Goal: Task Accomplishment & Management: Manage account settings

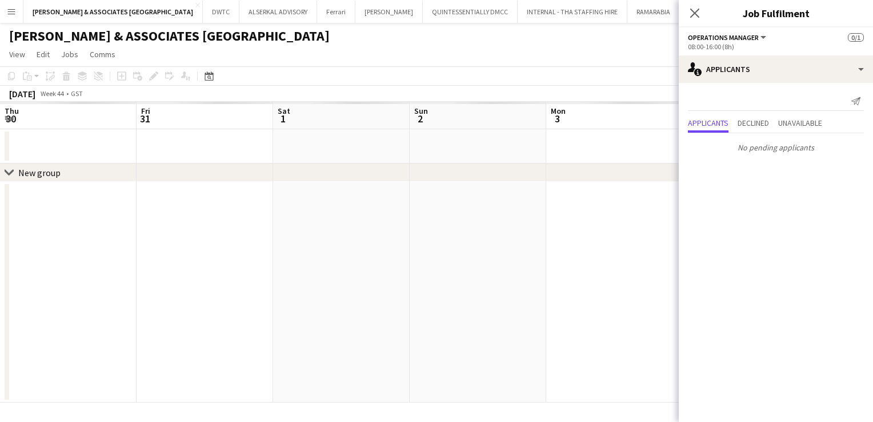
scroll to position [0, 393]
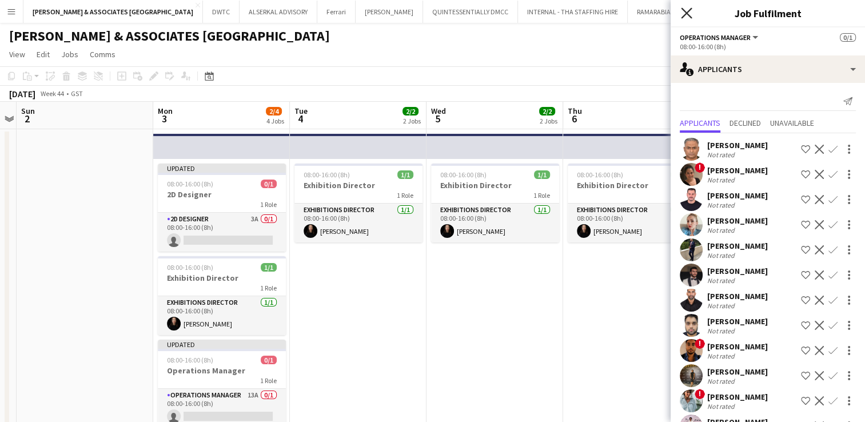
click at [690, 9] on icon at bounding box center [686, 12] width 11 height 11
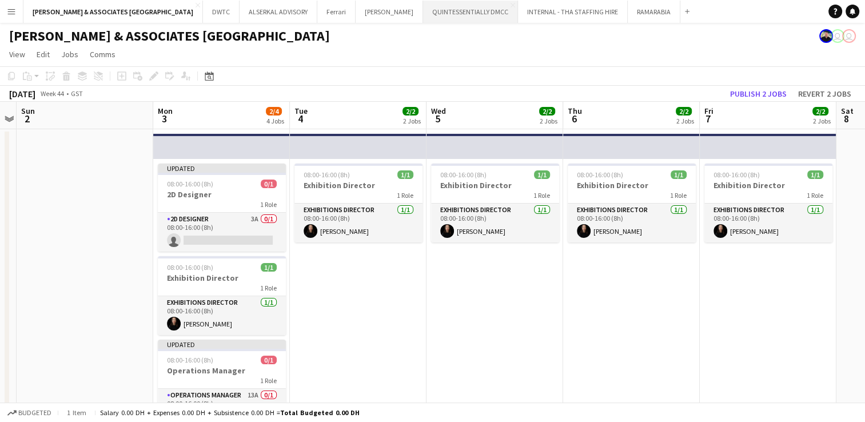
click at [423, 7] on button "QUINTESSENTIALLY DMCC Close" at bounding box center [470, 12] width 95 height 22
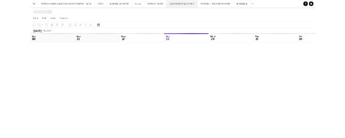
scroll to position [0, 273]
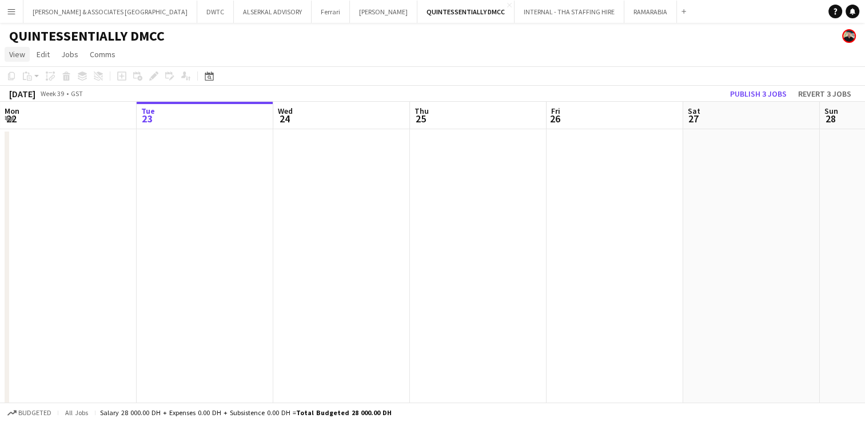
click at [17, 54] on span "View" at bounding box center [17, 54] width 16 height 10
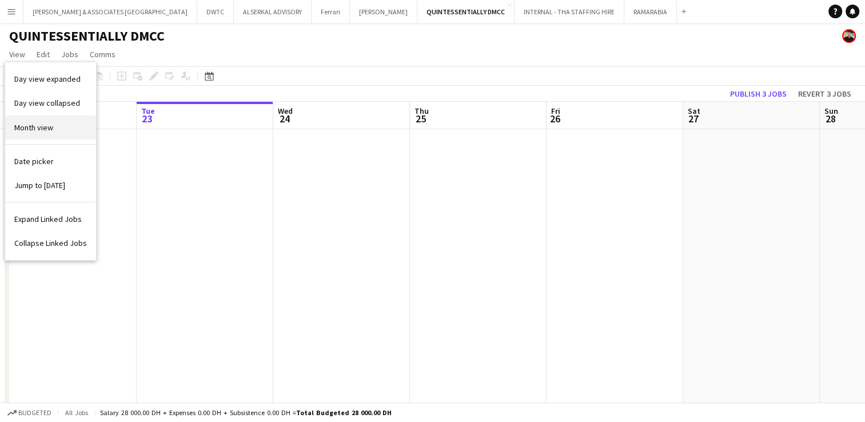
click at [34, 119] on link "Month view" at bounding box center [50, 127] width 91 height 24
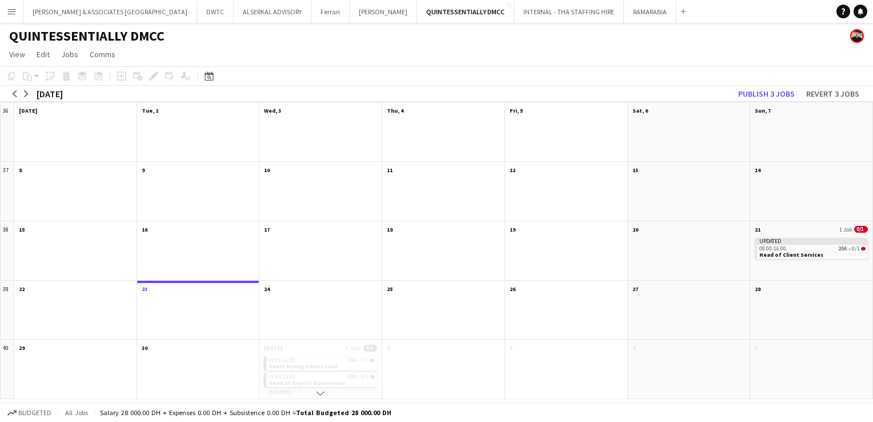
click at [442, 57] on app-page-menu "View Day view expanded Day view collapsed Month view Date picker Jump to [DATE]…" at bounding box center [436, 56] width 873 height 22
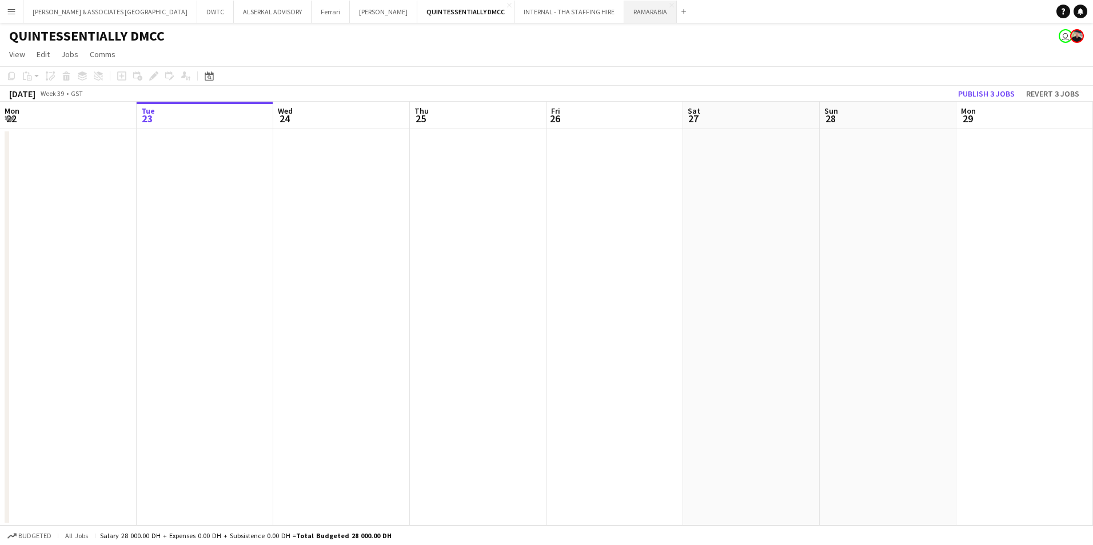
click at [624, 14] on button "RAMARABIA Close" at bounding box center [650, 12] width 53 height 22
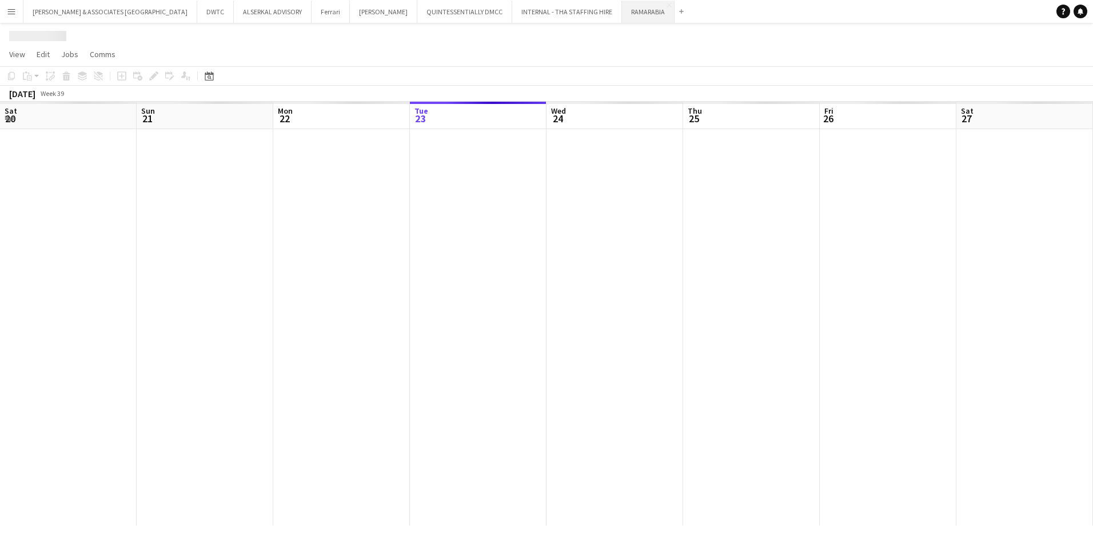
scroll to position [0, 273]
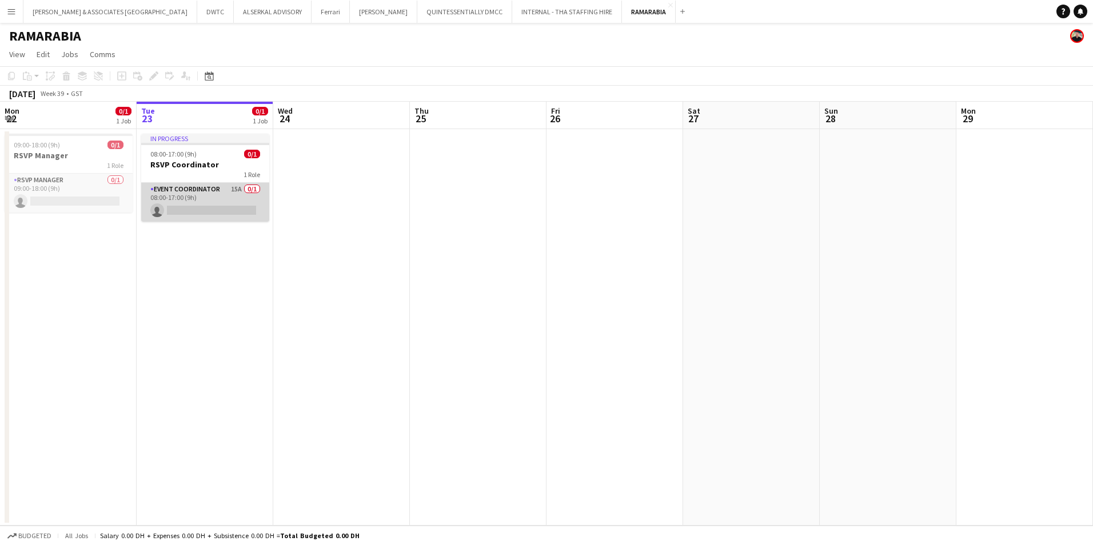
click at [188, 188] on app-card-role "Event Coordinator 15A 0/1 08:00-17:00 (9h) single-neutral-actions" at bounding box center [205, 202] width 128 height 39
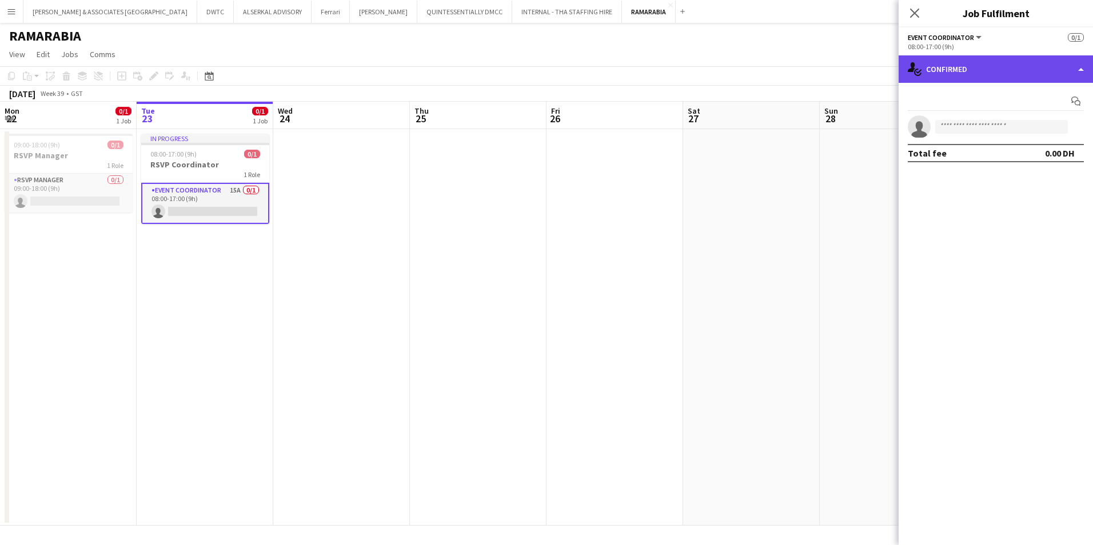
click at [864, 61] on div "single-neutral-actions-check-2 Confirmed" at bounding box center [996, 68] width 194 height 27
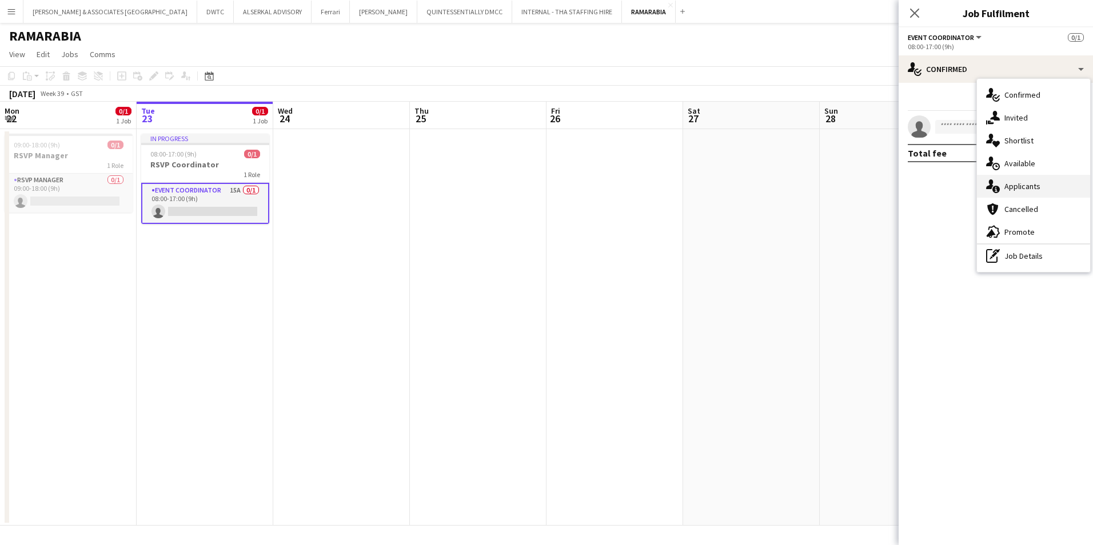
click at [864, 184] on span "Applicants" at bounding box center [1022, 186] width 36 height 10
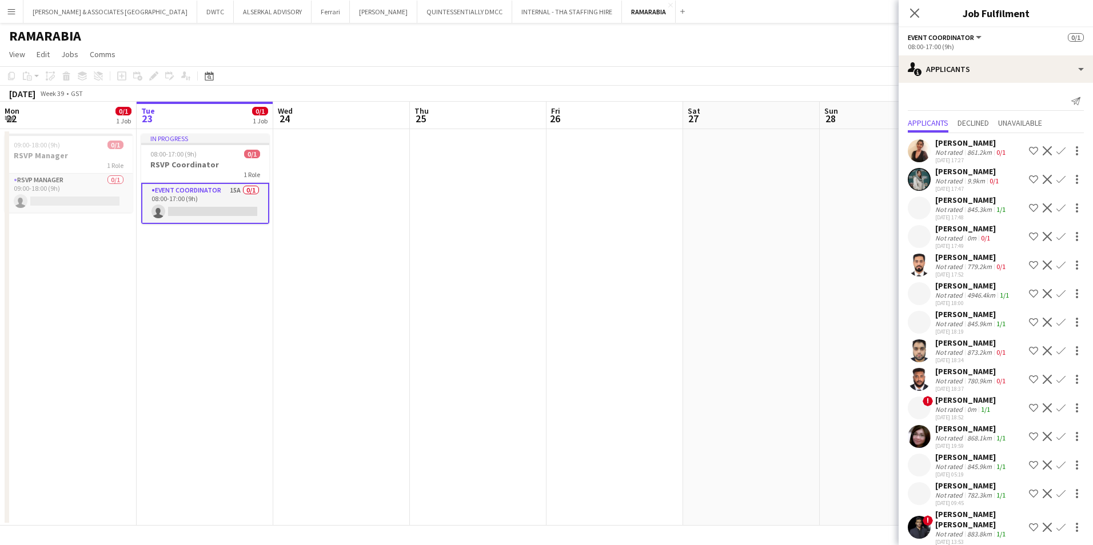
scroll to position [12, 0]
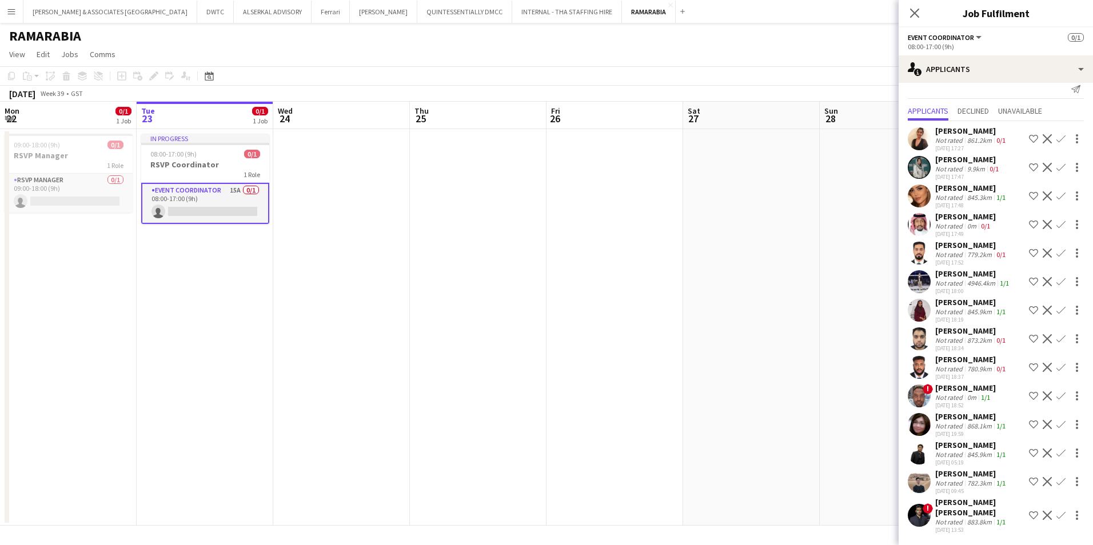
click at [864, 421] on div "[PERSON_NAME] [PERSON_NAME]" at bounding box center [979, 507] width 89 height 21
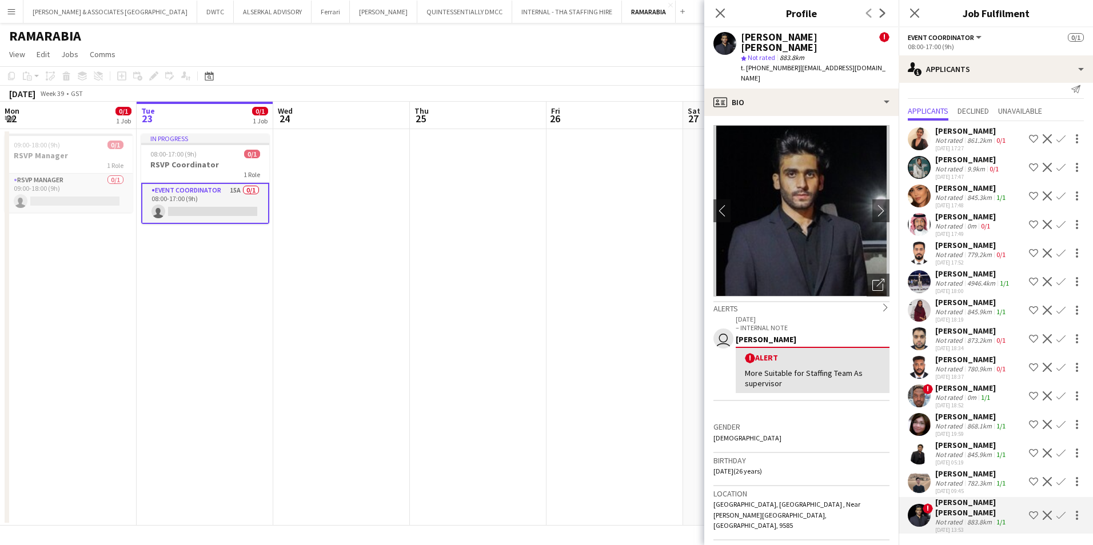
click at [864, 421] on div "Not rated" at bounding box center [950, 454] width 30 height 9
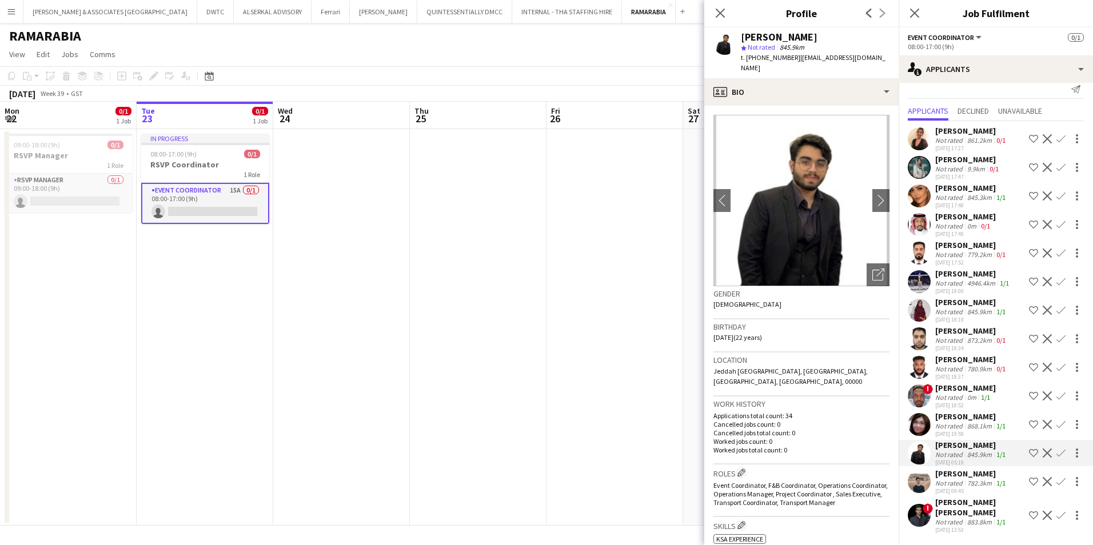
click at [864, 418] on div "[PERSON_NAME]" at bounding box center [971, 417] width 73 height 10
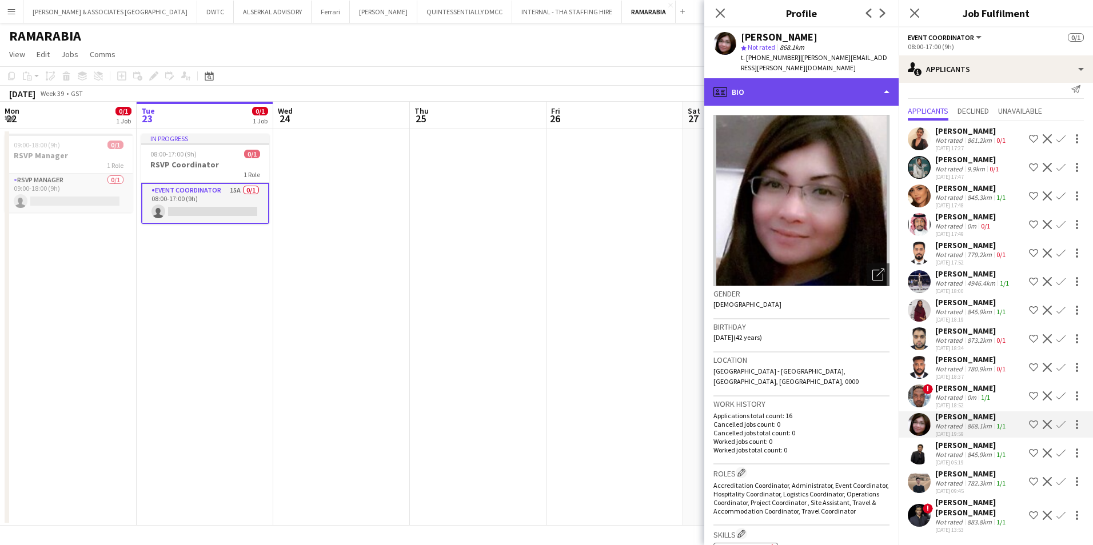
click at [863, 78] on div "profile Bio" at bounding box center [801, 91] width 194 height 27
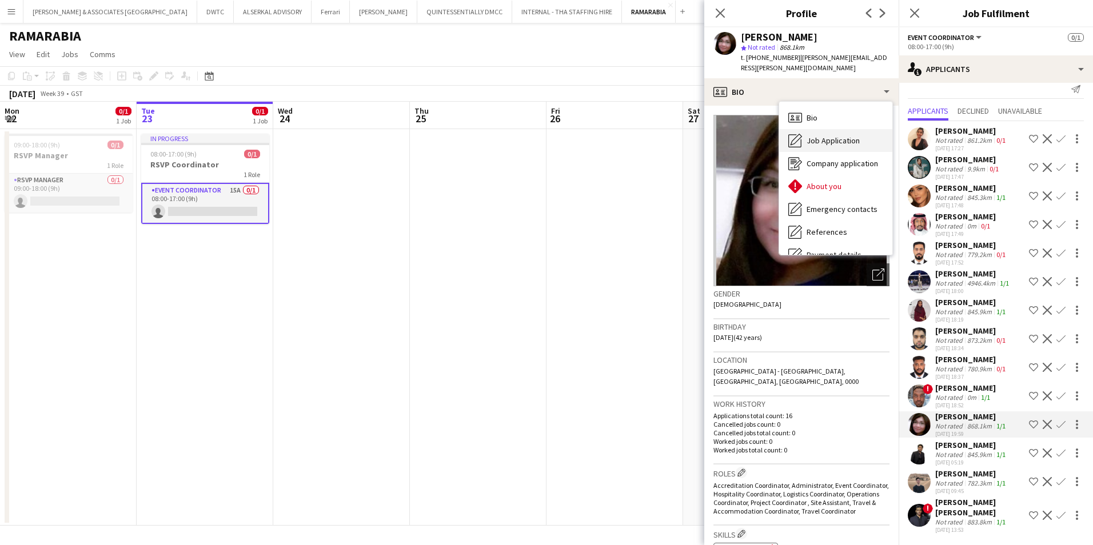
click at [838, 135] on span "Job Application" at bounding box center [832, 140] width 53 height 10
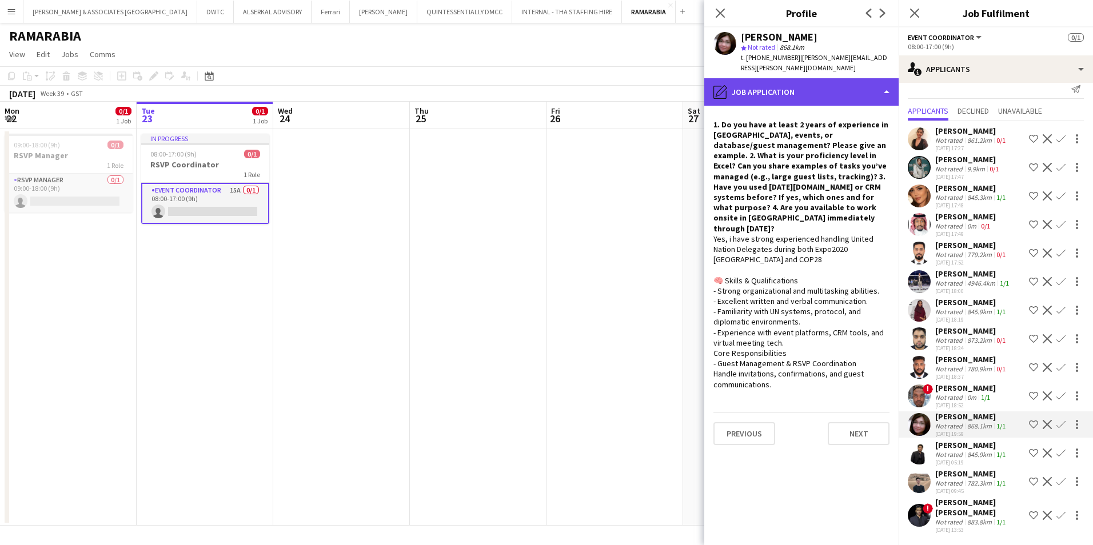
click at [822, 83] on div "pencil4 Job Application" at bounding box center [801, 91] width 194 height 27
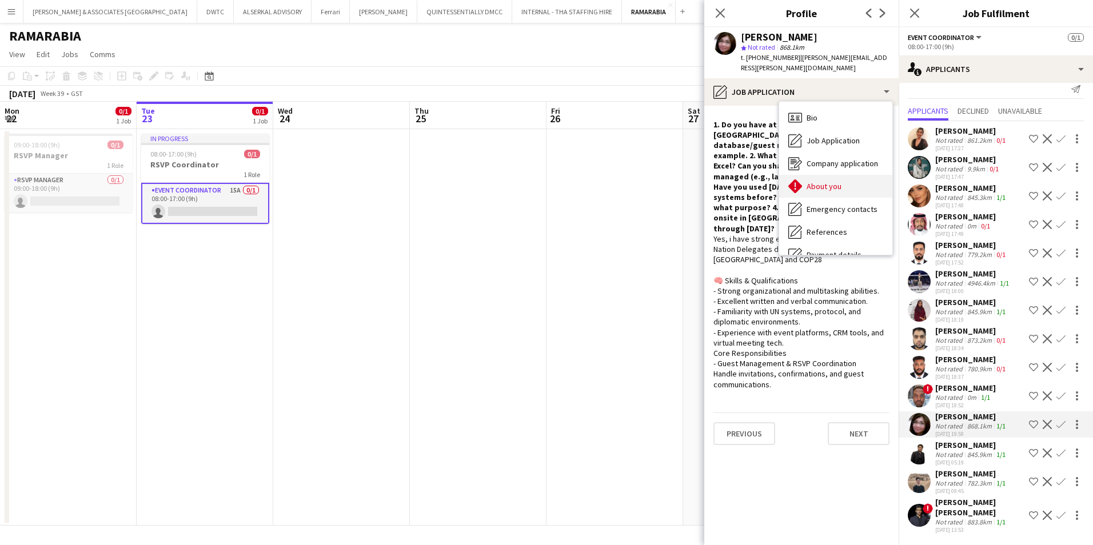
click at [820, 181] on span "About you" at bounding box center [823, 186] width 35 height 10
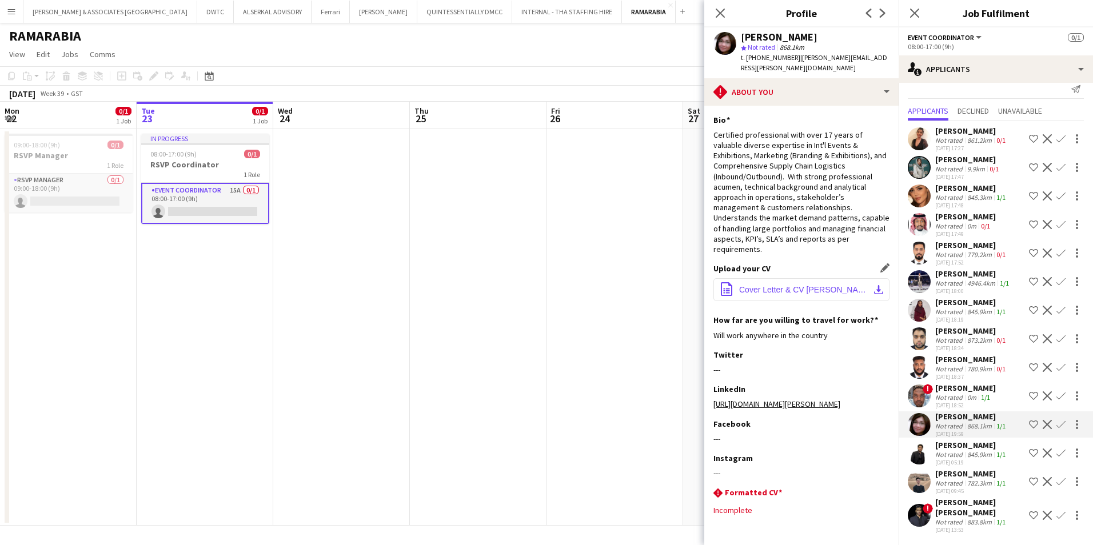
click at [829, 287] on button "office-file-sheet Cover Letter & CV [PERSON_NAME] _ Events.pdf download-bottom" at bounding box center [801, 289] width 176 height 23
click at [724, 15] on icon "Close pop-in" at bounding box center [719, 12] width 11 height 11
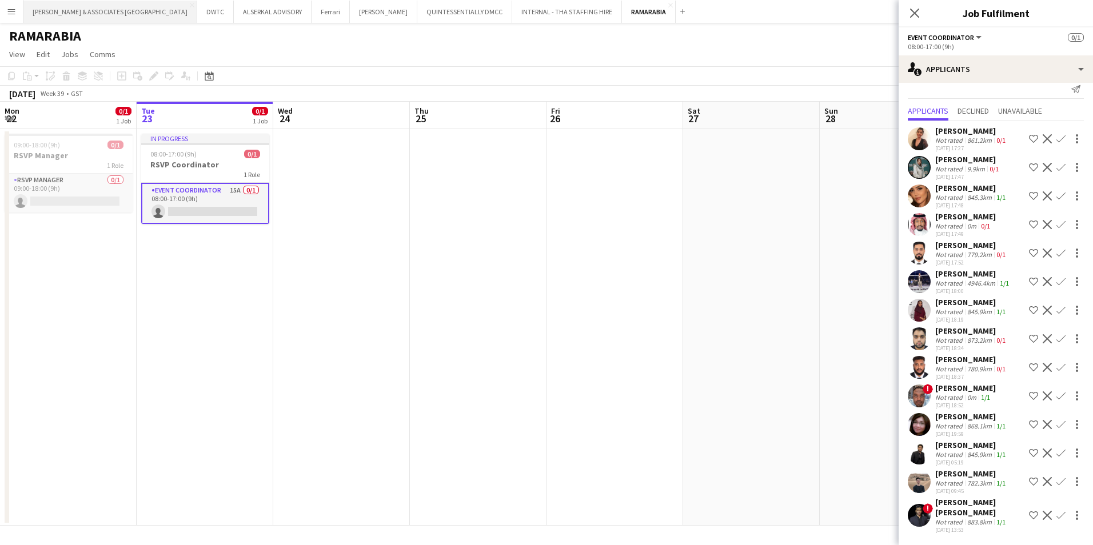
click at [73, 9] on button "[PERSON_NAME] & ASSOCIATES UAE Close" at bounding box center [110, 12] width 174 height 22
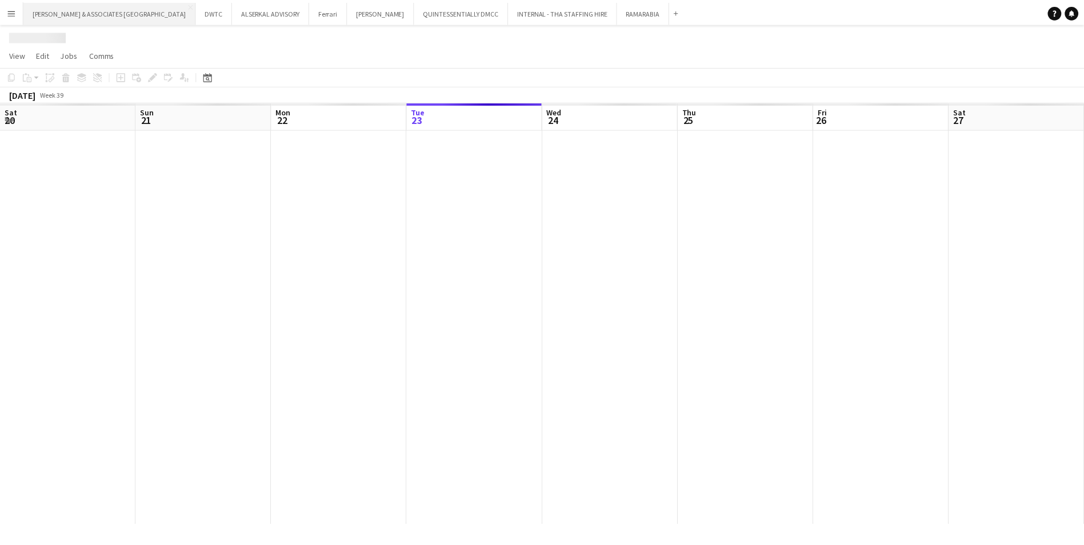
scroll to position [0, 273]
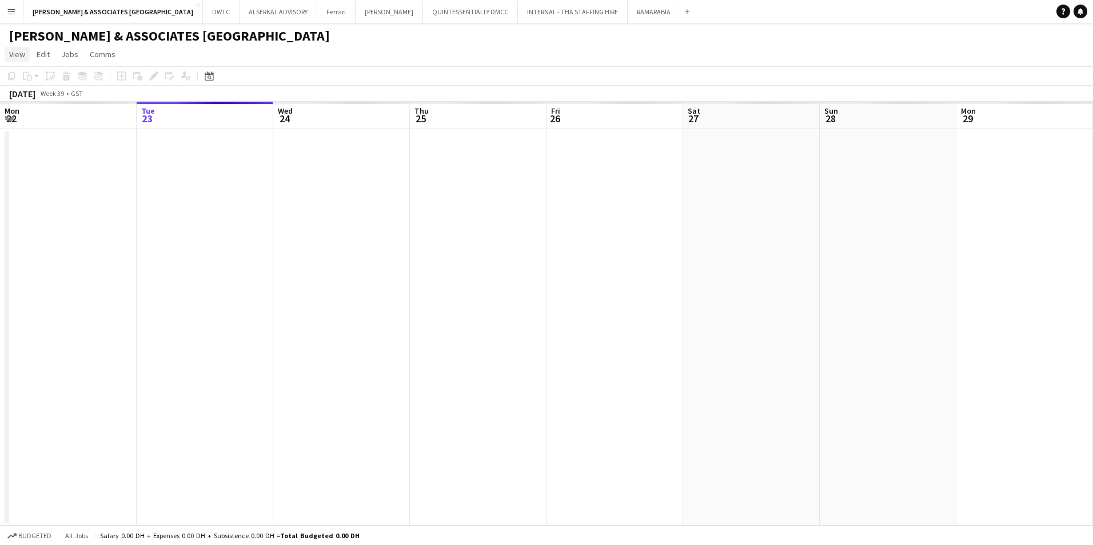
click at [22, 49] on span "View" at bounding box center [17, 54] width 16 height 10
click at [57, 121] on link "Month view" at bounding box center [50, 127] width 91 height 24
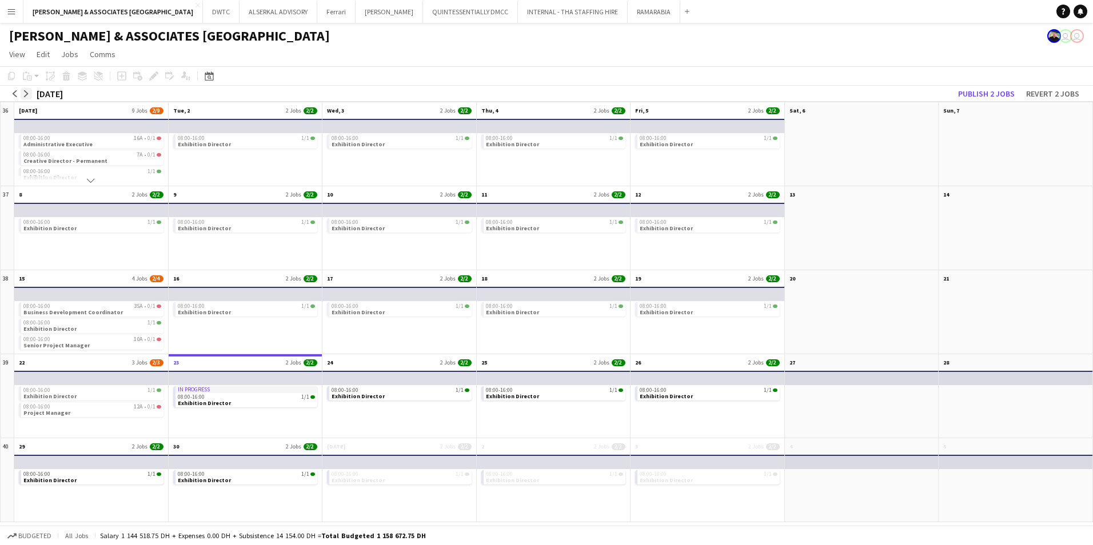
click at [25, 94] on app-icon "arrow-right" at bounding box center [26, 93] width 7 height 7
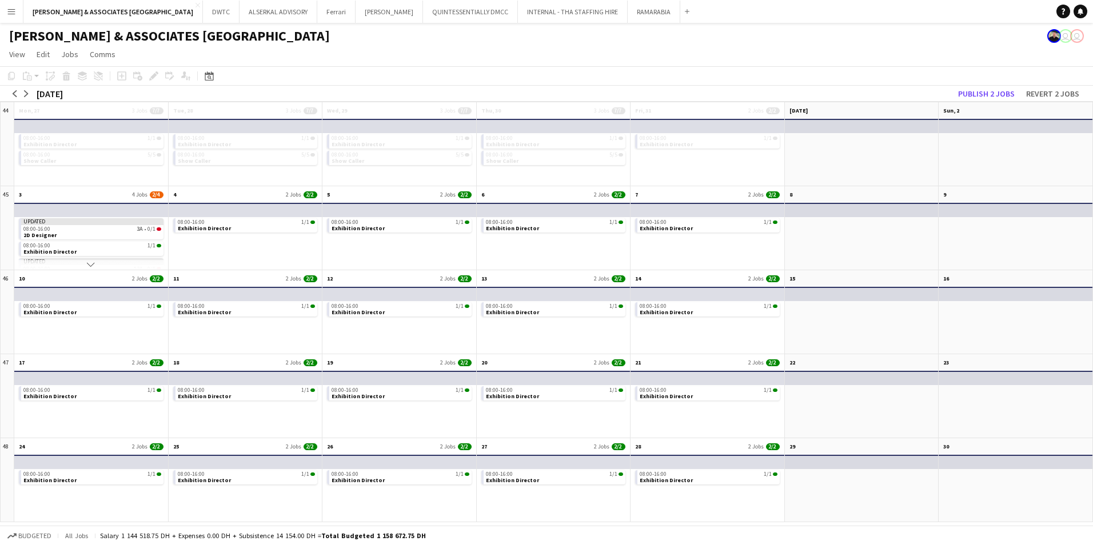
click at [78, 207] on app-mini-top-bar at bounding box center [90, 210] width 155 height 14
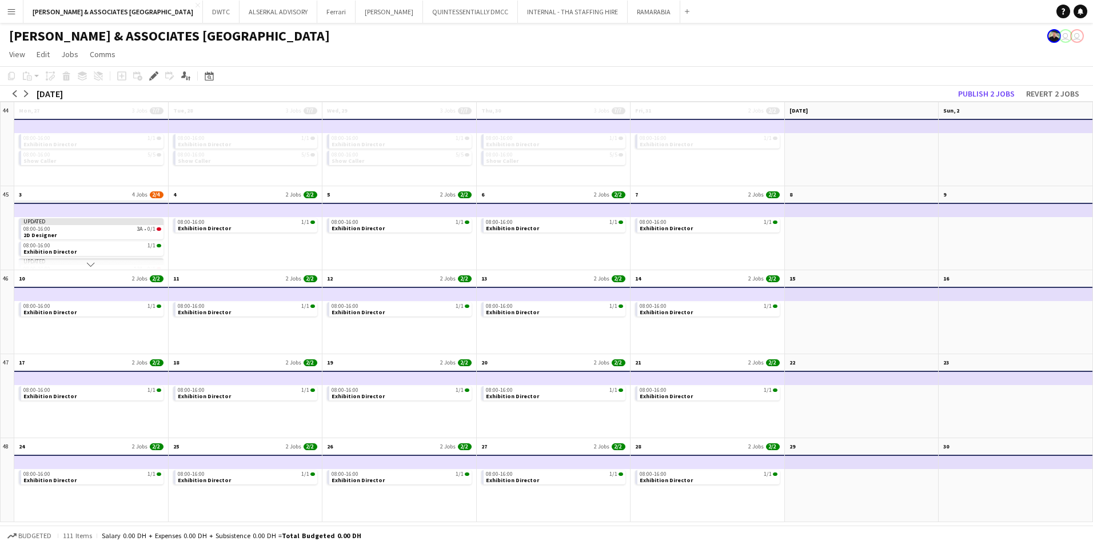
click at [62, 193] on app-month-view-date-header "3 4 Jobs 2/4" at bounding box center [91, 193] width 154 height 14
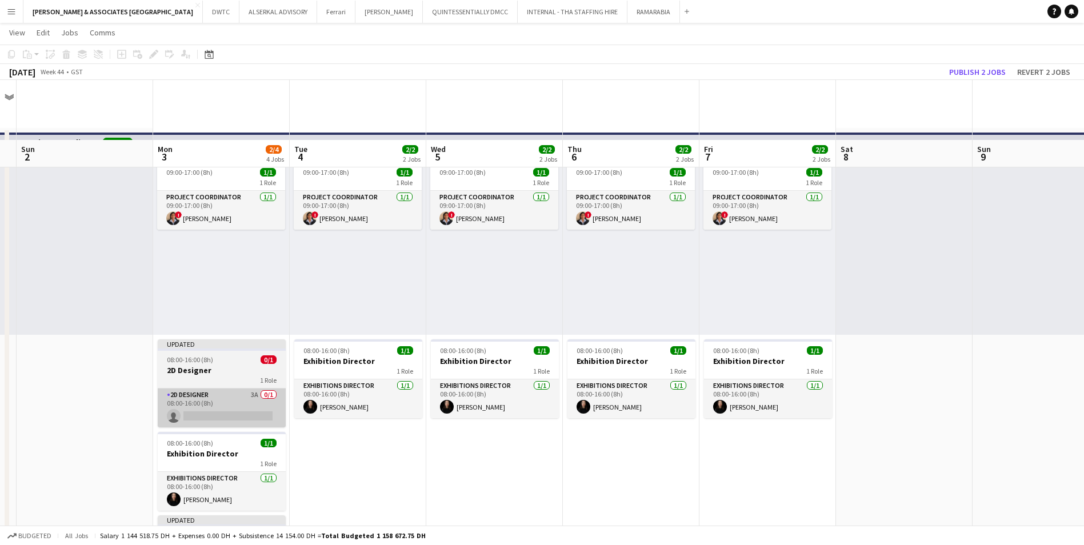
scroll to position [171, 0]
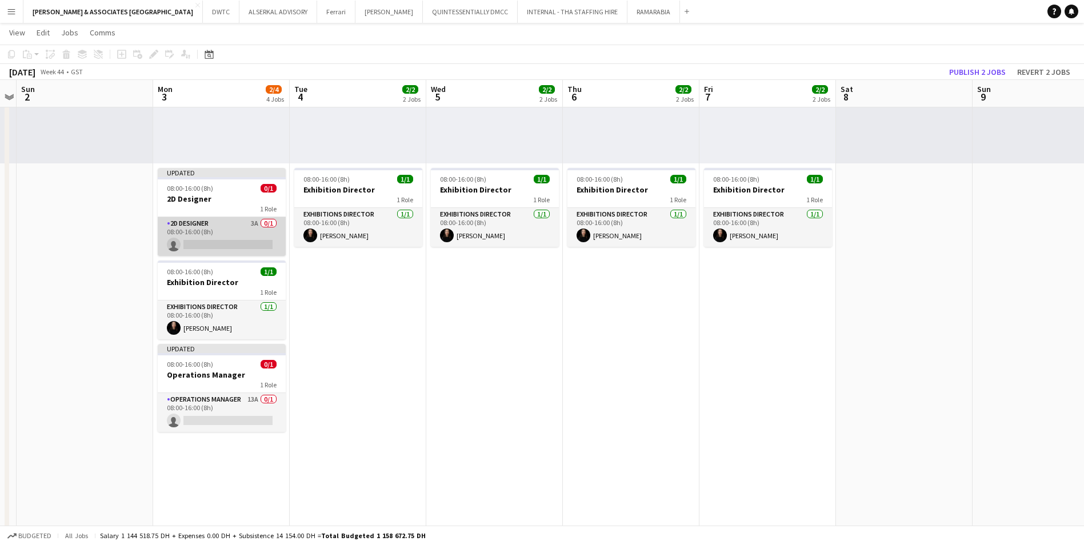
click at [214, 226] on app-card-role "2D Designer 3A 0/1 08:00-16:00 (8h) single-neutral-actions" at bounding box center [222, 236] width 128 height 39
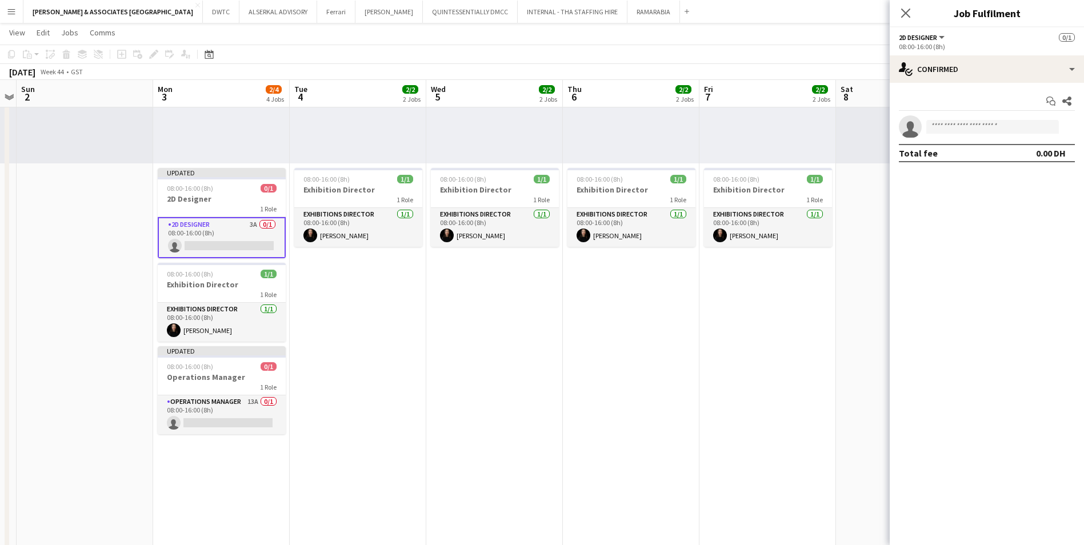
click at [864, 84] on div "Start chat Share single-neutral-actions Total fee 0.00 DH" at bounding box center [987, 127] width 194 height 89
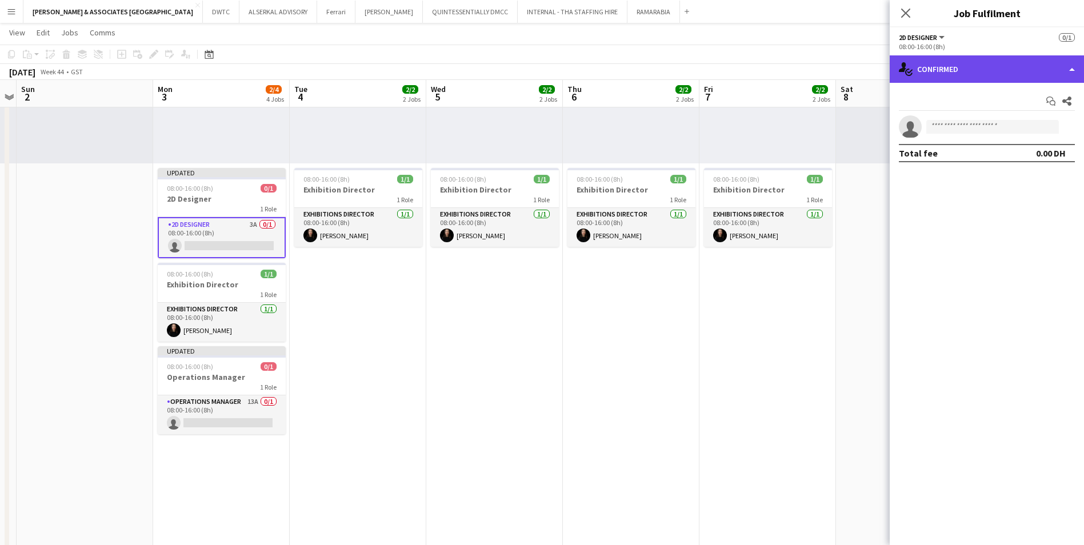
click at [864, 70] on div "single-neutral-actions-check-2 Confirmed" at bounding box center [987, 68] width 194 height 27
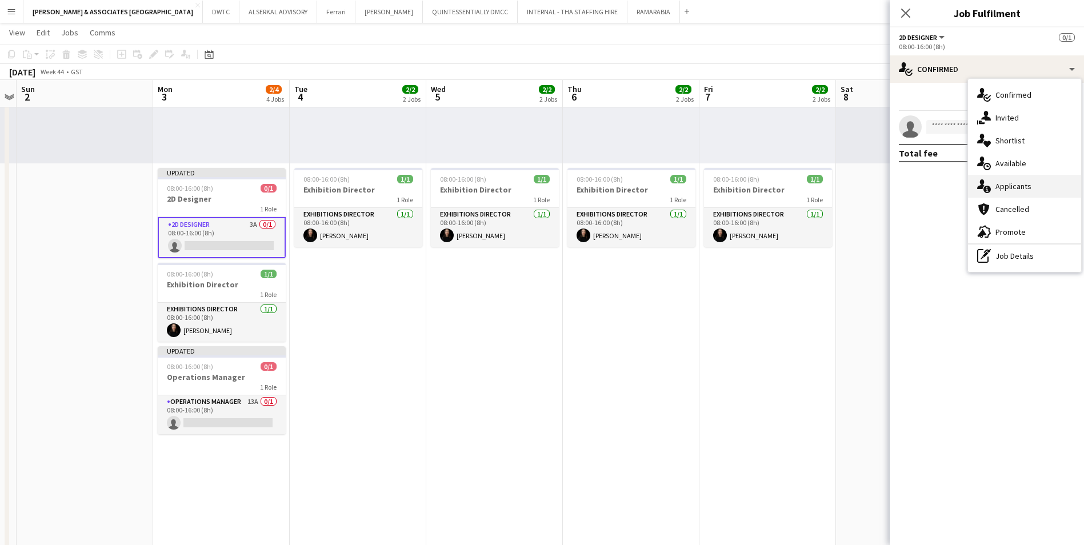
click at [864, 187] on span "Applicants" at bounding box center [1014, 186] width 36 height 10
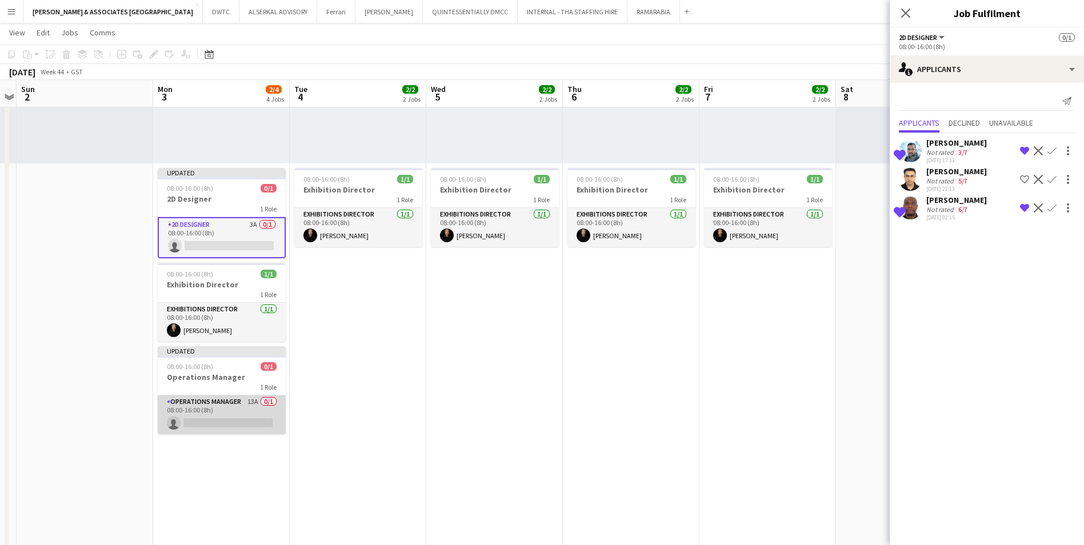
click at [221, 405] on app-card-role "Operations Manager 13A 0/1 08:00-16:00 (8h) single-neutral-actions" at bounding box center [222, 415] width 128 height 39
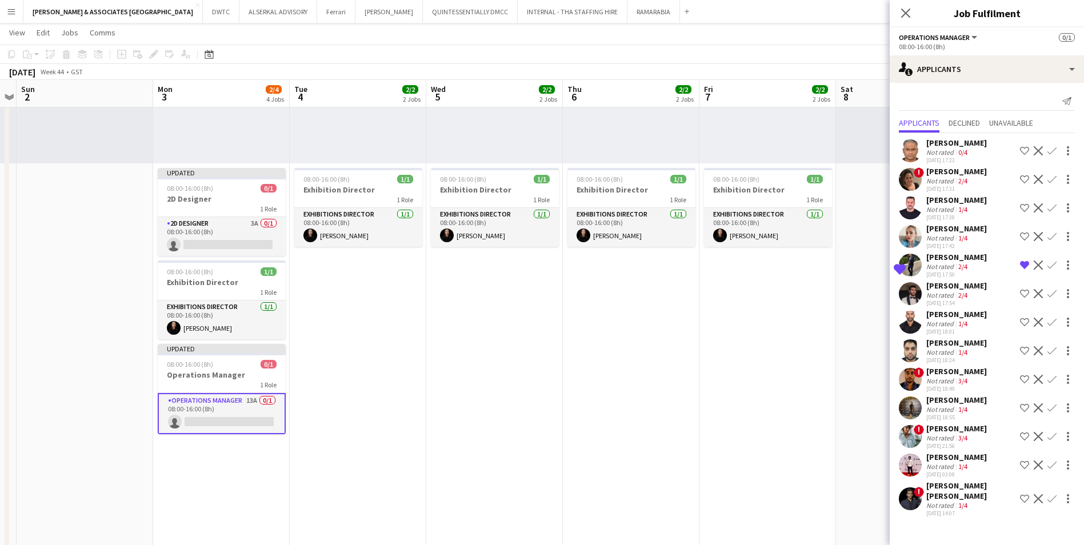
click at [864, 421] on div "[PERSON_NAME] [PERSON_NAME]" at bounding box center [971, 491] width 89 height 21
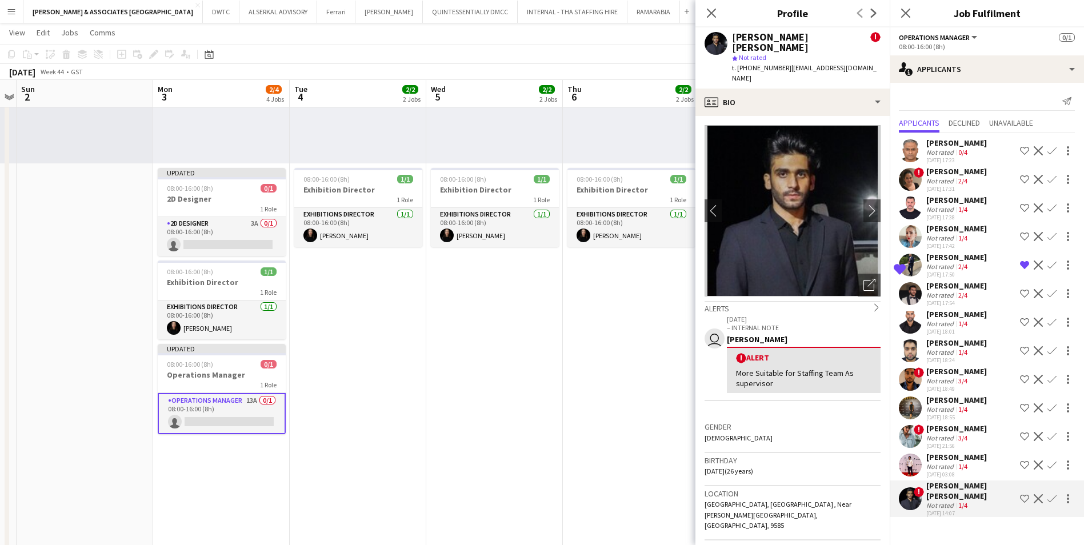
click at [864, 421] on app-icon "Decline" at bounding box center [1038, 498] width 9 height 9
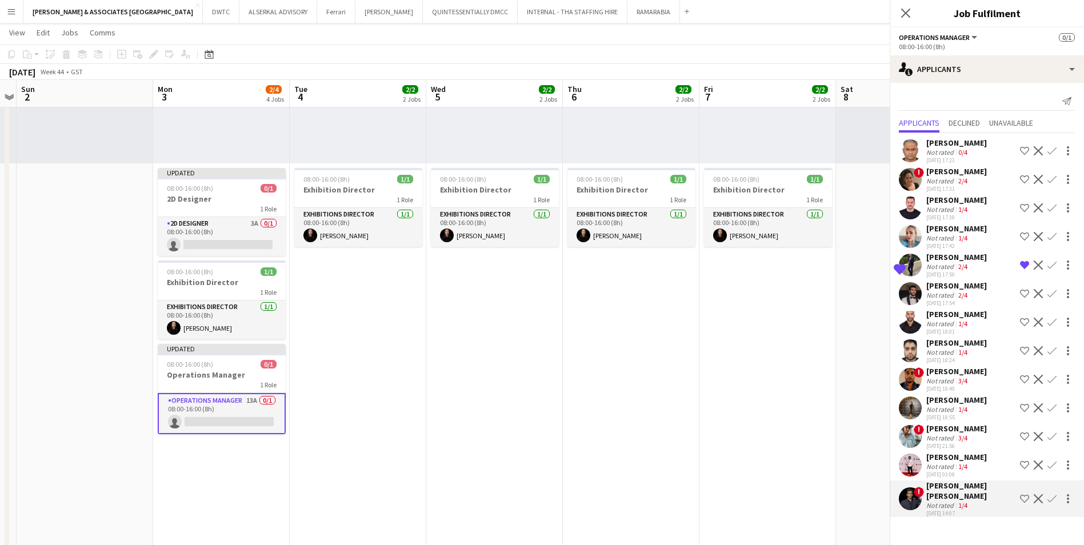
scroll to position [0, 0]
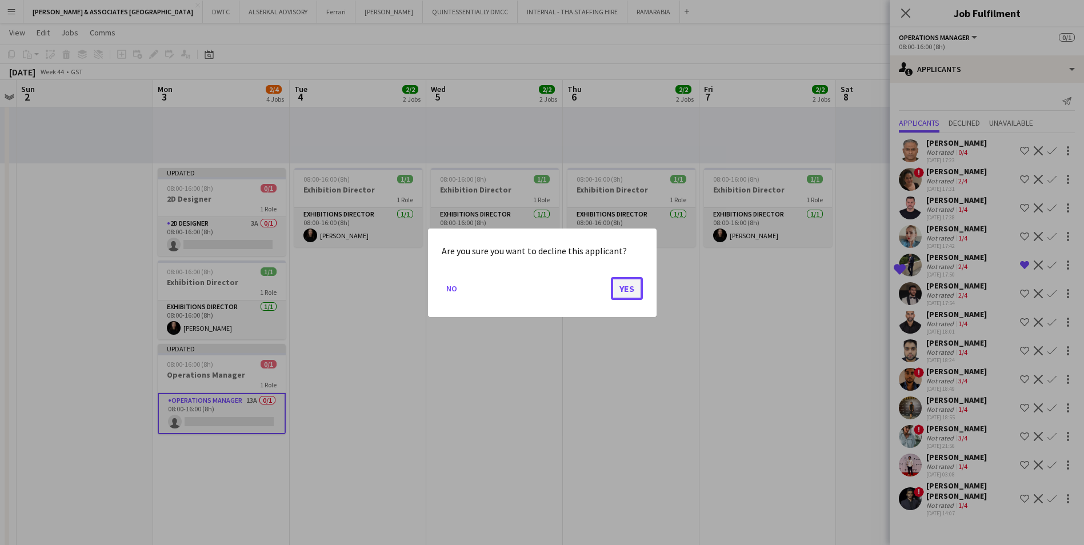
click at [634, 286] on button "Yes" at bounding box center [627, 288] width 32 height 23
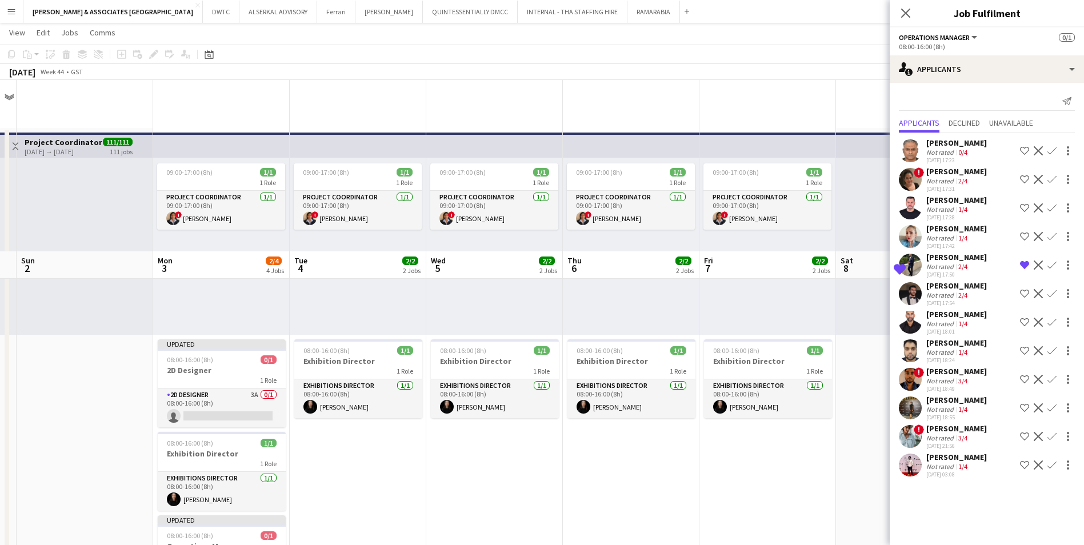
scroll to position [171, 0]
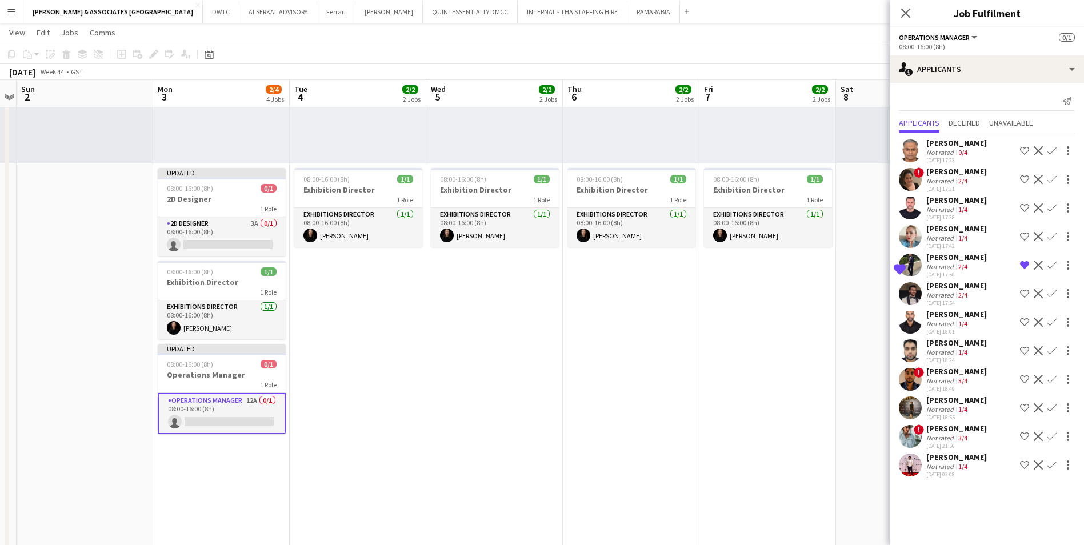
click at [864, 236] on app-icon "Shortlist crew" at bounding box center [1024, 236] width 9 height 9
click at [864, 421] on div "[PERSON_NAME]" at bounding box center [957, 429] width 61 height 10
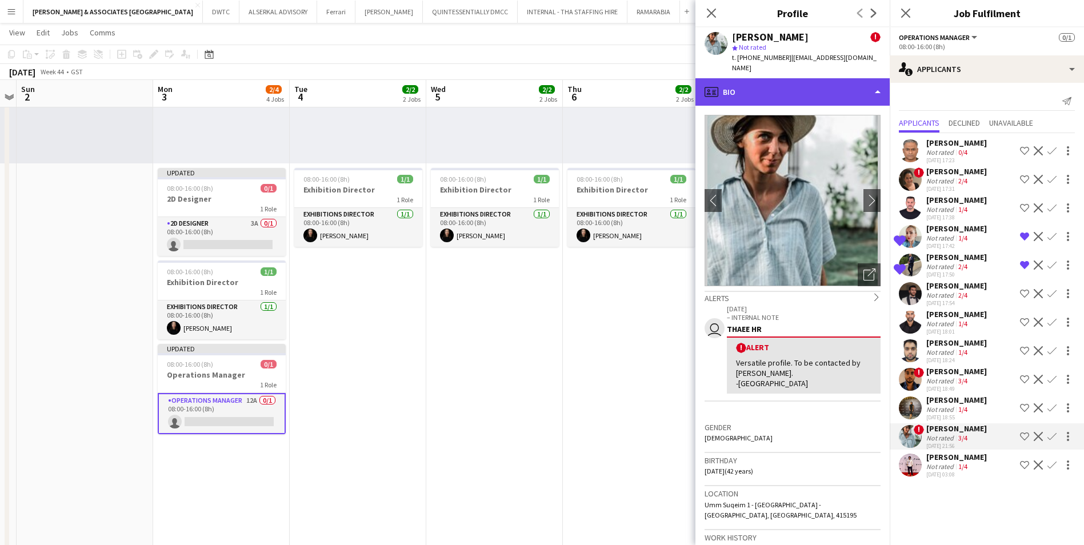
click at [773, 81] on div "profile Bio" at bounding box center [793, 91] width 194 height 27
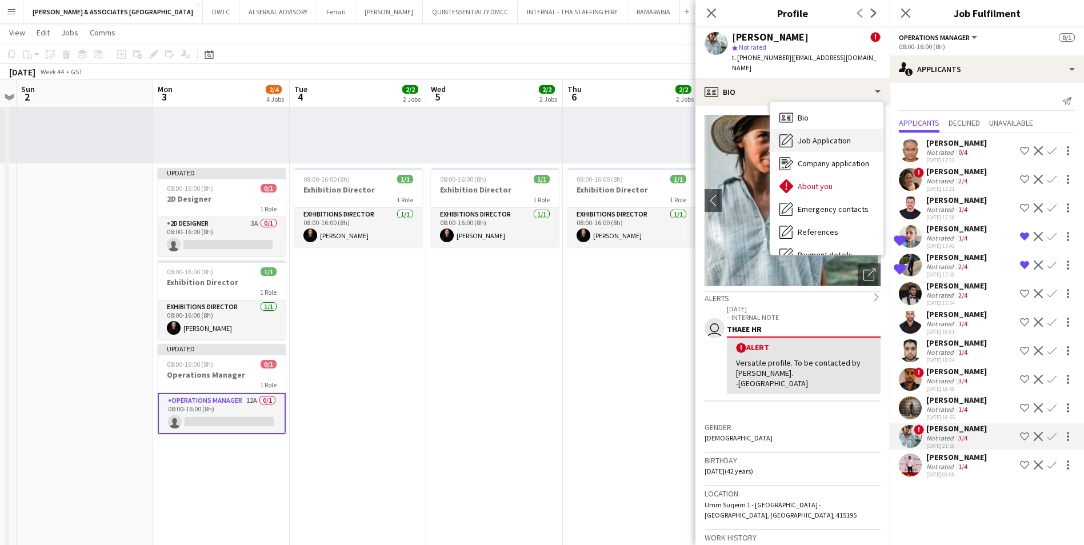
click at [820, 135] on span "Job Application" at bounding box center [824, 140] width 53 height 10
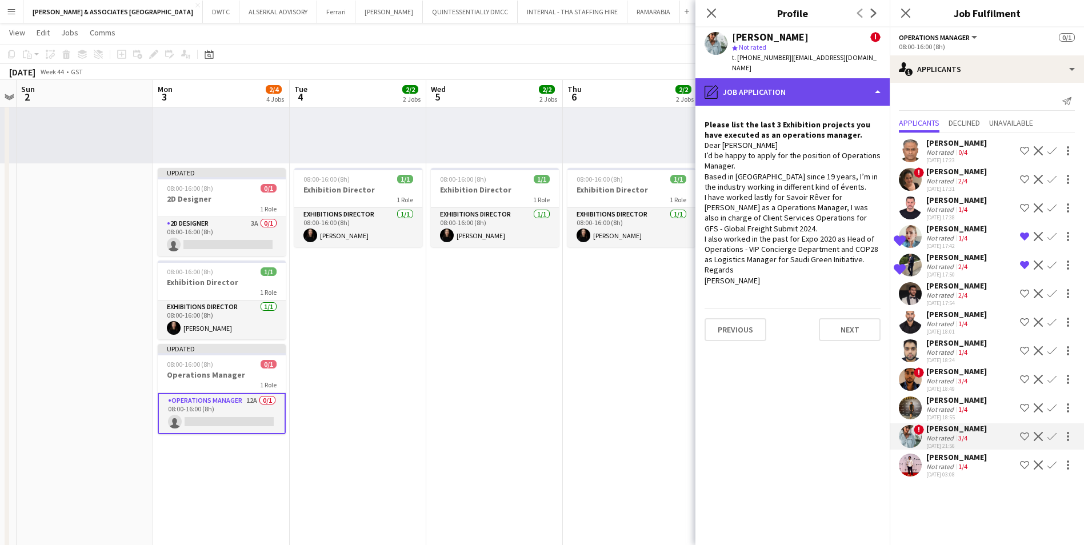
click at [816, 79] on div "pencil4 Job Application" at bounding box center [793, 91] width 194 height 27
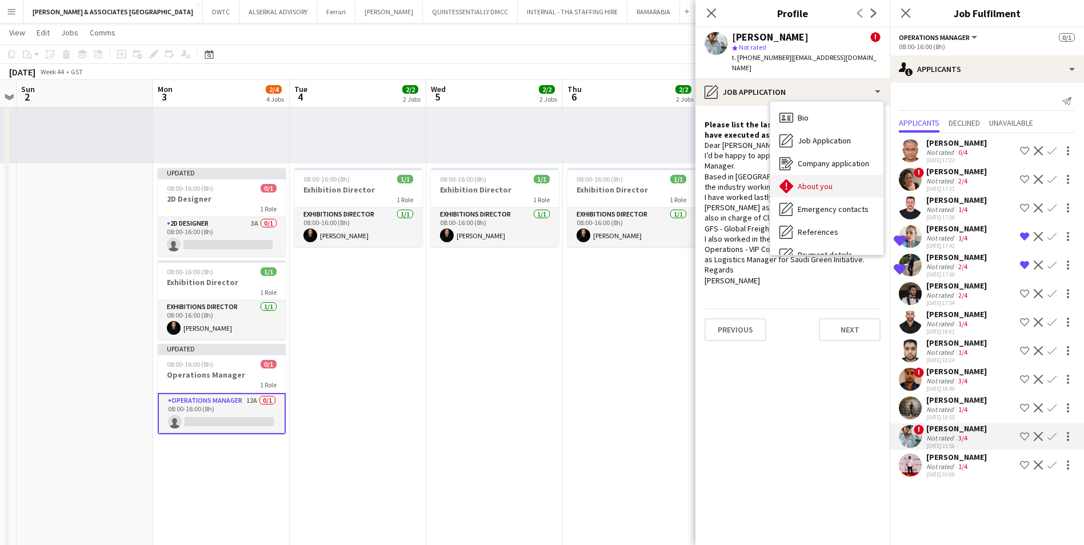
click at [824, 181] on span "About you" at bounding box center [815, 186] width 35 height 10
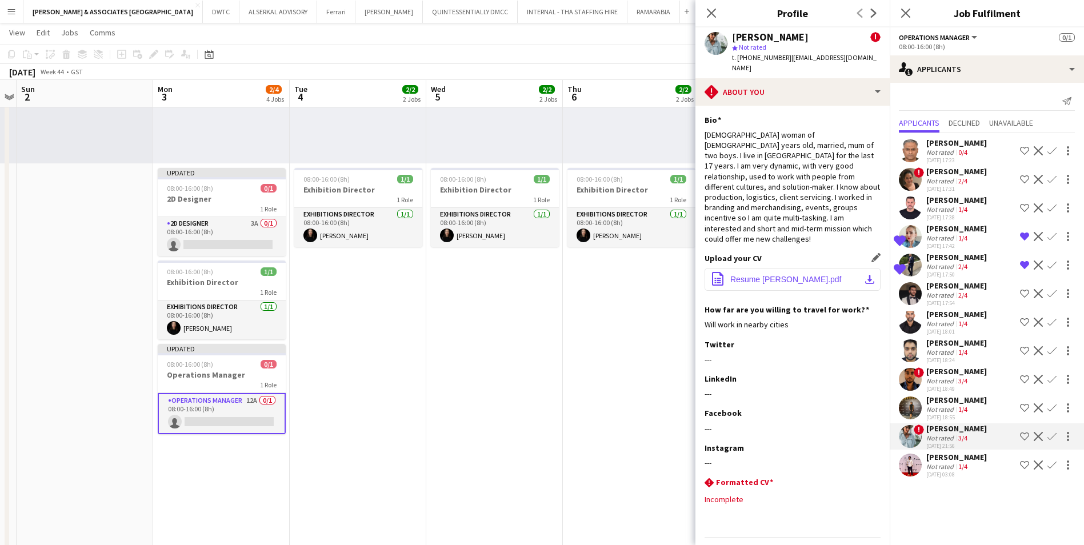
click at [750, 268] on button "office-file-sheet Resume [PERSON_NAME].pdf download-bottom" at bounding box center [793, 279] width 176 height 23
click at [864, 140] on div "[PERSON_NAME]" at bounding box center [957, 143] width 61 height 10
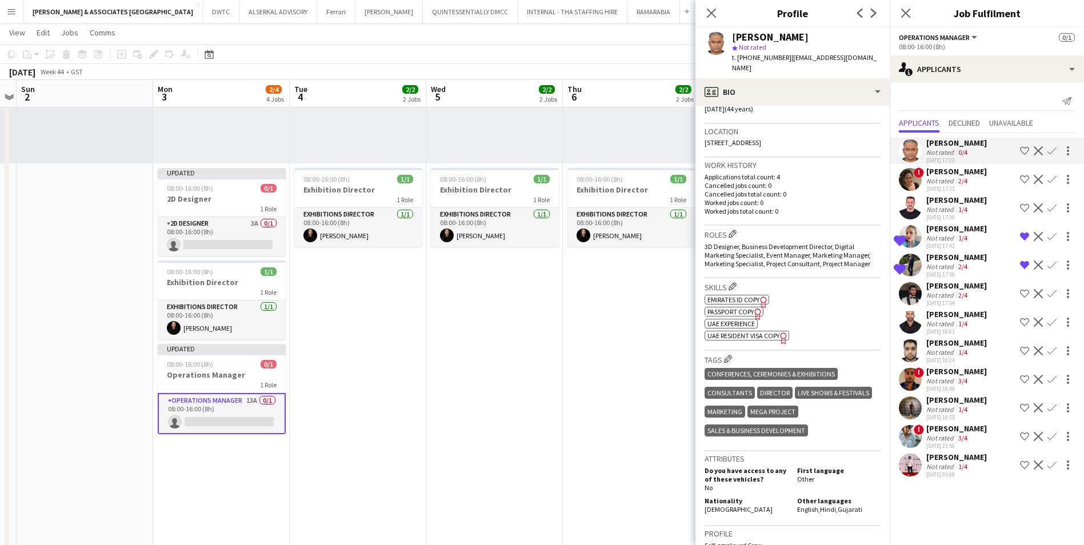
scroll to position [0, 0]
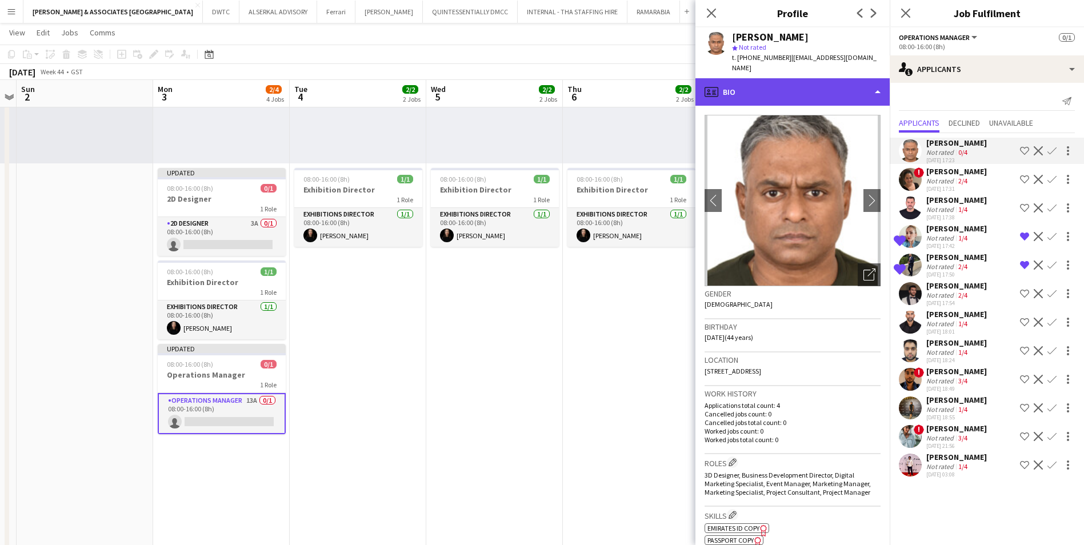
click at [806, 82] on div "profile Bio" at bounding box center [793, 91] width 194 height 27
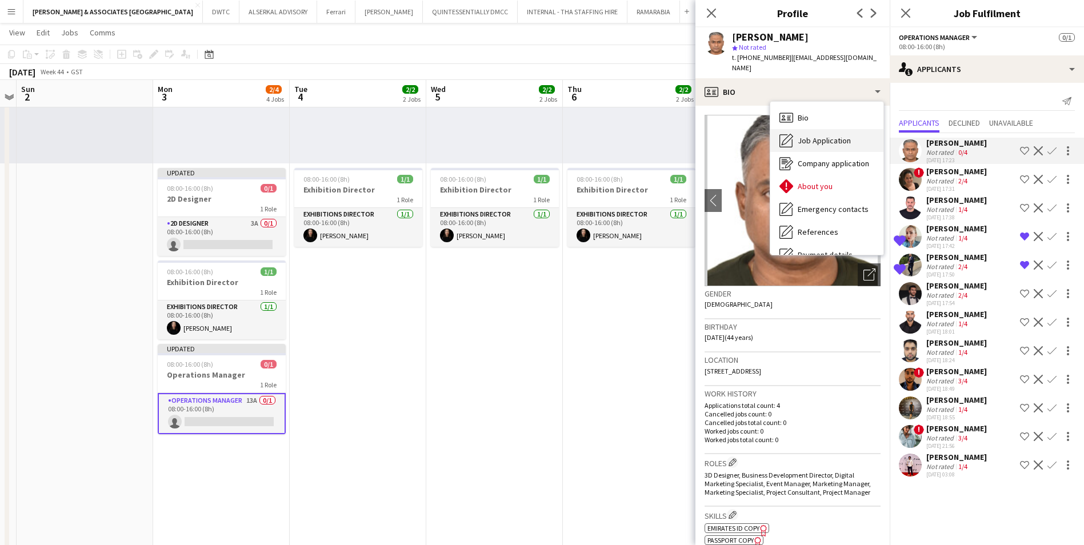
click at [832, 135] on span "Job Application" at bounding box center [824, 140] width 53 height 10
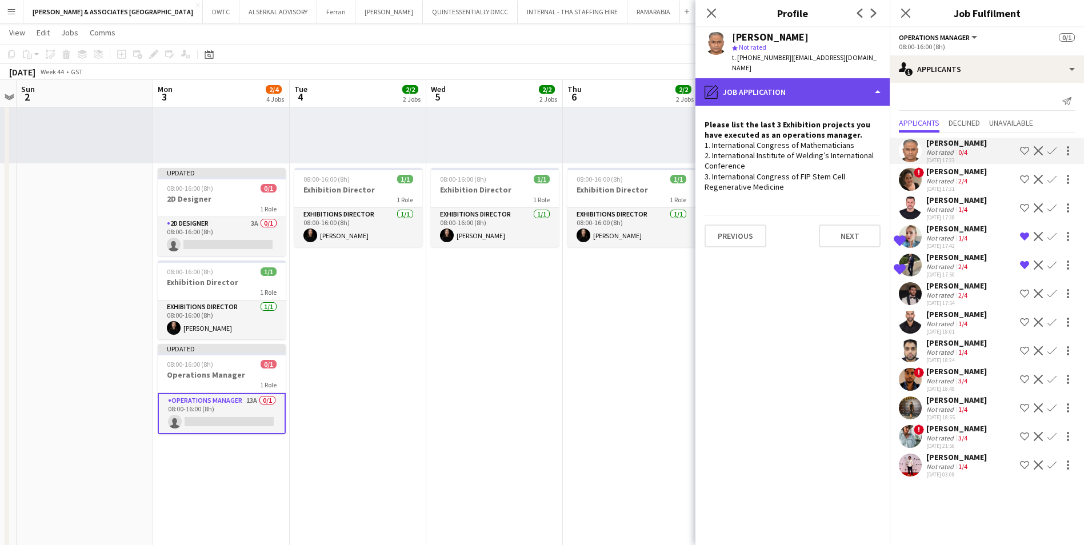
click at [801, 81] on div "pencil4 Job Application" at bounding box center [793, 91] width 194 height 27
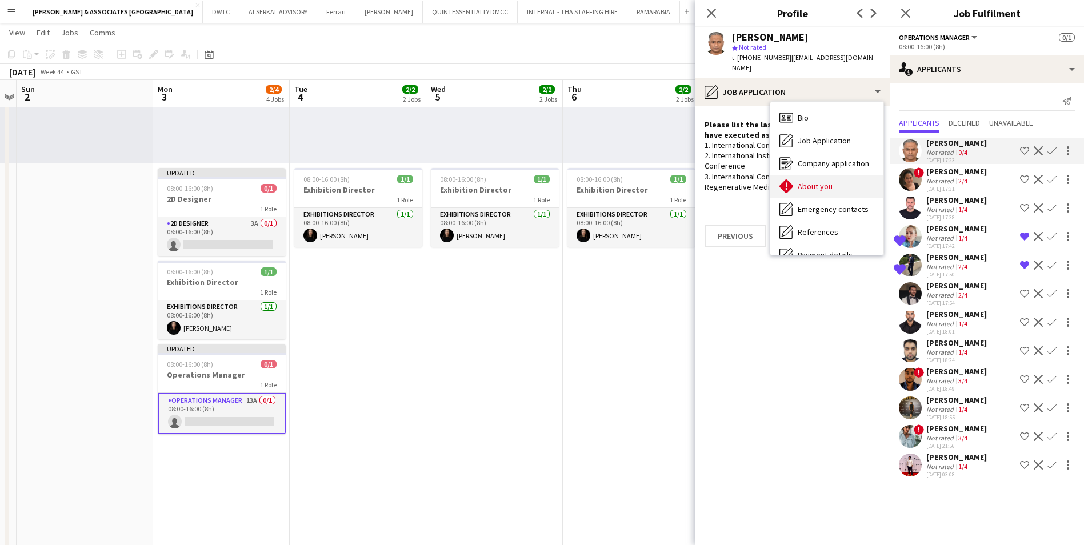
click at [823, 181] on span "About you" at bounding box center [815, 186] width 35 height 10
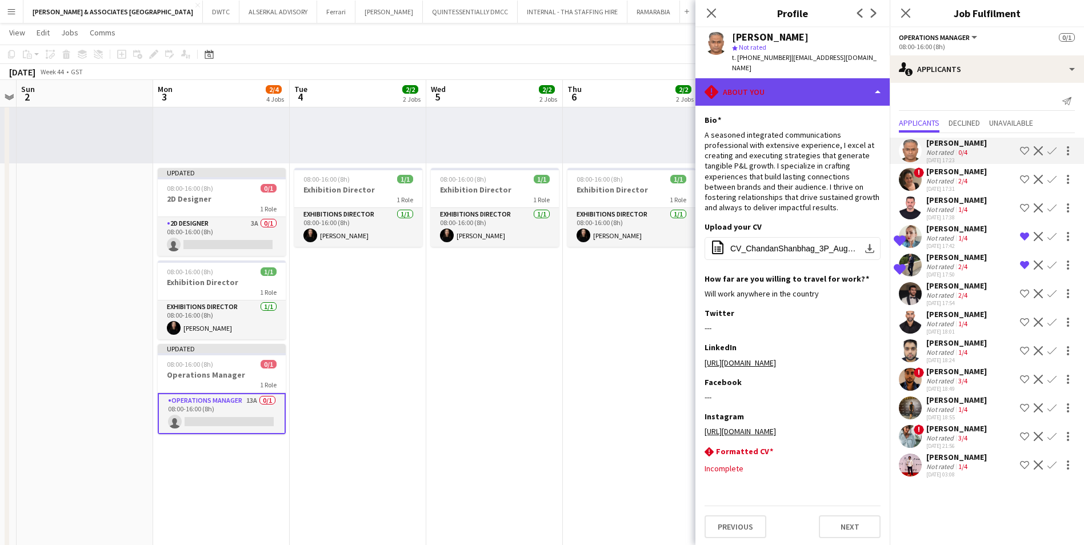
click at [772, 87] on div "rhombus-alert About you" at bounding box center [793, 91] width 194 height 27
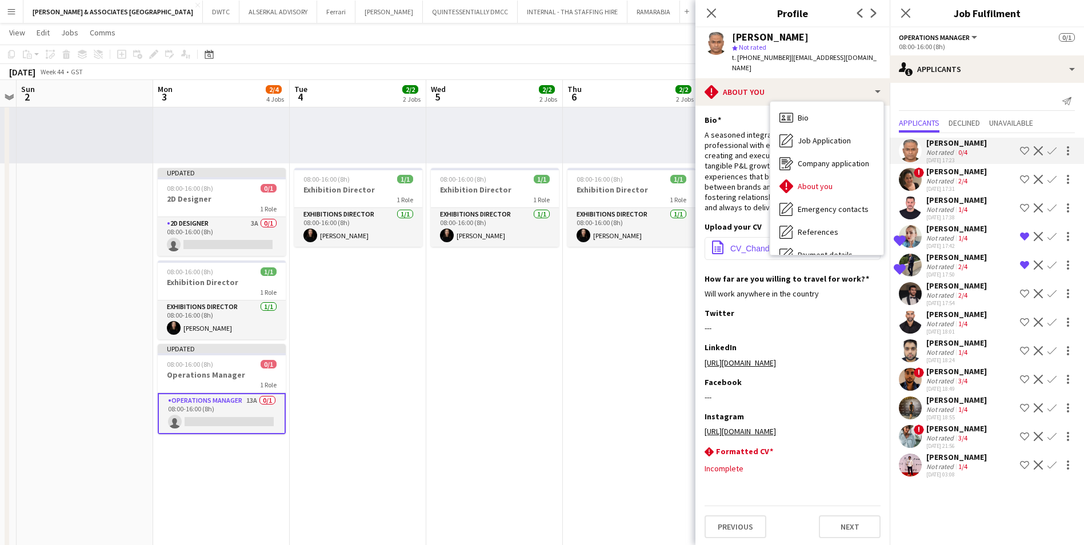
click at [754, 244] on span "CV_ChandanShanbhag_3P_August2025.pdf" at bounding box center [794, 248] width 129 height 9
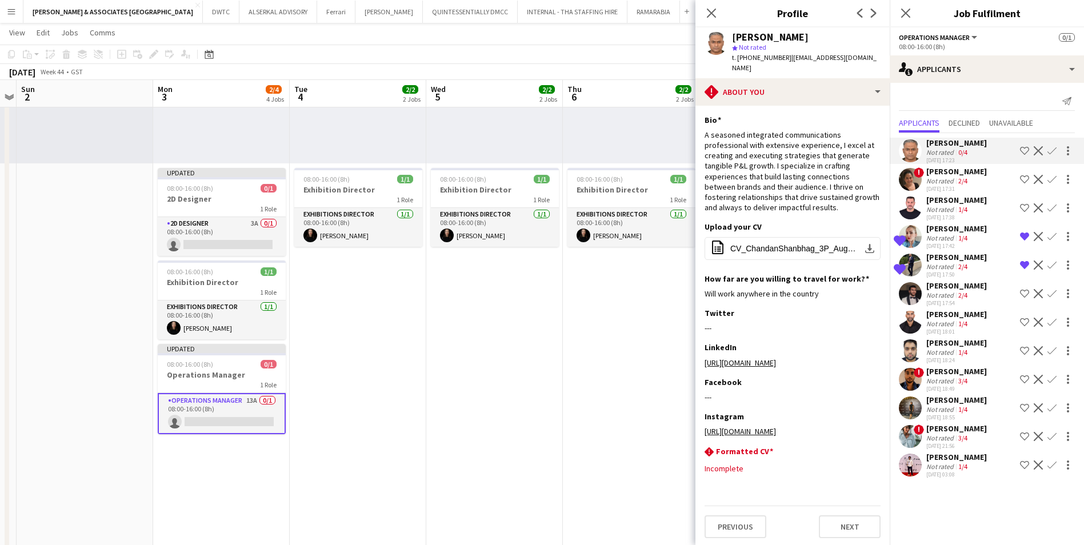
click at [864, 421] on div "[PERSON_NAME]" at bounding box center [957, 457] width 61 height 10
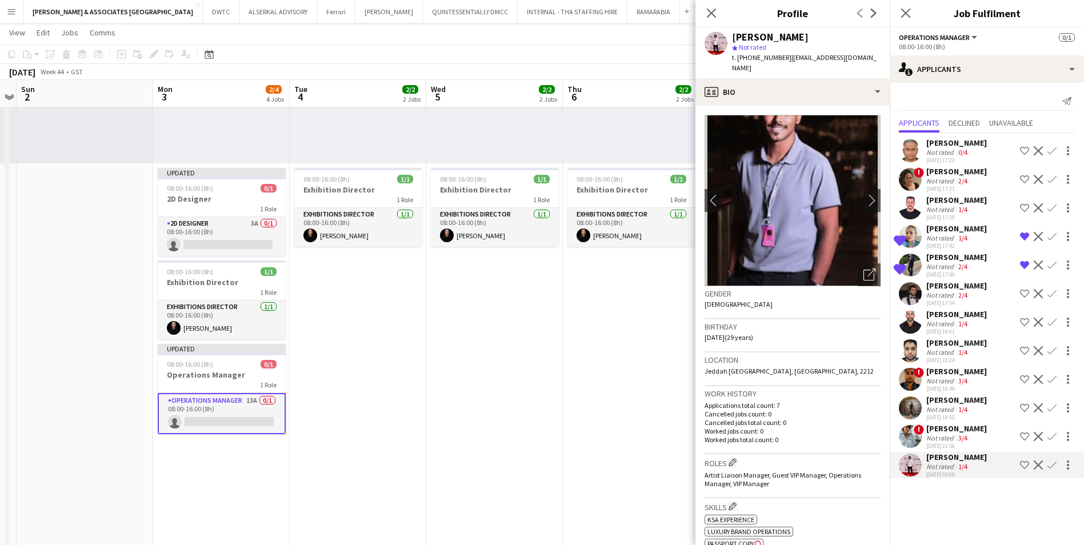
click at [798, 163] on img at bounding box center [793, 200] width 176 height 171
click at [864, 194] on app-icon "chevron-right" at bounding box center [873, 200] width 18 height 12
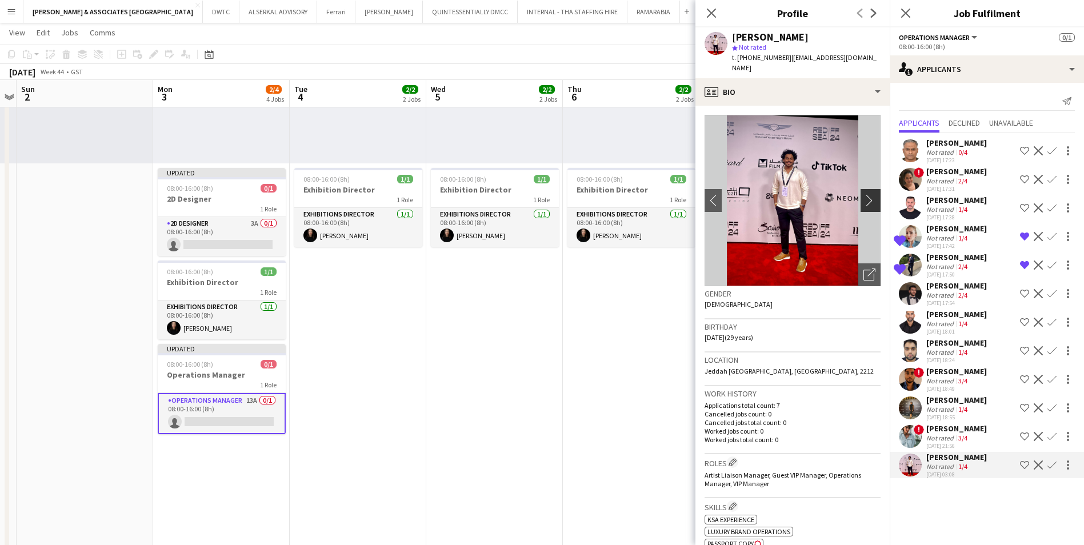
click at [864, 194] on app-icon "chevron-right" at bounding box center [873, 200] width 18 height 12
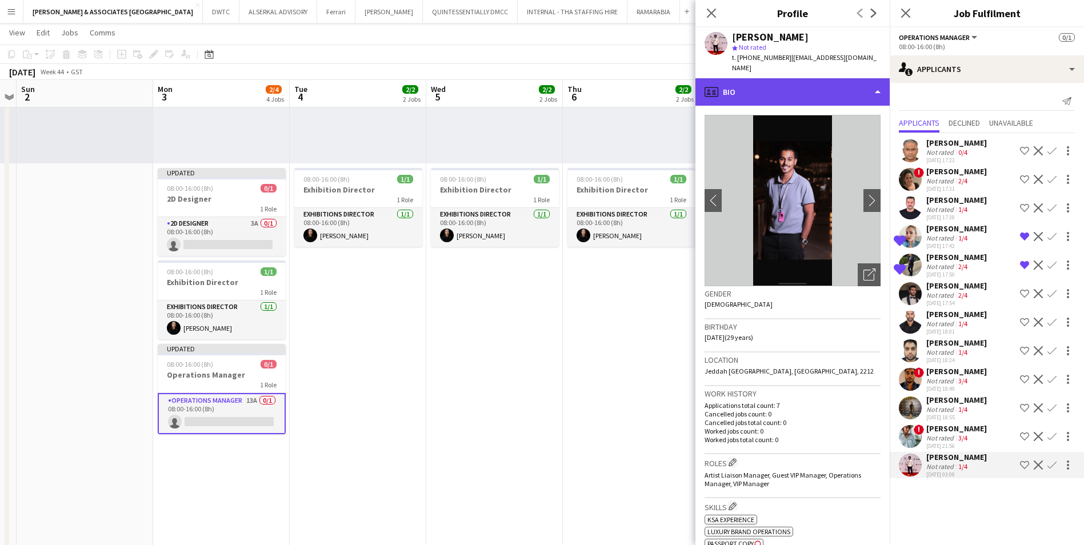
click at [776, 82] on div "profile Bio" at bounding box center [793, 91] width 194 height 27
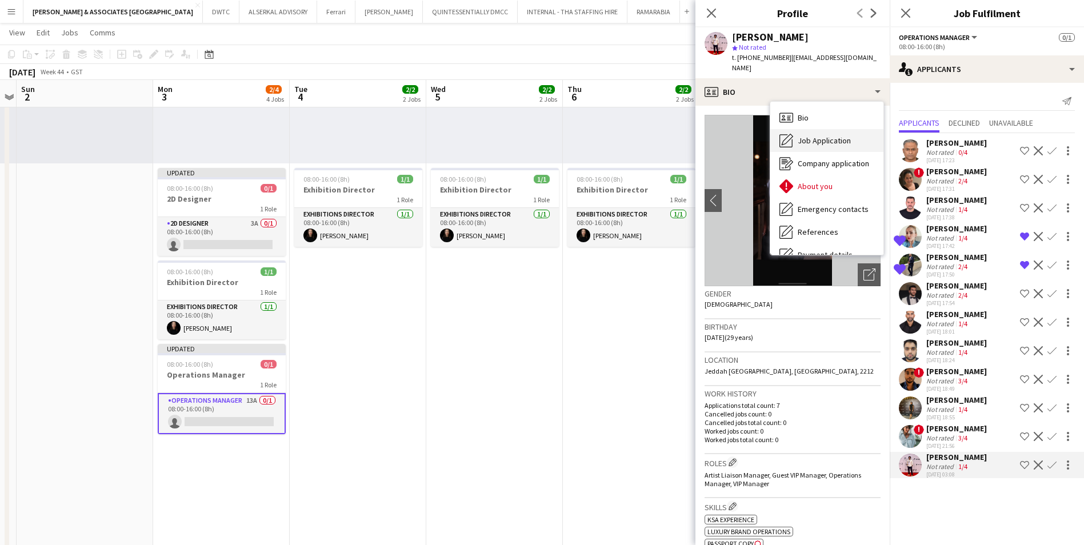
click at [829, 135] on span "Job Application" at bounding box center [824, 140] width 53 height 10
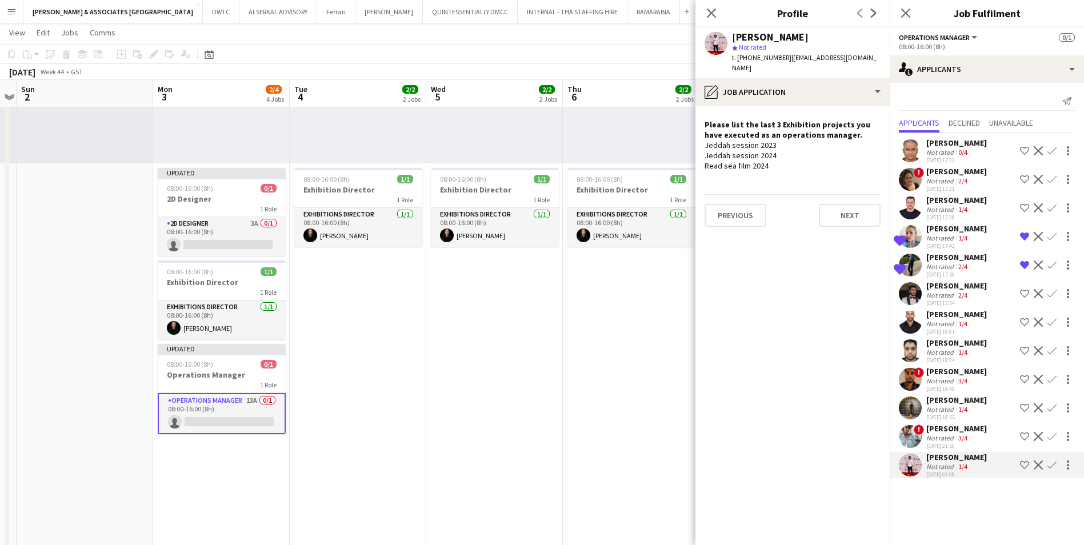
click at [864, 421] on app-icon "Decline" at bounding box center [1038, 465] width 9 height 9
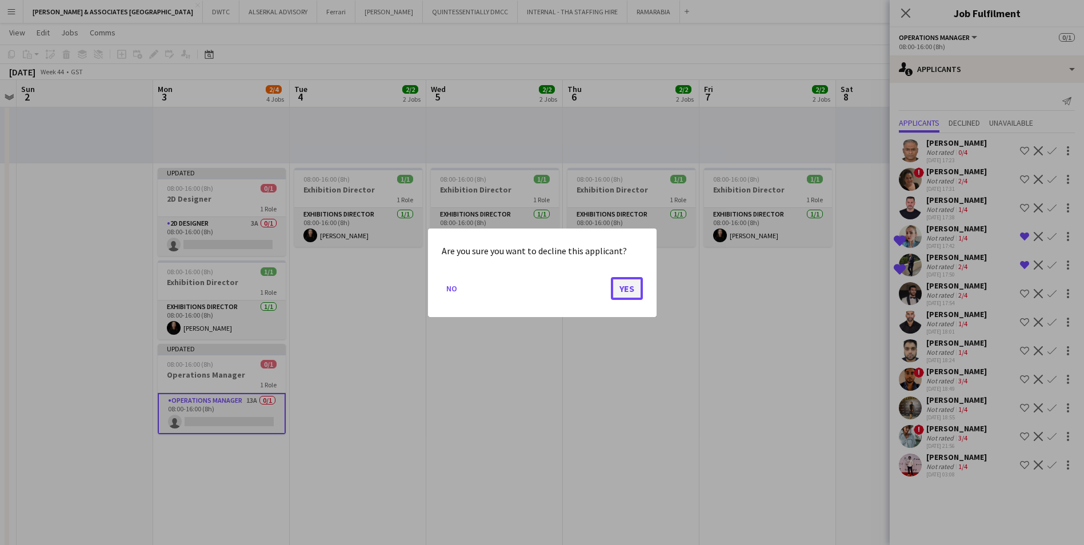
click at [632, 290] on button "Yes" at bounding box center [627, 288] width 32 height 23
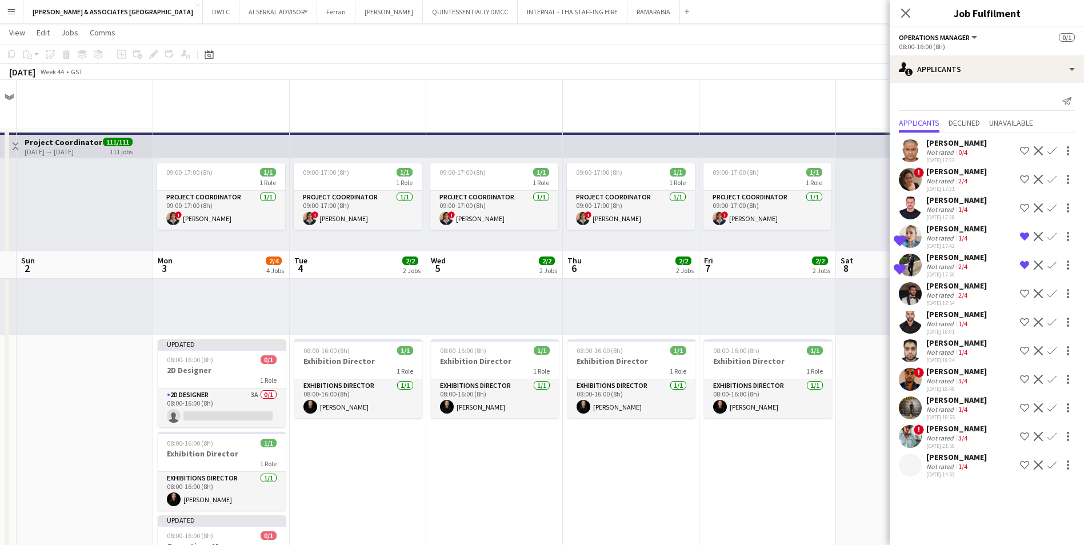
scroll to position [171, 0]
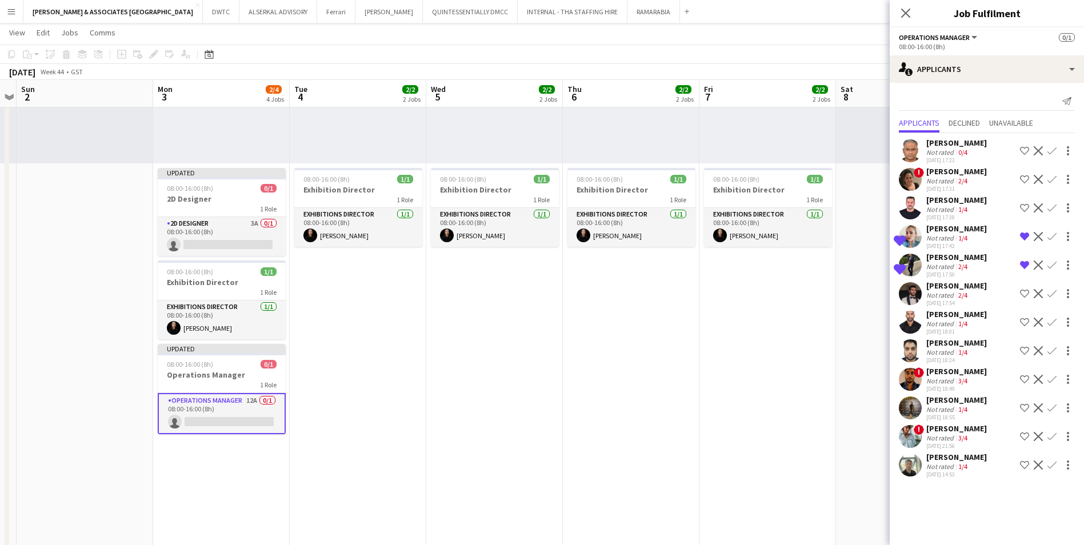
click at [864, 314] on div "[PERSON_NAME]" at bounding box center [957, 314] width 61 height 10
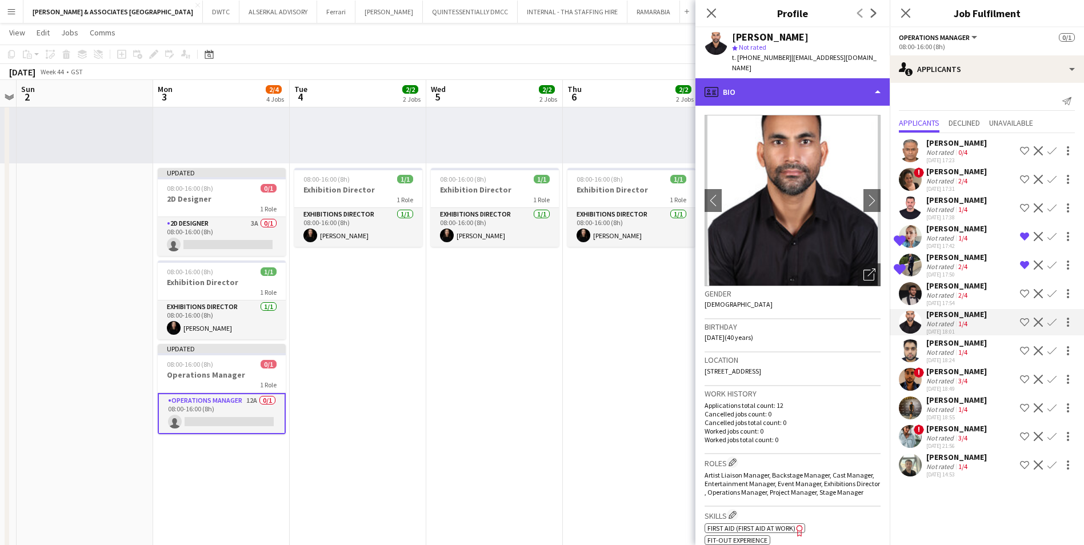
click at [780, 86] on div "profile Bio" at bounding box center [793, 91] width 194 height 27
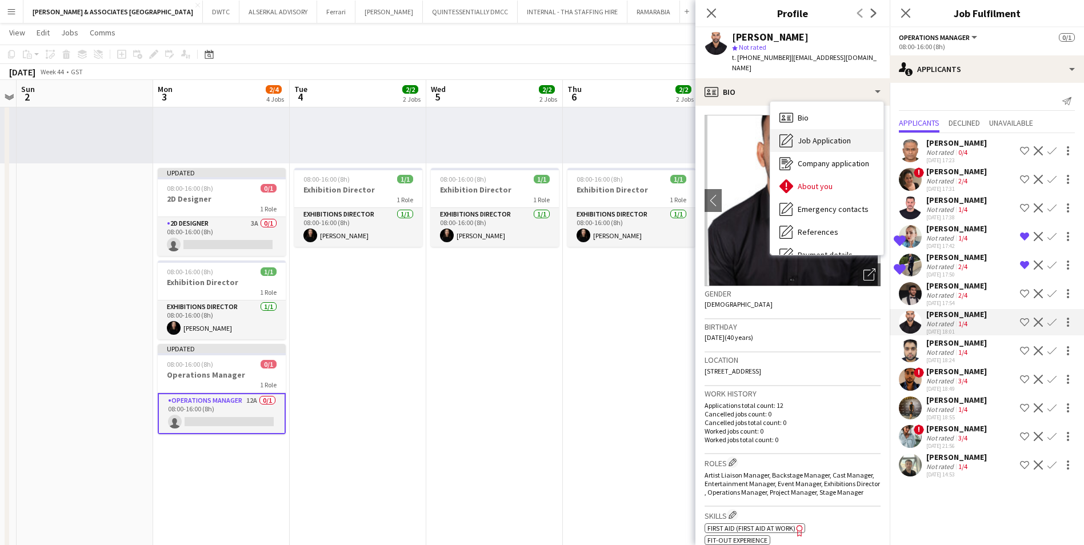
click at [818, 135] on span "Job Application" at bounding box center [824, 140] width 53 height 10
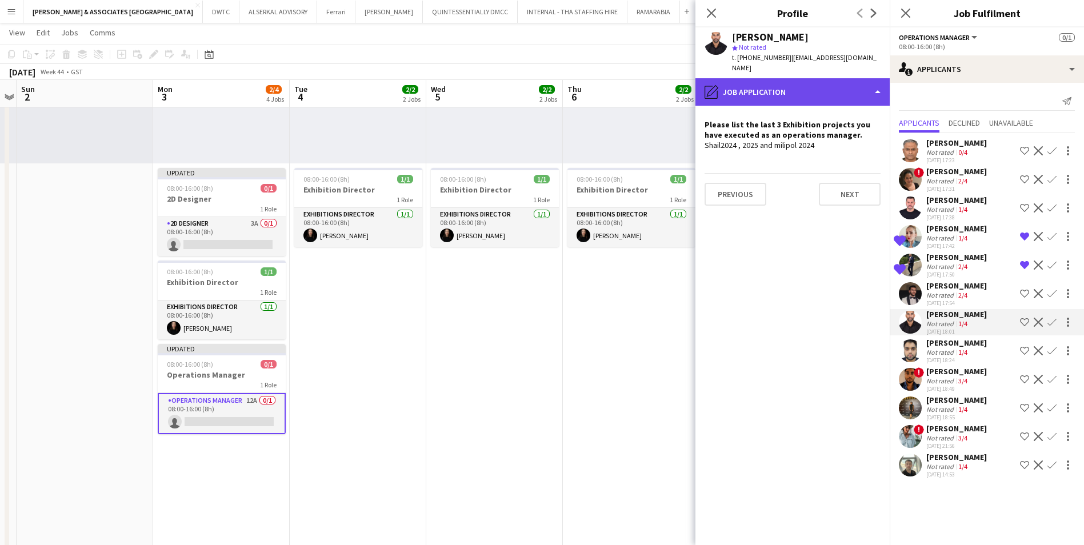
click at [746, 87] on div "pencil4 Job Application" at bounding box center [793, 91] width 194 height 27
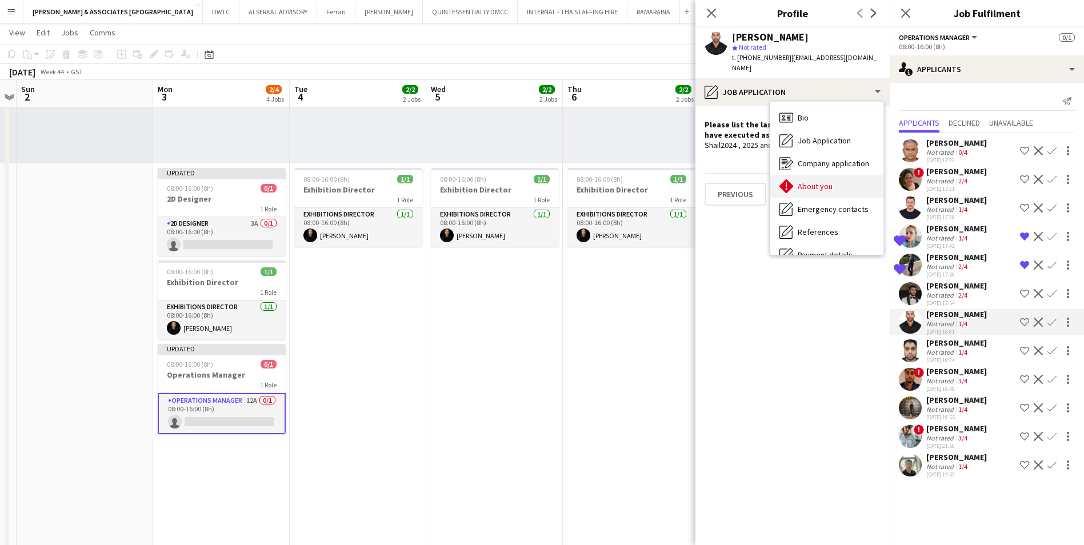
click at [829, 181] on span "About you" at bounding box center [815, 186] width 35 height 10
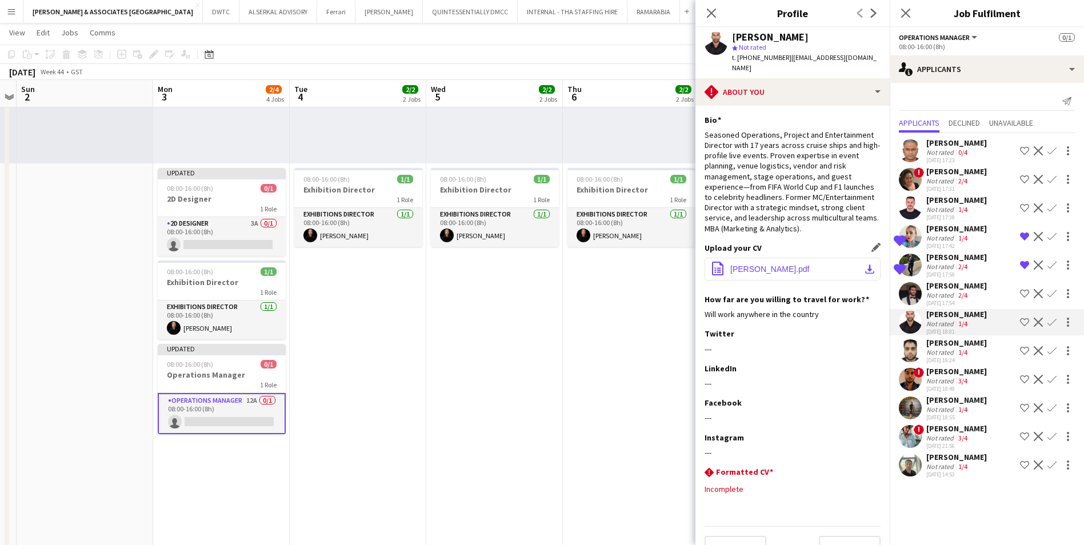
click at [789, 265] on span "[PERSON_NAME].pdf" at bounding box center [769, 269] width 79 height 9
click at [864, 322] on app-icon "Decline" at bounding box center [1038, 322] width 9 height 9
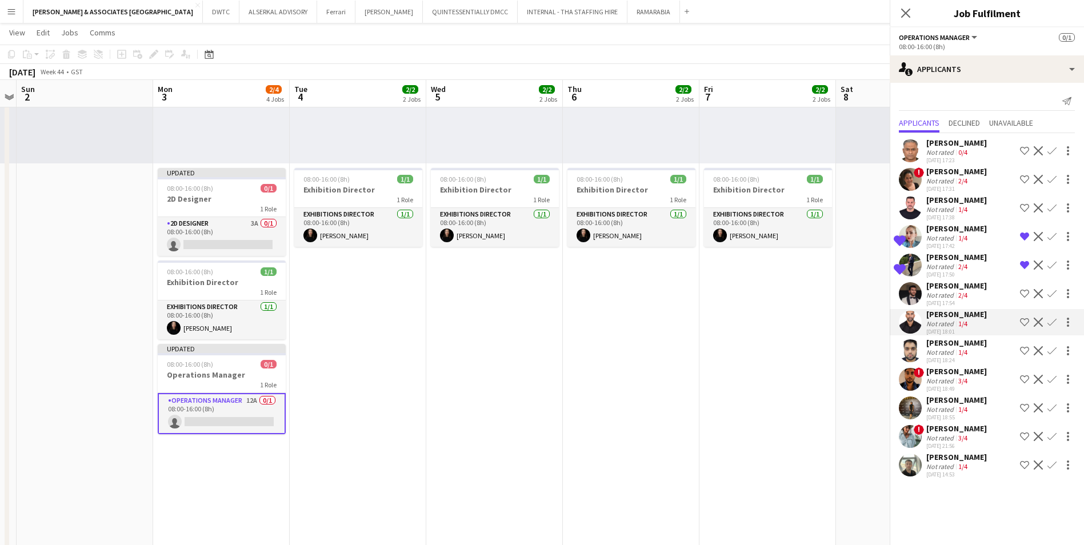
scroll to position [0, 0]
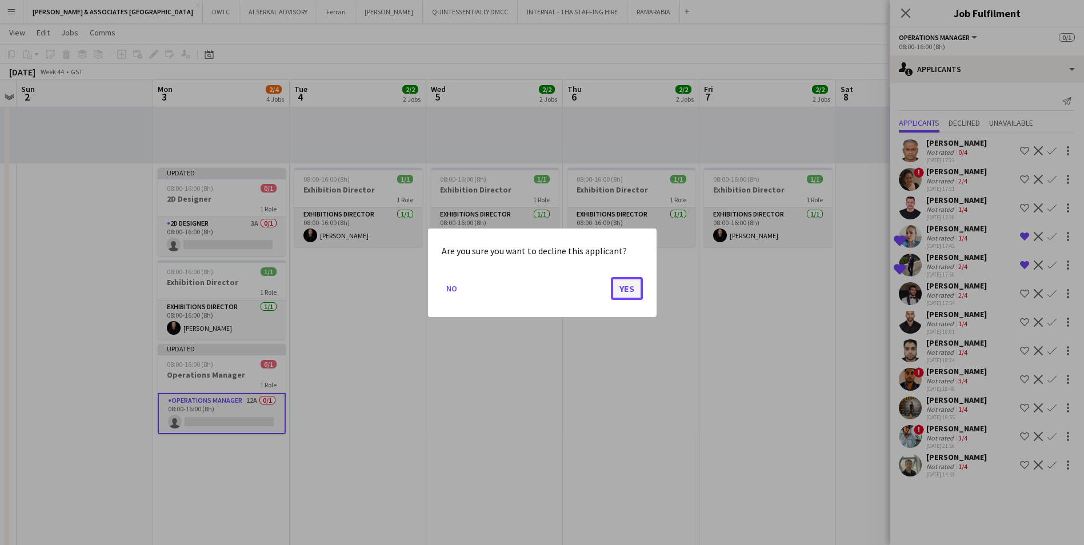
click at [624, 292] on button "Yes" at bounding box center [627, 288] width 32 height 23
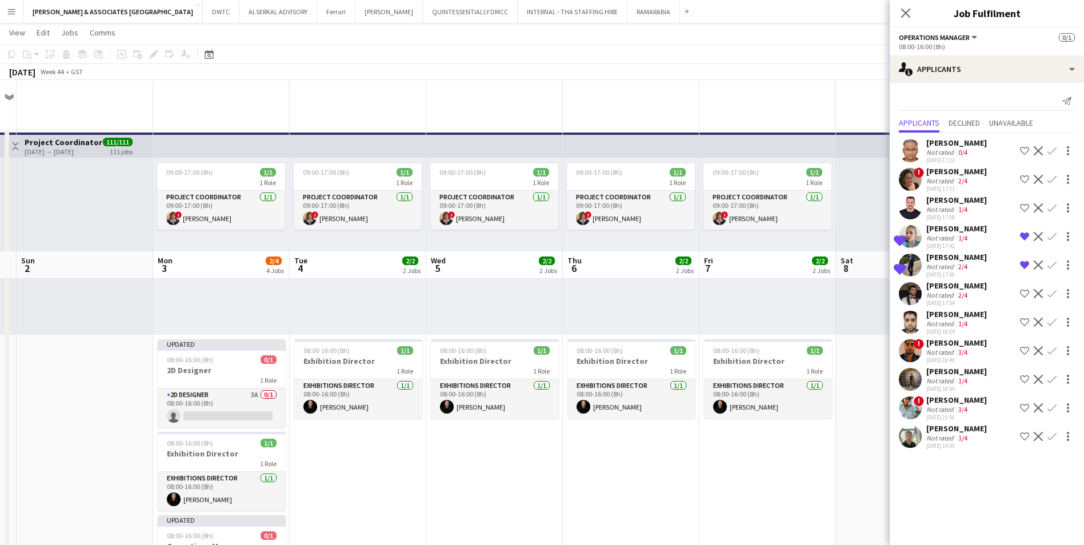
scroll to position [171, 0]
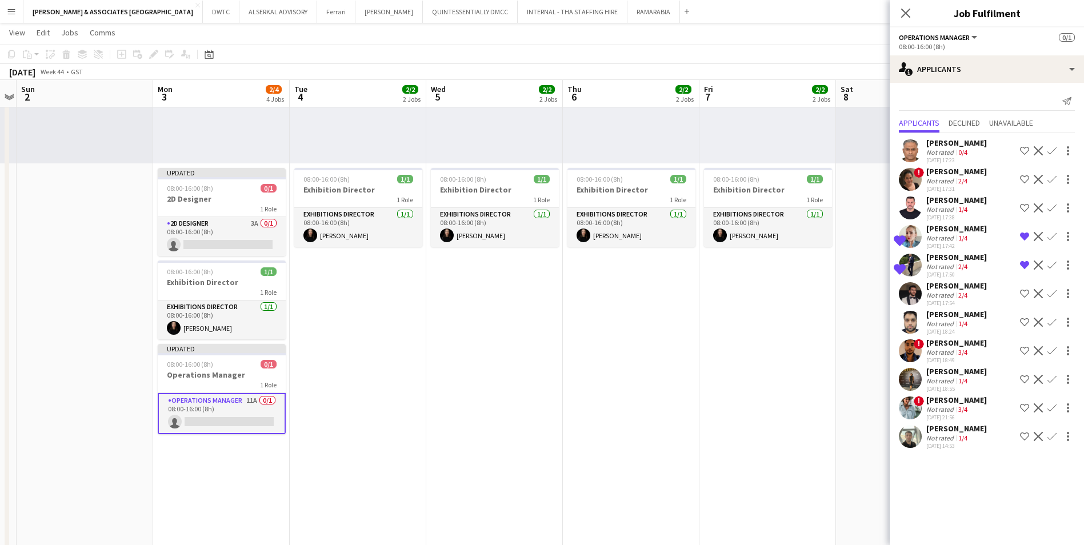
click at [864, 292] on app-icon "Decline" at bounding box center [1038, 293] width 9 height 9
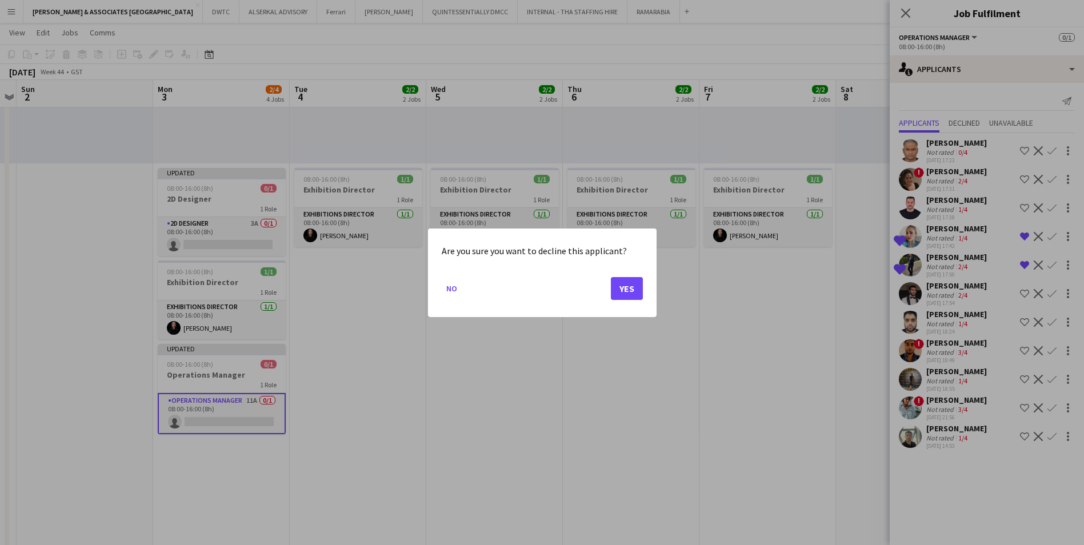
scroll to position [0, 0]
click at [634, 289] on button "Yes" at bounding box center [627, 288] width 32 height 23
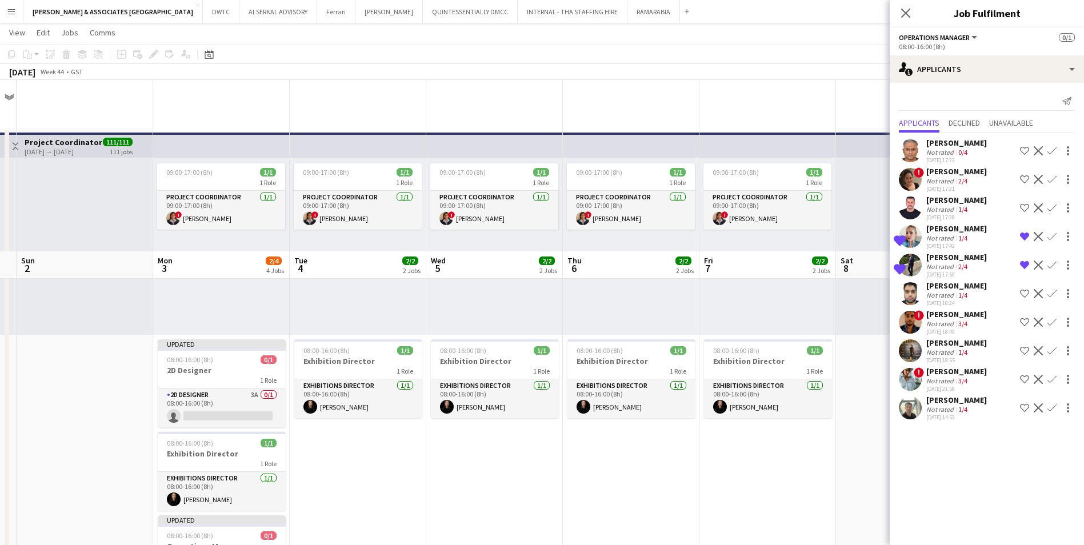
scroll to position [171, 0]
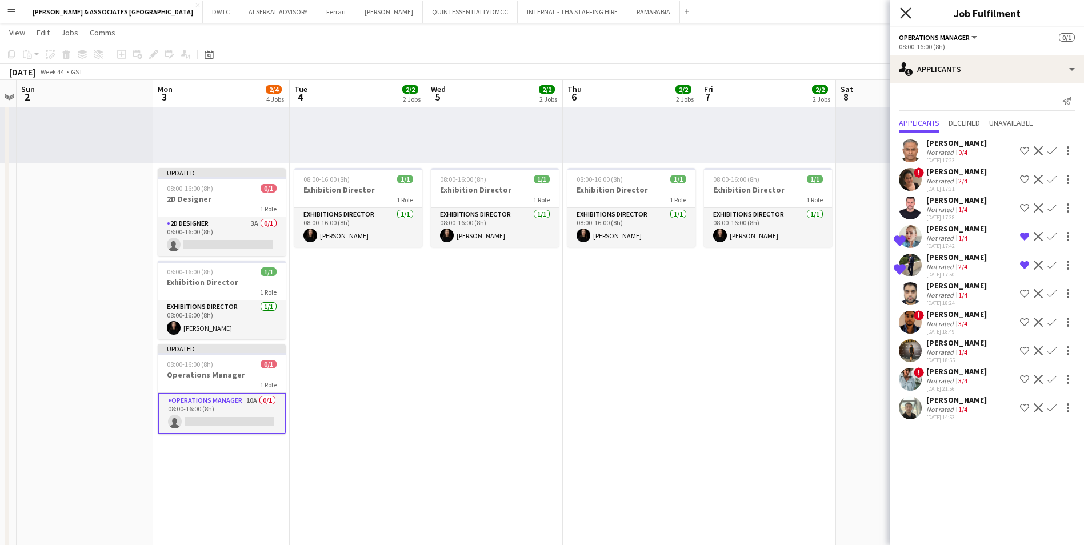
click at [864, 12] on icon at bounding box center [905, 12] width 11 height 11
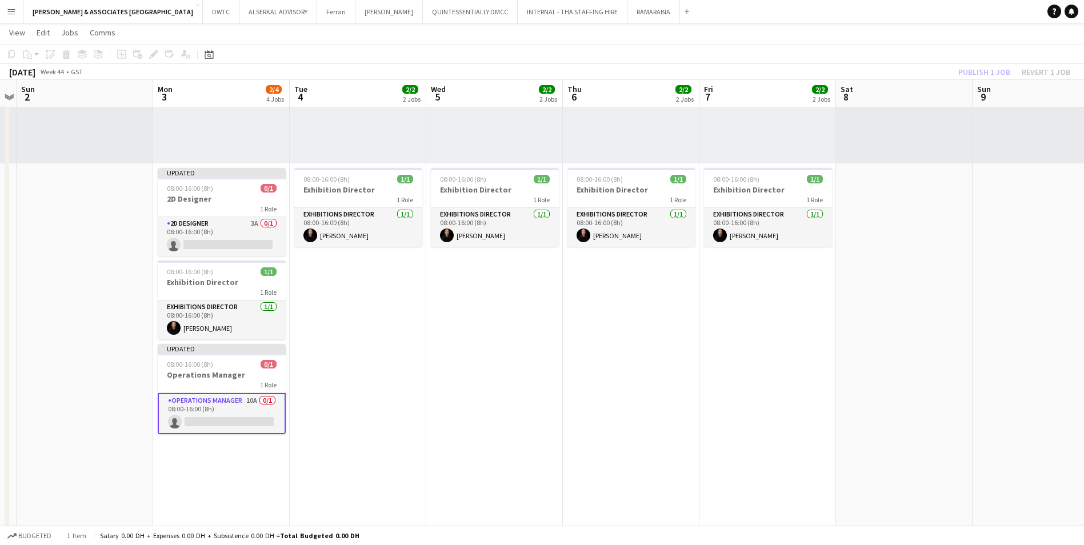
click at [11, 18] on button "Menu" at bounding box center [11, 11] width 23 height 23
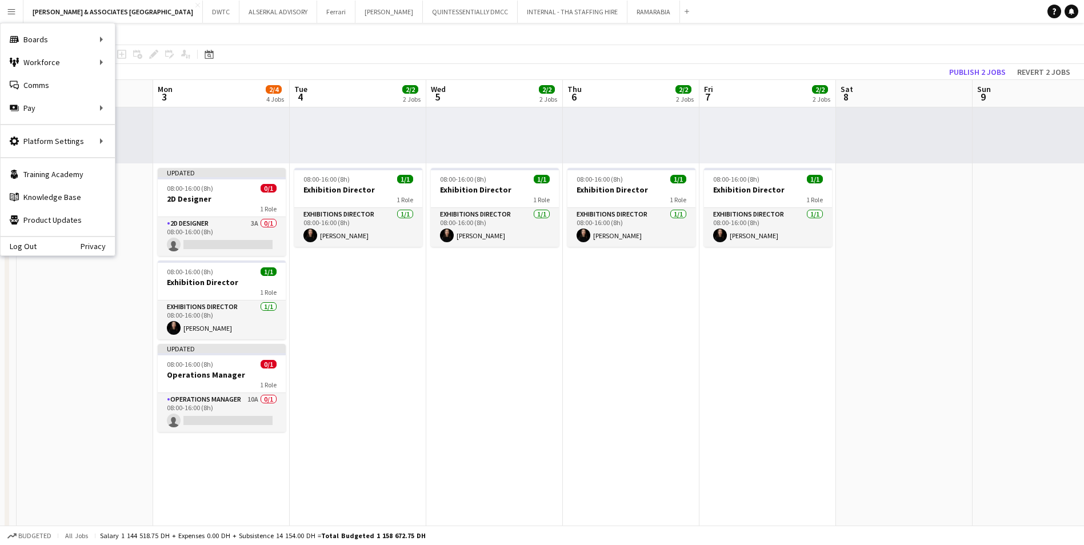
click at [530, 40] on app-page-menu "View Day view expanded Day view collapsed Month view Date picker Jump to [DATE]…" at bounding box center [542, 34] width 1084 height 22
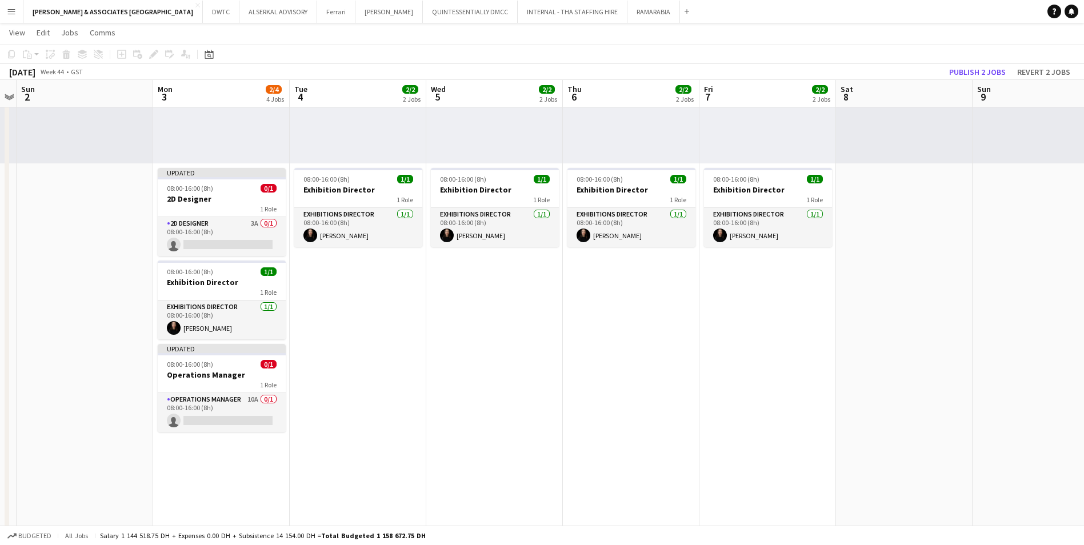
click at [17, 23] on app-page-menu "View Day view expanded Day view collapsed Month view Date picker Jump to [DATE]…" at bounding box center [542, 34] width 1084 height 22
click at [13, 14] on app-icon "Menu" at bounding box center [11, 11] width 9 height 9
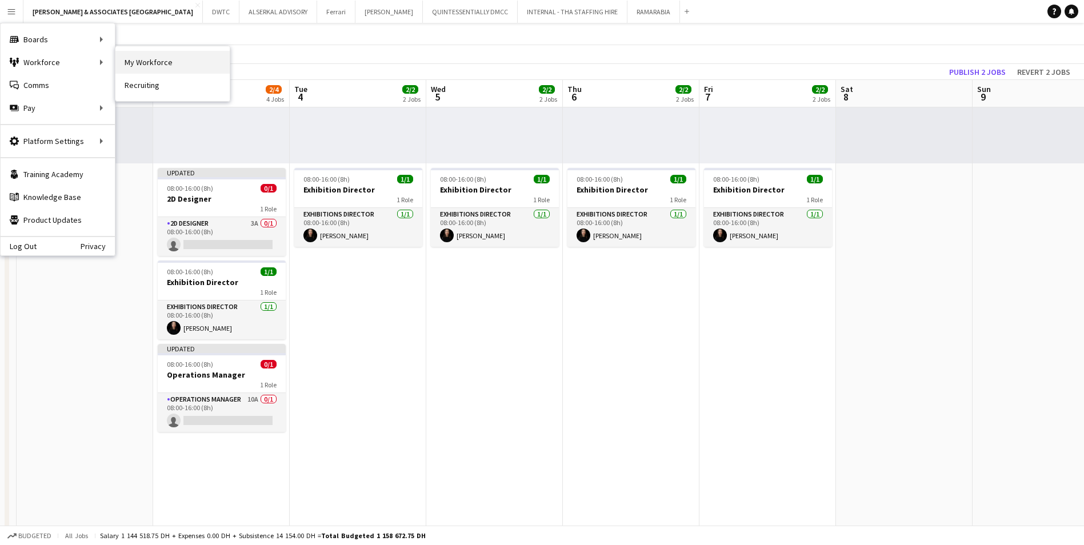
click at [201, 71] on link "My Workforce" at bounding box center [172, 62] width 114 height 23
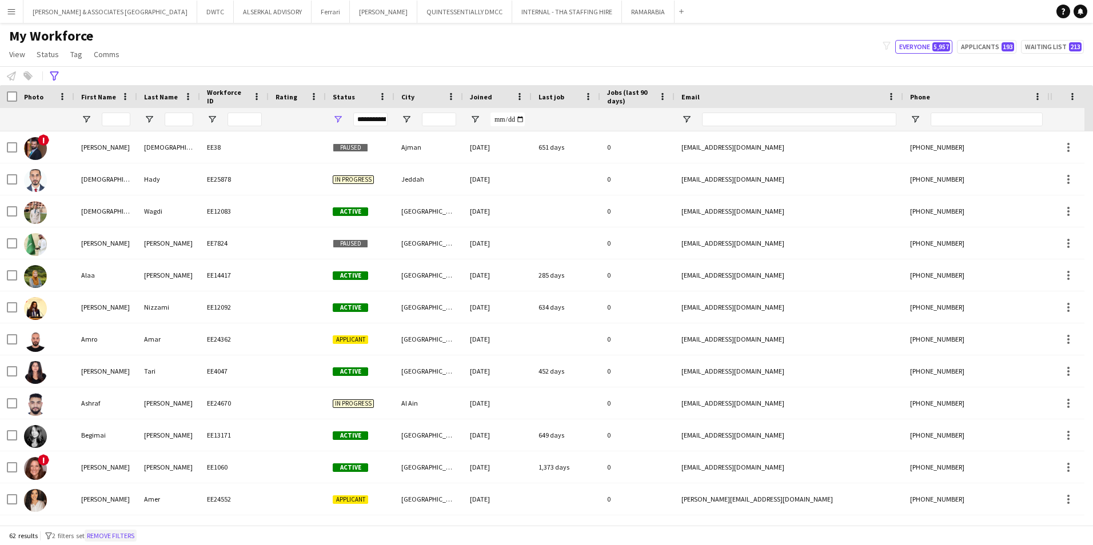
click at [122, 421] on button "Remove filters" at bounding box center [111, 536] width 52 height 13
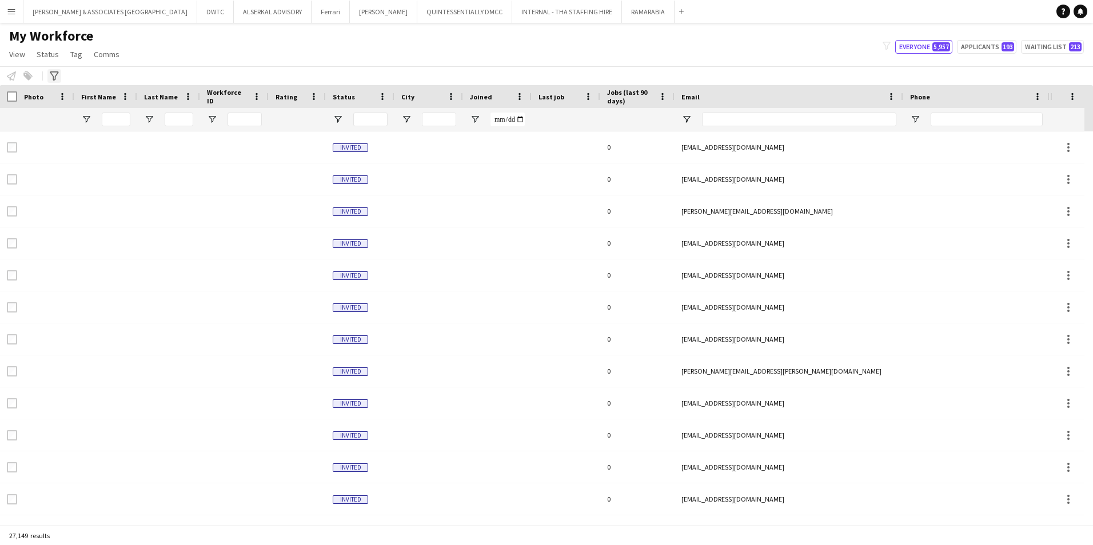
click at [52, 73] on icon "Advanced filters" at bounding box center [54, 75] width 9 height 9
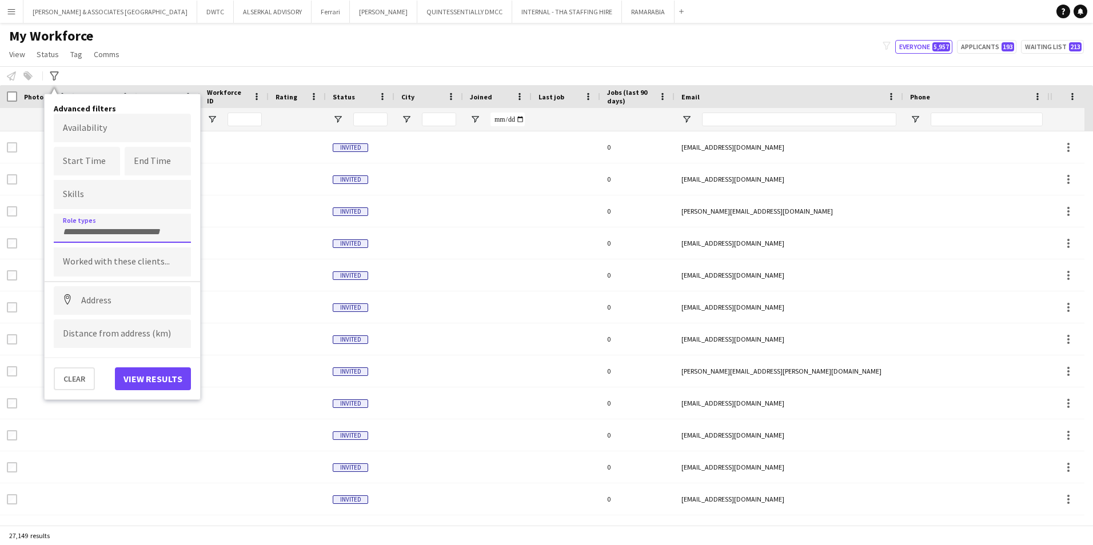
click at [109, 230] on input "Type to search role types..." at bounding box center [122, 232] width 119 height 10
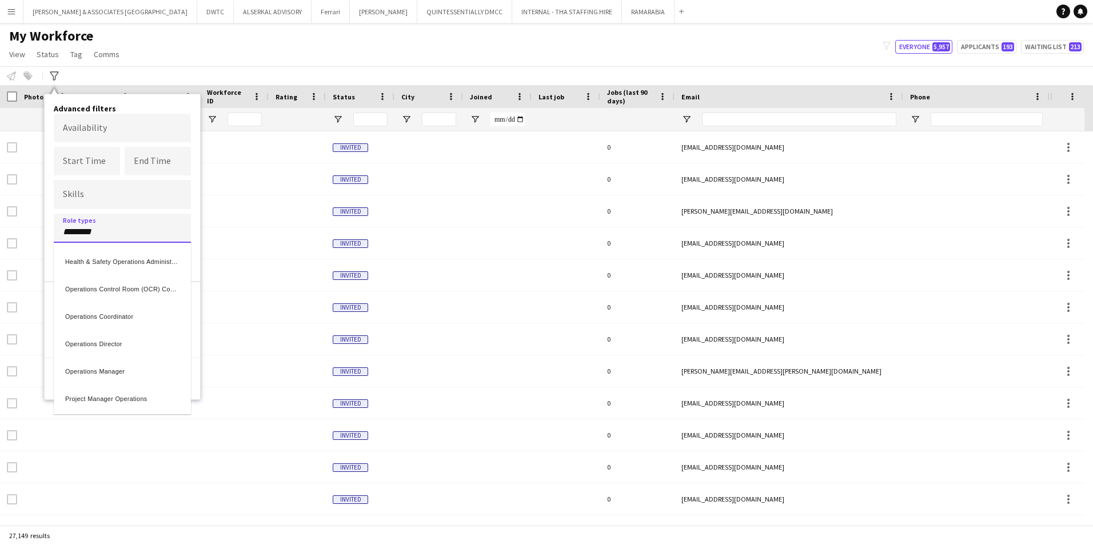
type input "********"
click at [134, 373] on div "Operations Manager" at bounding box center [122, 369] width 137 height 27
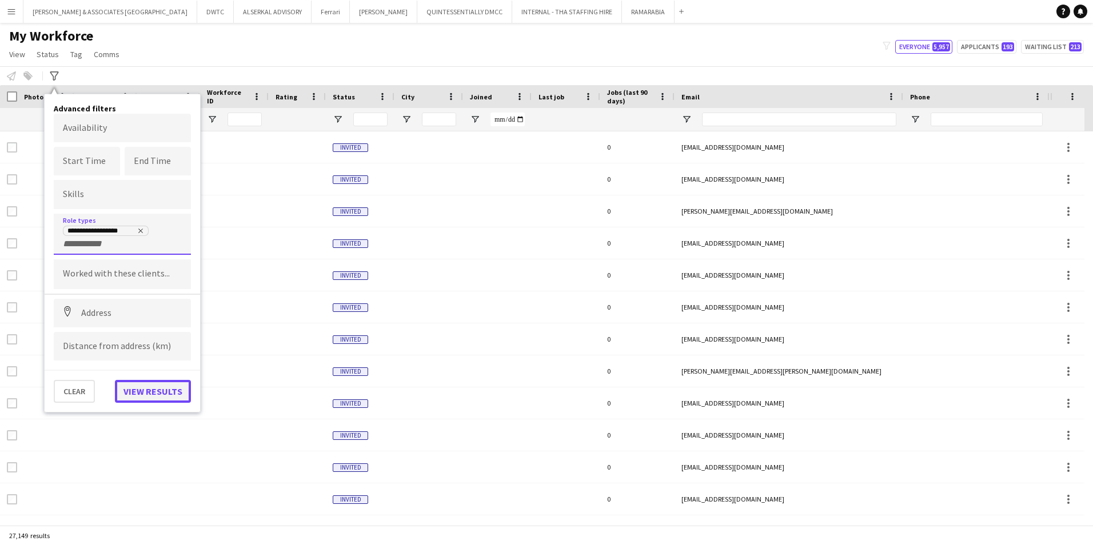
click at [147, 402] on button "View results" at bounding box center [153, 391] width 76 height 23
type input "**********"
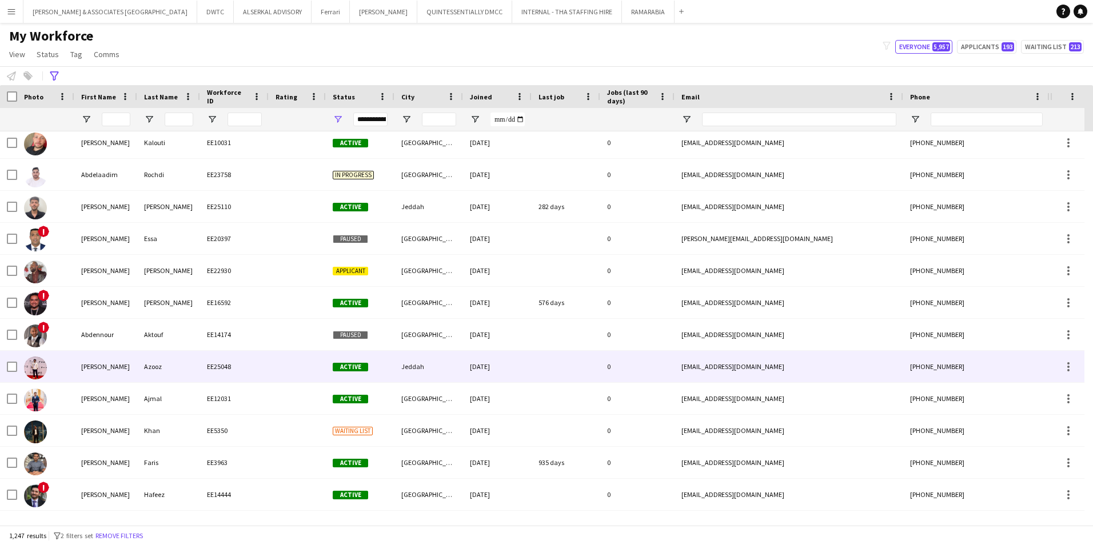
scroll to position [286, 0]
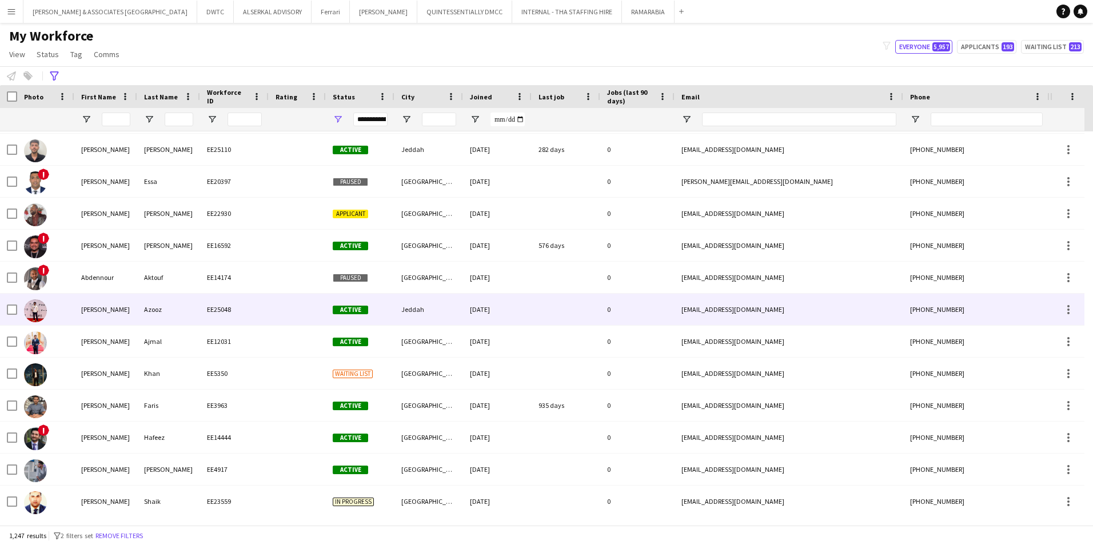
click at [176, 314] on div "Azooz" at bounding box center [168, 309] width 63 height 31
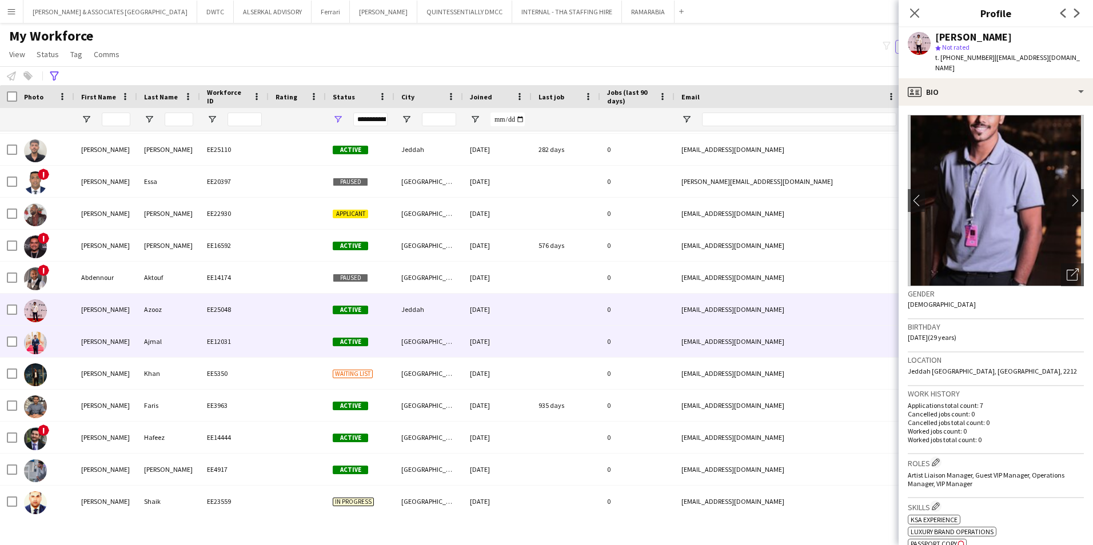
click at [107, 346] on div "[PERSON_NAME]" at bounding box center [105, 341] width 63 height 31
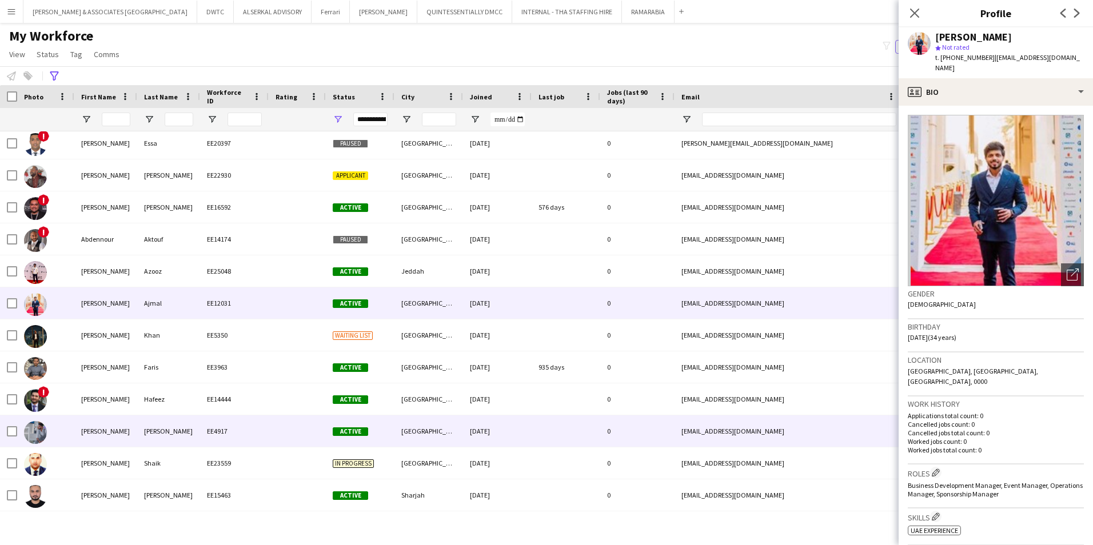
scroll to position [343, 0]
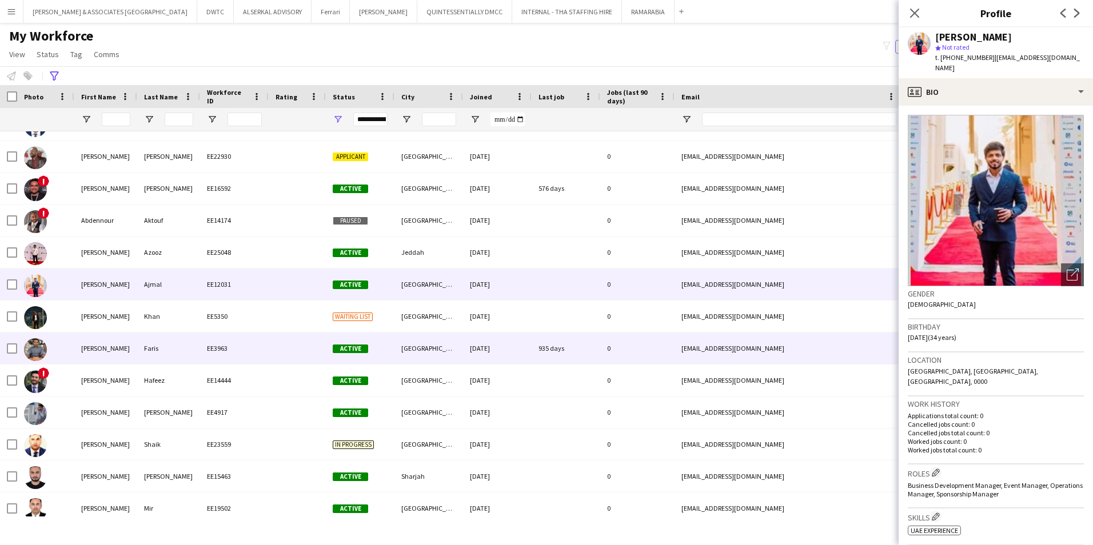
click at [121, 349] on div "[PERSON_NAME]" at bounding box center [105, 348] width 63 height 31
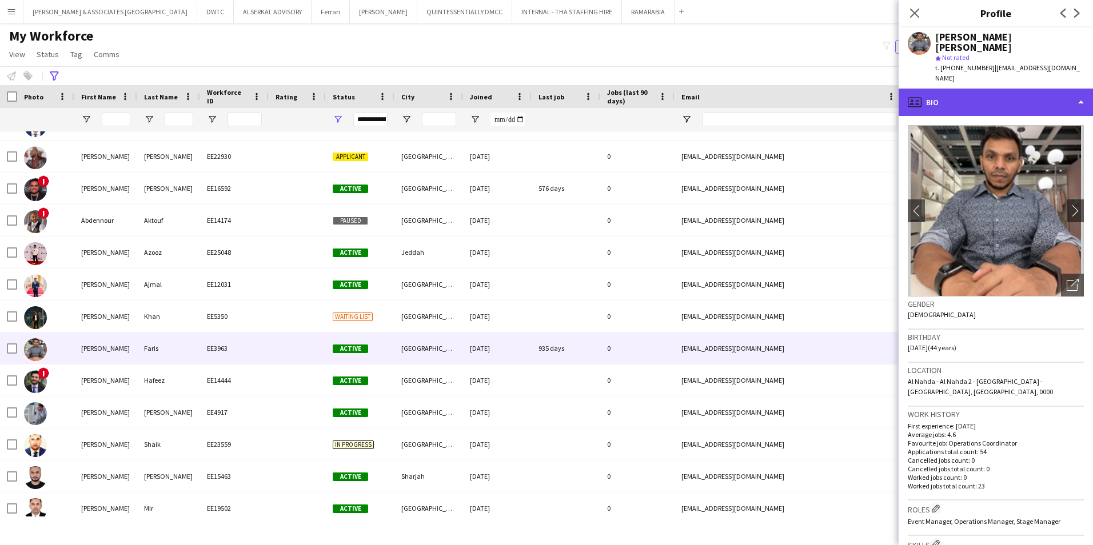
click at [864, 90] on div "profile Bio" at bounding box center [996, 102] width 194 height 27
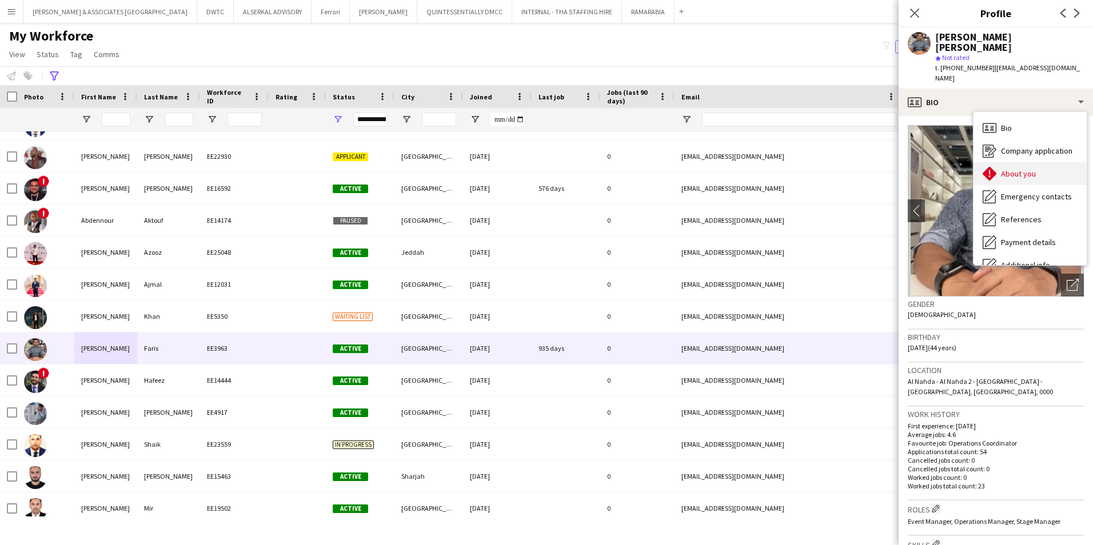
click at [864, 169] on span "About you" at bounding box center [1018, 174] width 35 height 10
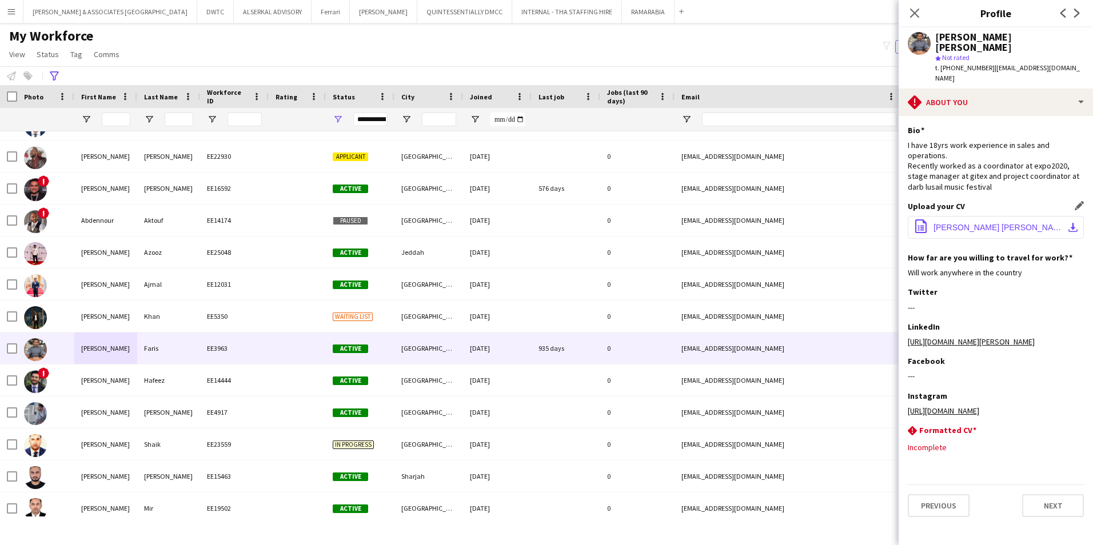
click at [864, 223] on span "[PERSON_NAME] [PERSON_NAME].pdf" at bounding box center [997, 227] width 129 height 9
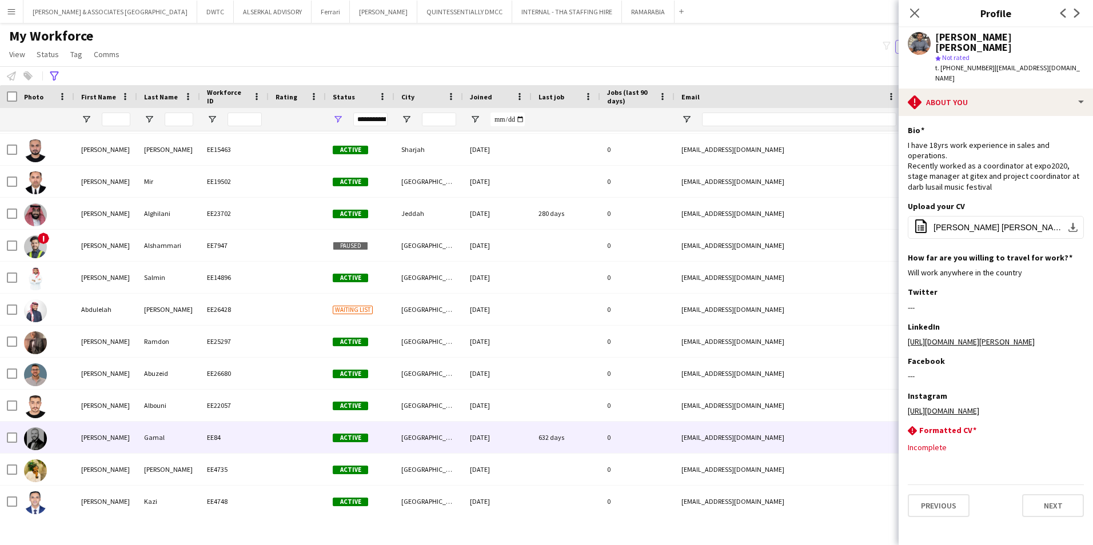
scroll to position [686, 0]
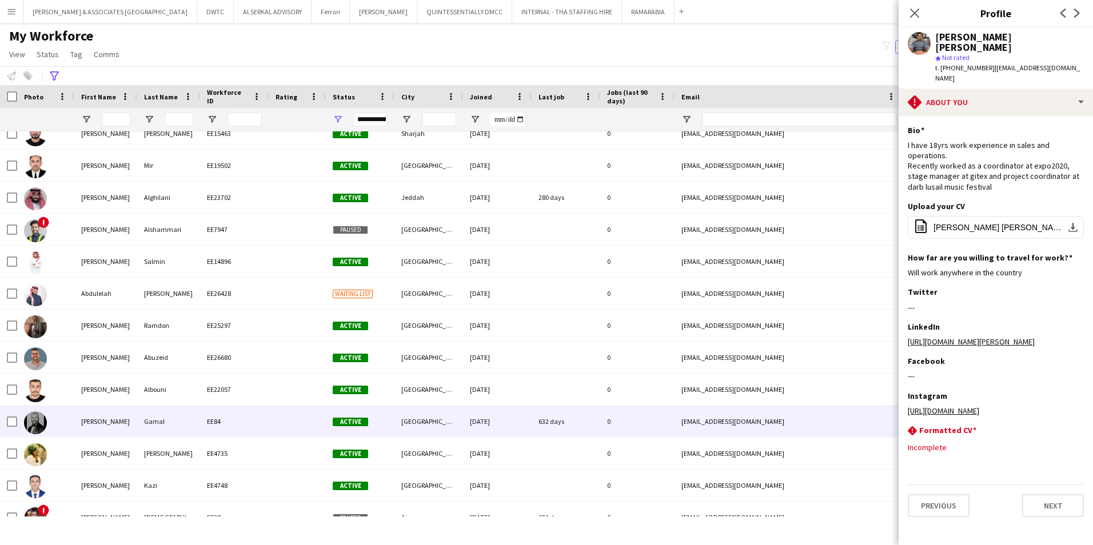
click at [167, 421] on div "Gamal" at bounding box center [168, 421] width 63 height 31
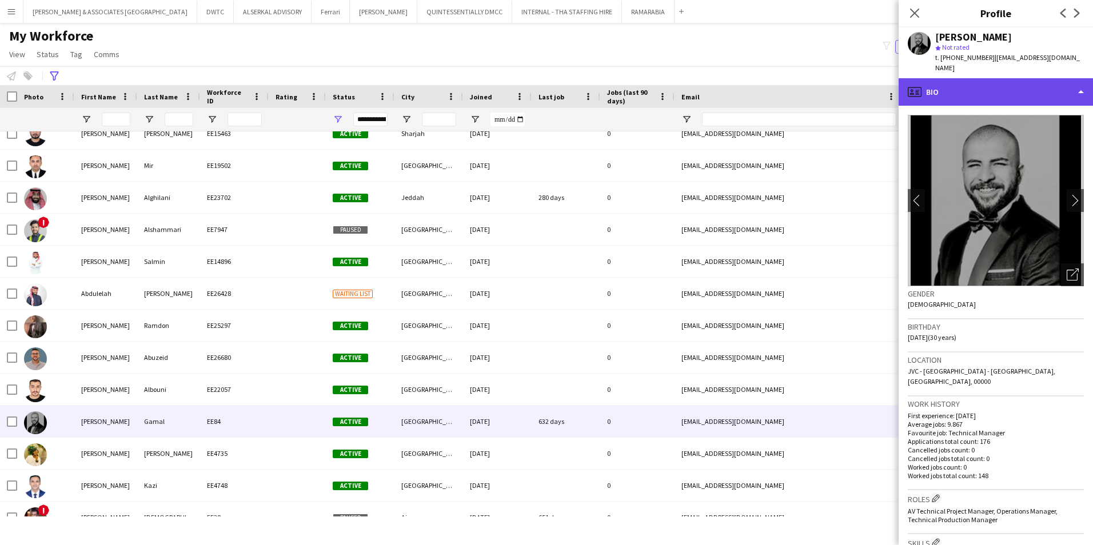
click at [864, 86] on div "profile Bio" at bounding box center [996, 91] width 194 height 27
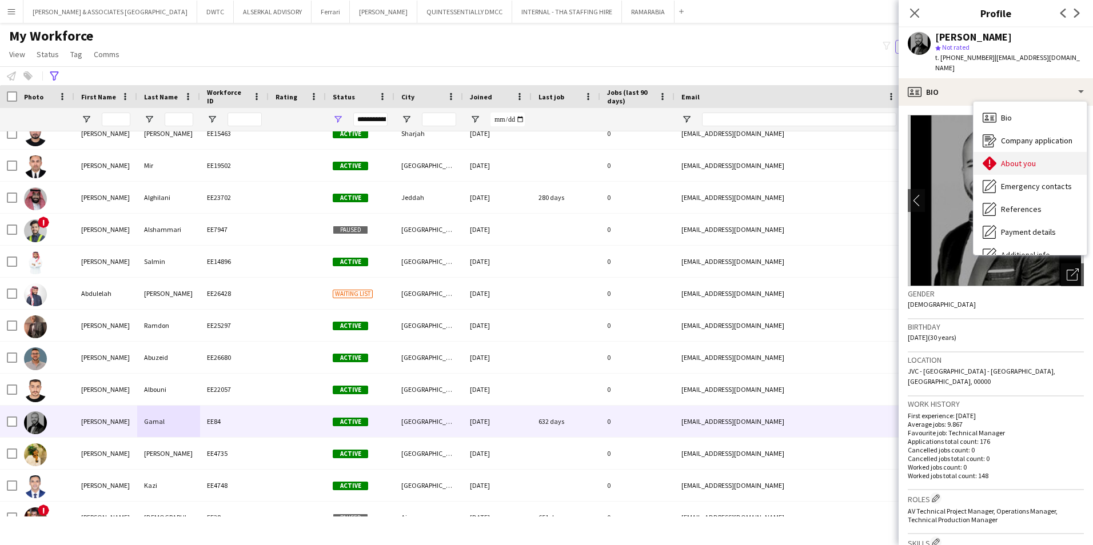
click at [864, 158] on span "About you" at bounding box center [1018, 163] width 35 height 10
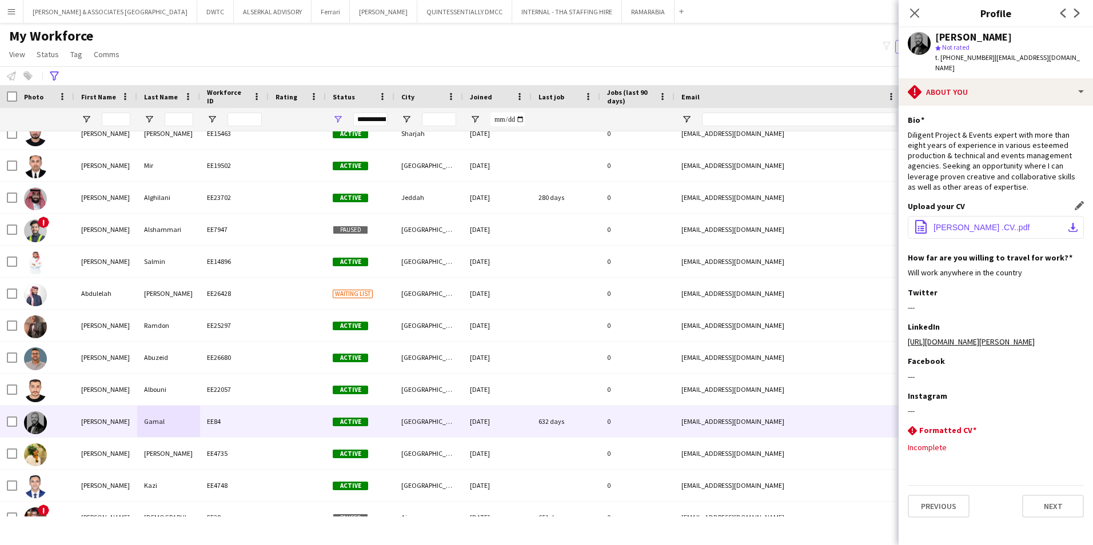
click at [864, 216] on button "office-file-sheet [PERSON_NAME] .CV..pdf download-bottom" at bounding box center [996, 227] width 176 height 23
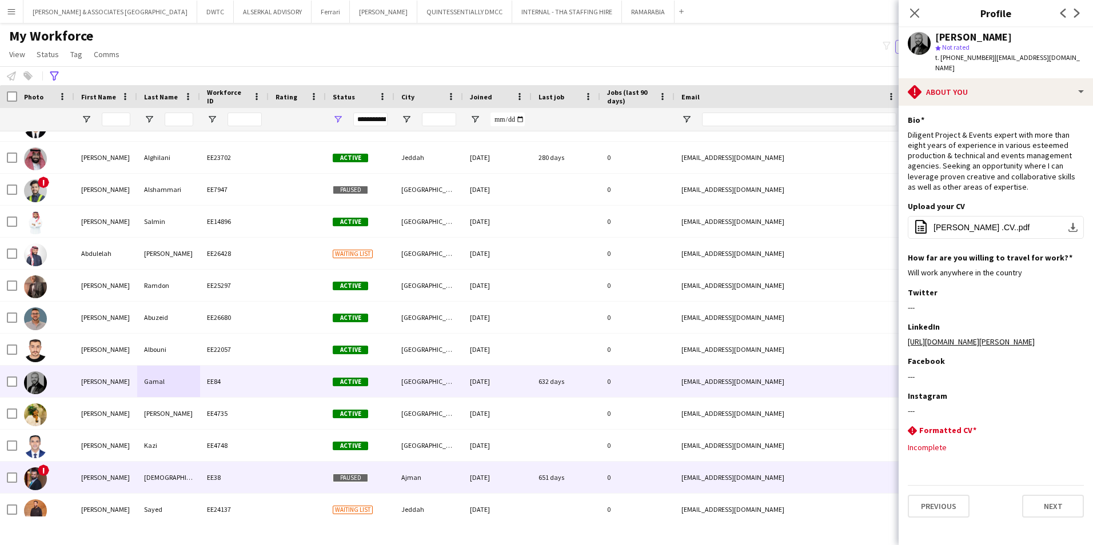
scroll to position [743, 0]
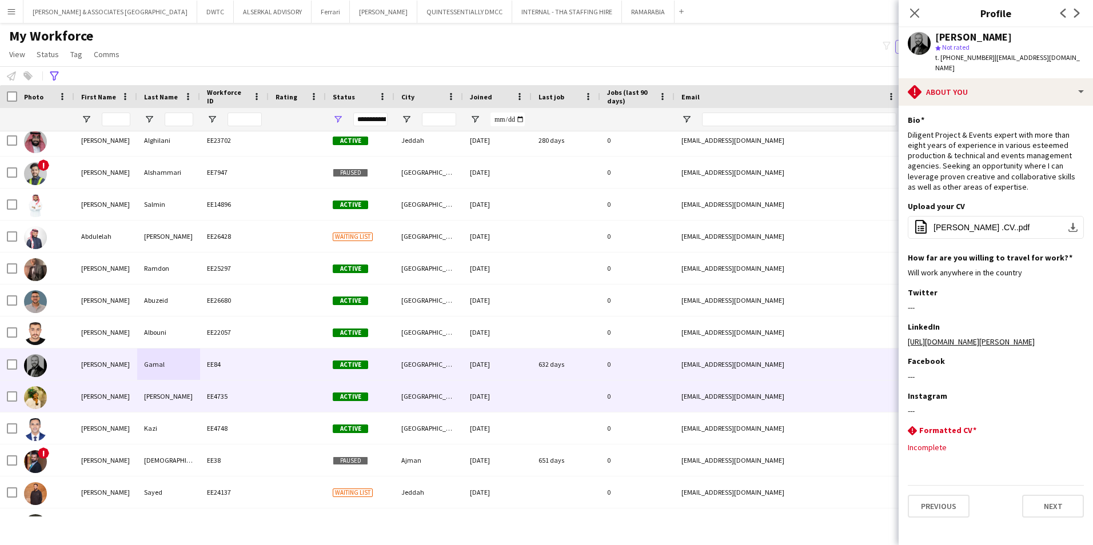
click at [135, 401] on div "[PERSON_NAME]" at bounding box center [105, 396] width 63 height 31
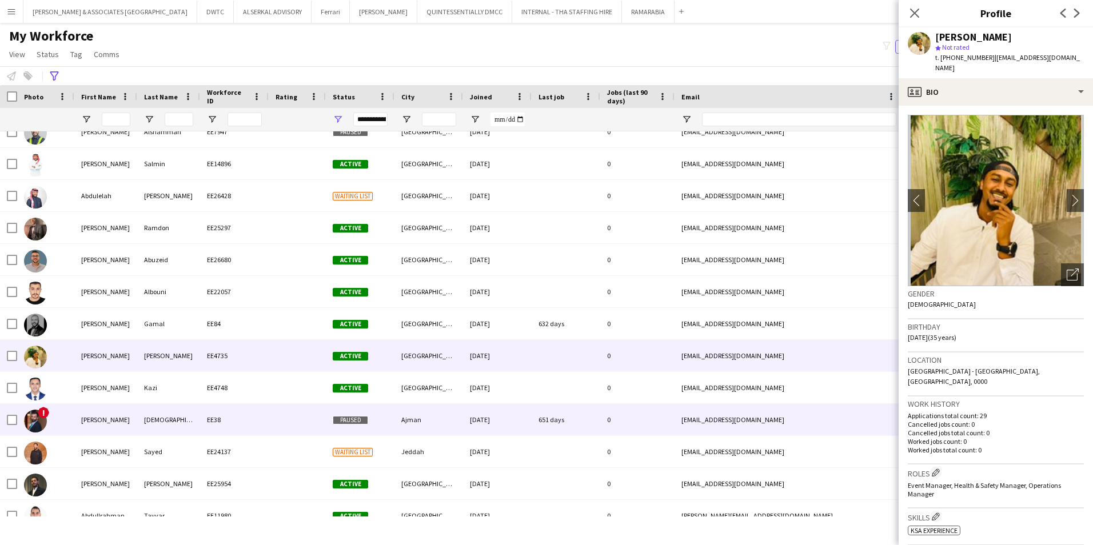
scroll to position [800, 0]
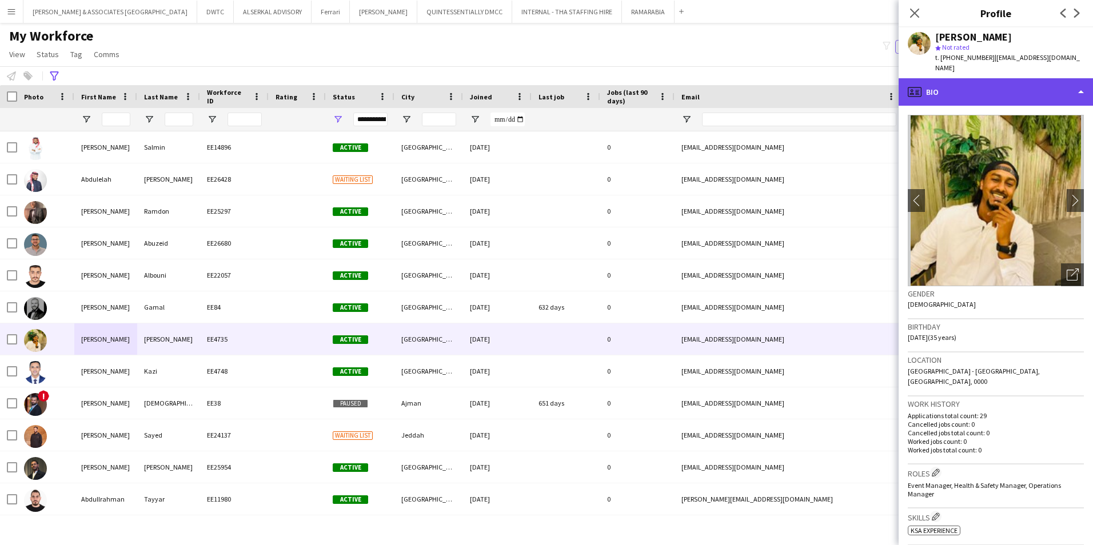
click at [864, 78] on div "profile Bio" at bounding box center [996, 91] width 194 height 27
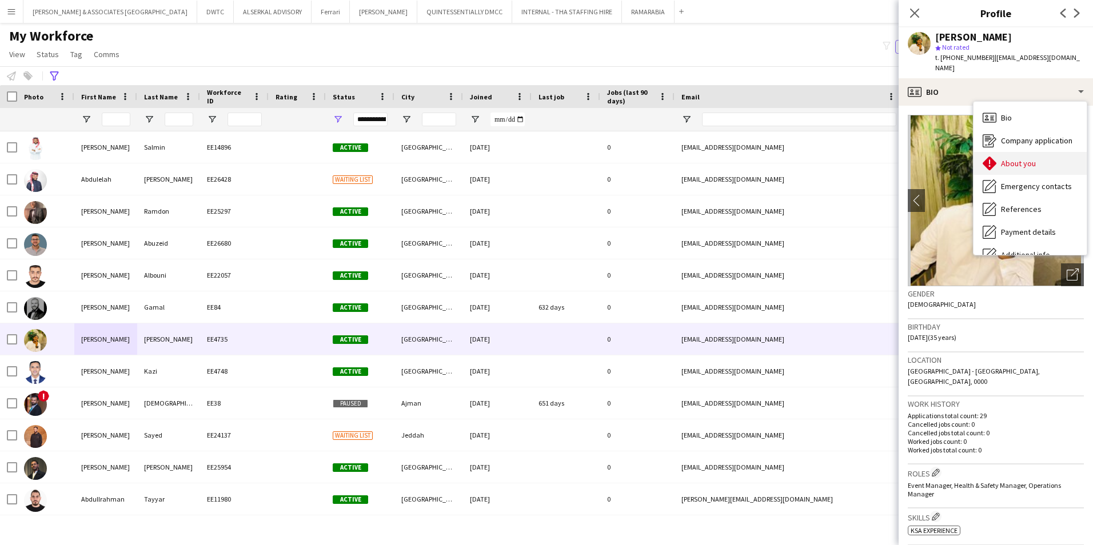
click at [864, 158] on span "About you" at bounding box center [1018, 163] width 35 height 10
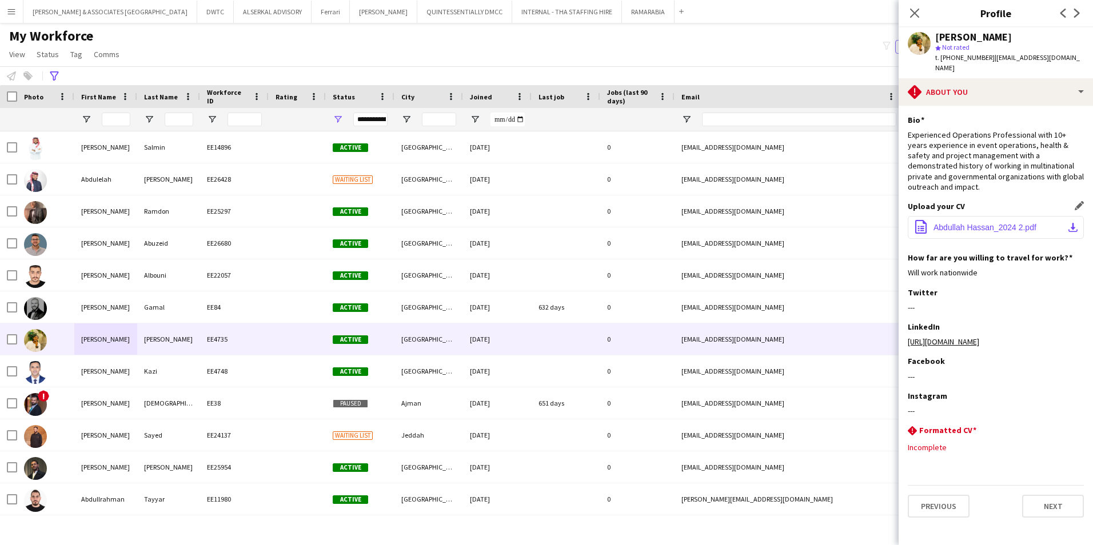
click at [864, 223] on span "Abdullah Hassan_2024 2.pdf" at bounding box center [984, 227] width 103 height 9
click at [864, 10] on icon "Close pop-in" at bounding box center [914, 12] width 11 height 11
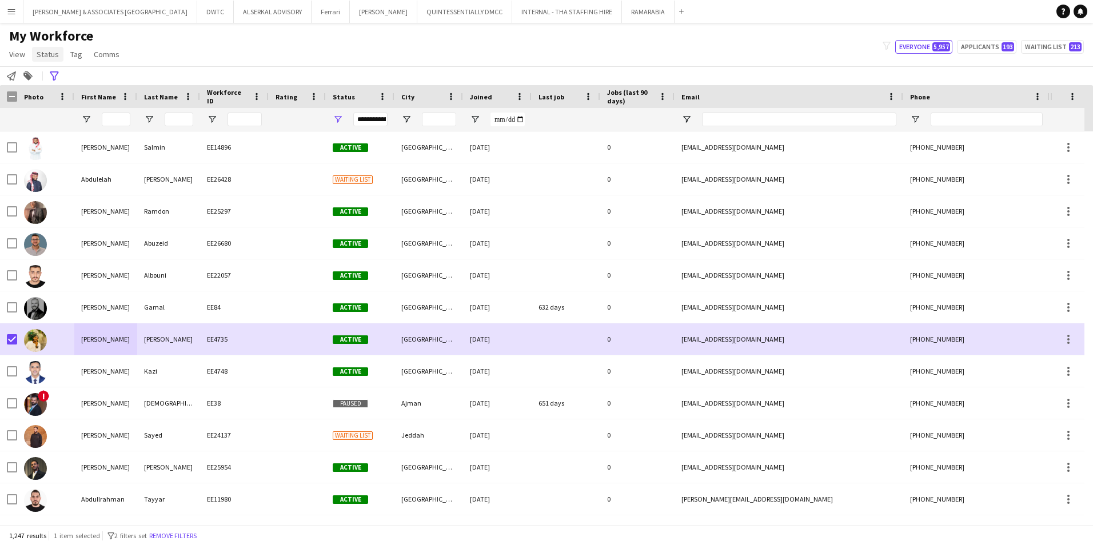
click at [51, 50] on span "Status" at bounding box center [48, 54] width 22 height 10
click at [64, 74] on link "Edit" at bounding box center [73, 79] width 80 height 24
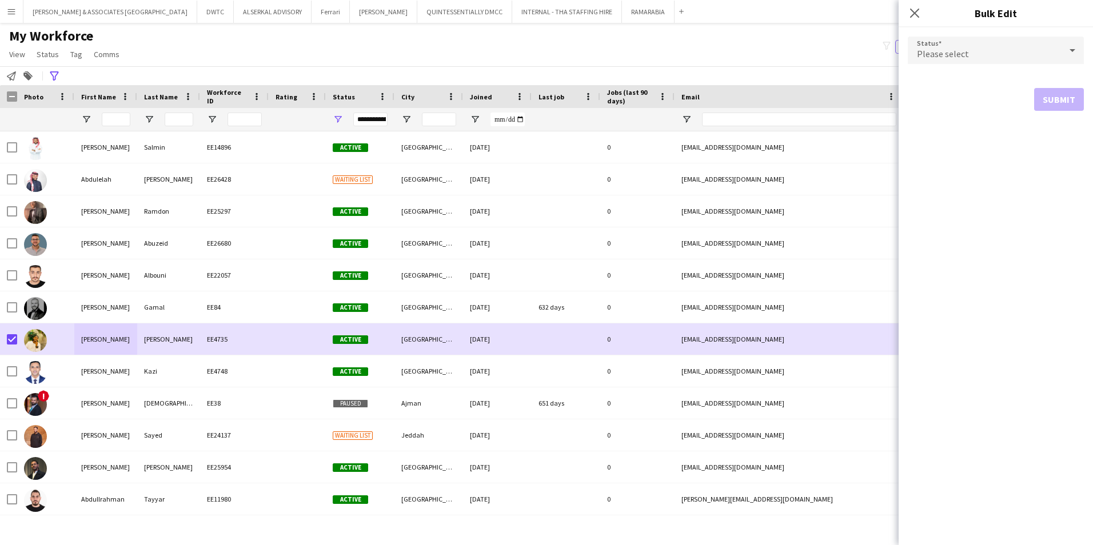
click at [864, 47] on div "Please select" at bounding box center [984, 50] width 153 height 27
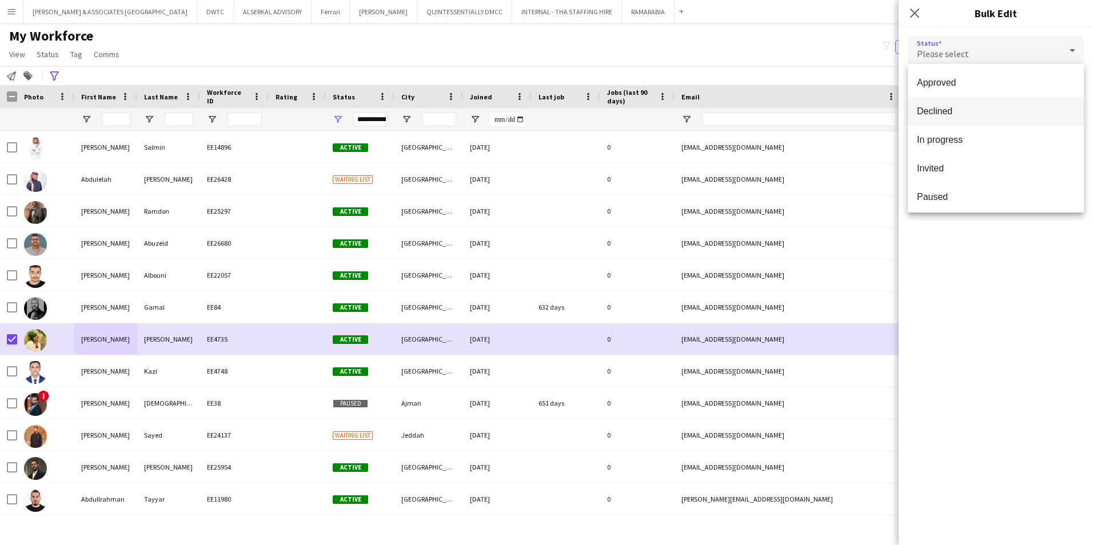
scroll to position [114, 0]
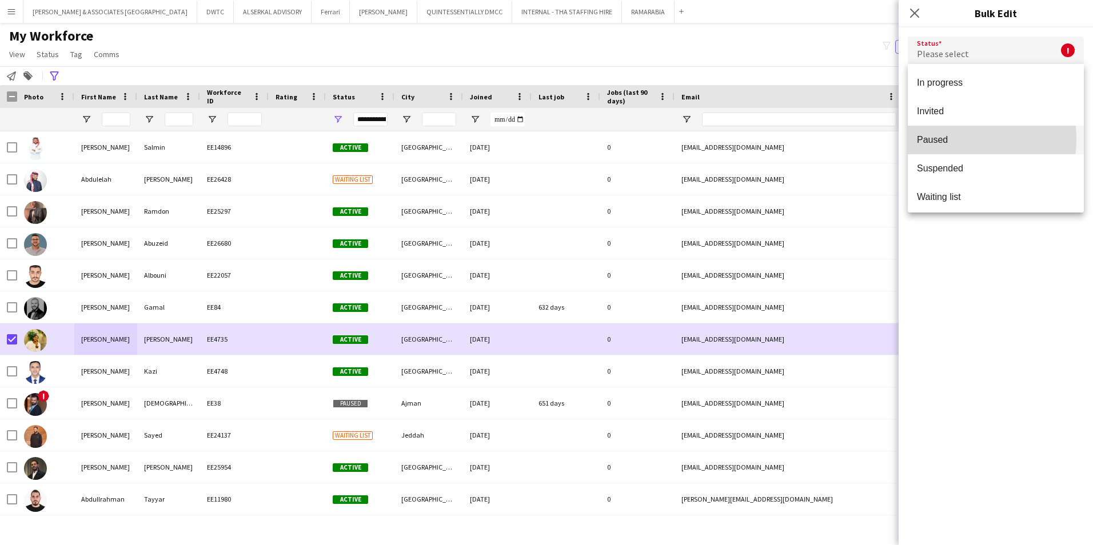
click at [864, 139] on span "Paused" at bounding box center [996, 139] width 158 height 11
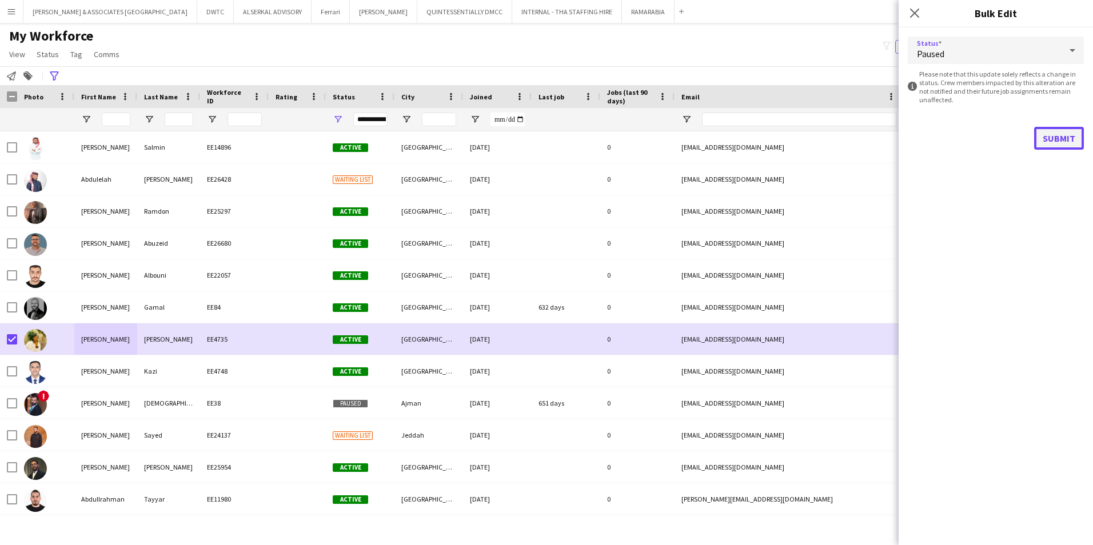
click at [864, 138] on button "Submit" at bounding box center [1059, 138] width 50 height 23
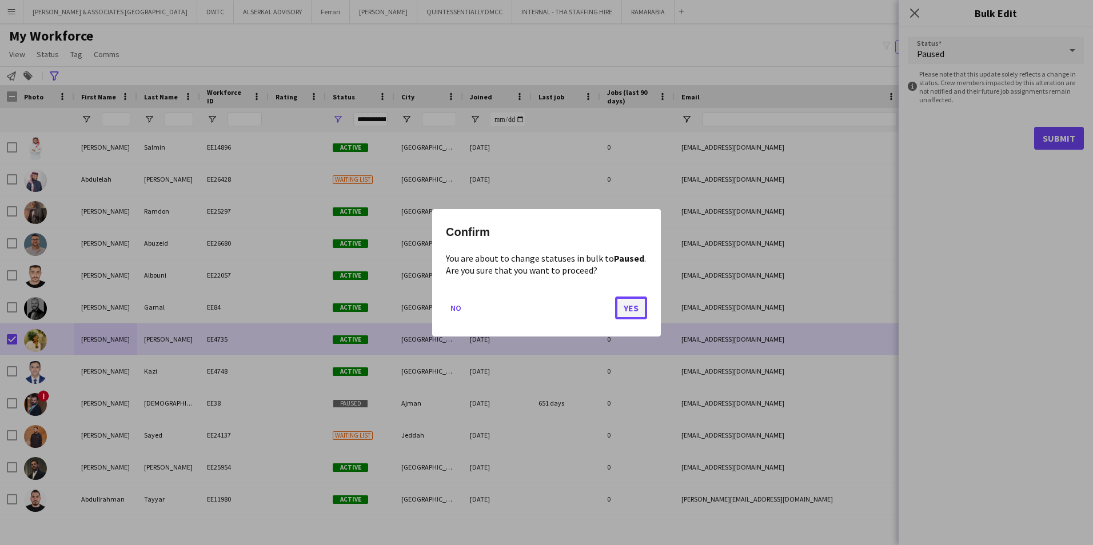
click at [628, 303] on button "Yes" at bounding box center [631, 307] width 32 height 23
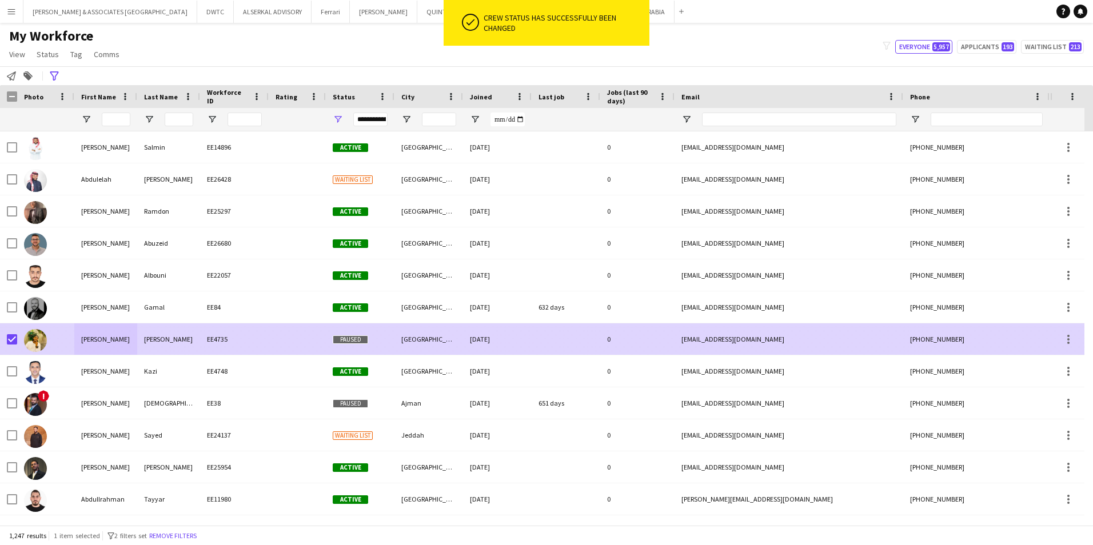
click at [9, 332] on div at bounding box center [12, 340] width 10 height 32
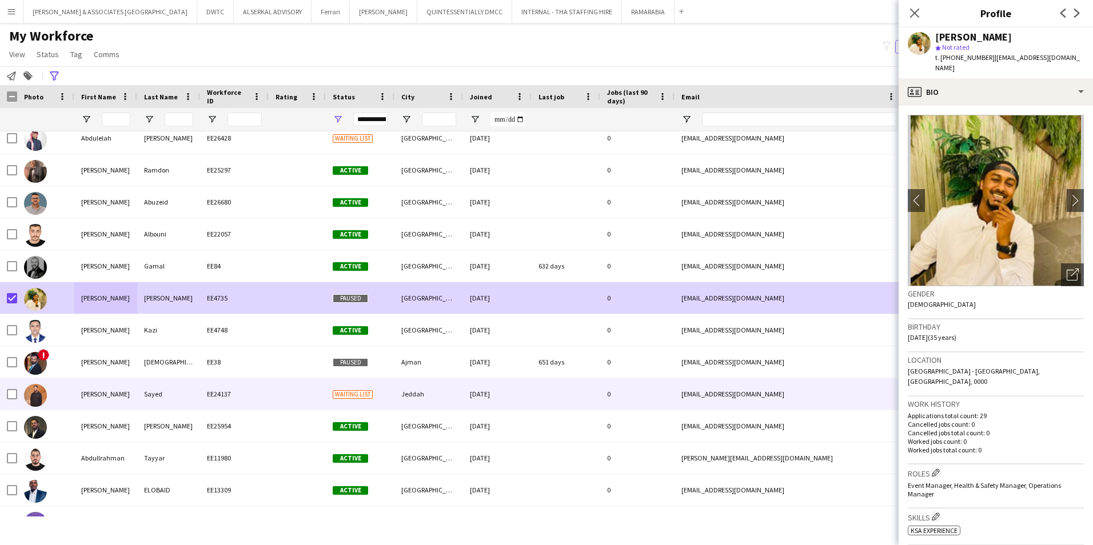
scroll to position [857, 0]
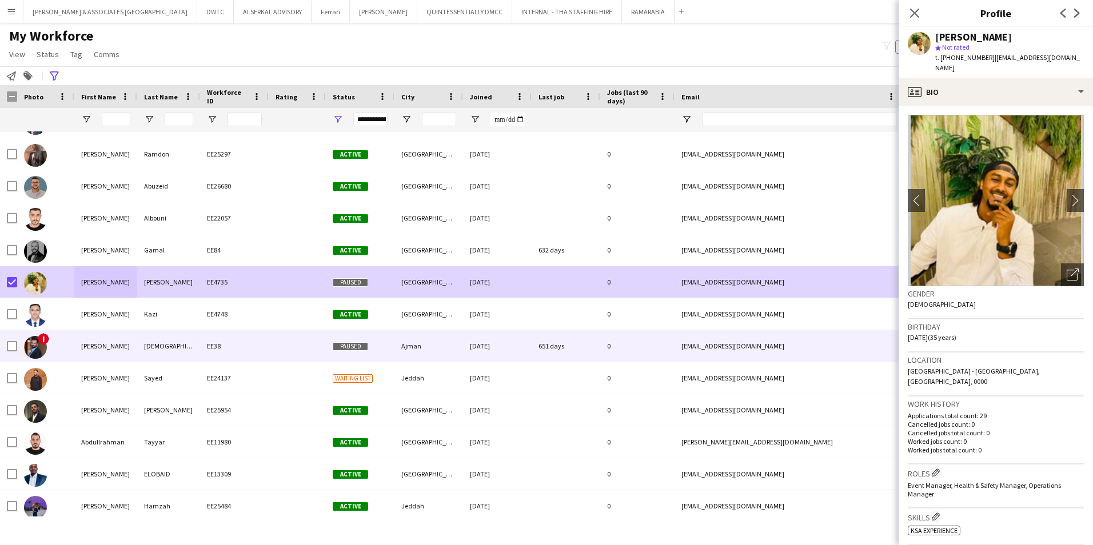
click at [213, 344] on div "EE38" at bounding box center [234, 345] width 69 height 31
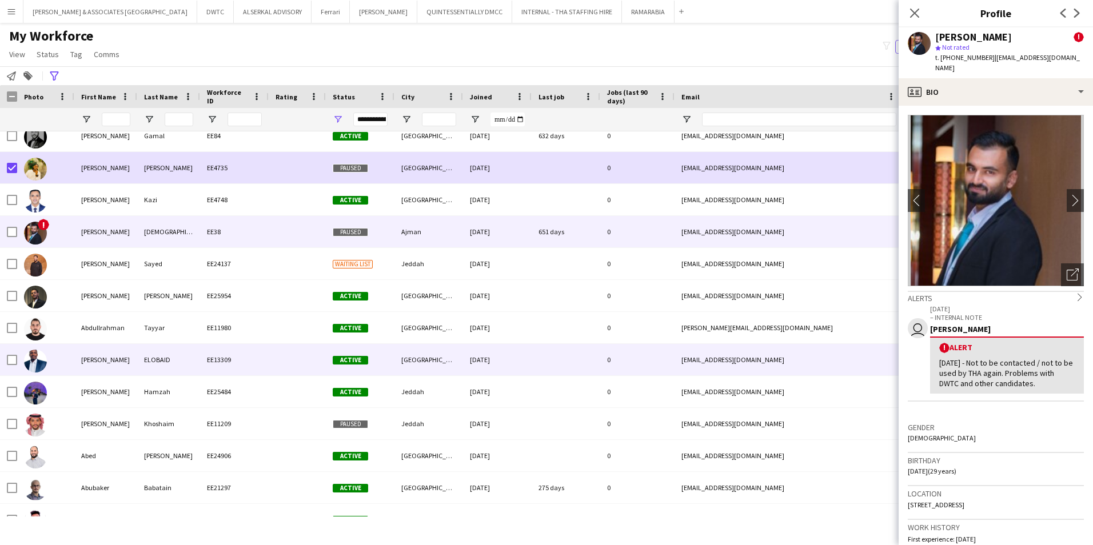
scroll to position [1086, 0]
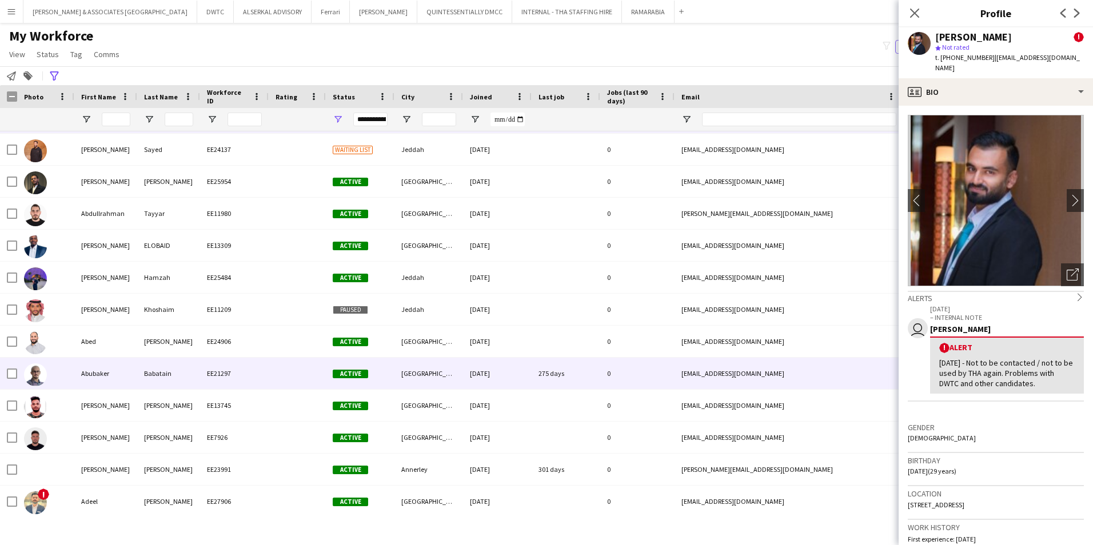
click at [180, 369] on div "Babatain" at bounding box center [168, 373] width 63 height 31
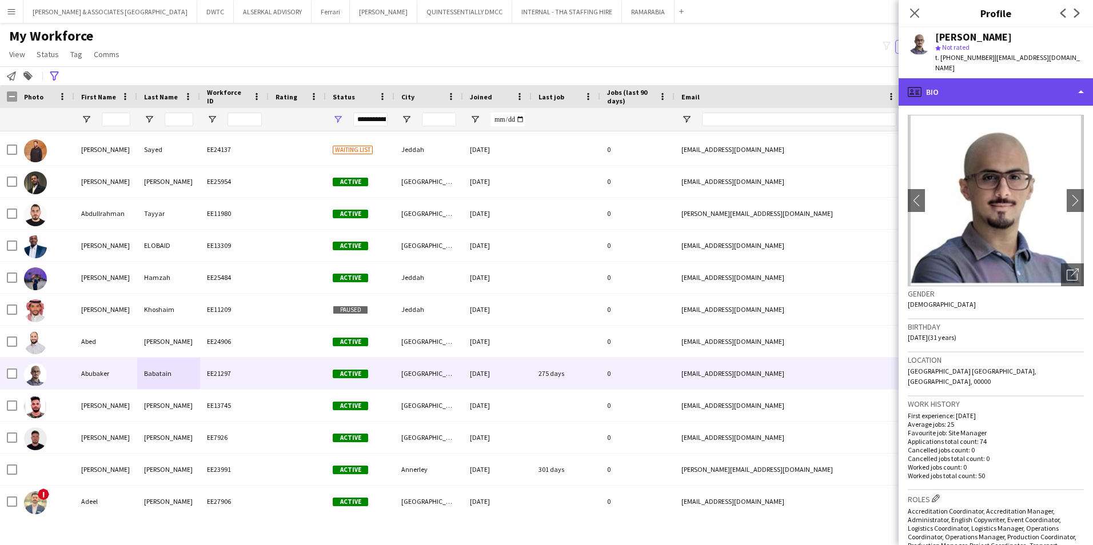
click at [864, 80] on div "profile Bio" at bounding box center [996, 91] width 194 height 27
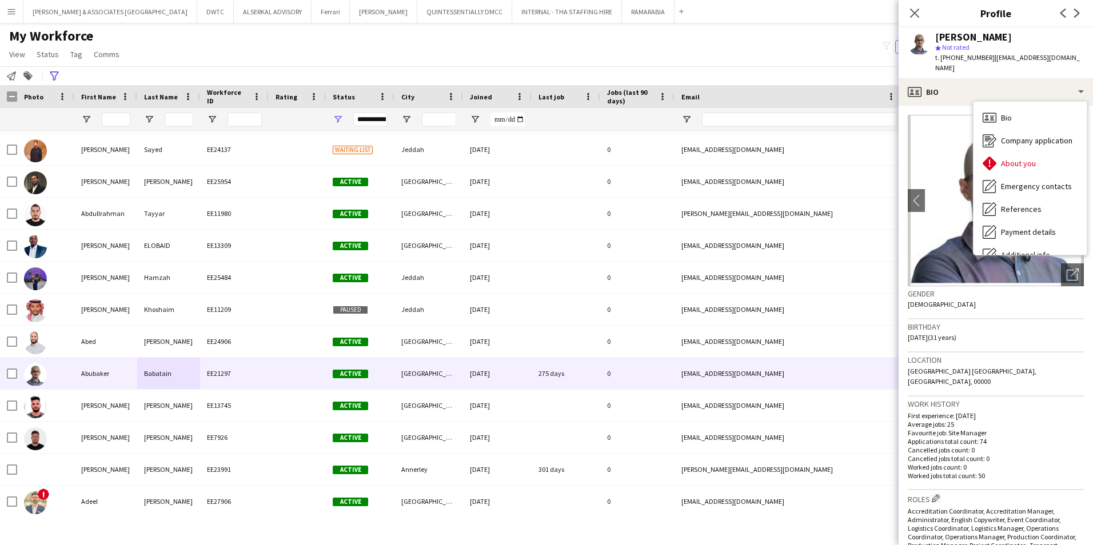
click at [864, 14] on h3 "Profile" at bounding box center [996, 13] width 194 height 15
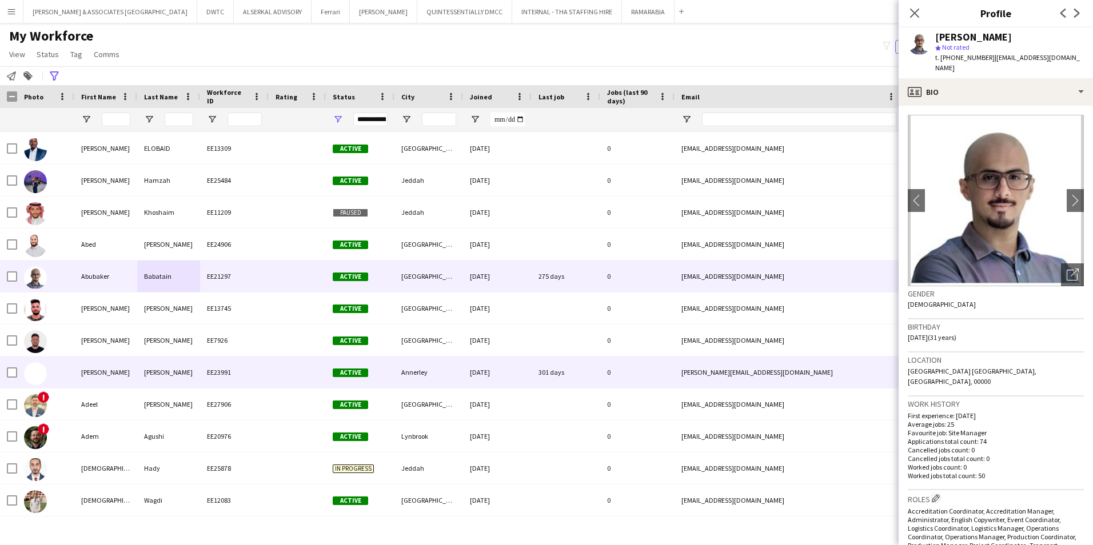
scroll to position [1200, 0]
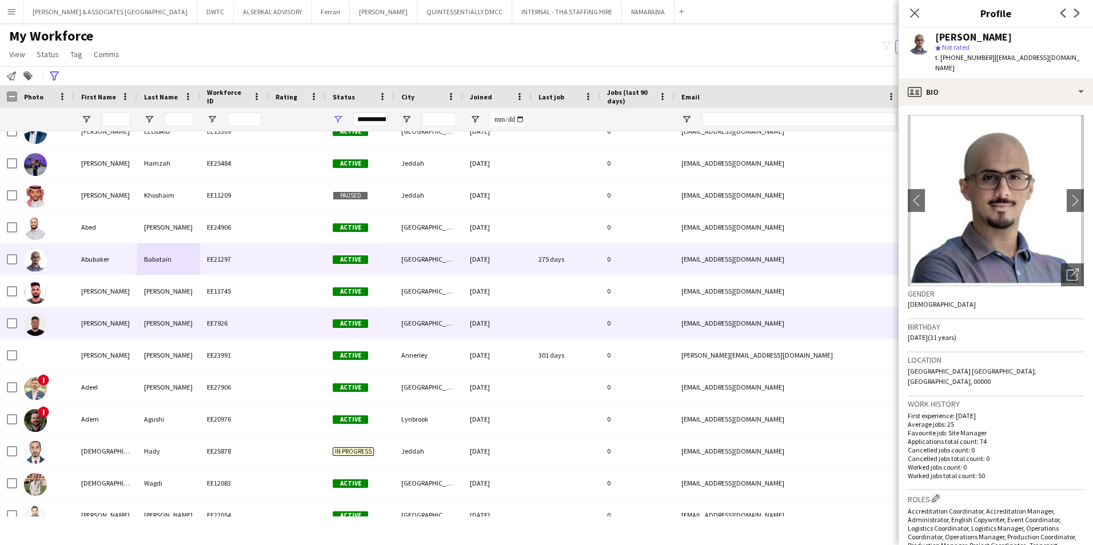
click at [169, 320] on div "[PERSON_NAME]" at bounding box center [168, 323] width 63 height 31
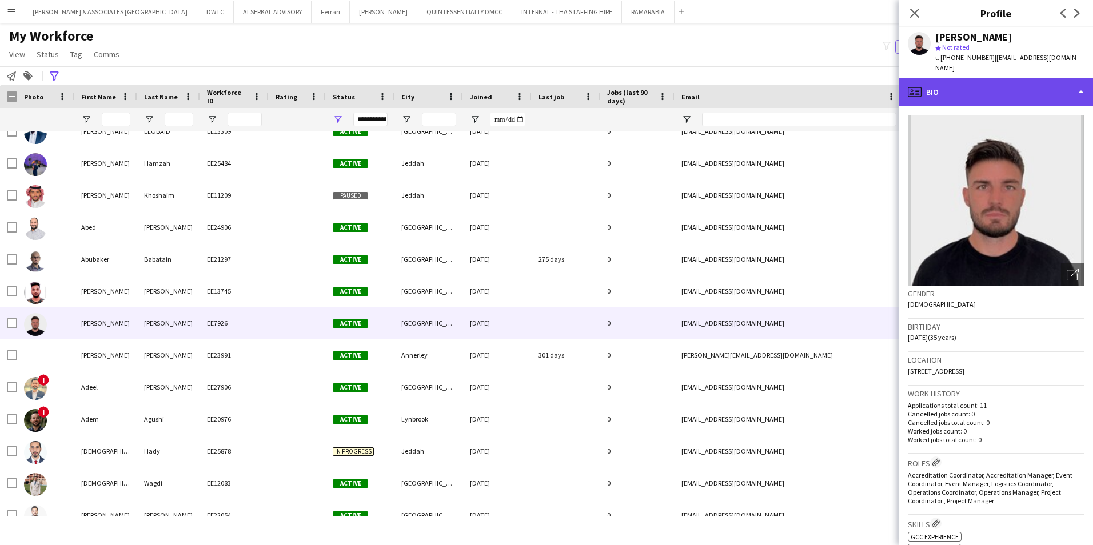
click at [864, 78] on div "profile Bio" at bounding box center [996, 91] width 194 height 27
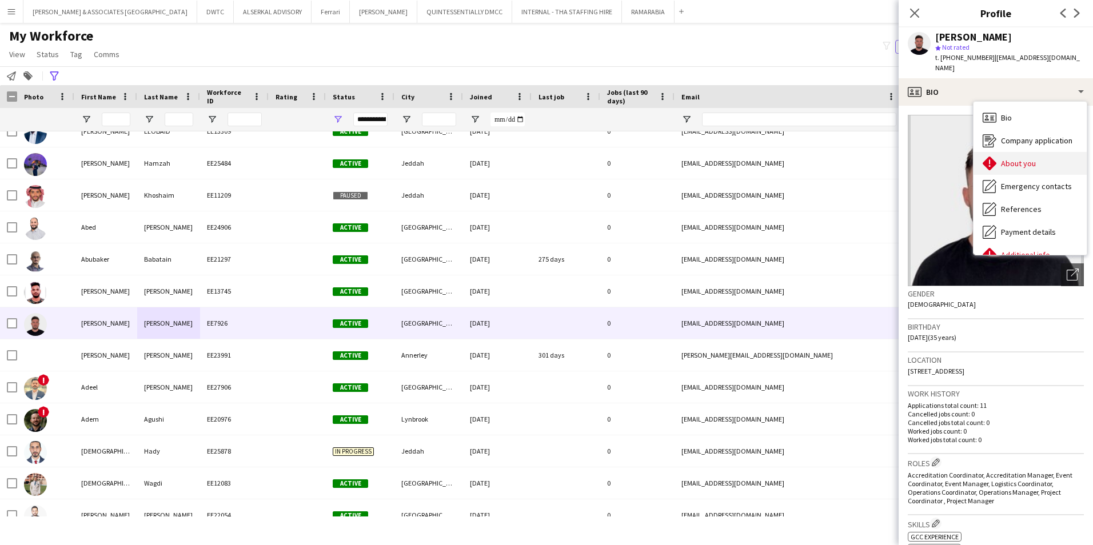
click at [864, 158] on span "About you" at bounding box center [1018, 163] width 35 height 10
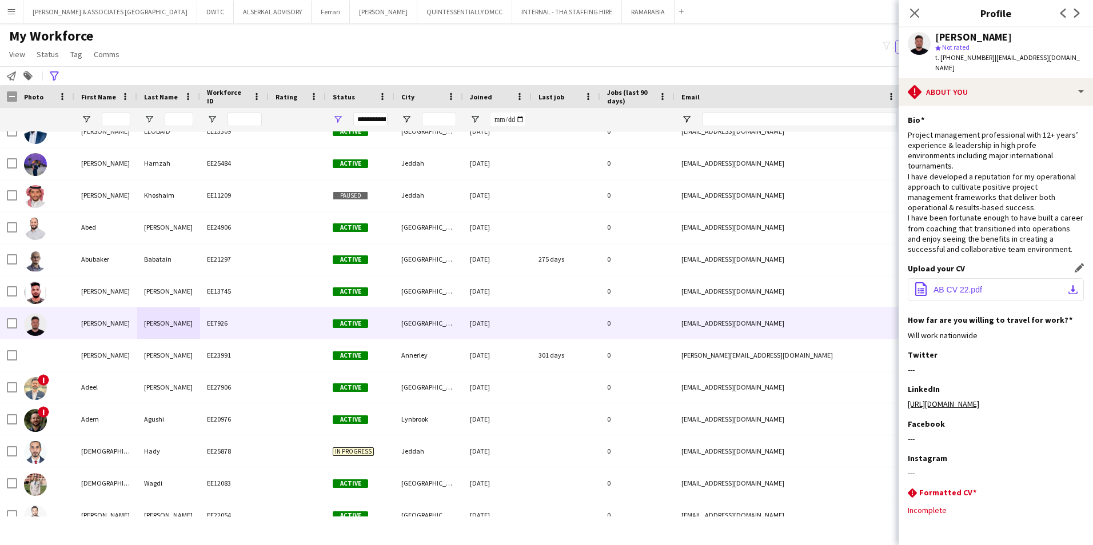
click at [864, 286] on button "office-file-sheet AB CV 22.pdf download-bottom" at bounding box center [996, 289] width 176 height 23
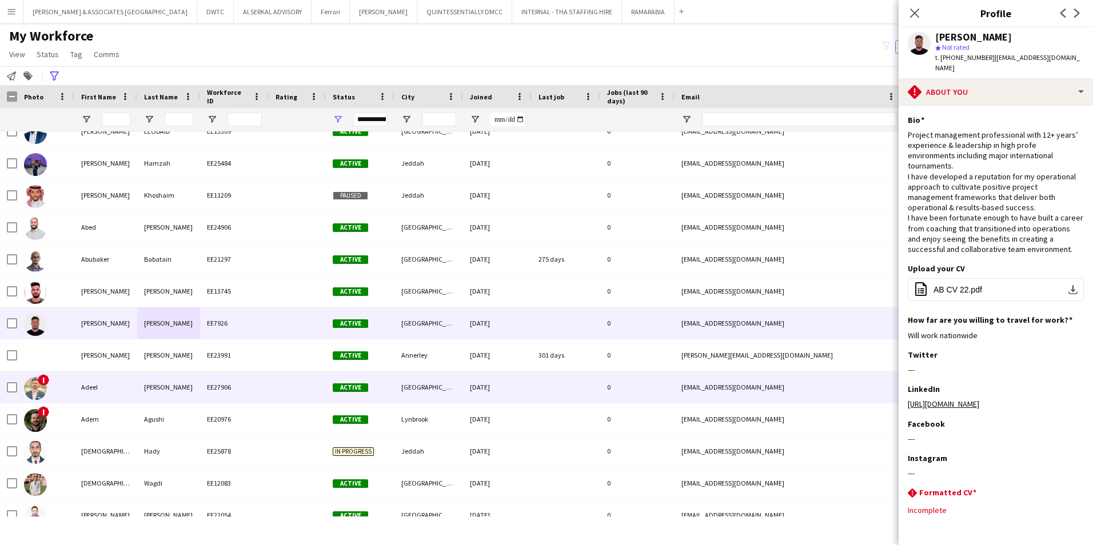
scroll to position [1257, 0]
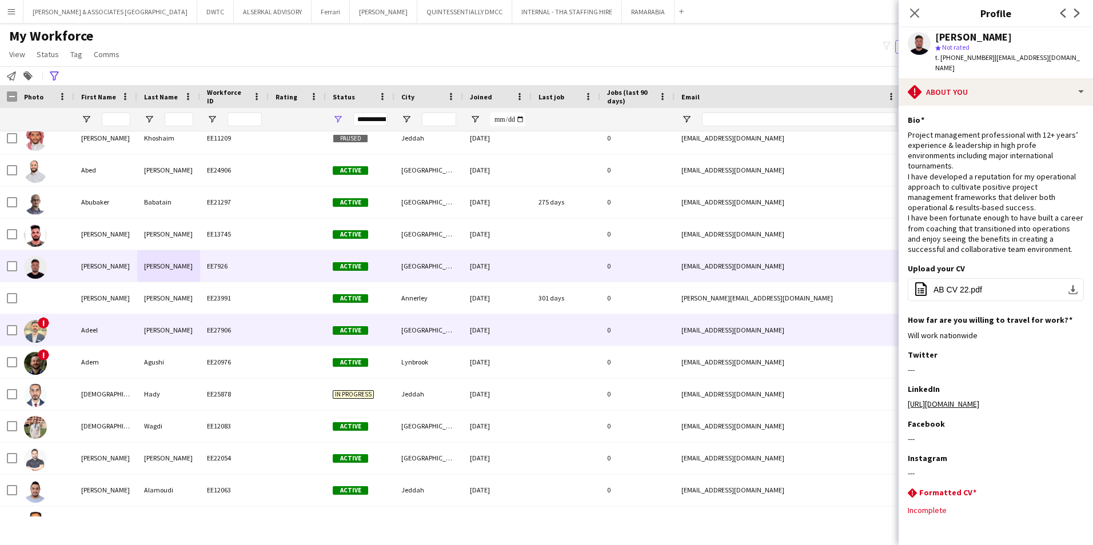
click at [177, 329] on div "[PERSON_NAME]" at bounding box center [168, 329] width 63 height 31
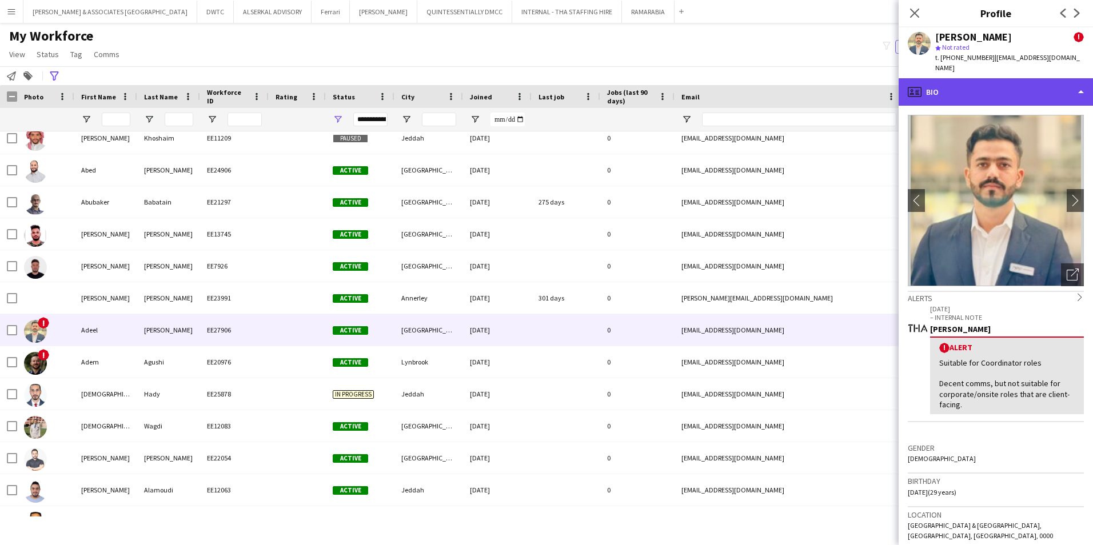
click at [864, 79] on div "profile Bio" at bounding box center [996, 91] width 194 height 27
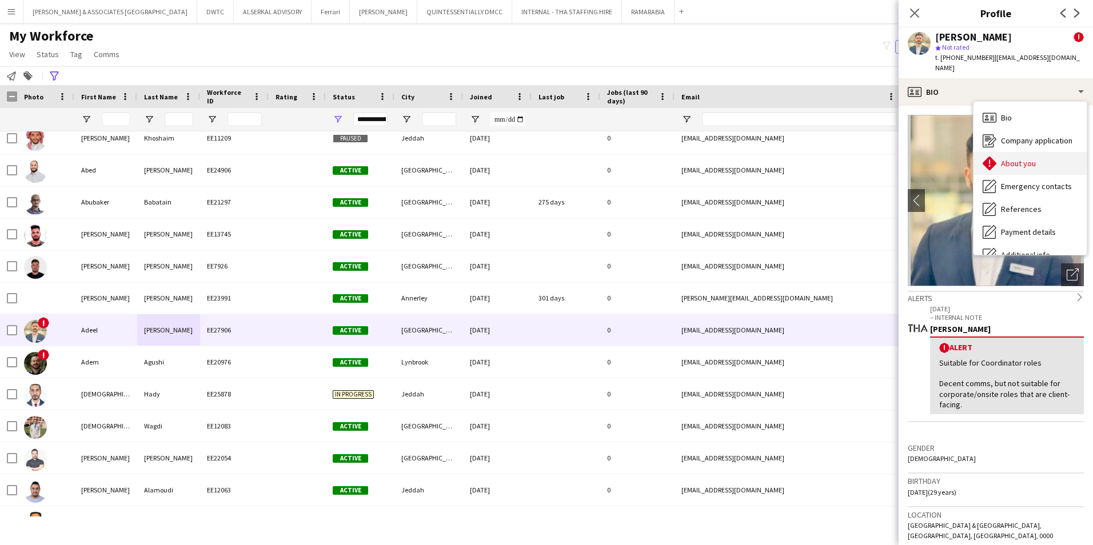
click at [864, 152] on div "About you About you" at bounding box center [1029, 163] width 113 height 23
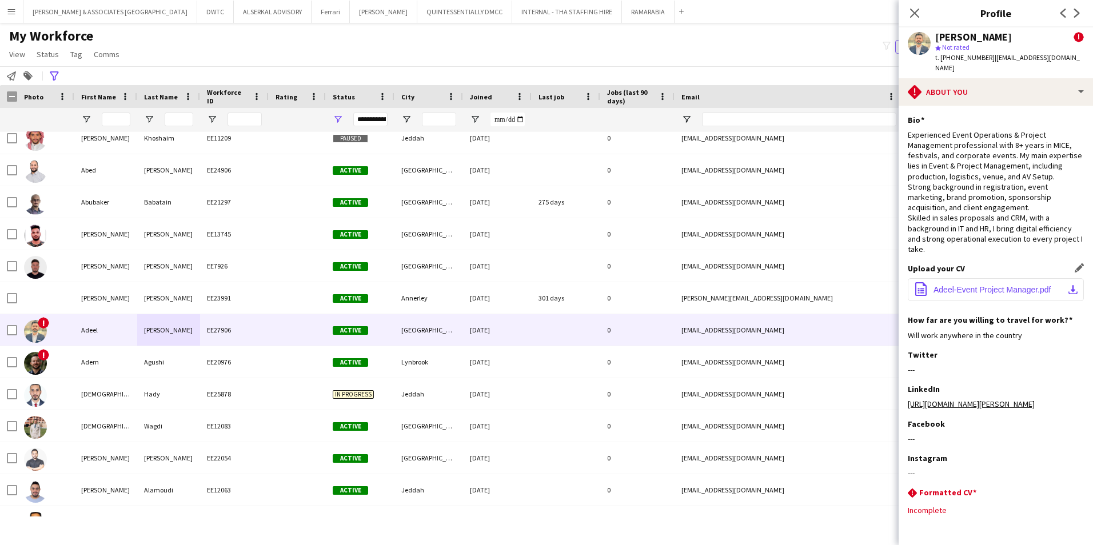
click at [864, 285] on span "Adeel-Event Project Manager.pdf" at bounding box center [991, 289] width 117 height 9
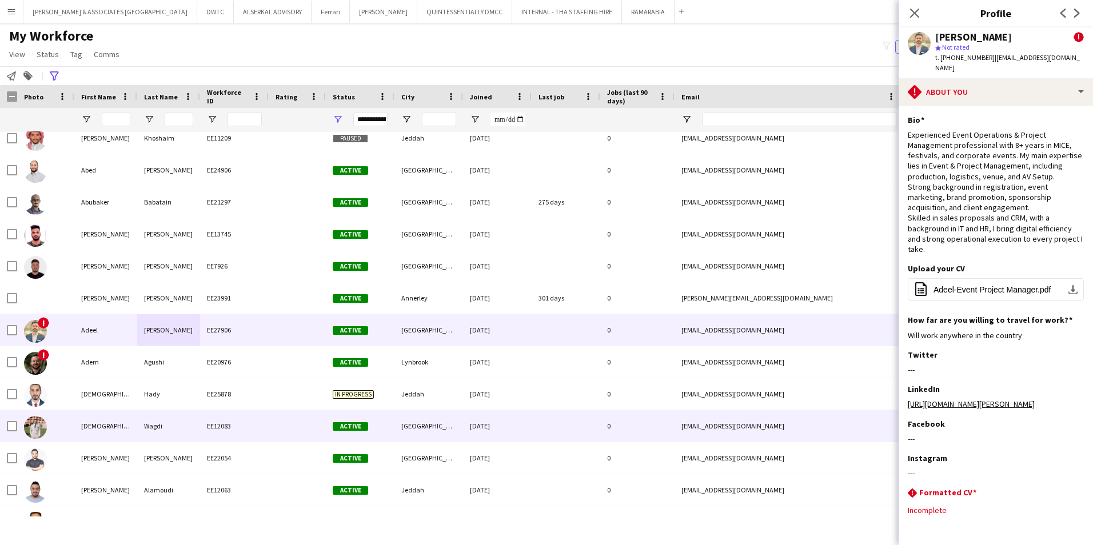
scroll to position [1429, 0]
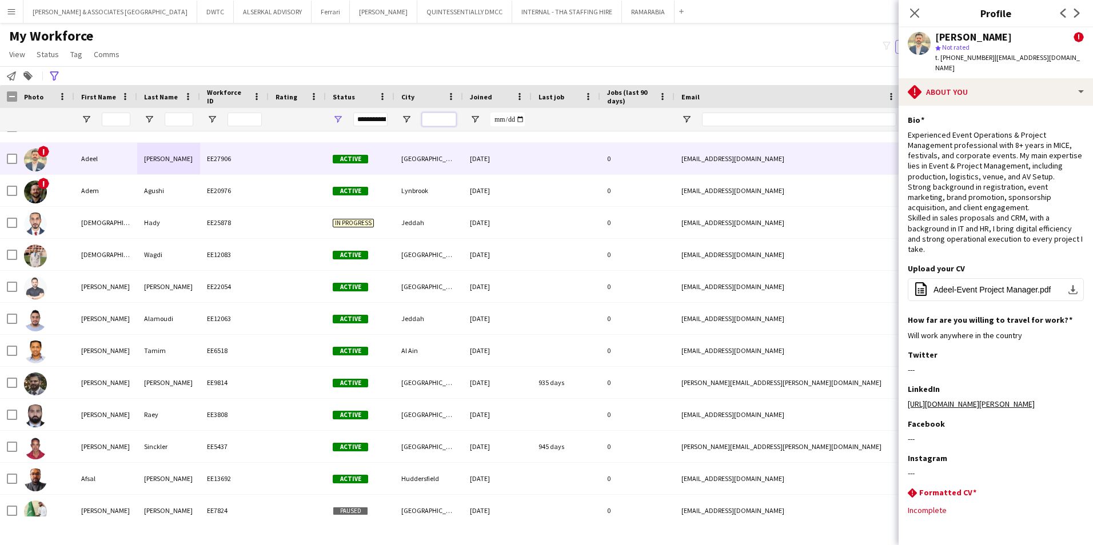
click at [445, 113] on input "City Filter Input" at bounding box center [439, 120] width 34 height 14
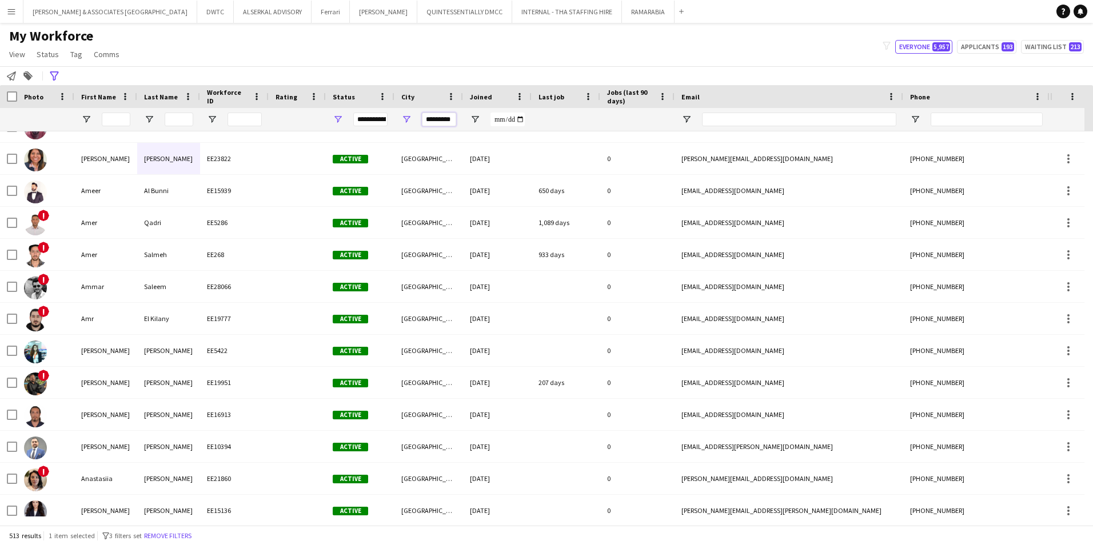
scroll to position [0, 0]
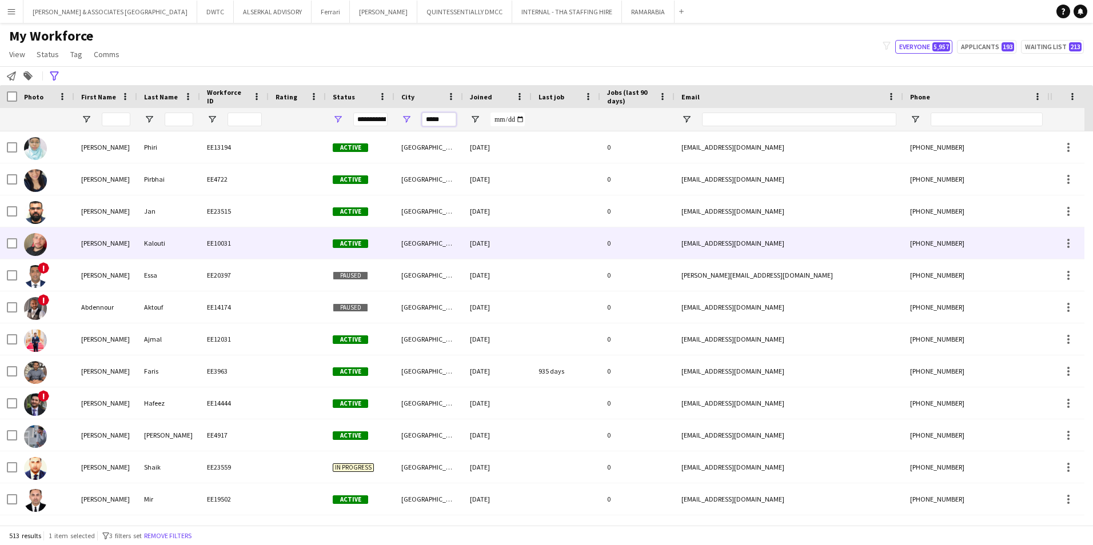
type input "*****"
click at [158, 235] on div "Kalouti" at bounding box center [168, 242] width 63 height 31
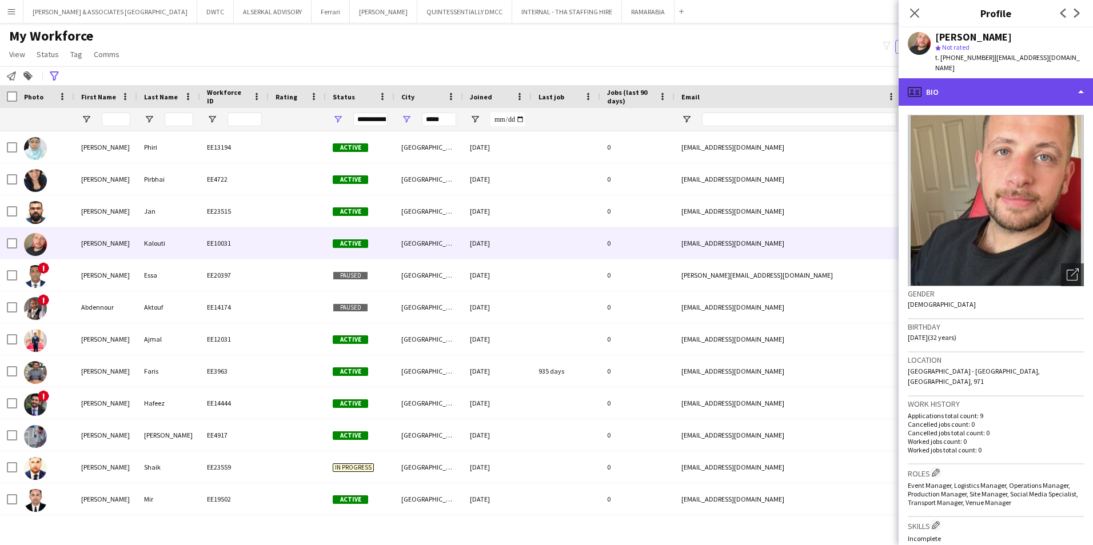
click at [864, 87] on div "profile Bio" at bounding box center [996, 91] width 194 height 27
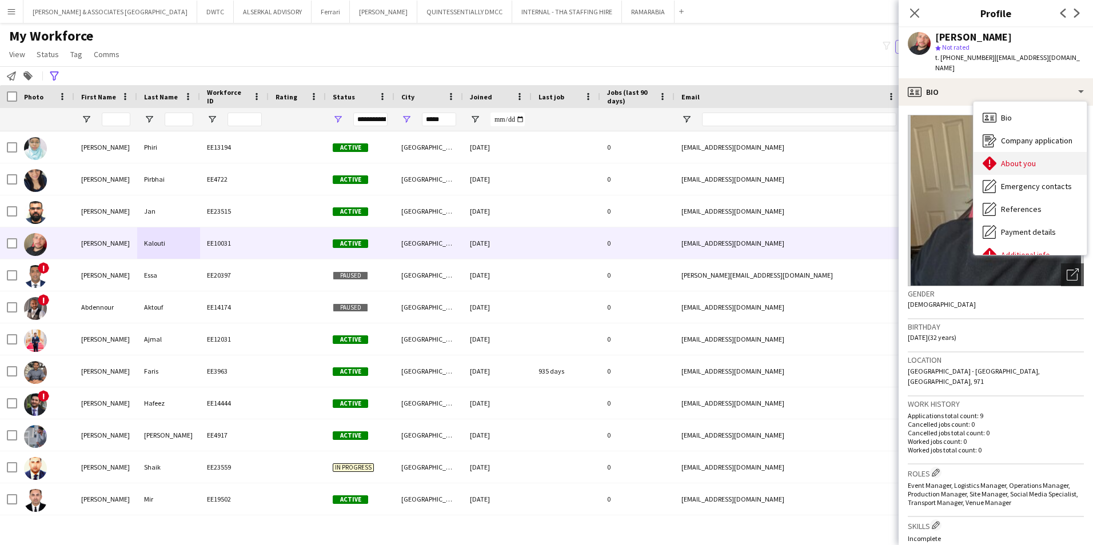
click at [864, 152] on div "About you About you" at bounding box center [1029, 163] width 113 height 23
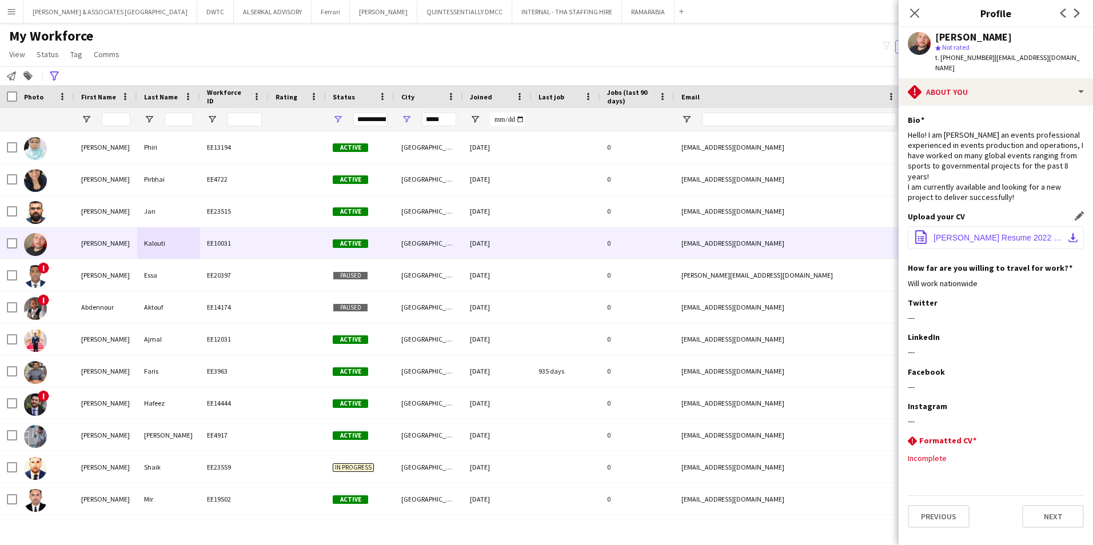
click at [864, 233] on span "[PERSON_NAME] Resume 2022 V1.pdf" at bounding box center [997, 237] width 129 height 9
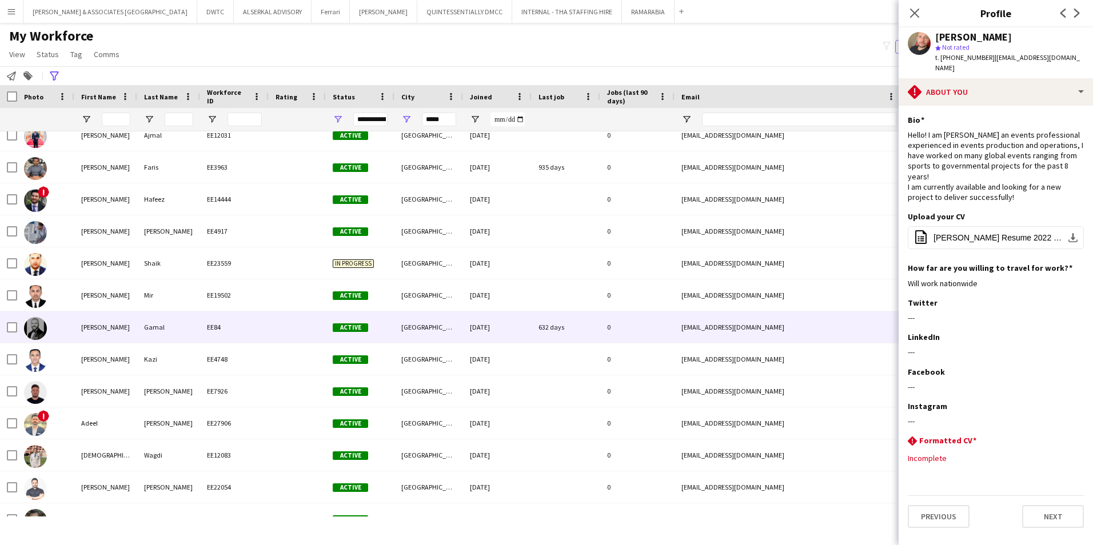
scroll to position [229, 0]
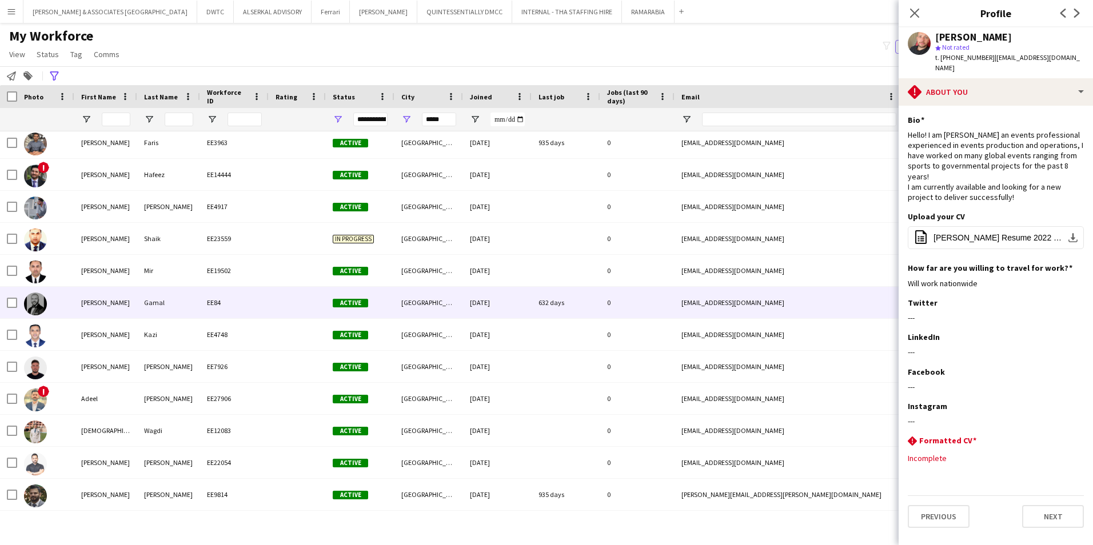
click at [254, 296] on div "EE84" at bounding box center [234, 302] width 69 height 31
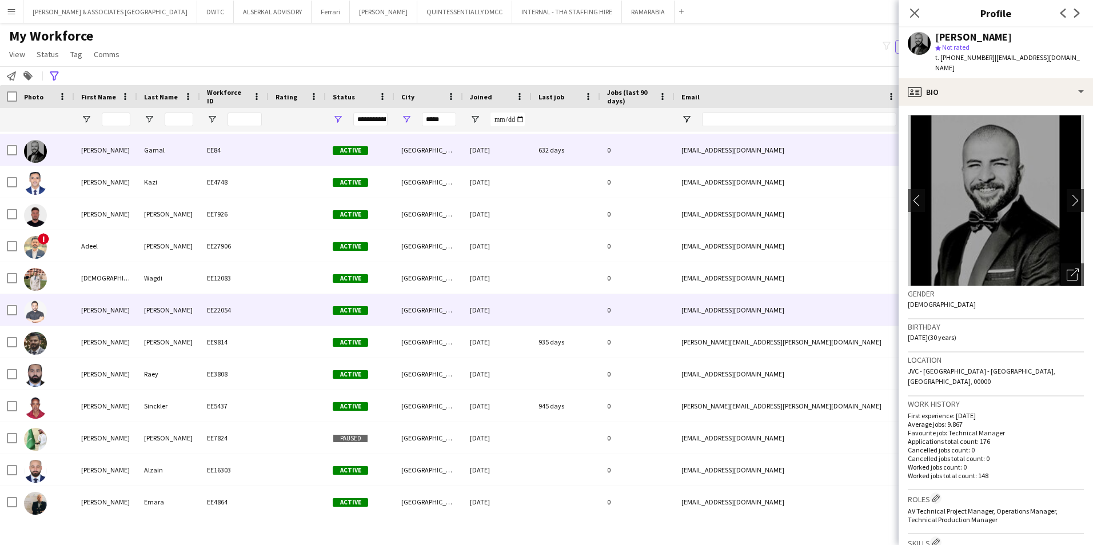
scroll to position [400, 0]
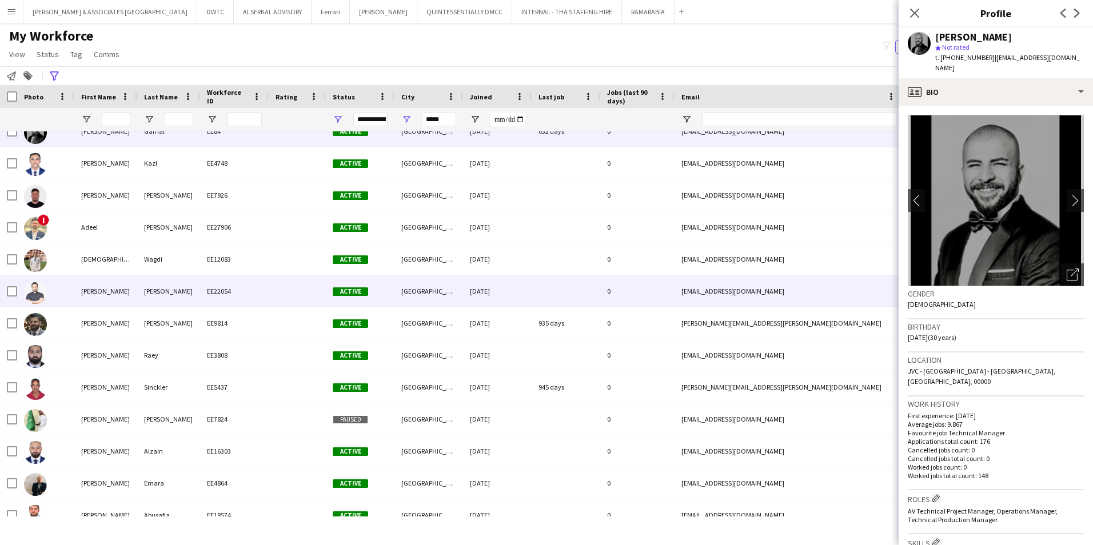
click at [283, 292] on div at bounding box center [297, 290] width 57 height 31
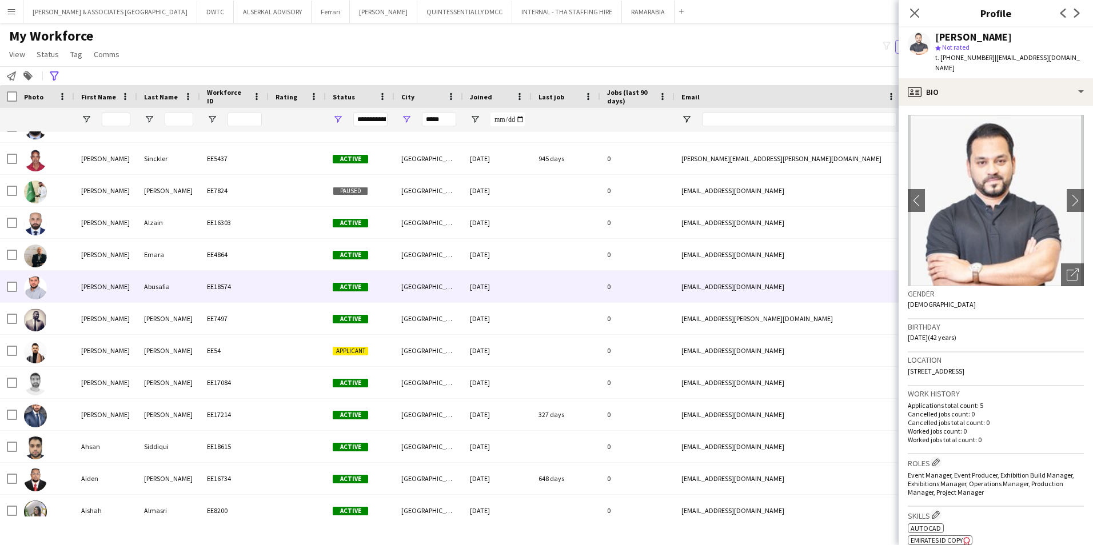
scroll to position [0, 0]
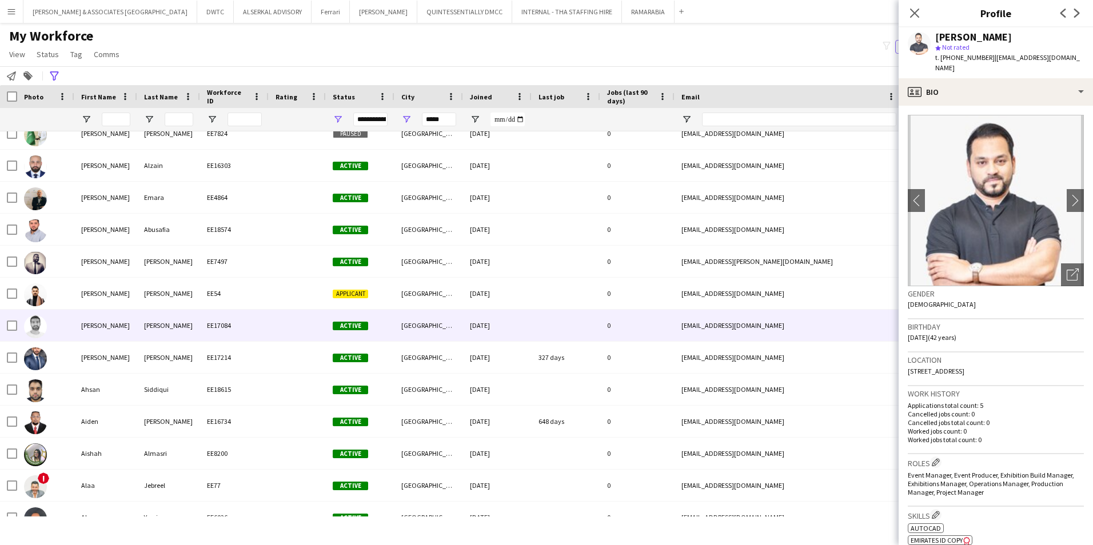
click at [238, 336] on div "EE17084" at bounding box center [234, 325] width 69 height 31
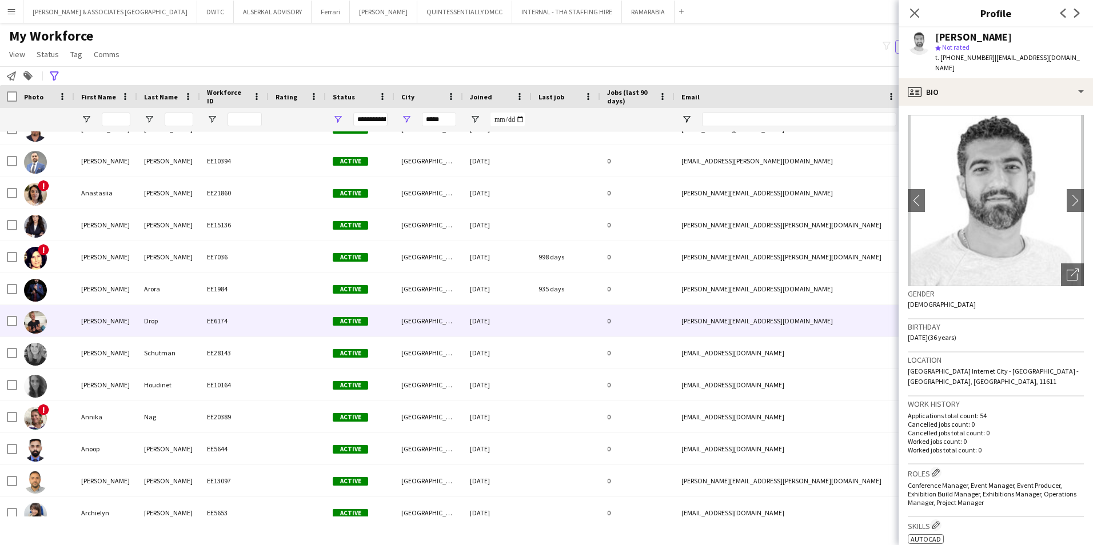
click at [186, 328] on div "Drop" at bounding box center [168, 320] width 63 height 31
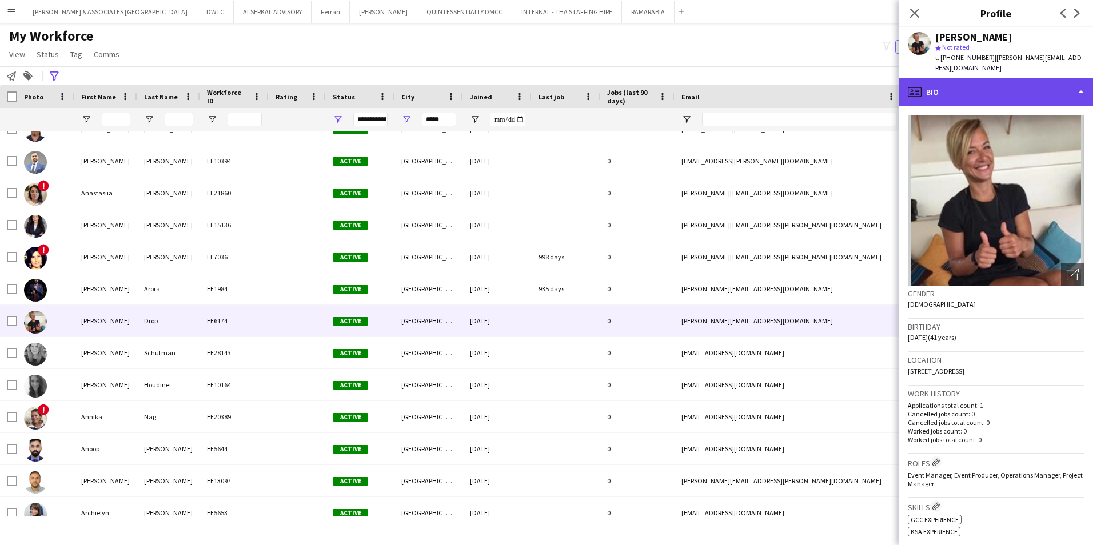
click at [864, 79] on div "profile Bio" at bounding box center [996, 91] width 194 height 27
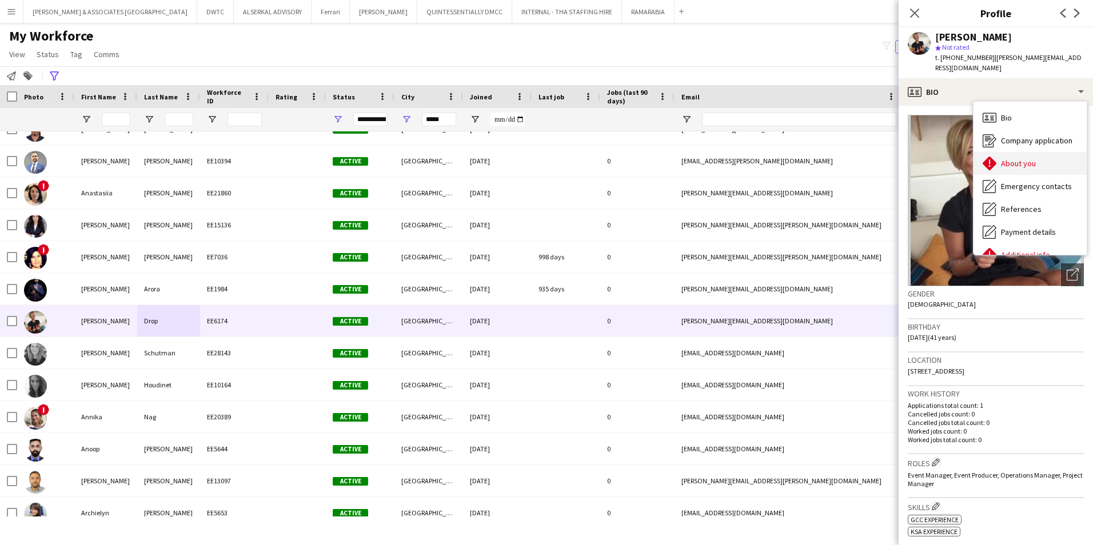
click at [864, 152] on div "About you About you" at bounding box center [1029, 163] width 113 height 23
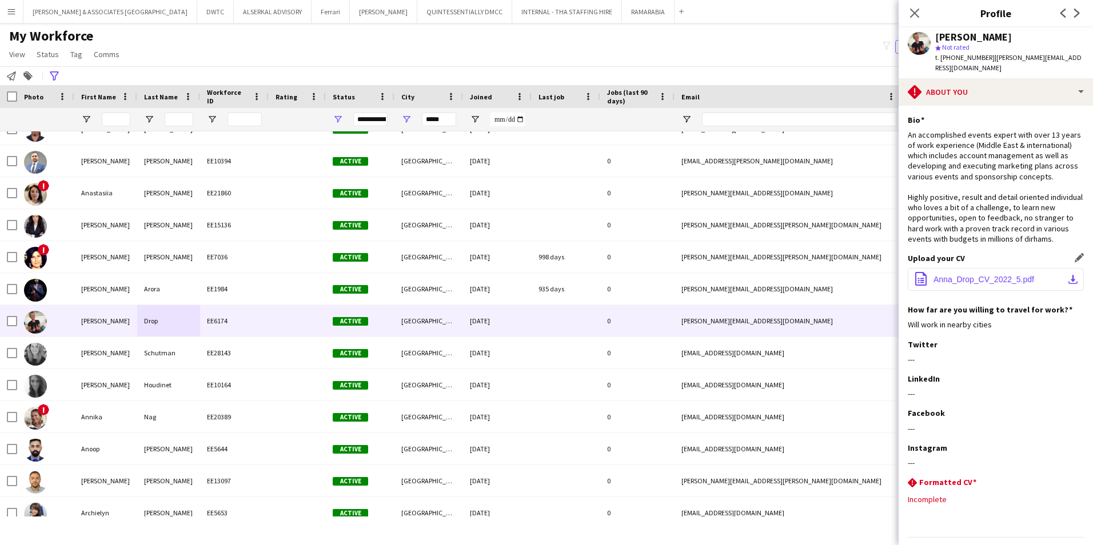
click at [864, 285] on button "office-file-sheet Anna_Drop_CV_2022_5.pdf download-bottom" at bounding box center [996, 279] width 176 height 23
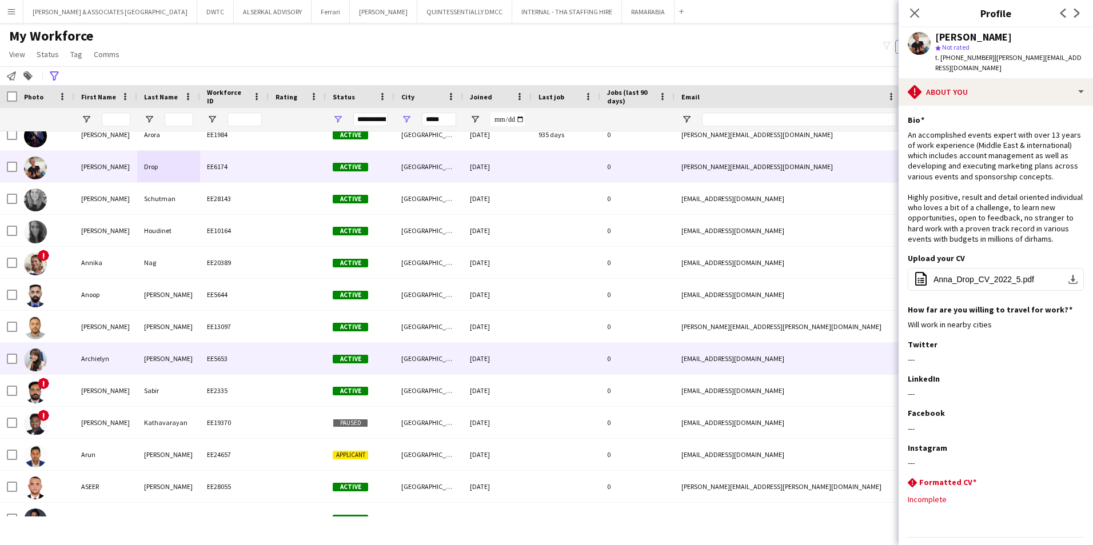
scroll to position [1886, 0]
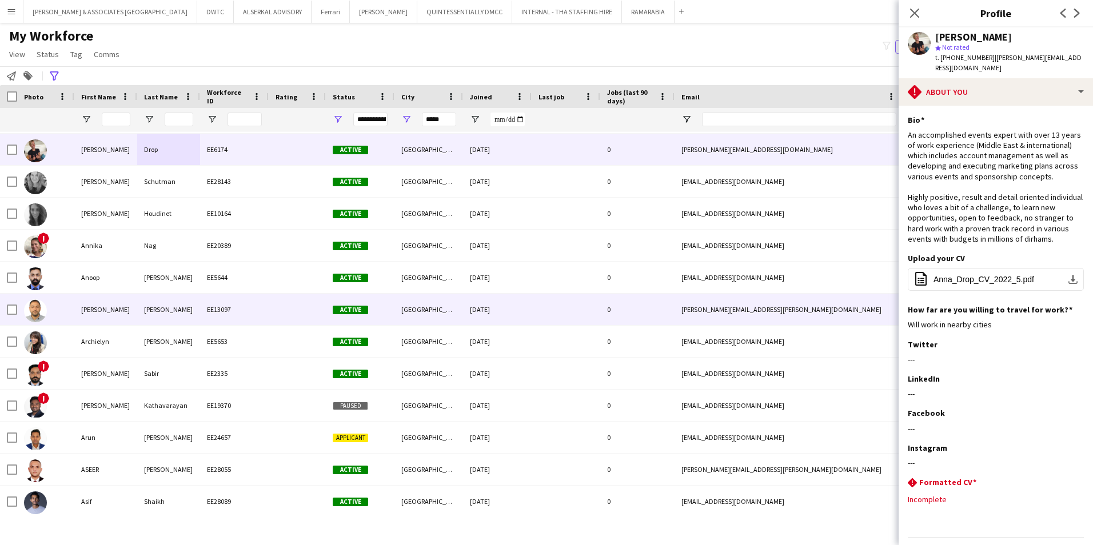
click at [277, 313] on div at bounding box center [297, 309] width 57 height 31
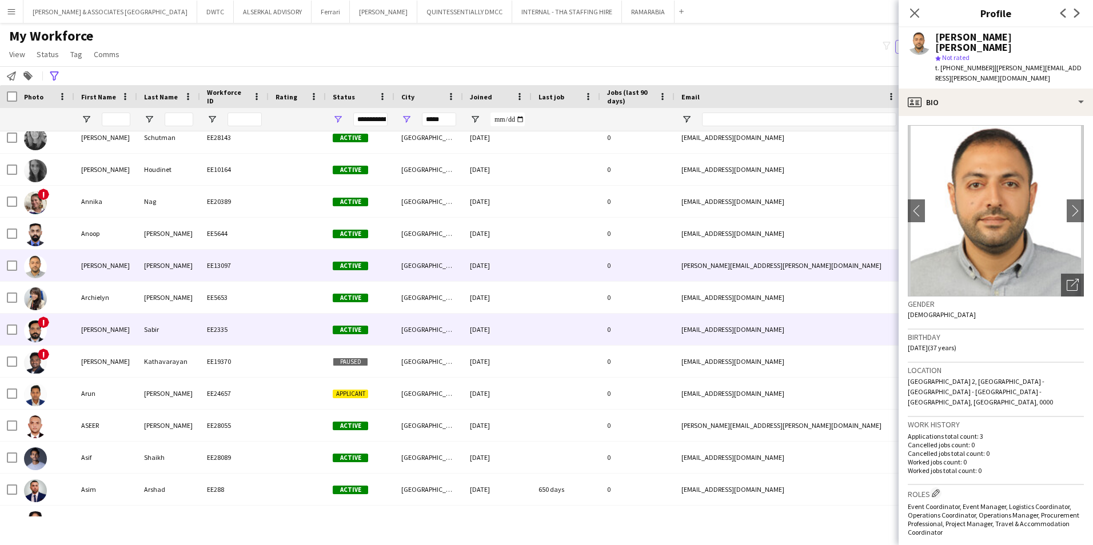
scroll to position [2001, 0]
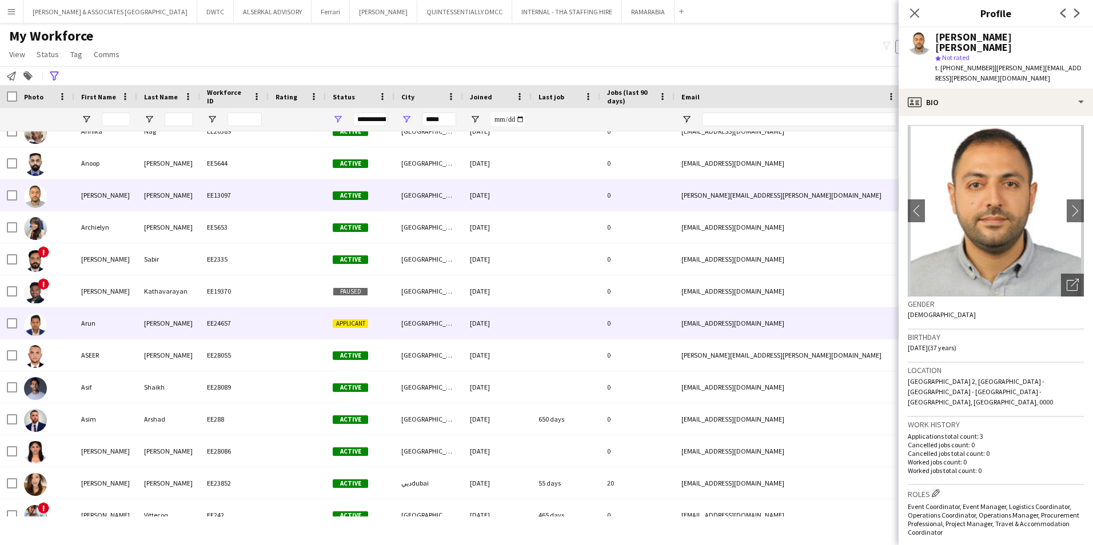
click at [162, 329] on div "[PERSON_NAME]" at bounding box center [168, 323] width 63 height 31
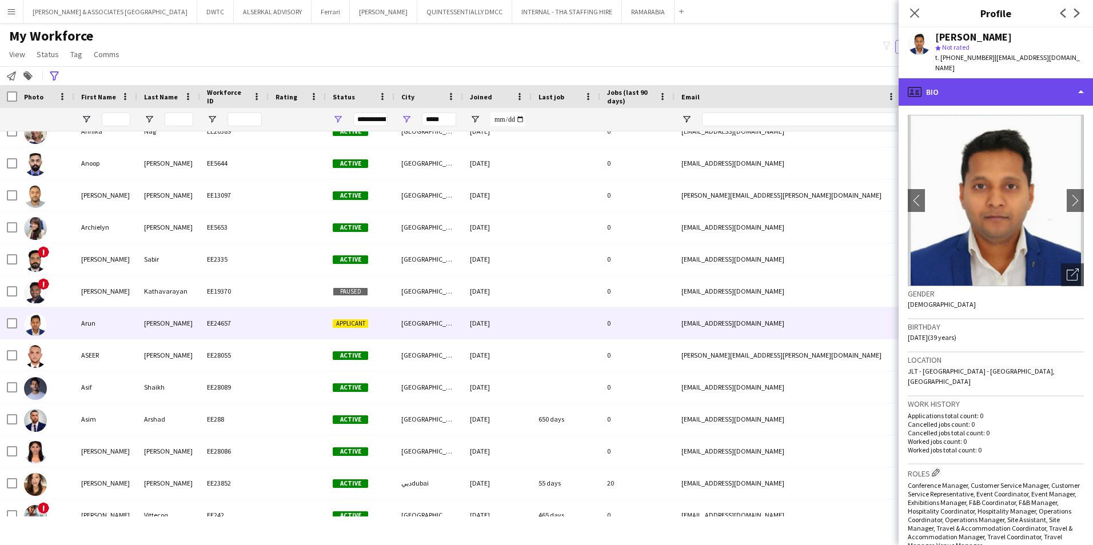
click at [864, 78] on div "profile Bio" at bounding box center [996, 91] width 194 height 27
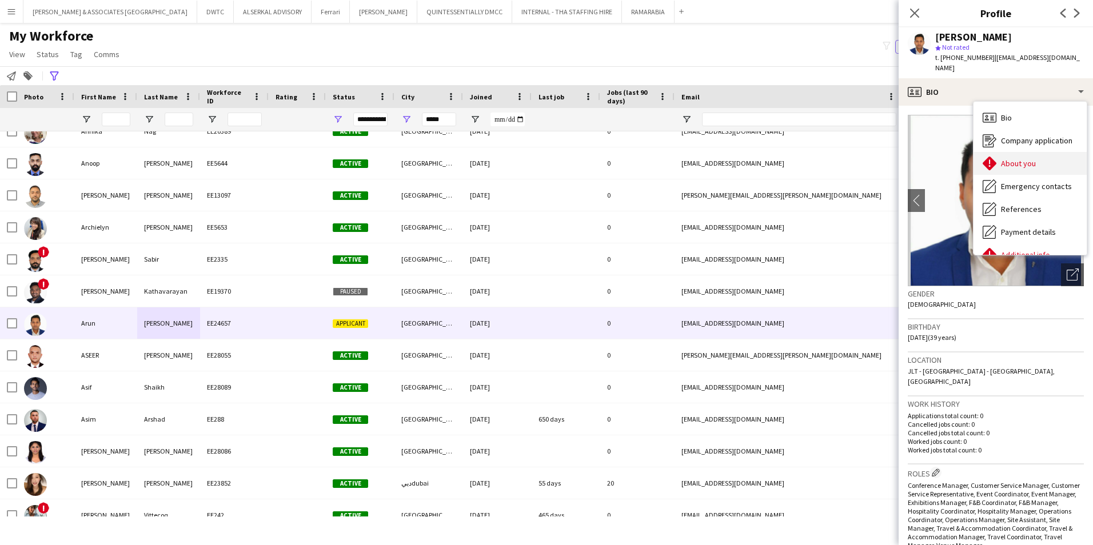
click at [864, 153] on div "About you About you" at bounding box center [1029, 163] width 113 height 23
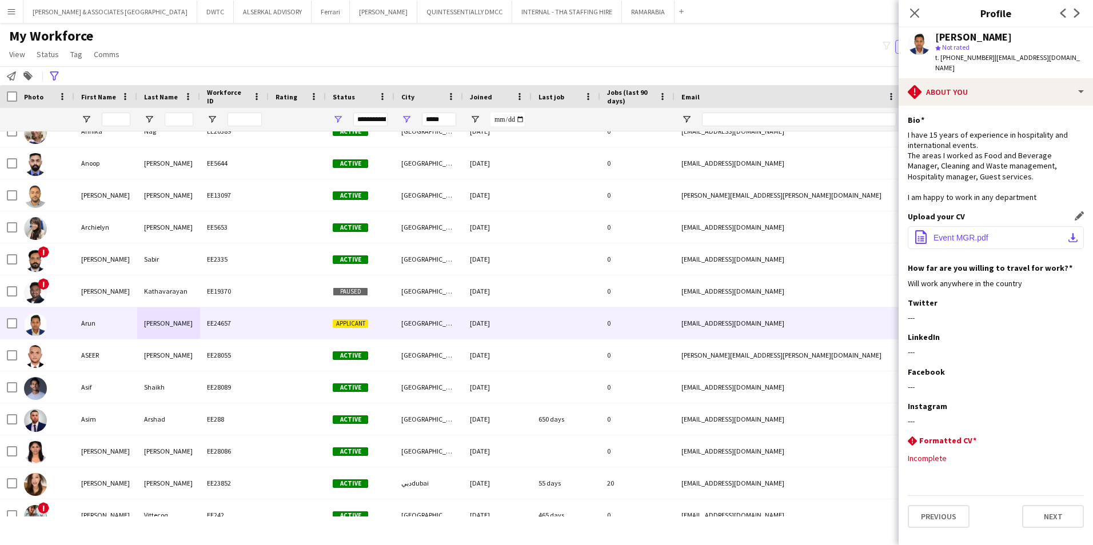
click at [864, 226] on button "office-file-sheet Event MGR.pdf download-bottom" at bounding box center [996, 237] width 176 height 23
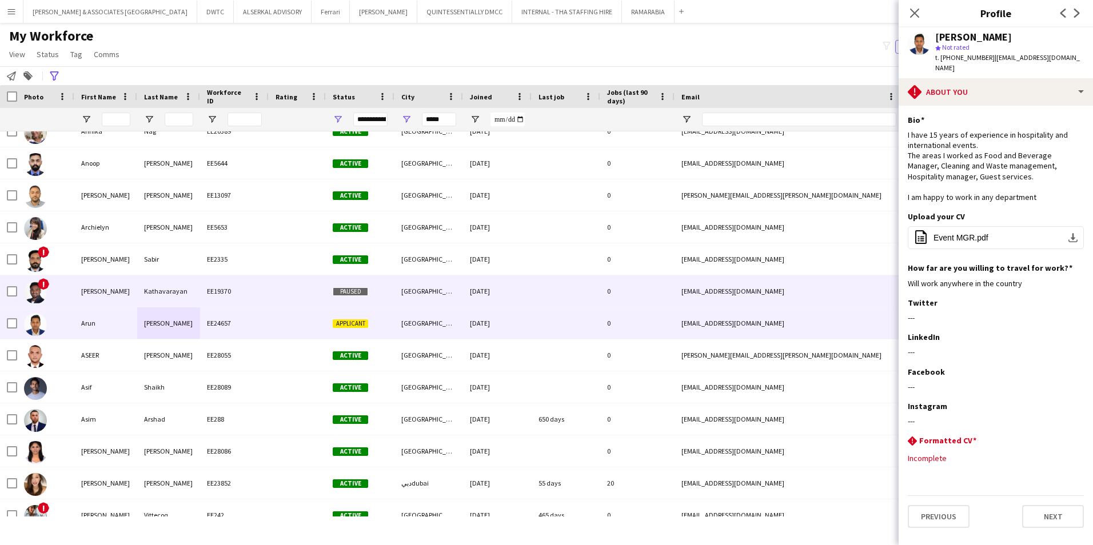
scroll to position [2058, 0]
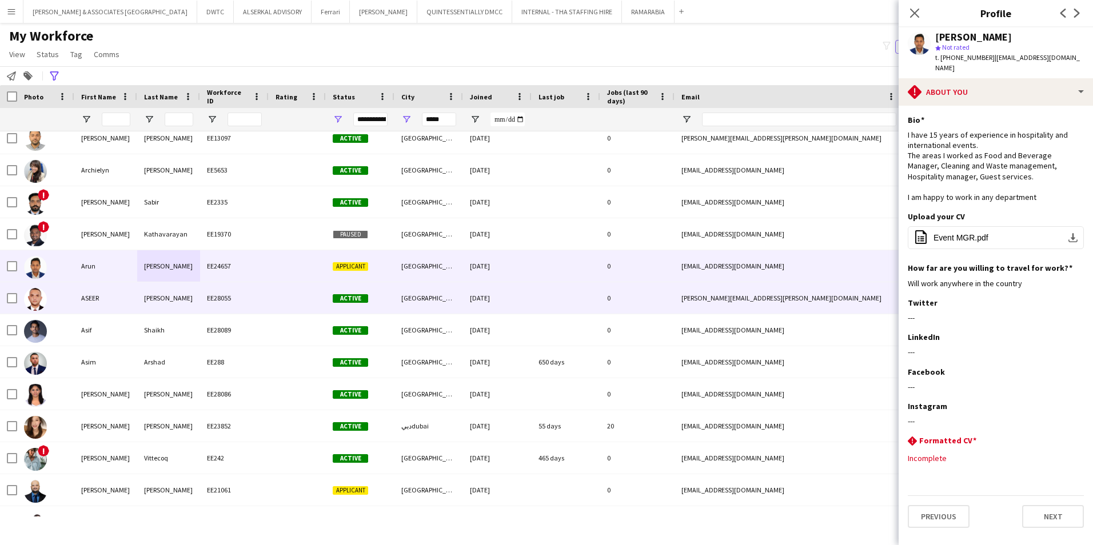
click at [173, 328] on div "Shaikh" at bounding box center [168, 329] width 63 height 31
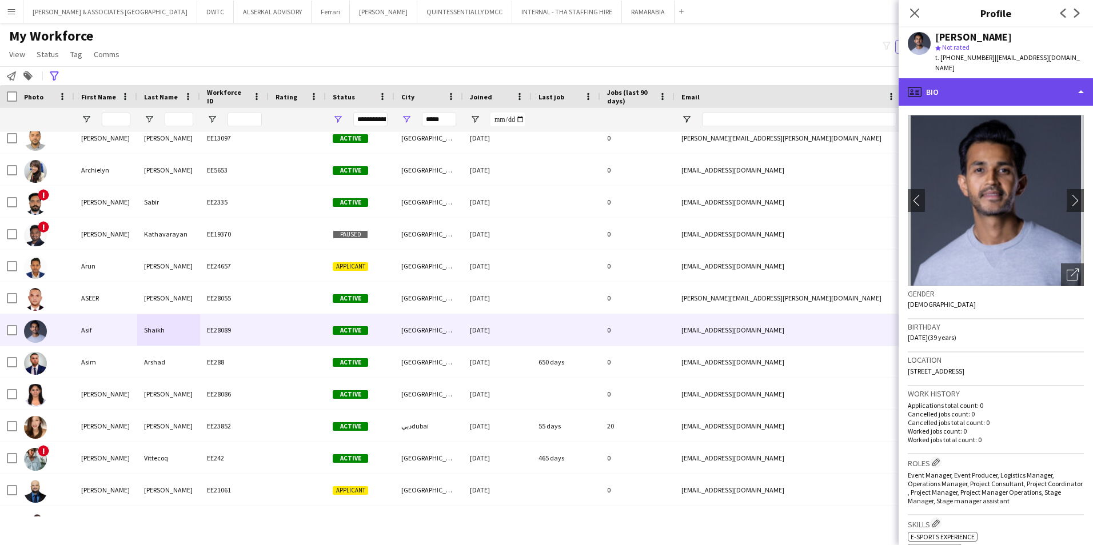
click at [864, 79] on div "profile Bio" at bounding box center [996, 91] width 194 height 27
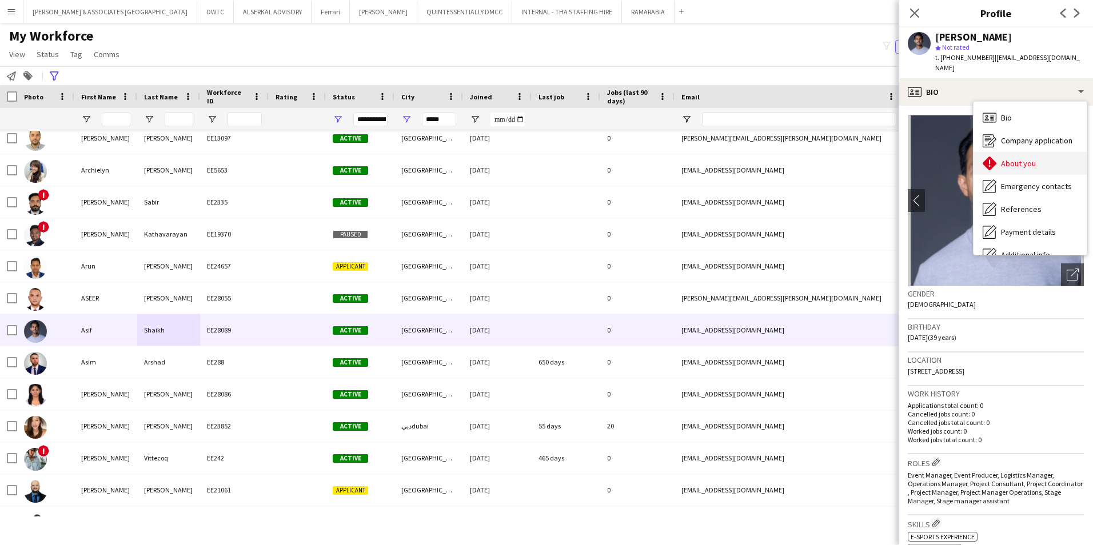
click at [864, 158] on span "About you" at bounding box center [1018, 163] width 35 height 10
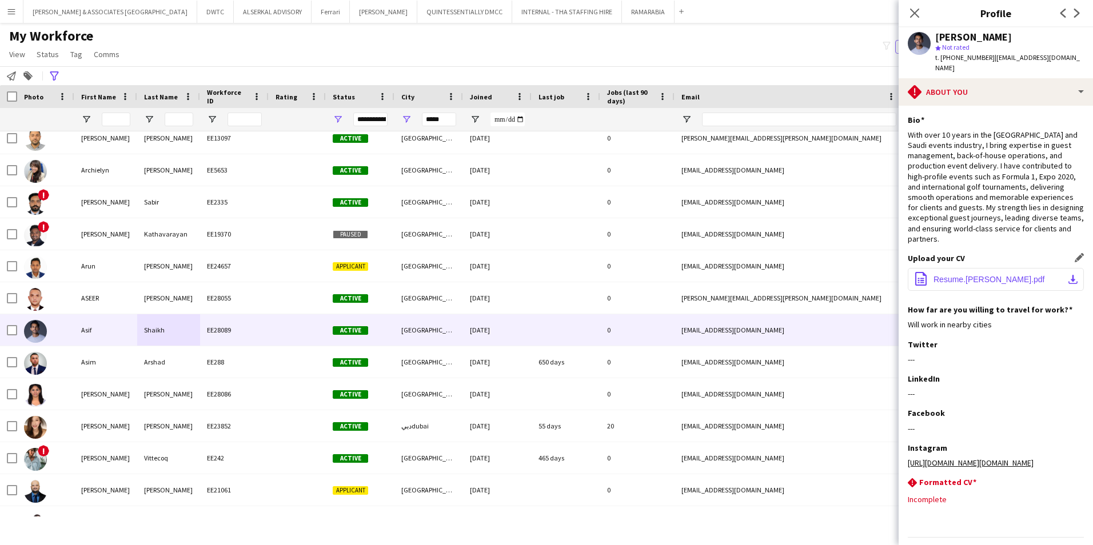
click at [864, 268] on button "office-file-sheet Resume.[PERSON_NAME].pdf download-bottom" at bounding box center [996, 279] width 176 height 23
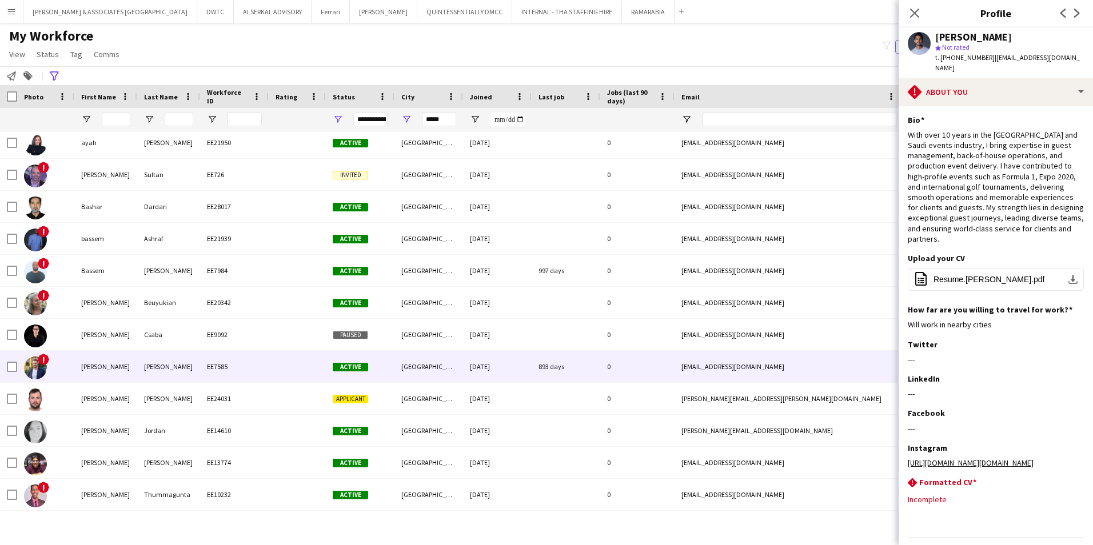
scroll to position [2458, 0]
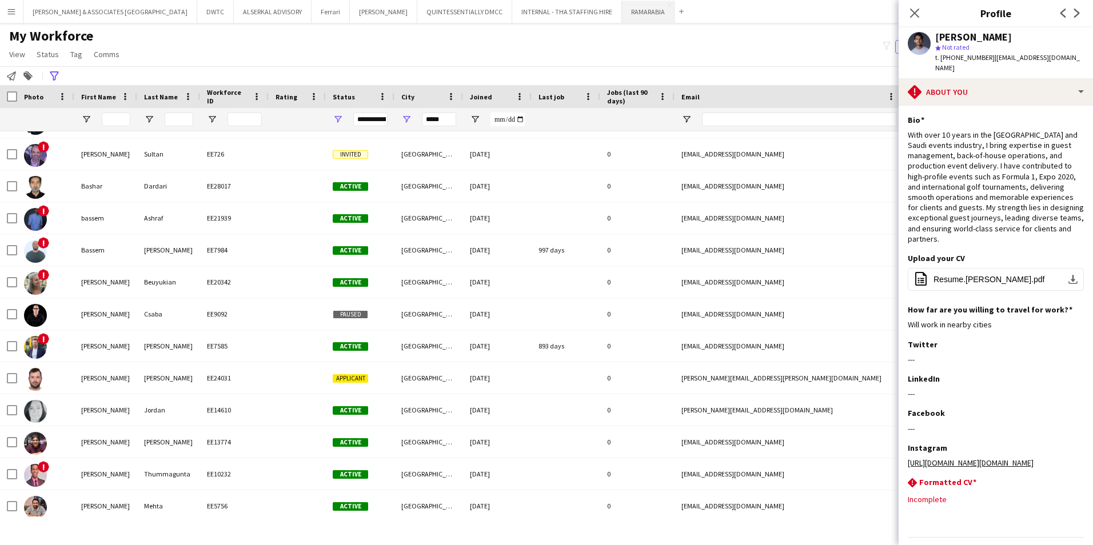
click at [622, 17] on button "RAMARABIA Close" at bounding box center [648, 12] width 53 height 22
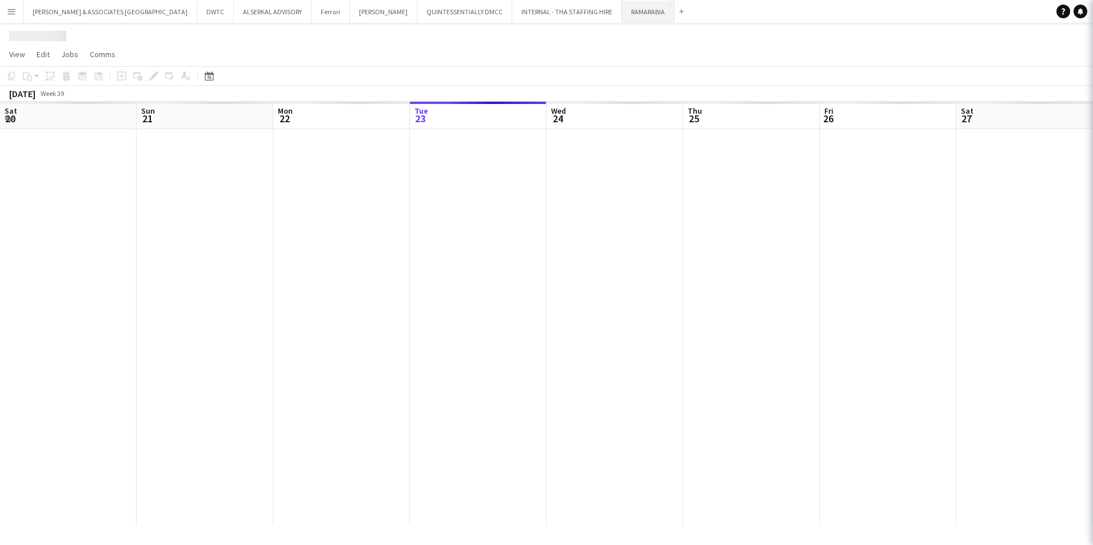
scroll to position [0, 273]
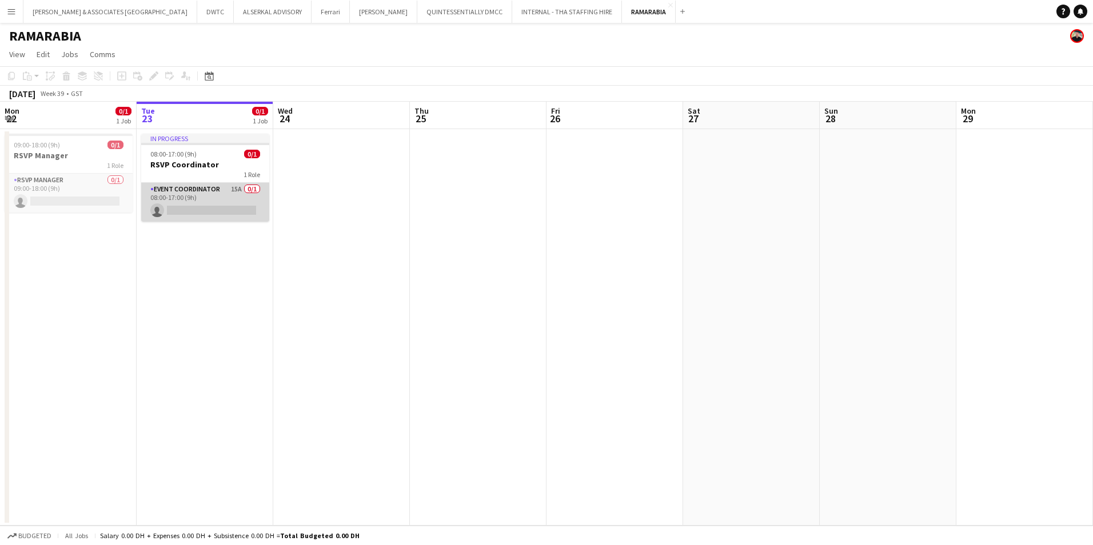
click at [219, 187] on app-card-role "Event Coordinator 15A 0/1 08:00-17:00 (9h) single-neutral-actions" at bounding box center [205, 202] width 128 height 39
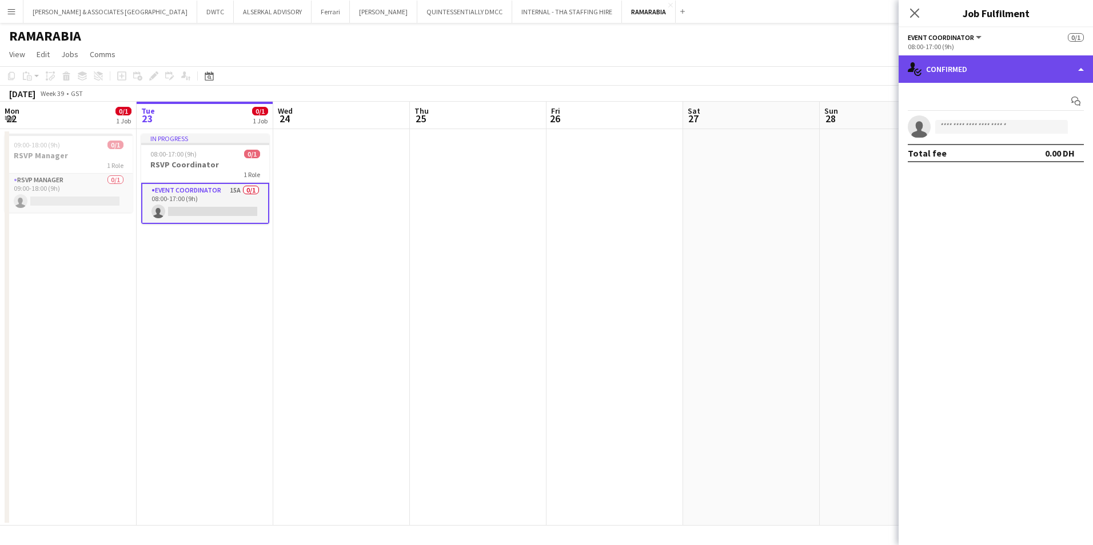
click at [864, 81] on div "single-neutral-actions-check-2 Confirmed" at bounding box center [996, 68] width 194 height 27
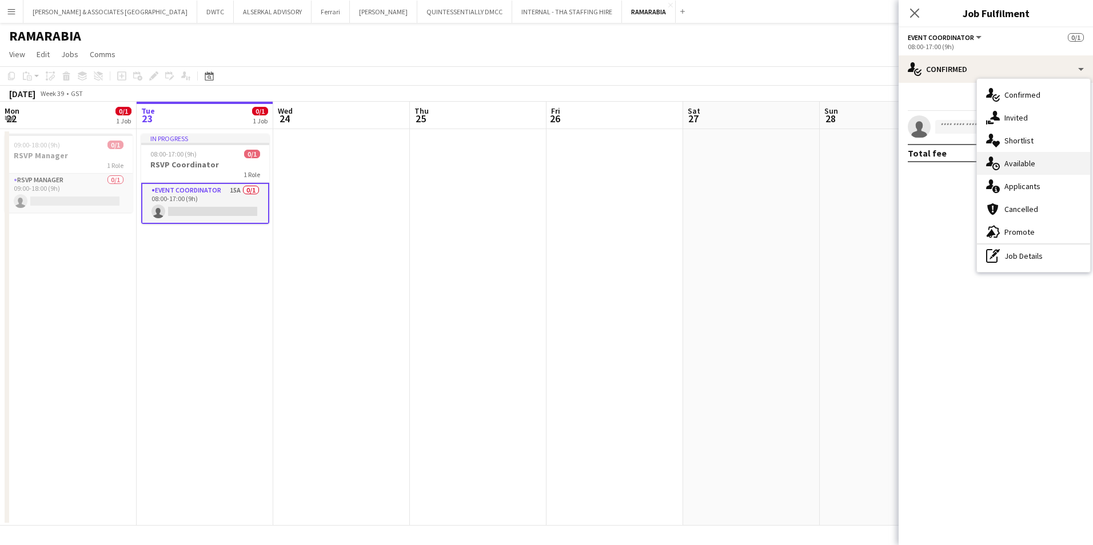
click at [864, 162] on div "single-neutral-actions-upload Available" at bounding box center [1033, 163] width 113 height 23
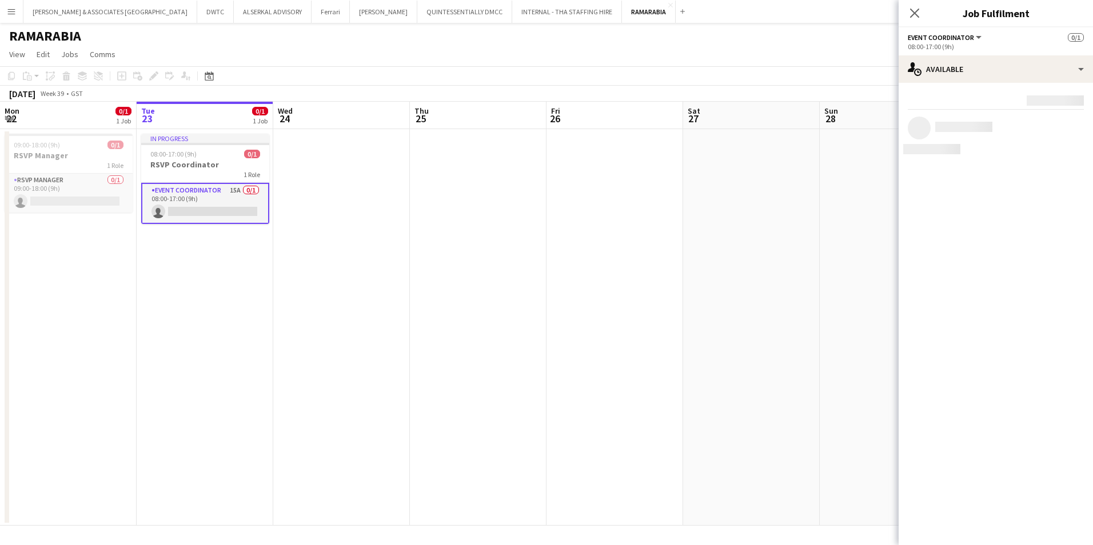
click at [864, 54] on app-options-switcher "Event Coordinator All roles Event Coordinator 0/1 08:00-17:00 (9h)" at bounding box center [996, 41] width 194 height 28
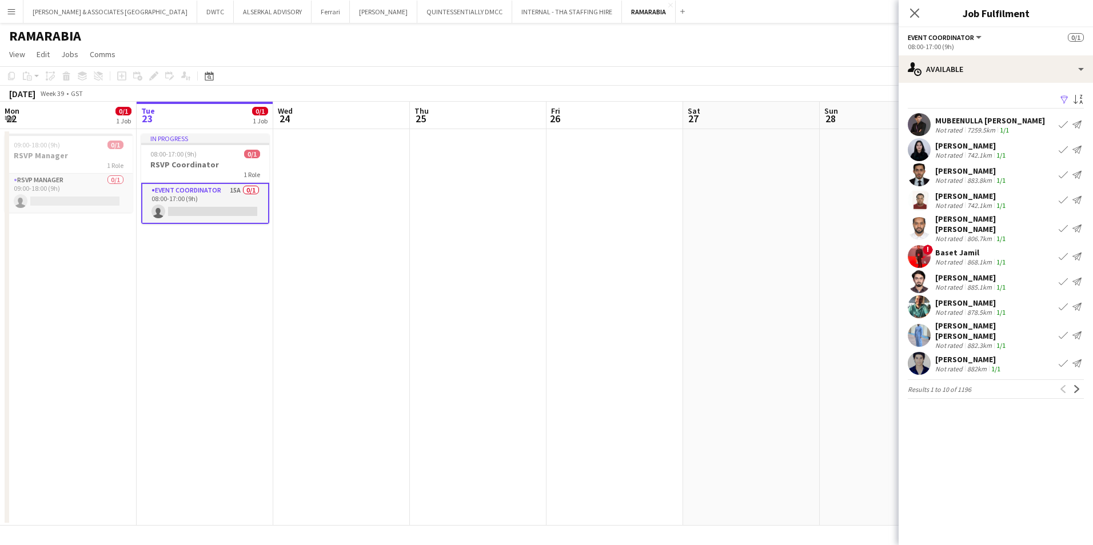
click at [864, 258] on div "Not rated" at bounding box center [950, 262] width 30 height 9
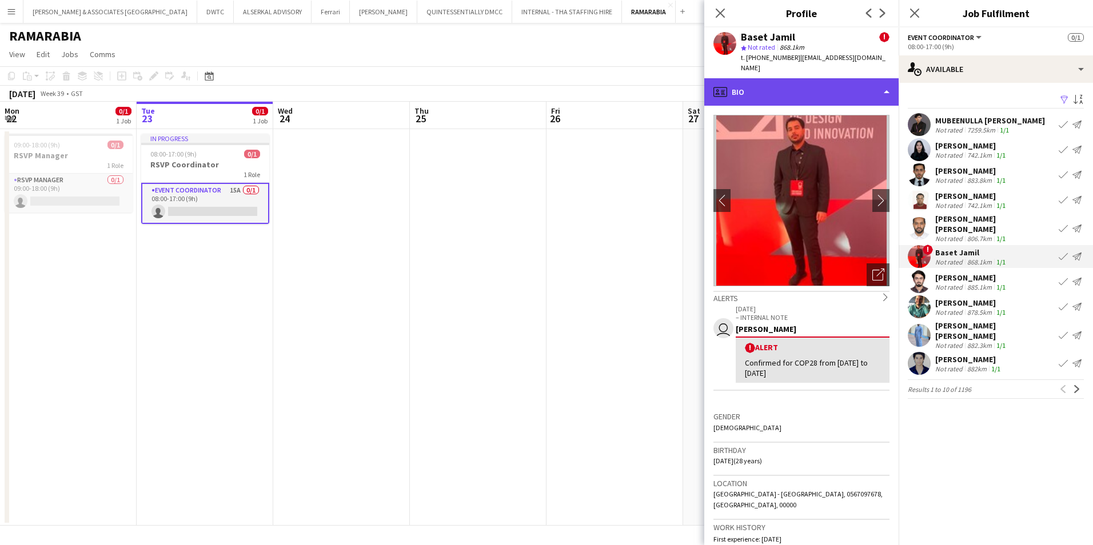
click at [843, 84] on div "profile Bio" at bounding box center [801, 91] width 194 height 27
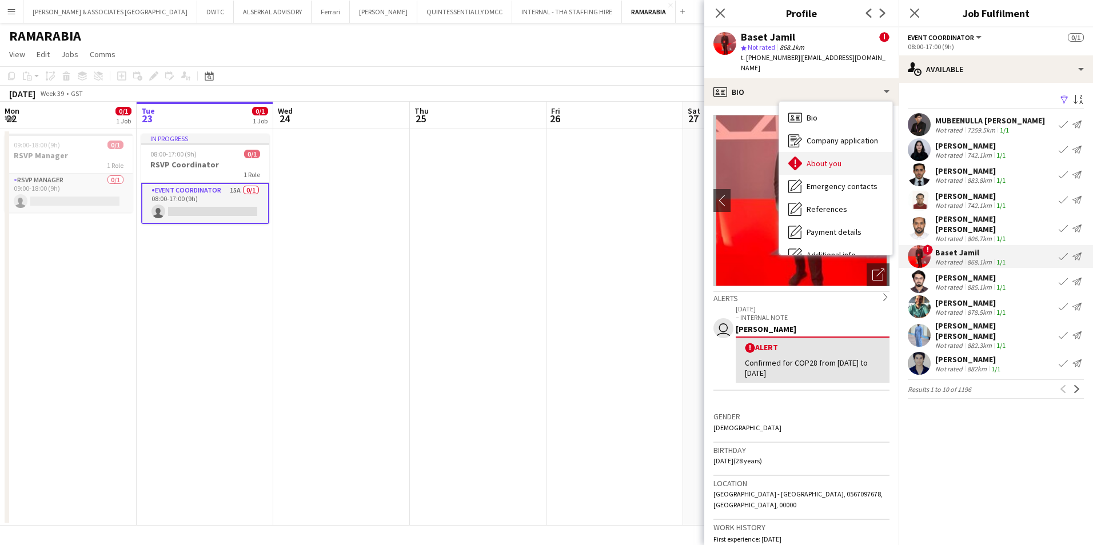
click at [841, 154] on div "About you About you" at bounding box center [835, 163] width 113 height 23
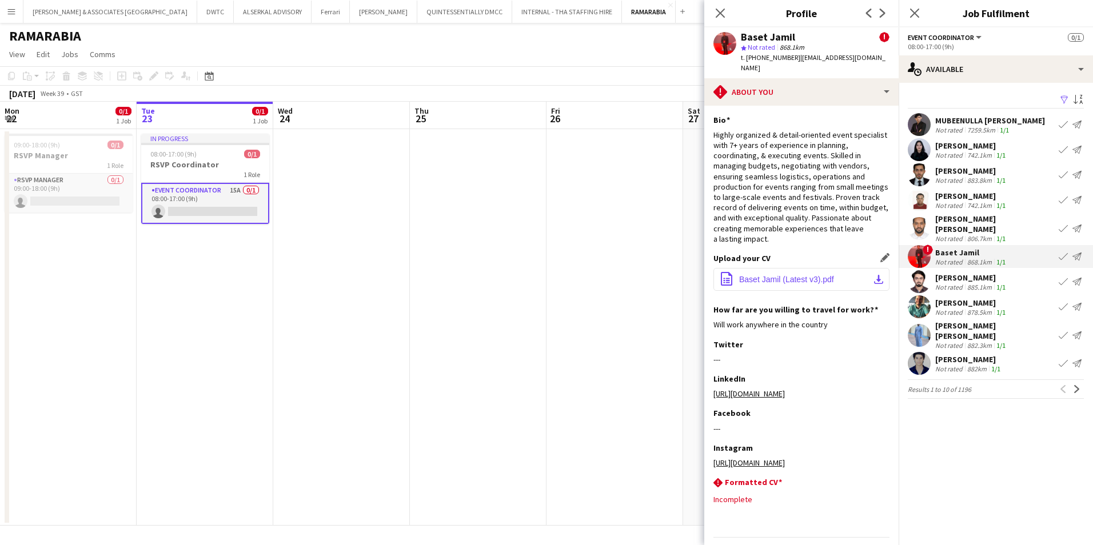
click at [794, 275] on span "Baset Jamil (Latest v3).pdf" at bounding box center [786, 279] width 95 height 9
click at [622, 7] on button "RAMARABIA Close" at bounding box center [649, 12] width 54 height 22
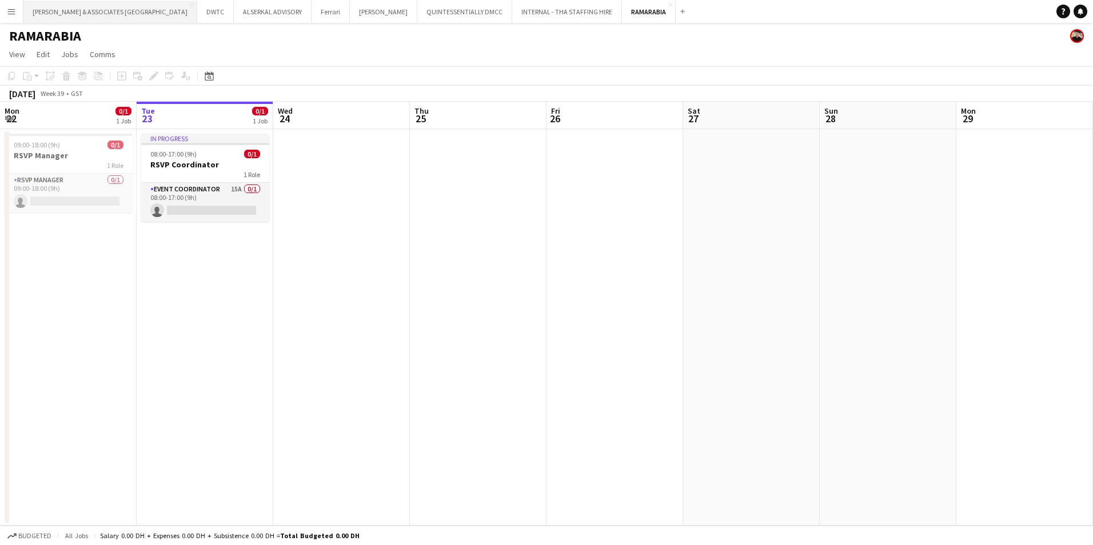
click at [72, 13] on button "[PERSON_NAME] & ASSOCIATES UAE Close" at bounding box center [110, 12] width 174 height 22
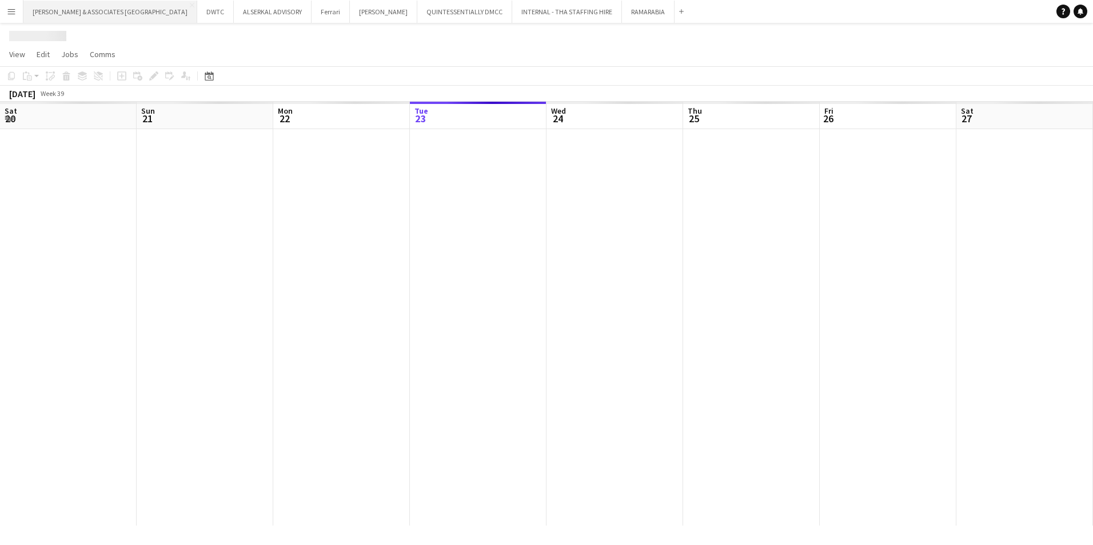
scroll to position [0, 273]
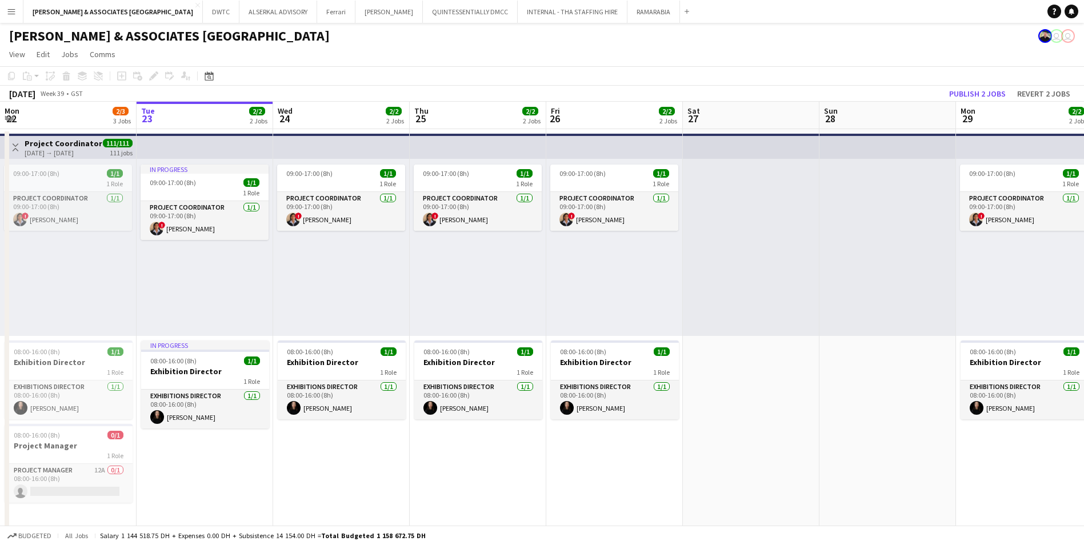
click at [17, 11] on button "Menu" at bounding box center [11, 11] width 23 height 23
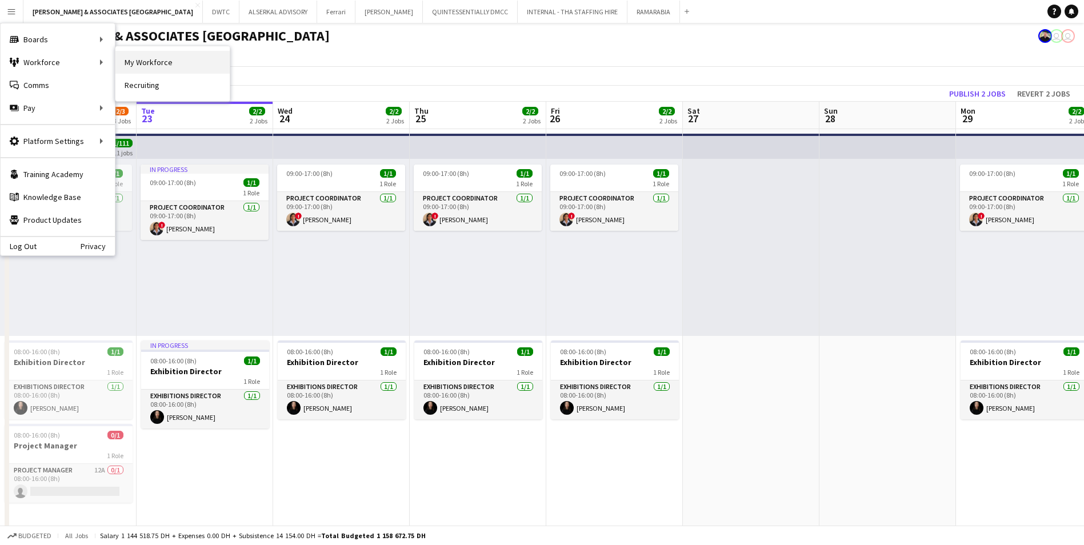
click at [209, 66] on link "My Workforce" at bounding box center [172, 62] width 114 height 23
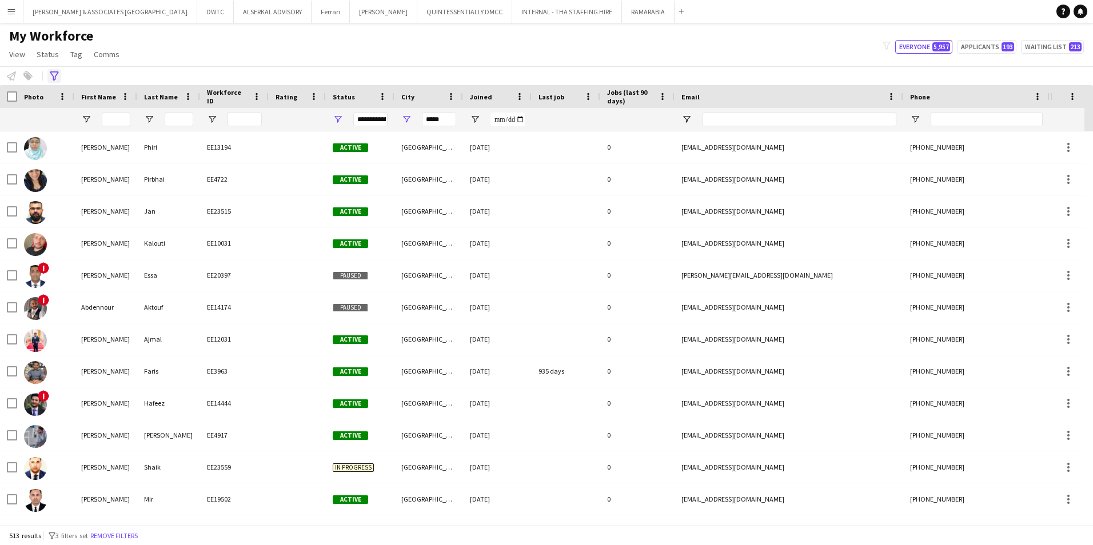
click at [53, 78] on icon "Advanced filters" at bounding box center [54, 75] width 9 height 9
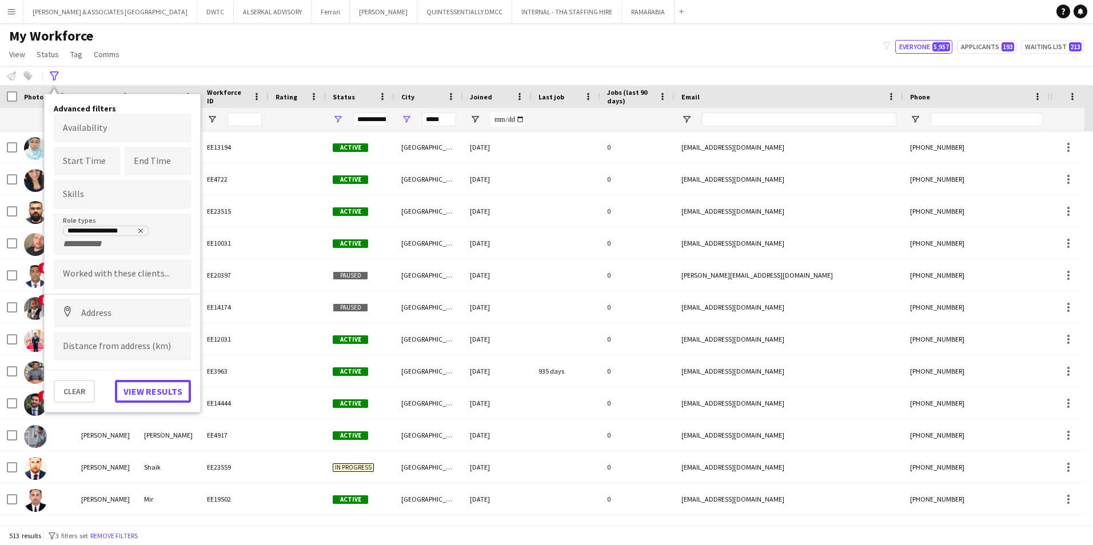
click at [149, 390] on button "View results" at bounding box center [153, 391] width 76 height 23
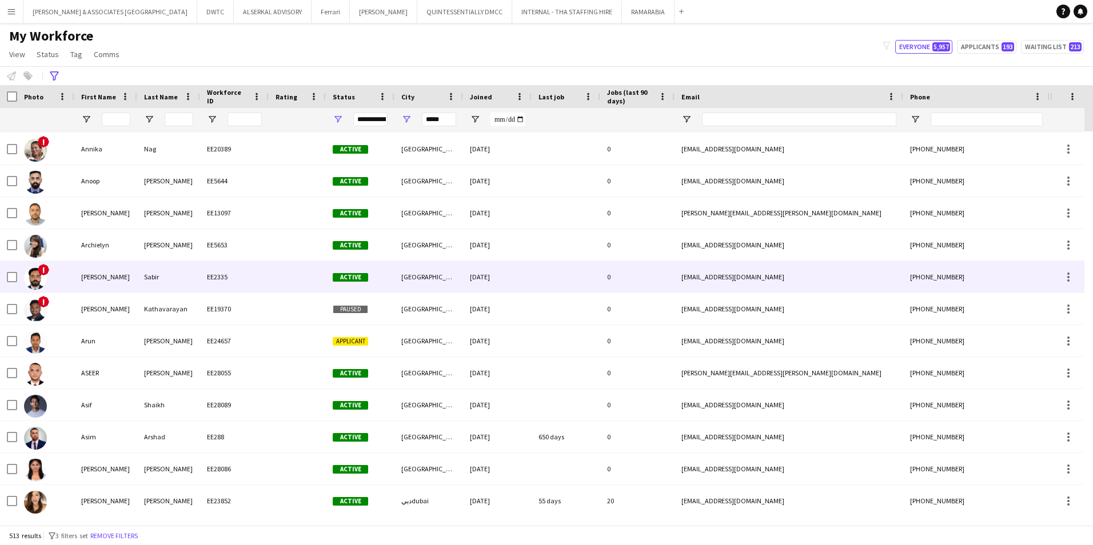
scroll to position [1983, 0]
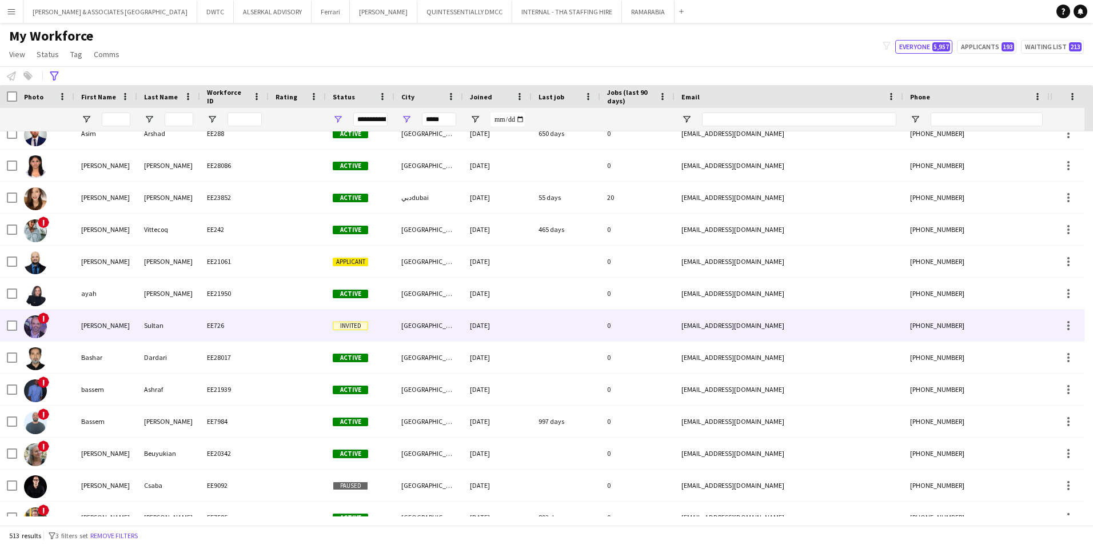
click at [197, 330] on div "Sultan" at bounding box center [168, 325] width 63 height 31
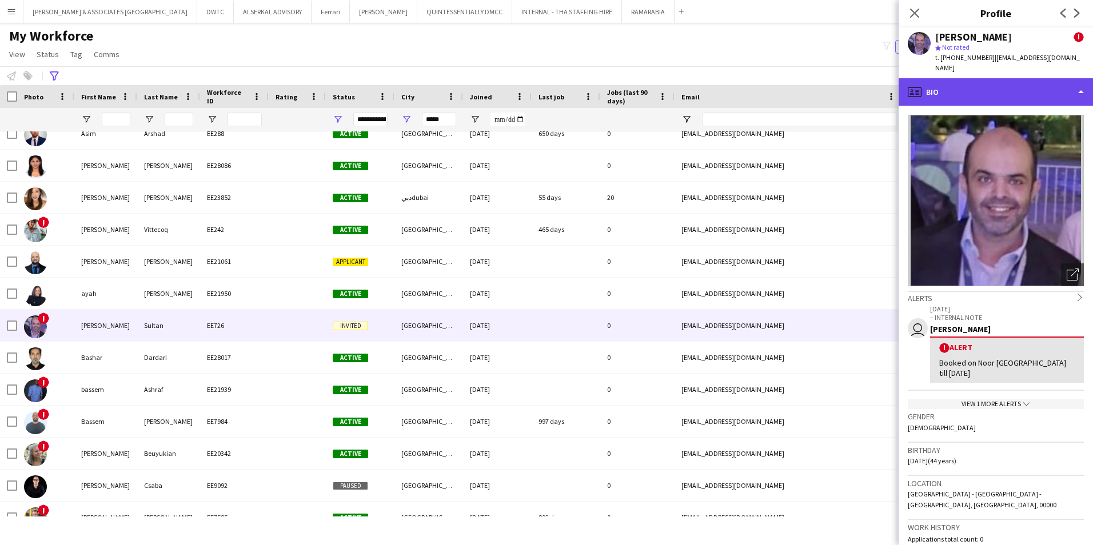
click at [864, 78] on div "profile Bio" at bounding box center [996, 91] width 194 height 27
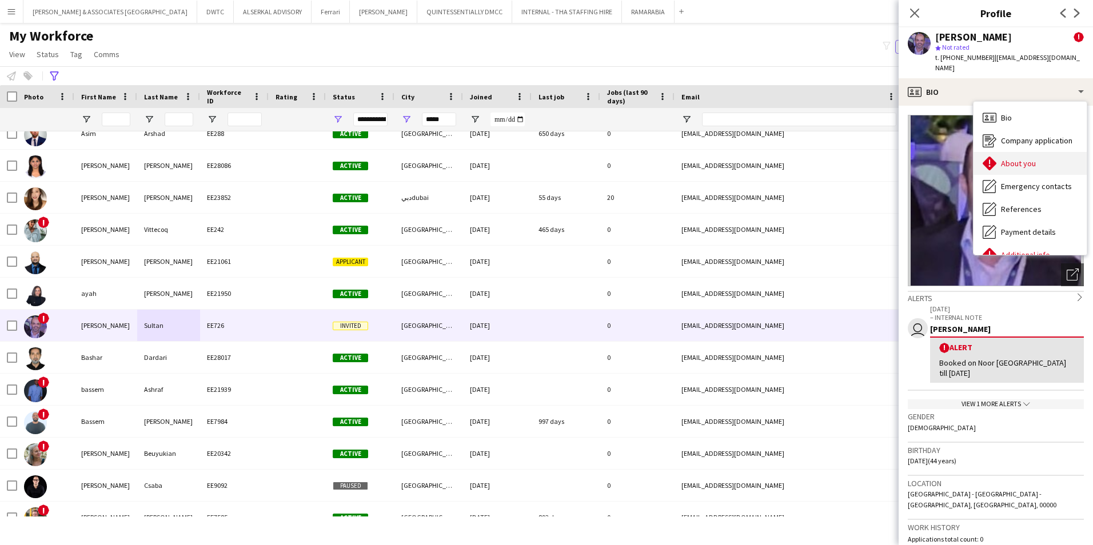
click at [864, 158] on span "About you" at bounding box center [1018, 163] width 35 height 10
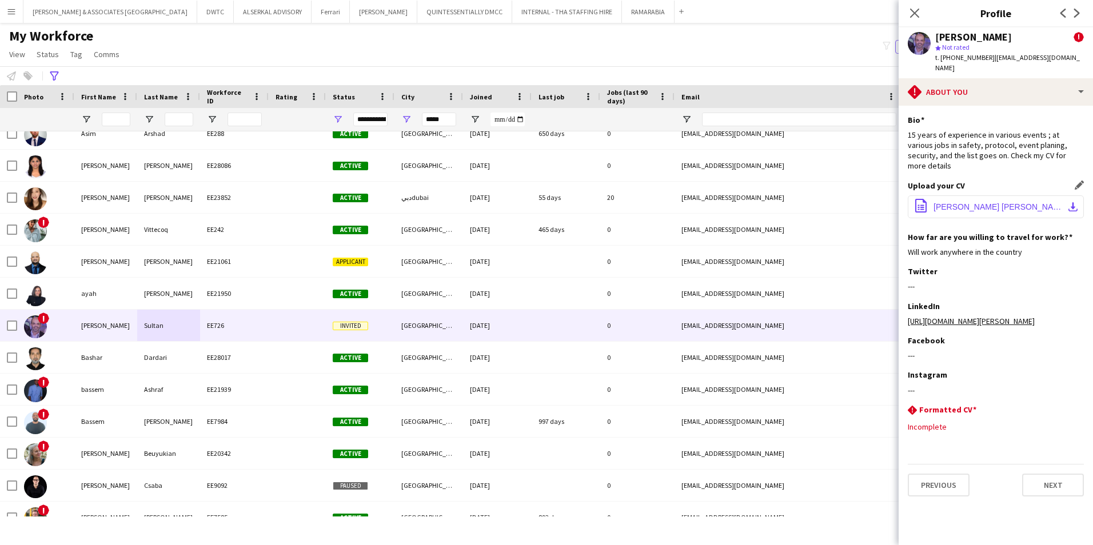
click at [864, 202] on span "[PERSON_NAME] [PERSON_NAME] - updated Project Manager CV.pdf" at bounding box center [997, 206] width 129 height 9
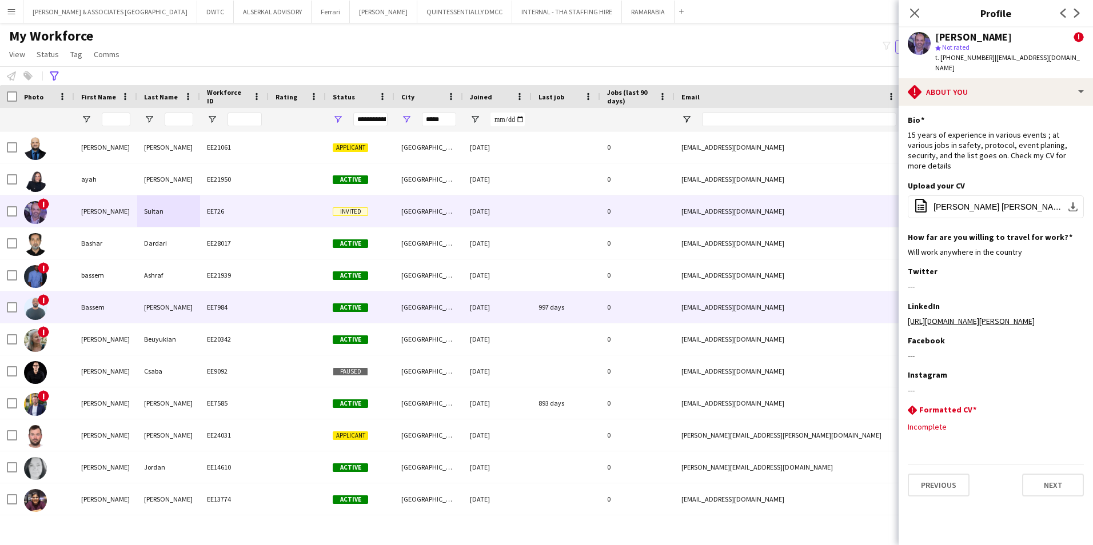
click at [231, 312] on div "EE7984" at bounding box center [234, 307] width 69 height 31
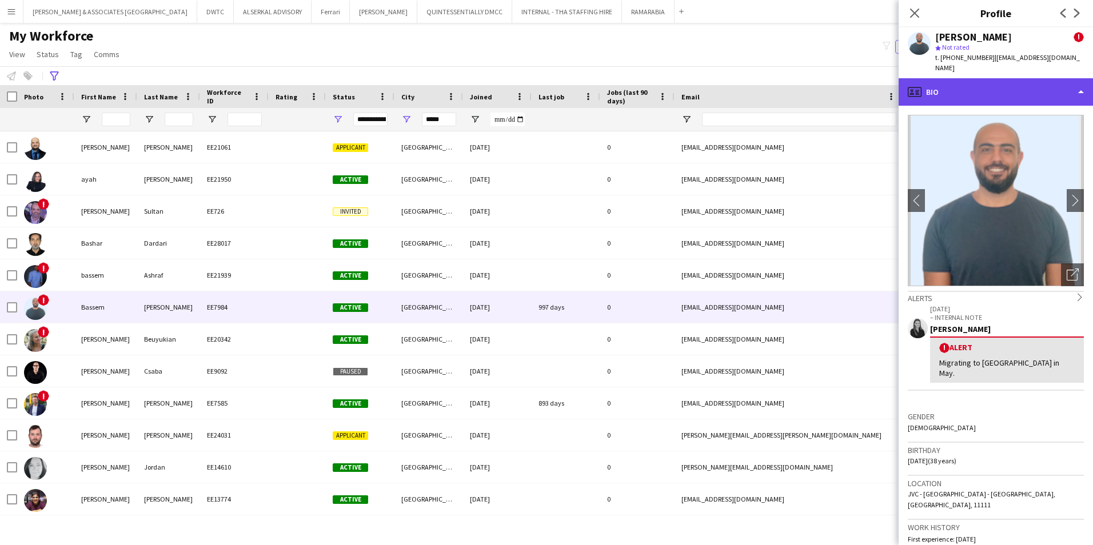
click at [864, 85] on div "profile Bio" at bounding box center [996, 91] width 194 height 27
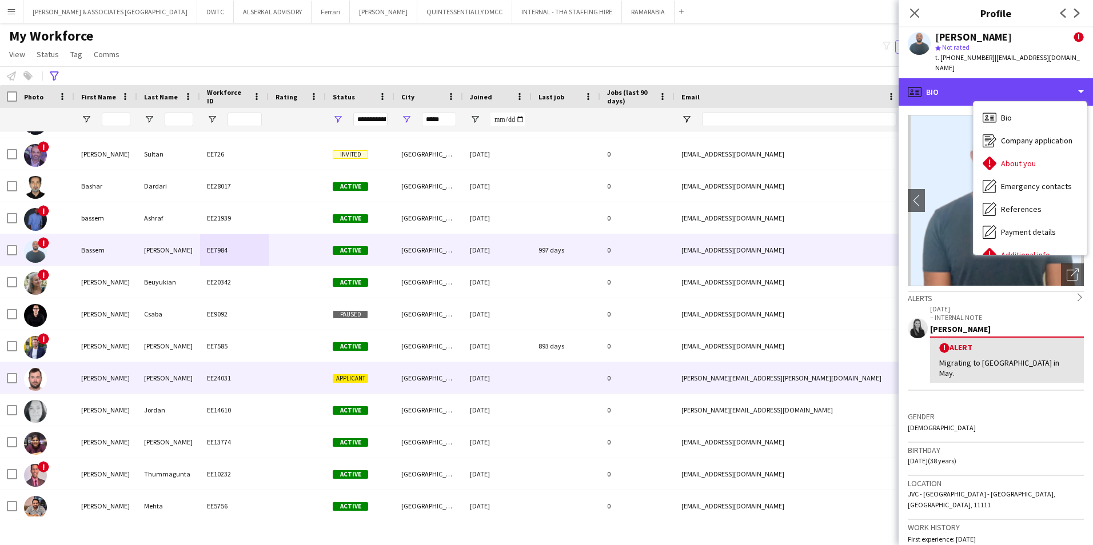
scroll to position [2515, 0]
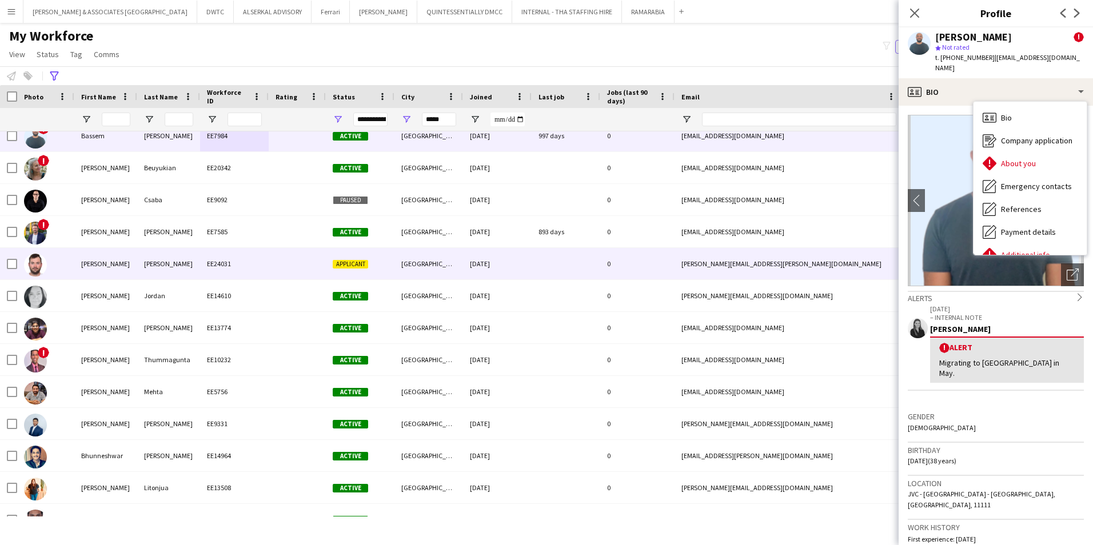
click at [119, 271] on div "[PERSON_NAME]" at bounding box center [105, 263] width 63 height 31
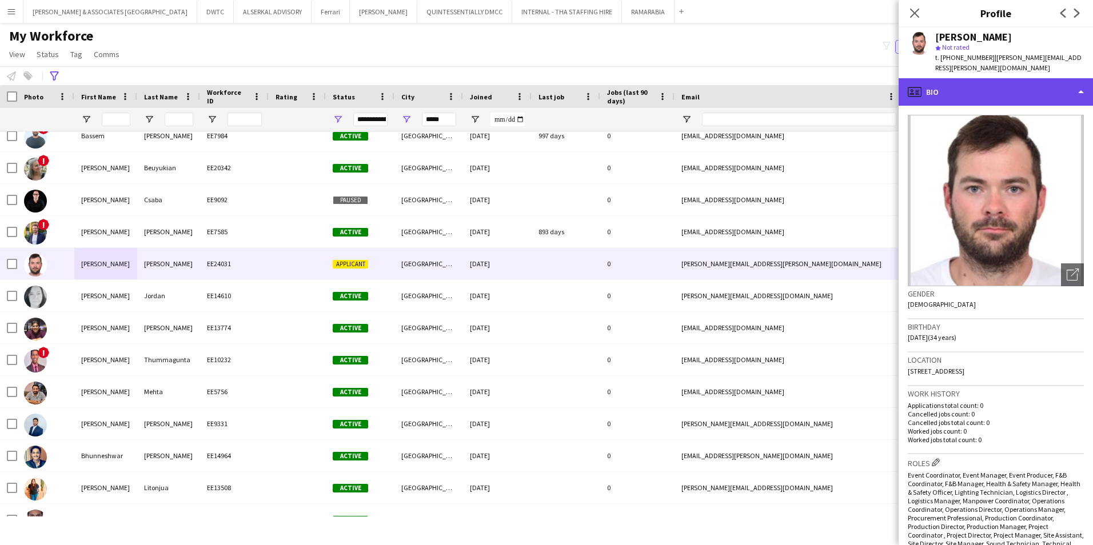
click at [864, 85] on div "profile Bio" at bounding box center [996, 91] width 194 height 27
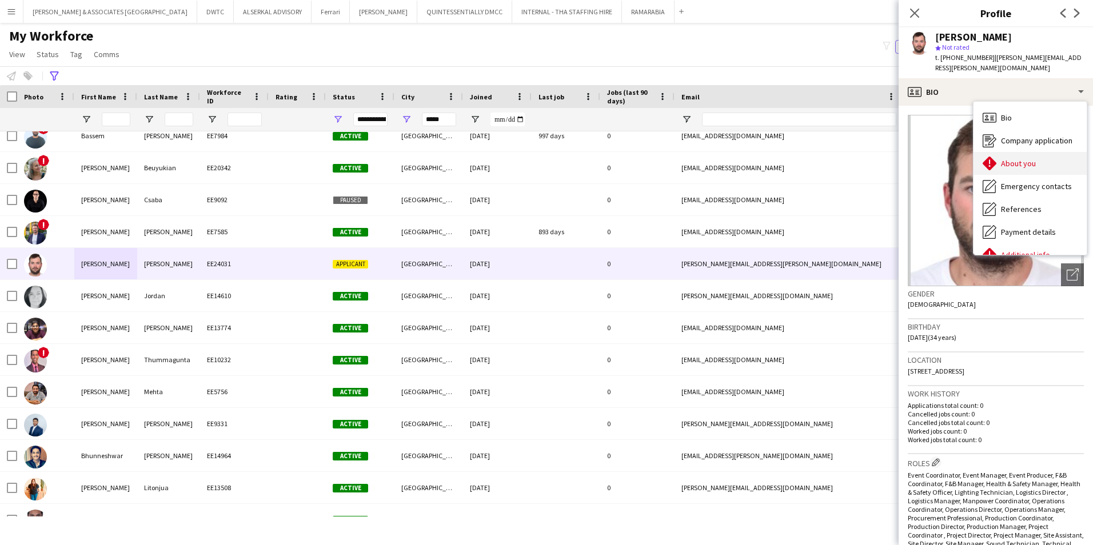
click at [864, 158] on span "About you" at bounding box center [1018, 163] width 35 height 10
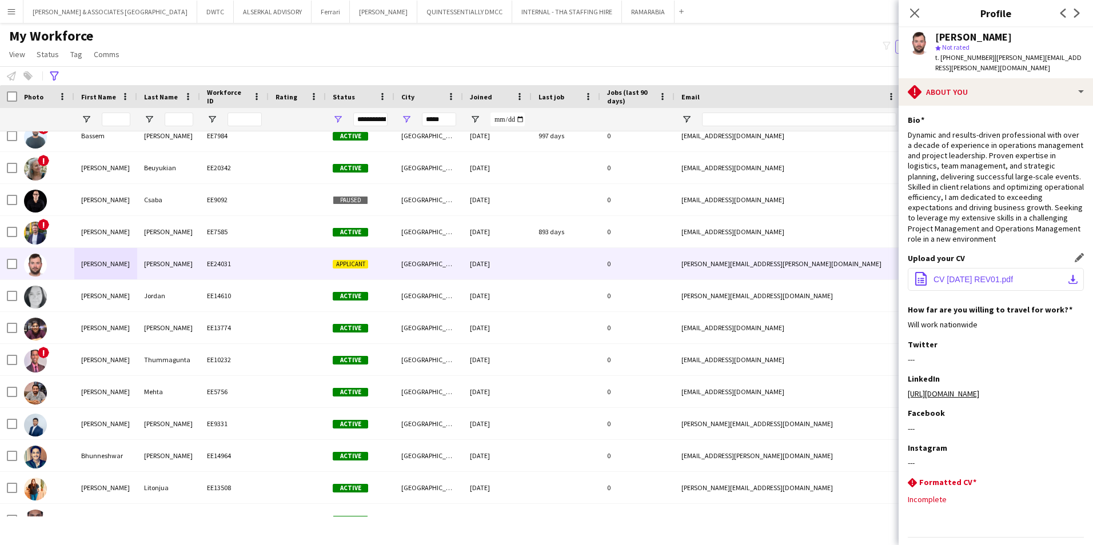
click at [864, 280] on span "CV [DATE] REV01.pdf" at bounding box center [972, 279] width 79 height 9
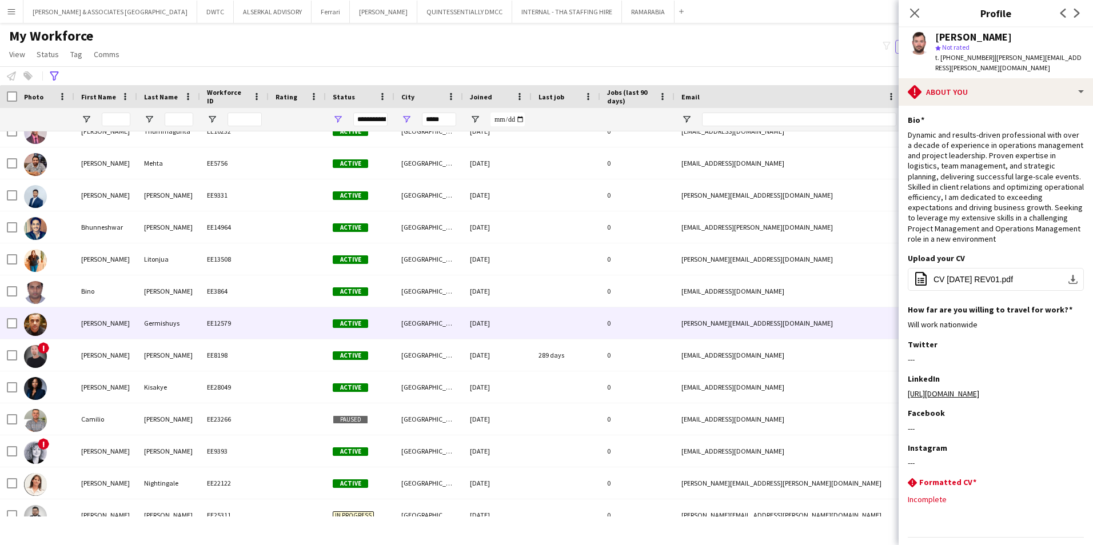
scroll to position [2858, 0]
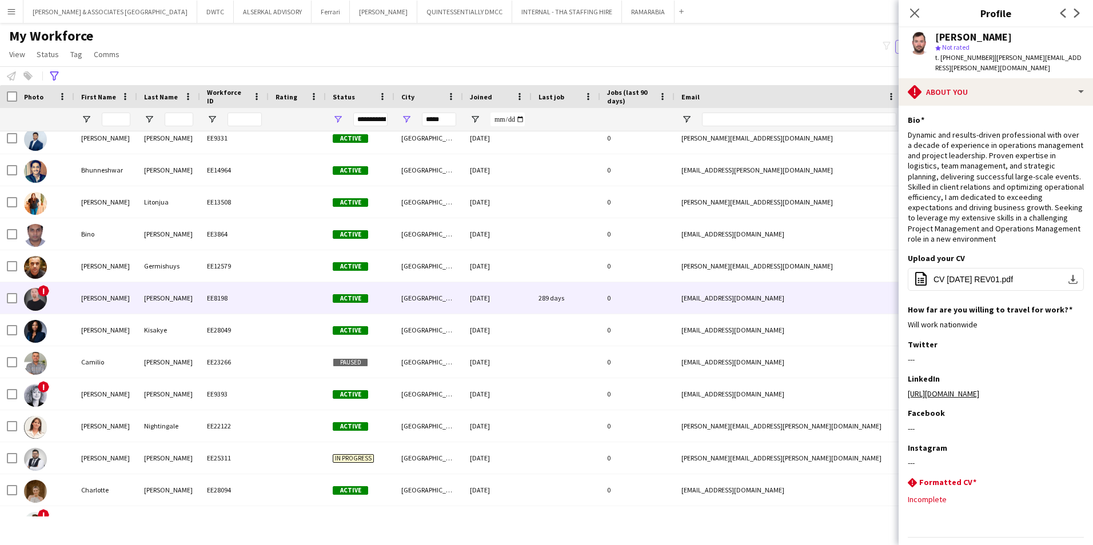
click at [134, 296] on div "[PERSON_NAME]" at bounding box center [105, 297] width 63 height 31
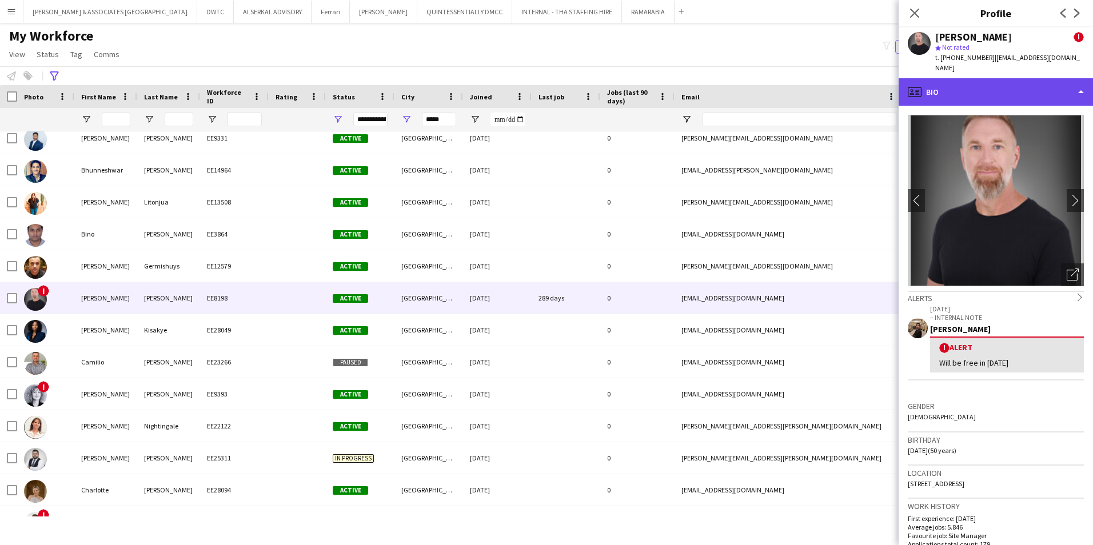
click at [864, 92] on div "profile Bio" at bounding box center [996, 91] width 194 height 27
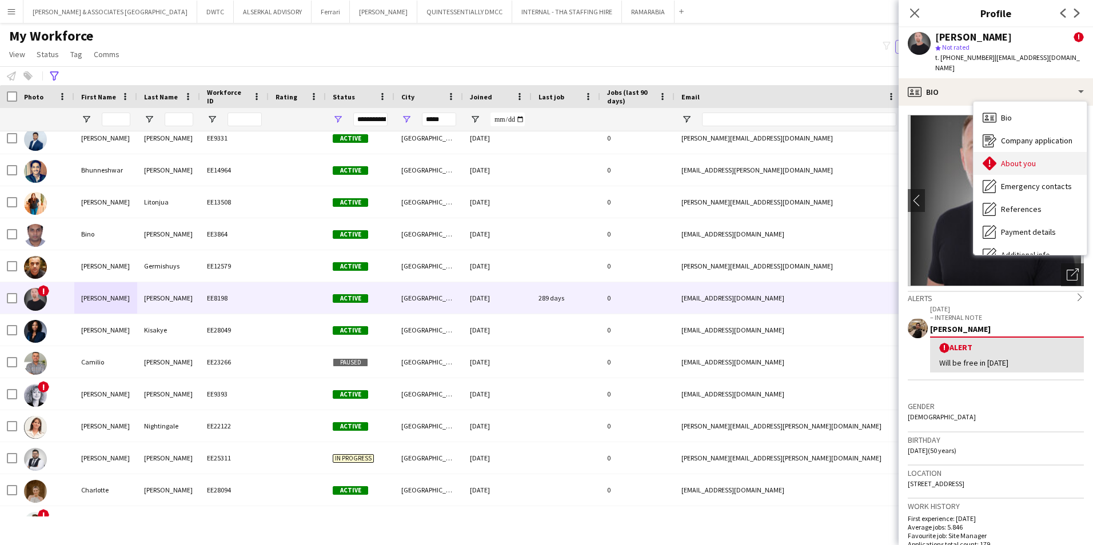
click at [864, 158] on span "About you" at bounding box center [1018, 163] width 35 height 10
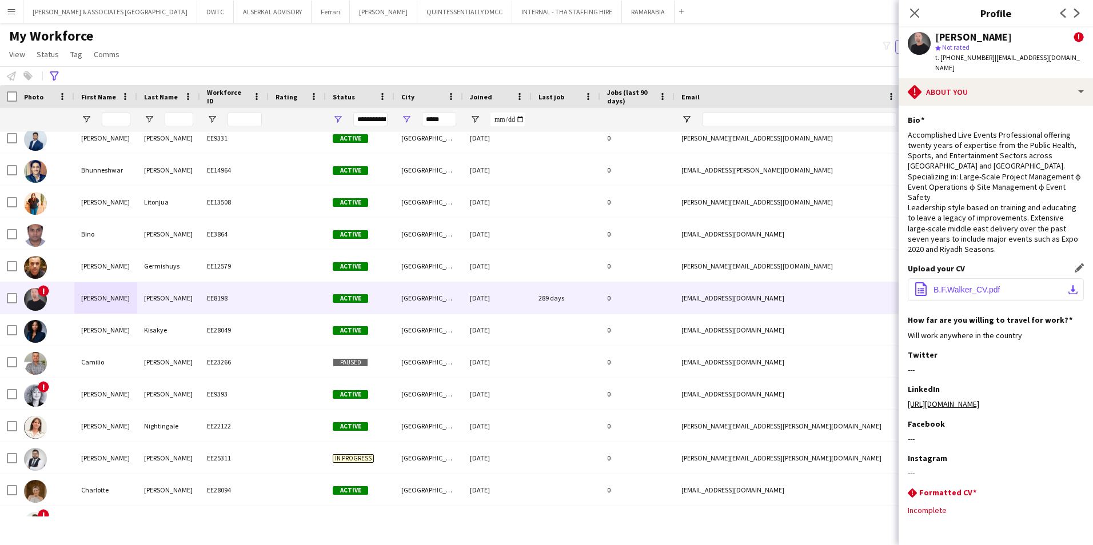
click at [864, 285] on span "B.F.Walker_CV.pdf" at bounding box center [966, 289] width 66 height 9
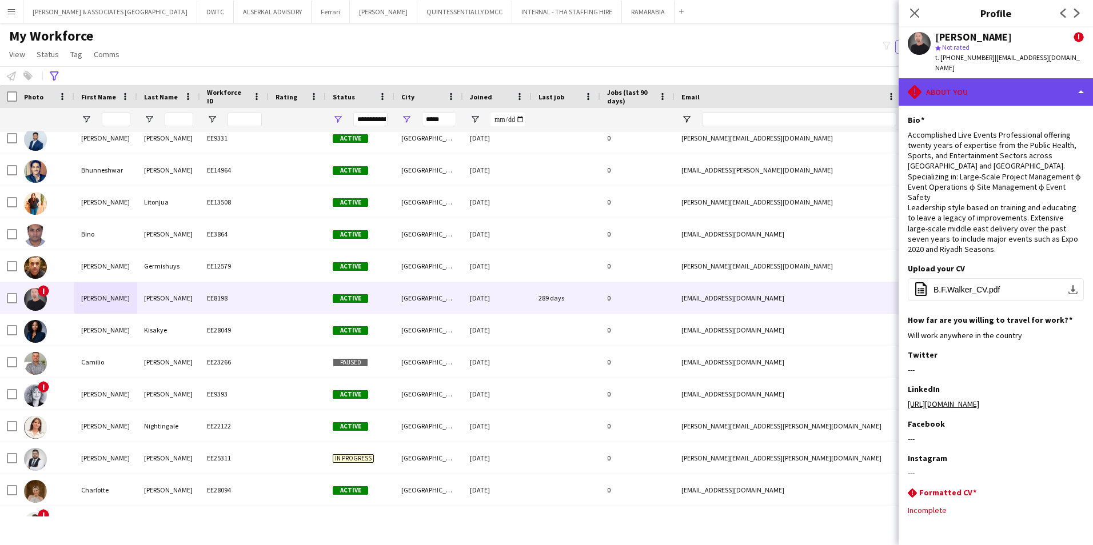
click at [864, 94] on div "rhombus-alert About you" at bounding box center [996, 91] width 194 height 27
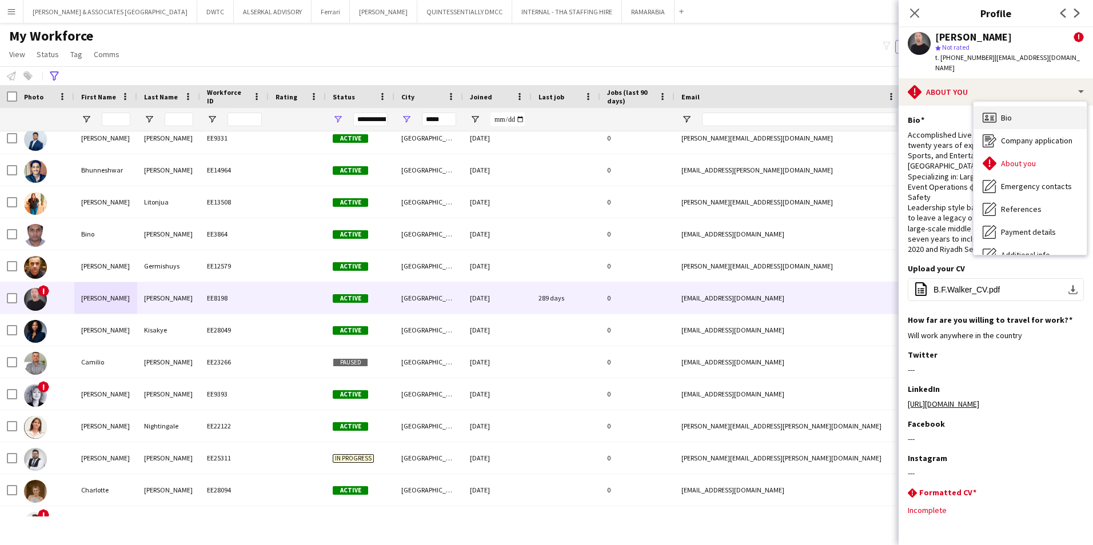
click at [864, 113] on span "Bio" at bounding box center [1006, 118] width 11 height 10
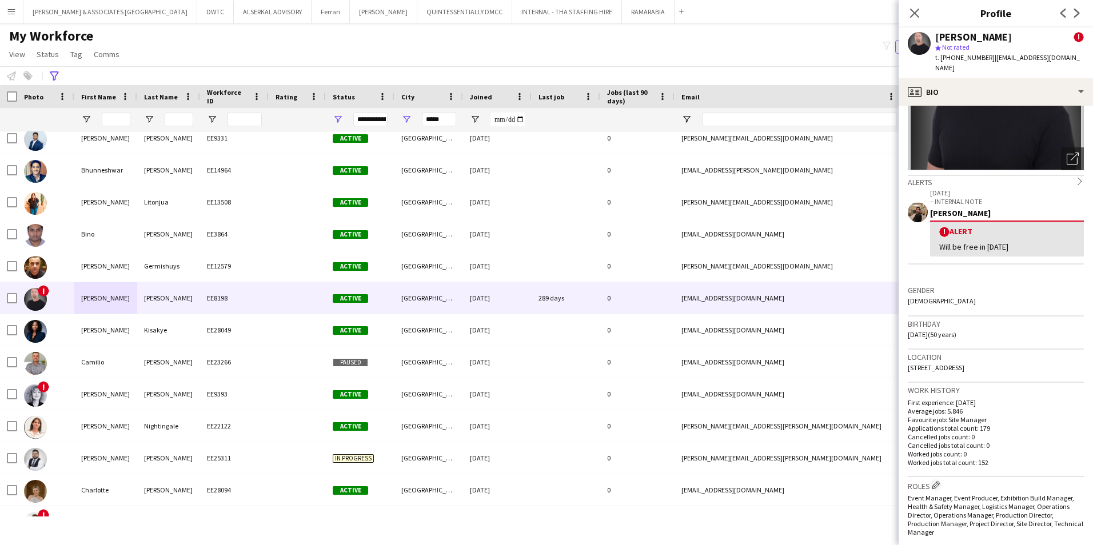
scroll to position [286, 0]
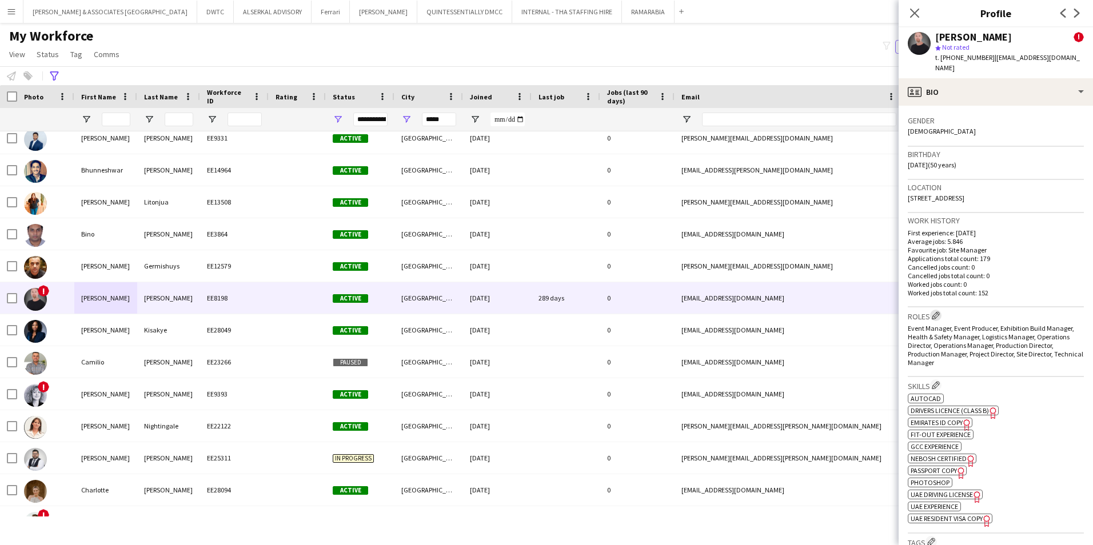
click at [864, 317] on app-icon "Edit crew company roles" at bounding box center [936, 316] width 8 height 8
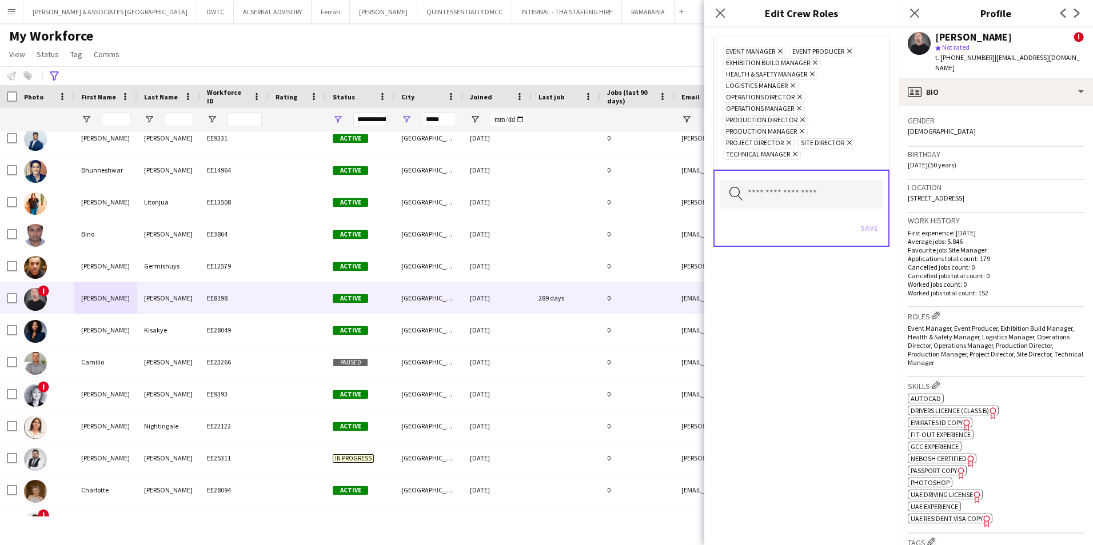
click at [798, 106] on icon "Remove" at bounding box center [797, 108] width 7 height 7
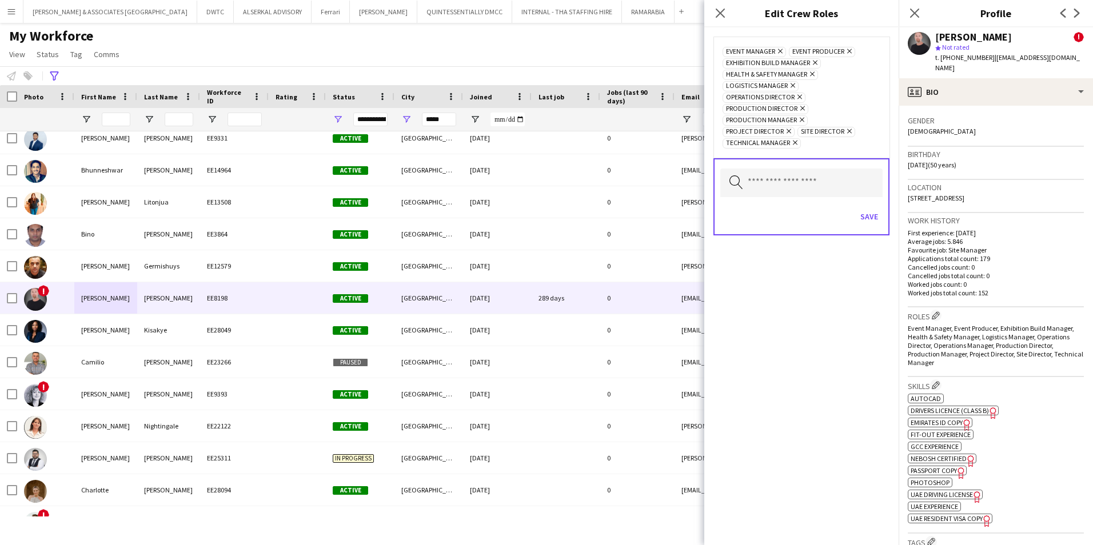
click at [798, 95] on icon at bounding box center [799, 97] width 5 height 5
click at [801, 107] on icon "Remove" at bounding box center [800, 108] width 7 height 7
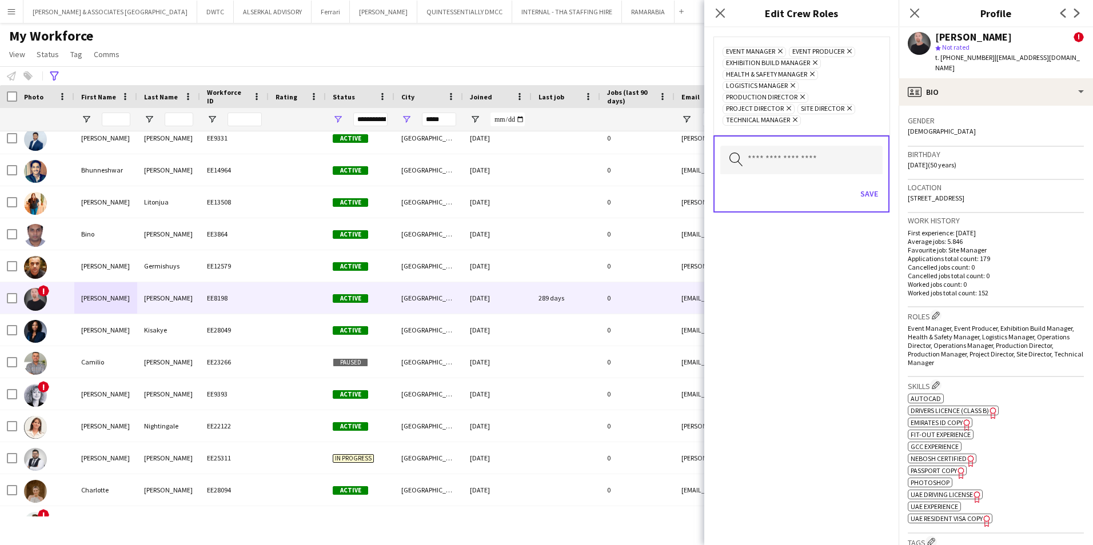
click at [801, 98] on icon "Remove" at bounding box center [800, 96] width 7 height 7
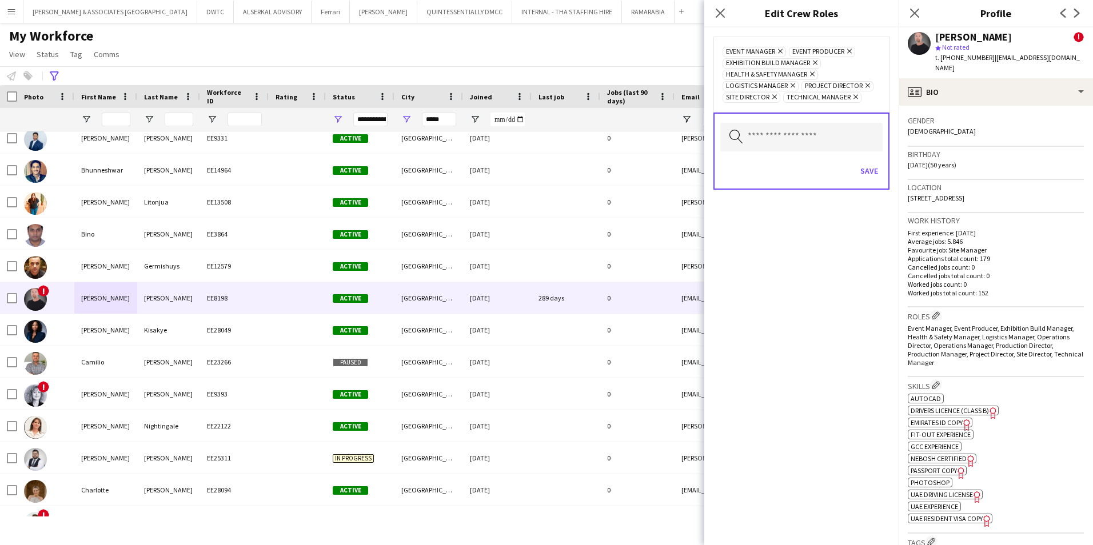
click at [792, 85] on icon "Remove" at bounding box center [791, 85] width 7 height 7
click at [785, 85] on icon "Remove" at bounding box center [787, 85] width 7 height 7
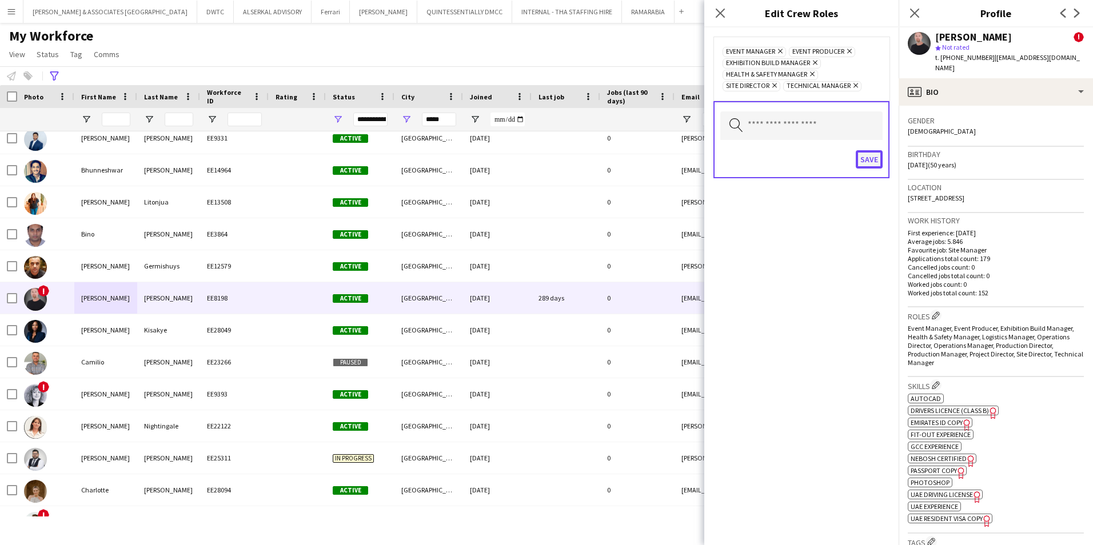
click at [864, 151] on button "Save" at bounding box center [869, 159] width 27 height 18
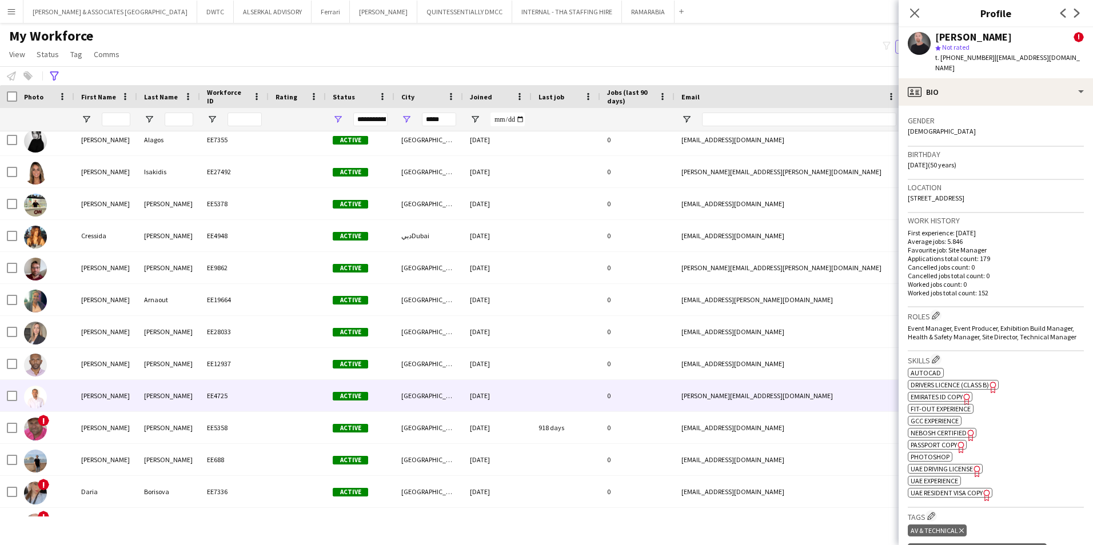
scroll to position [3487, 0]
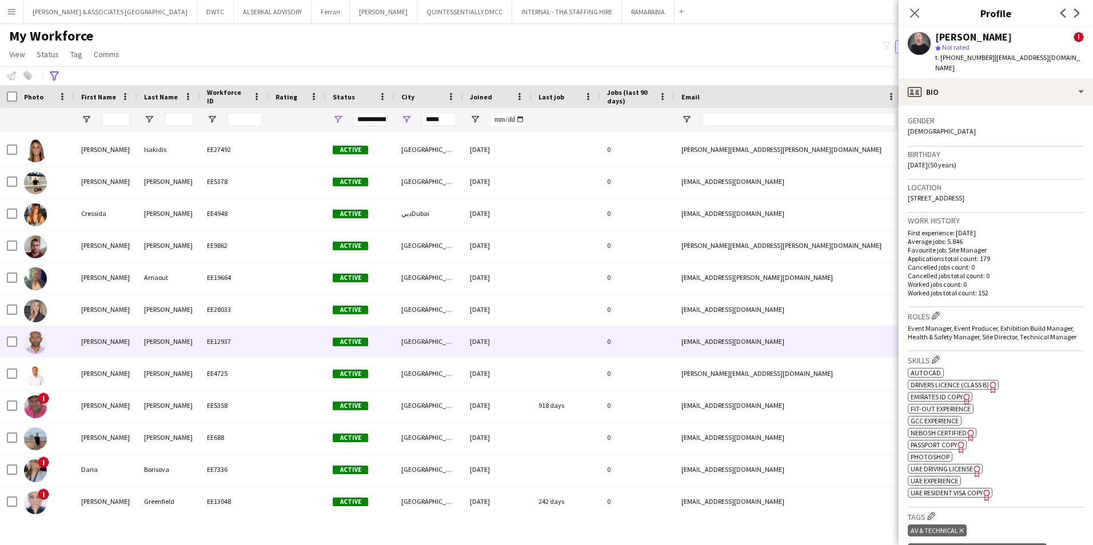
click at [109, 337] on div "[PERSON_NAME]" at bounding box center [105, 341] width 63 height 31
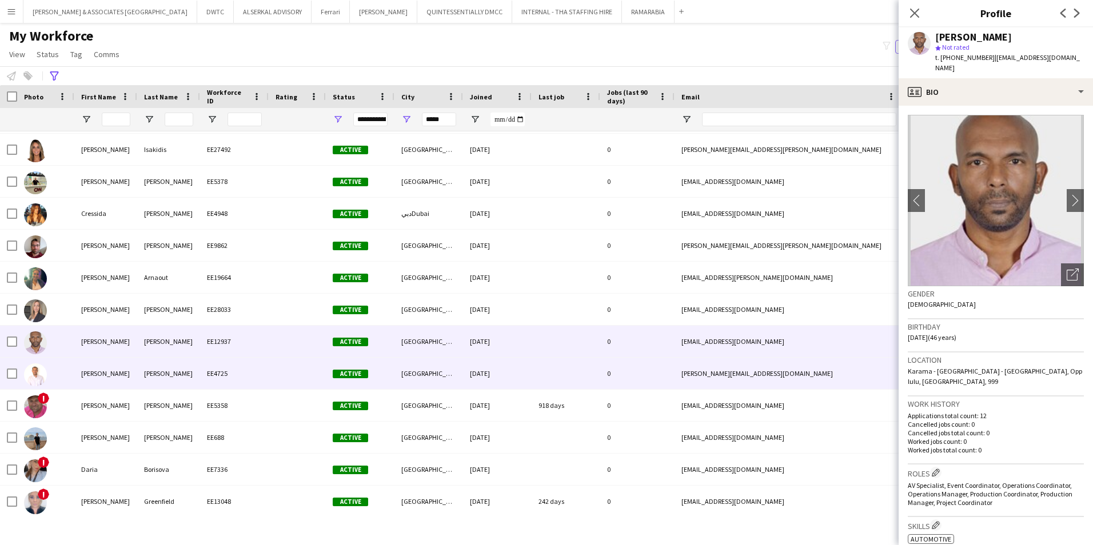
click at [108, 366] on div "[PERSON_NAME]" at bounding box center [105, 373] width 63 height 31
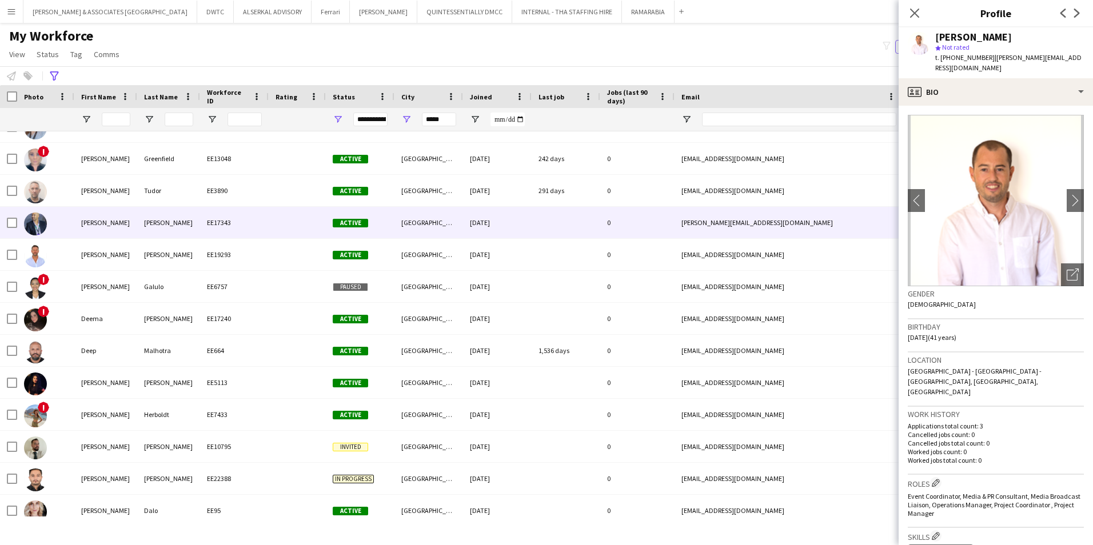
click at [108, 230] on div "[PERSON_NAME]" at bounding box center [105, 222] width 63 height 31
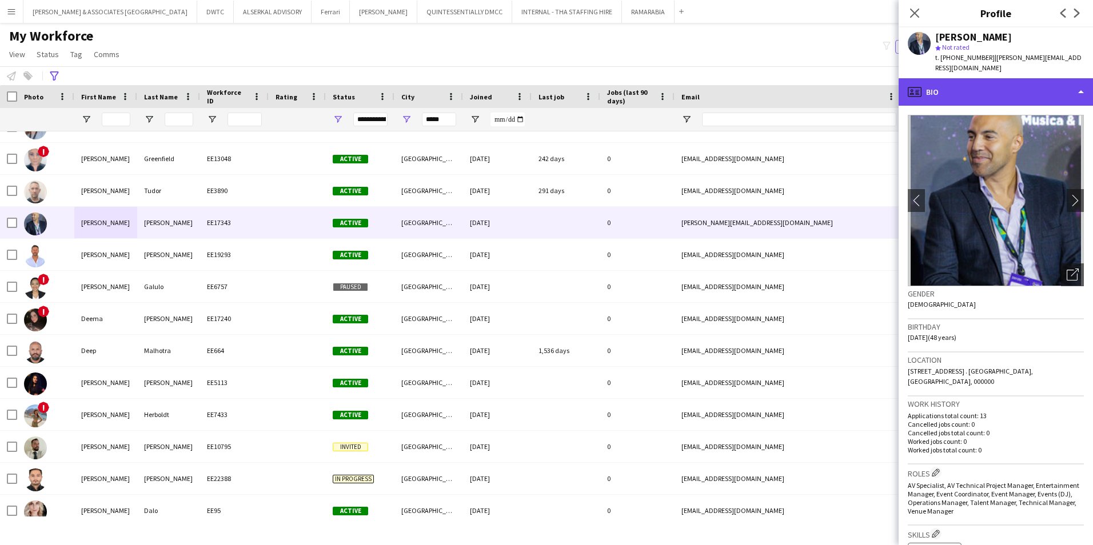
click at [864, 80] on div "profile Bio" at bounding box center [996, 91] width 194 height 27
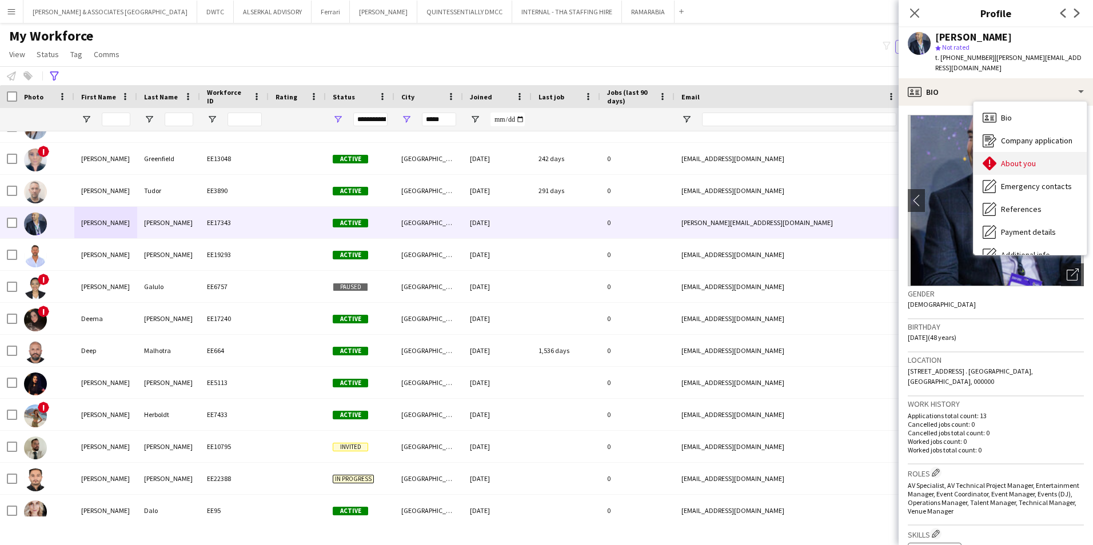
click at [864, 158] on span "About you" at bounding box center [1018, 163] width 35 height 10
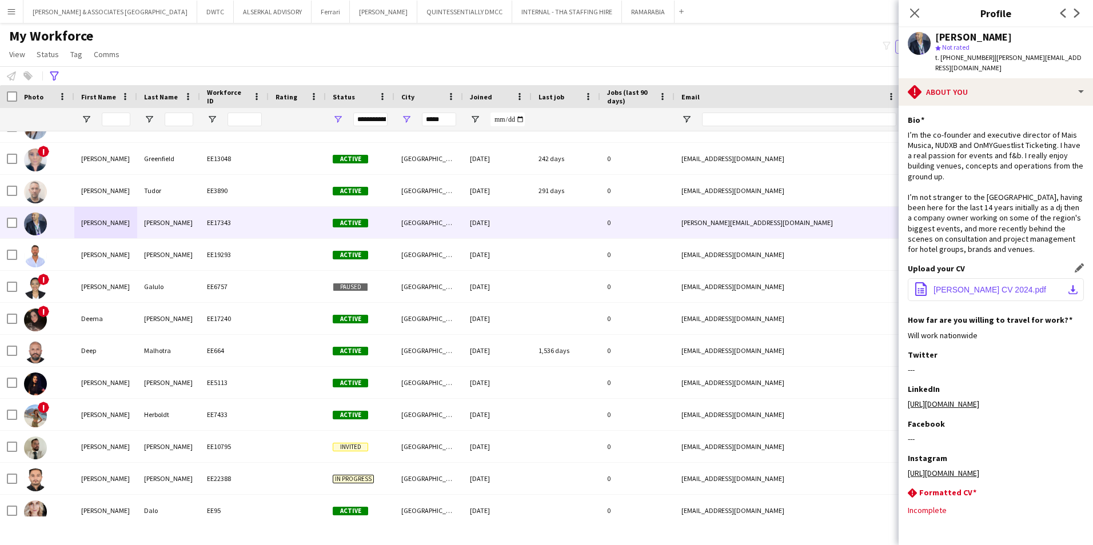
click at [864, 301] on button "office-file-sheet [PERSON_NAME] CV 2024.pdf download-bottom" at bounding box center [996, 289] width 176 height 23
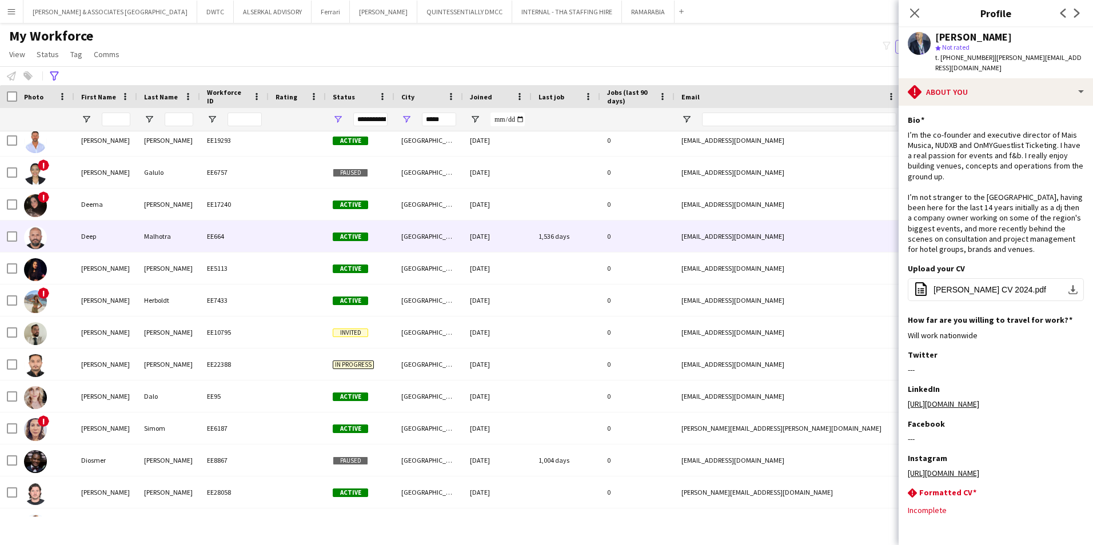
scroll to position [3887, 0]
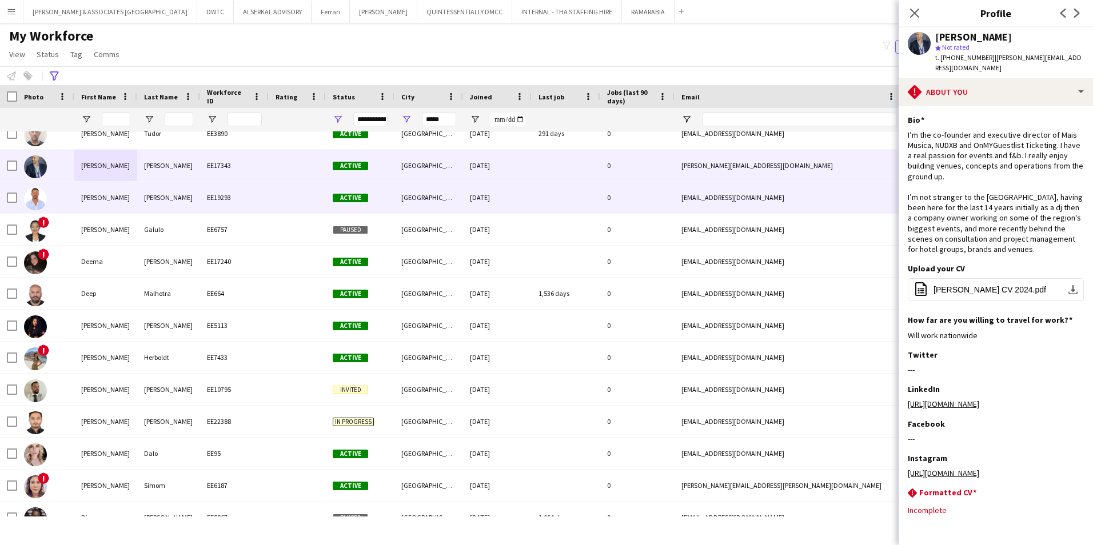
click at [169, 189] on div "[PERSON_NAME]" at bounding box center [168, 197] width 63 height 31
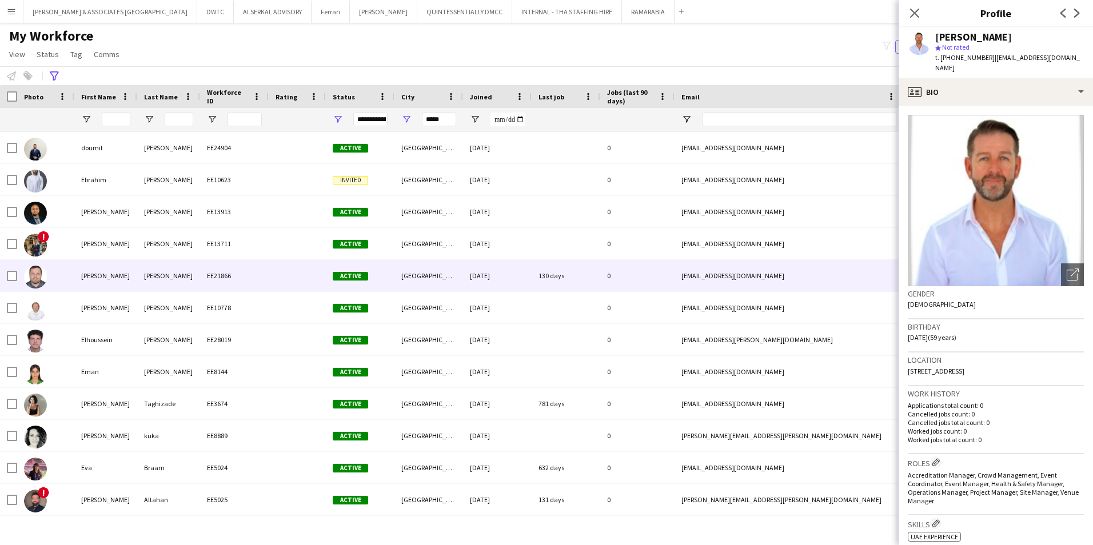
scroll to position [4401, 0]
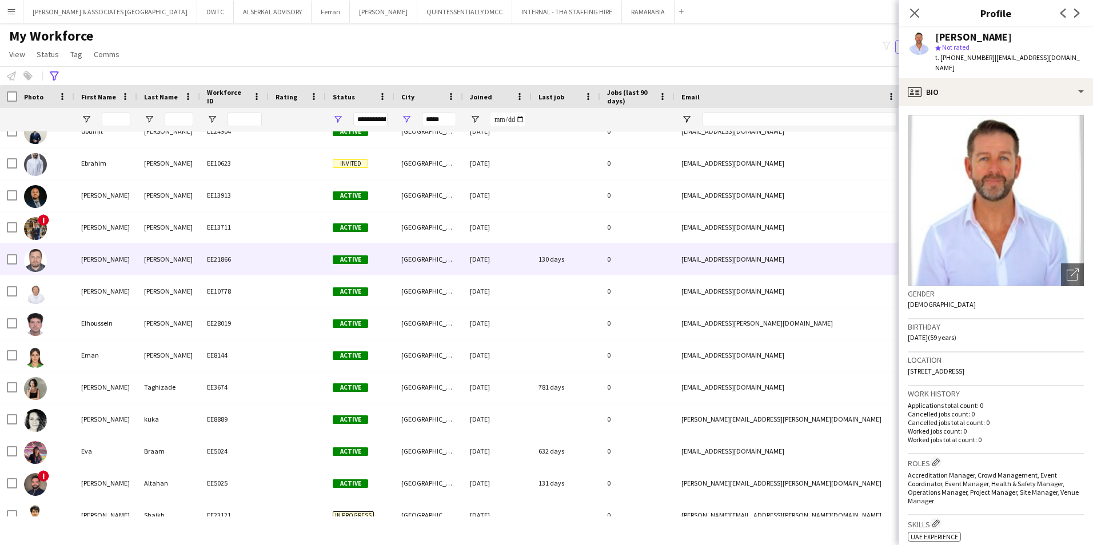
click at [193, 265] on div "[PERSON_NAME]" at bounding box center [168, 258] width 63 height 31
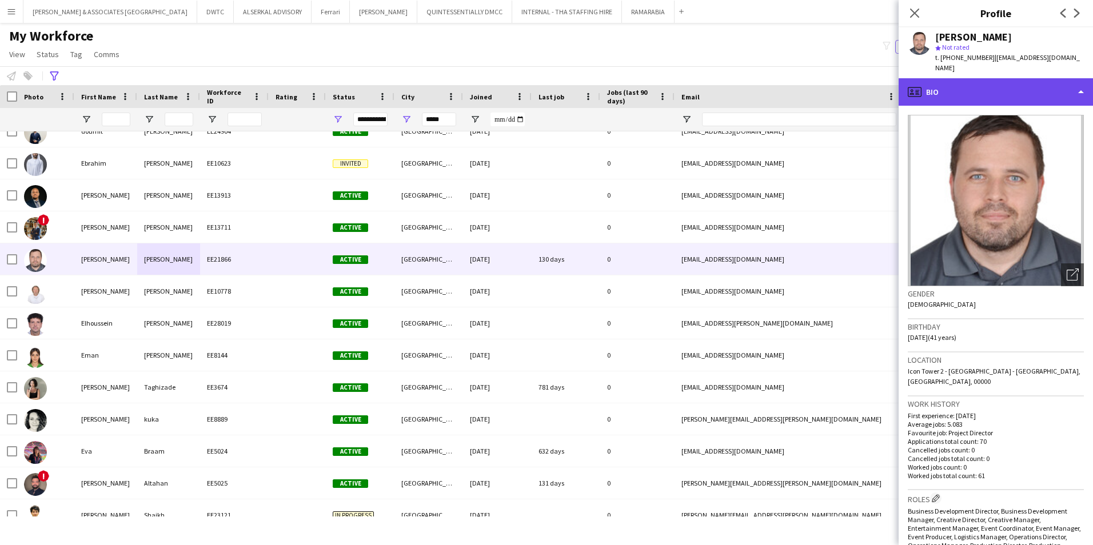
click at [864, 80] on div "profile Bio" at bounding box center [996, 91] width 194 height 27
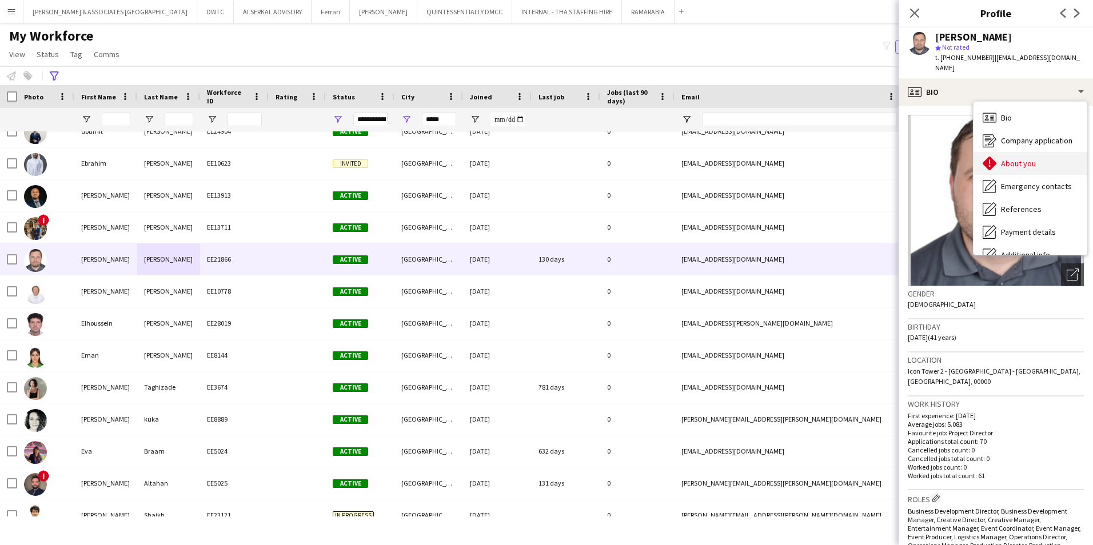
click at [864, 158] on span "About you" at bounding box center [1018, 163] width 35 height 10
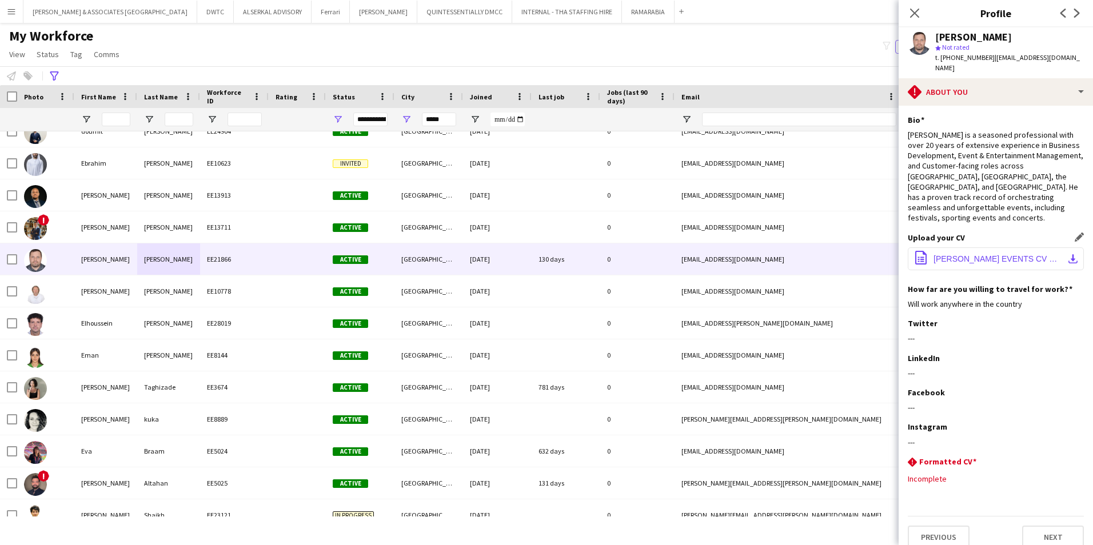
click at [864, 254] on span "[PERSON_NAME] EVENTS CV Resume .pdf" at bounding box center [997, 258] width 129 height 9
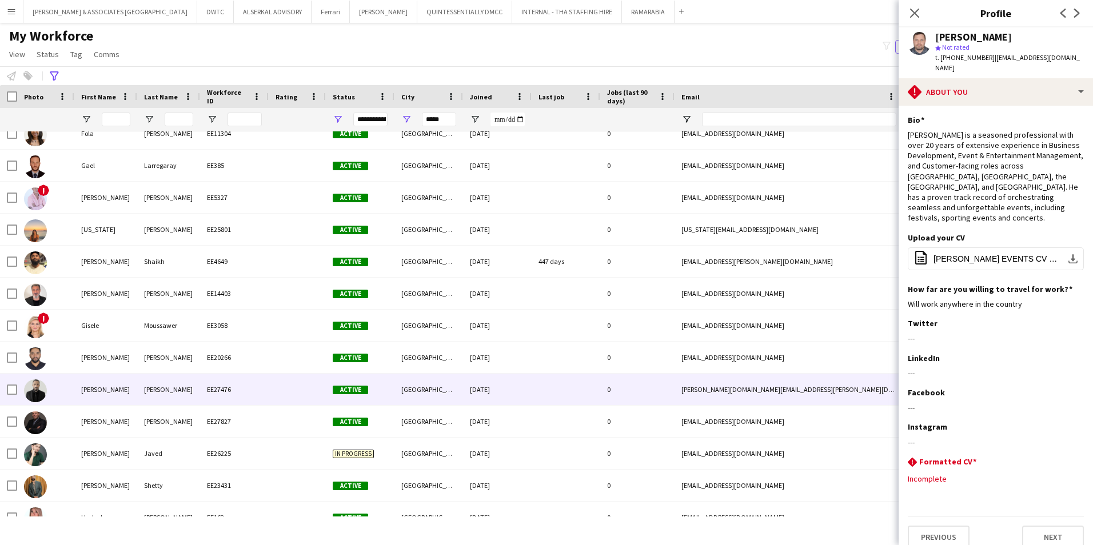
scroll to position [4916, 0]
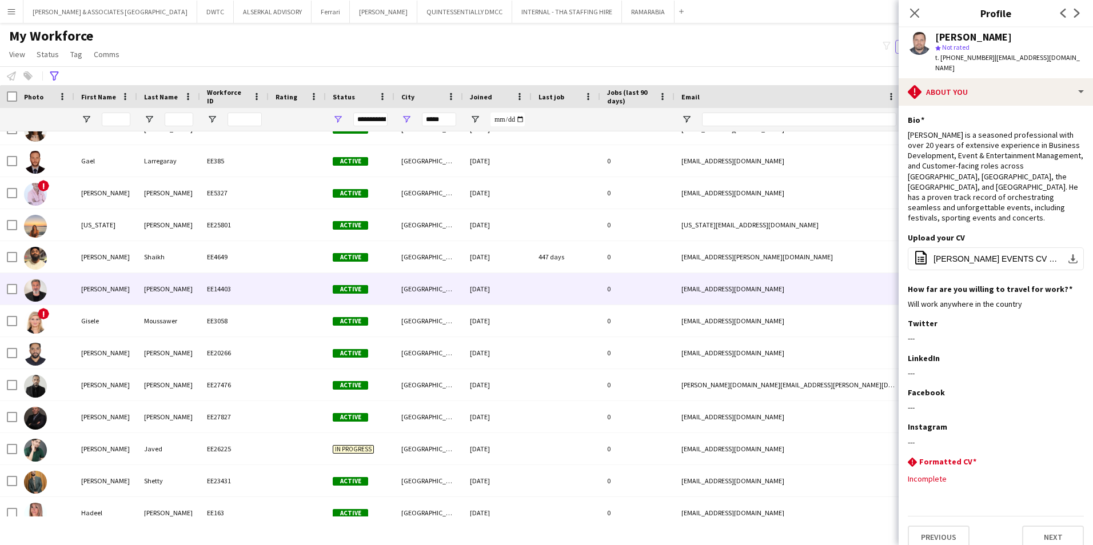
click at [191, 288] on div "[PERSON_NAME]" at bounding box center [168, 288] width 63 height 31
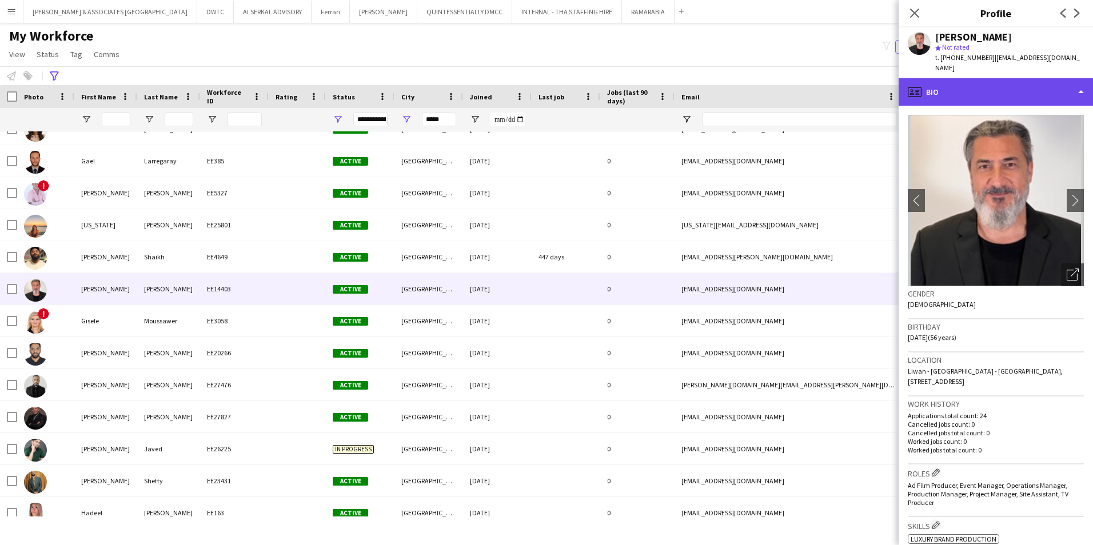
click at [864, 78] on div "profile Bio" at bounding box center [996, 91] width 194 height 27
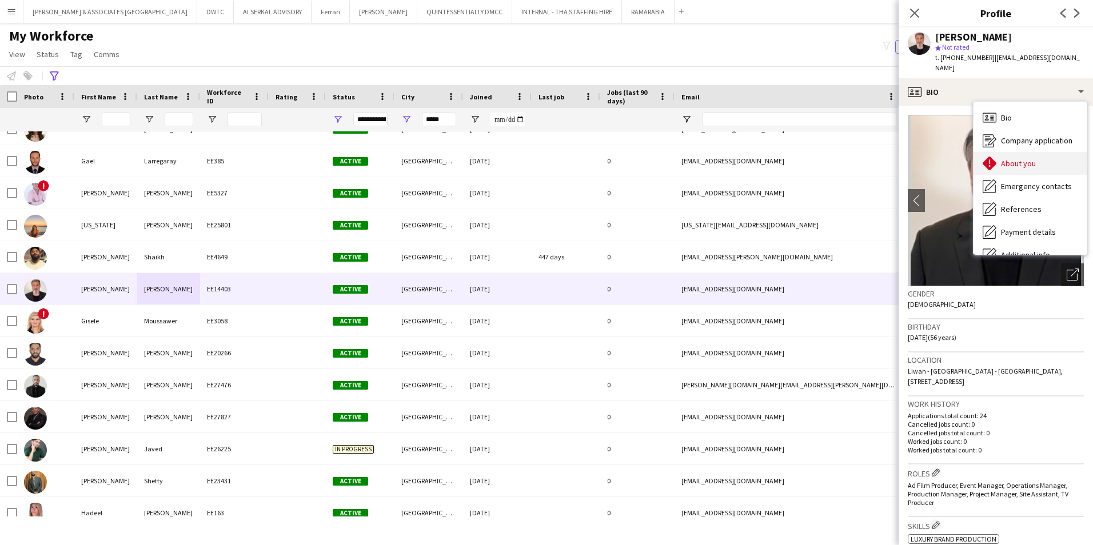
click at [864, 152] on div "About you About you" at bounding box center [1029, 163] width 113 height 23
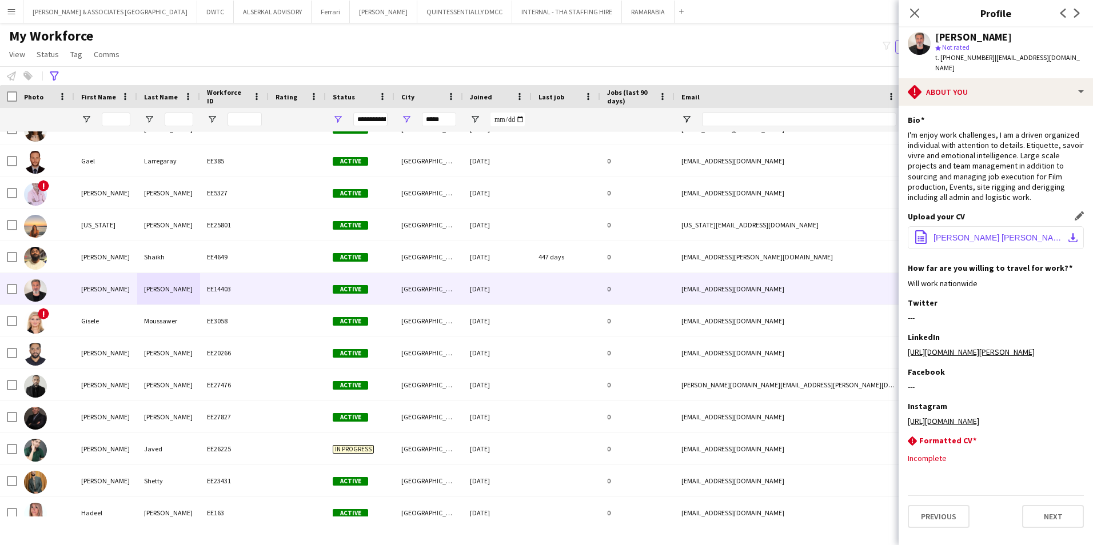
click at [864, 233] on span "[PERSON_NAME] [PERSON_NAME] 2025.pdf" at bounding box center [997, 237] width 129 height 9
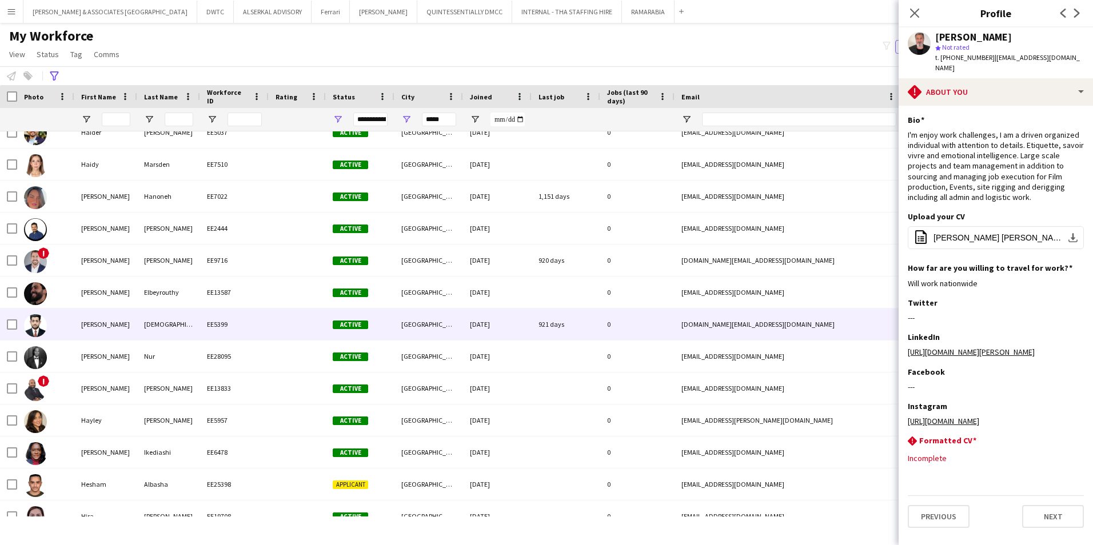
scroll to position [5373, 0]
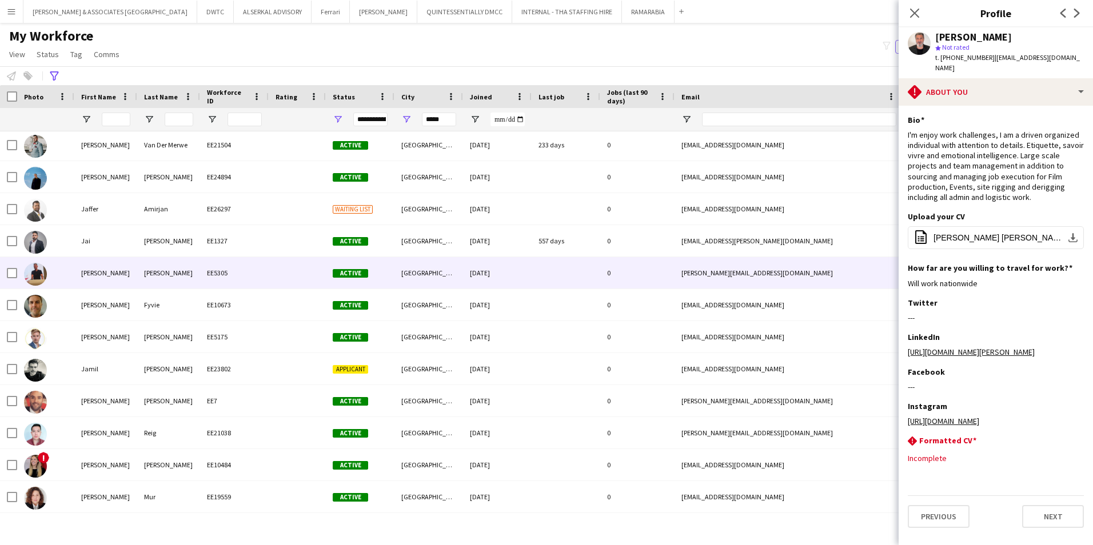
click at [130, 283] on div "[PERSON_NAME]" at bounding box center [105, 272] width 63 height 31
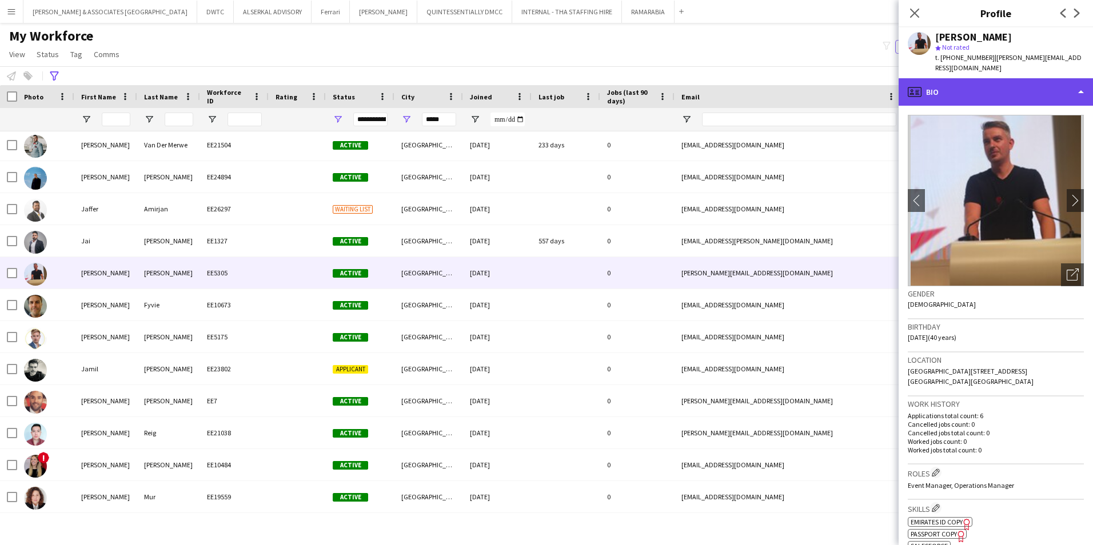
click at [864, 81] on div "profile Bio" at bounding box center [996, 91] width 194 height 27
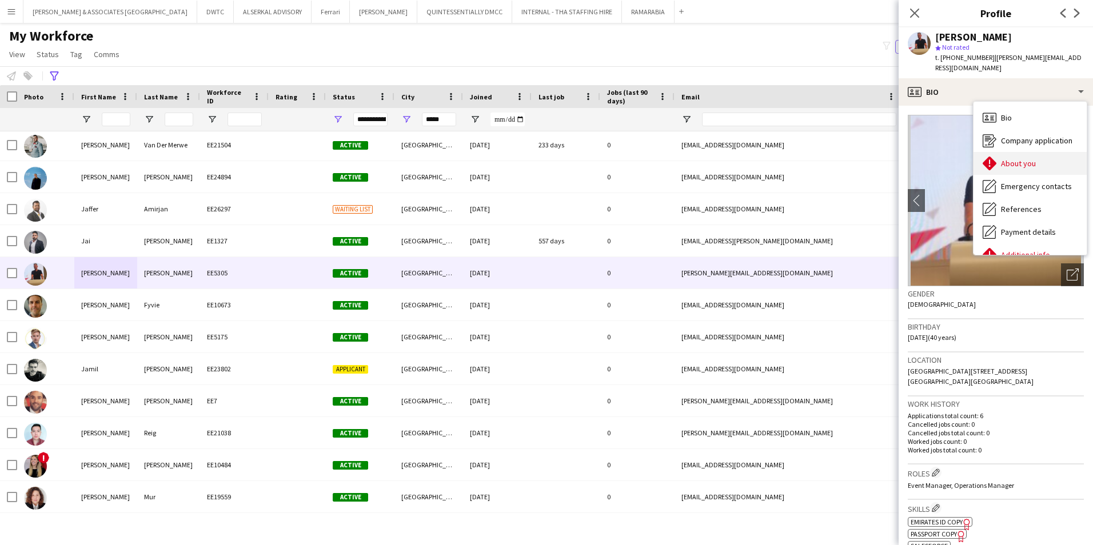
click at [864, 158] on span "About you" at bounding box center [1018, 163] width 35 height 10
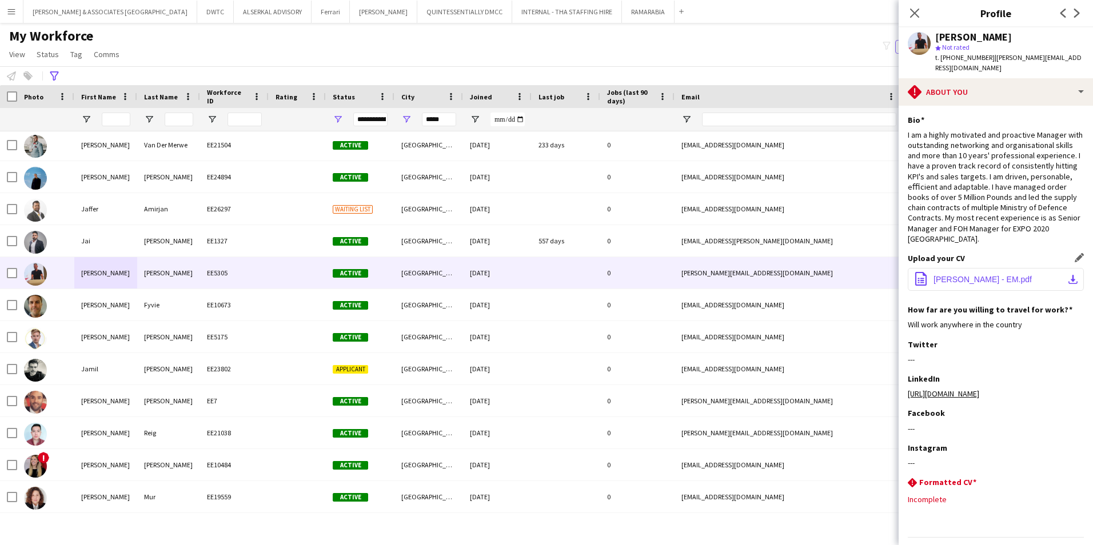
click at [864, 275] on span "[PERSON_NAME] - EM.pdf" at bounding box center [982, 279] width 98 height 9
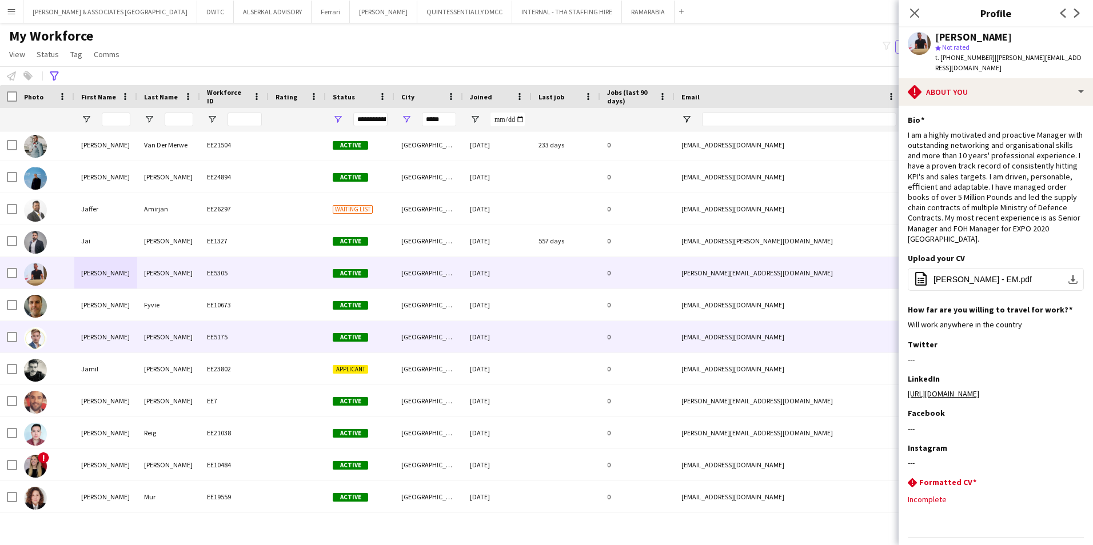
click at [146, 336] on div "[PERSON_NAME]" at bounding box center [168, 336] width 63 height 31
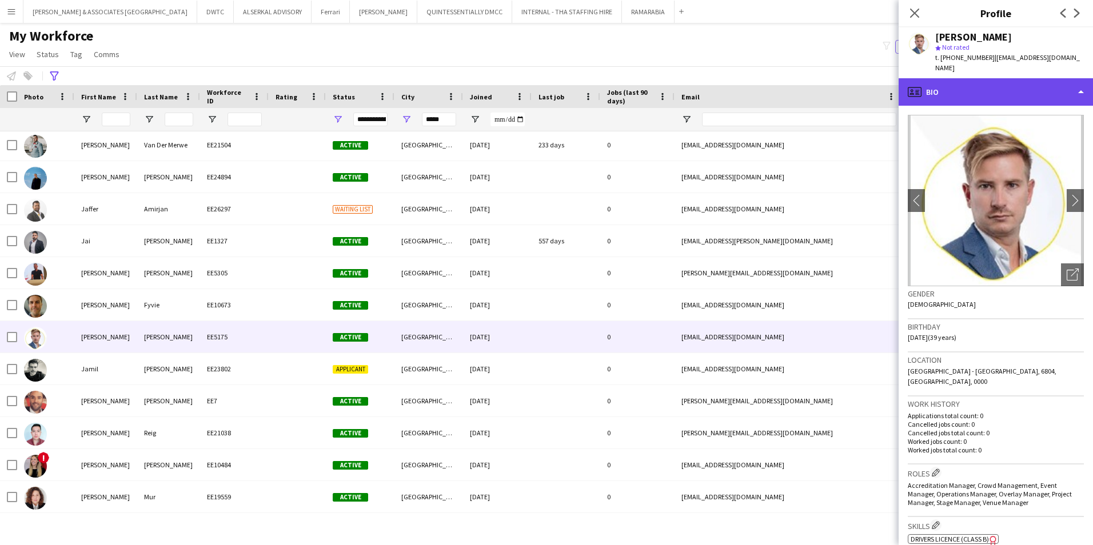
click at [864, 90] on div "profile Bio" at bounding box center [996, 91] width 194 height 27
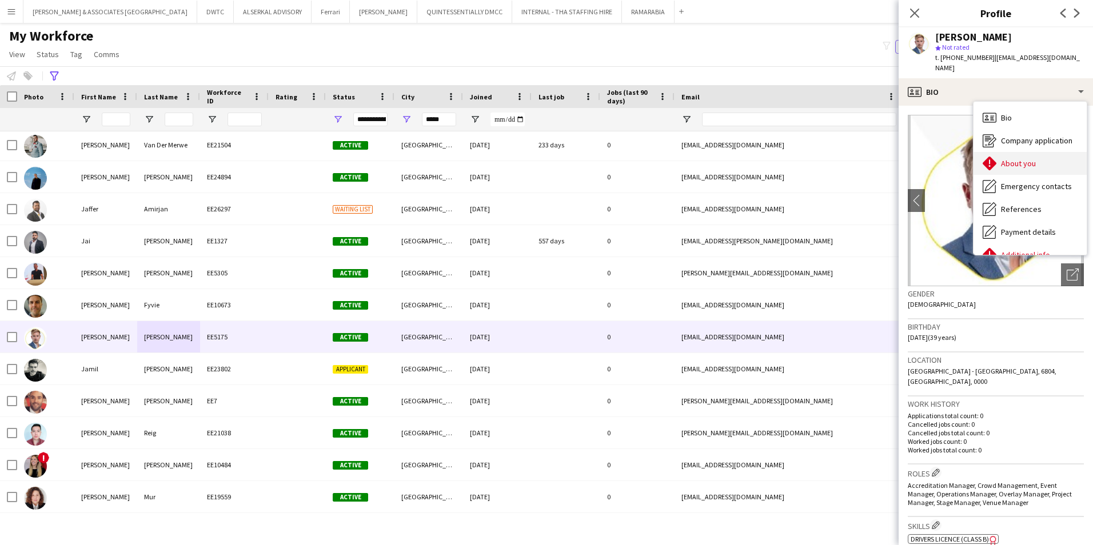
click at [864, 152] on div "About you About you" at bounding box center [1029, 163] width 113 height 23
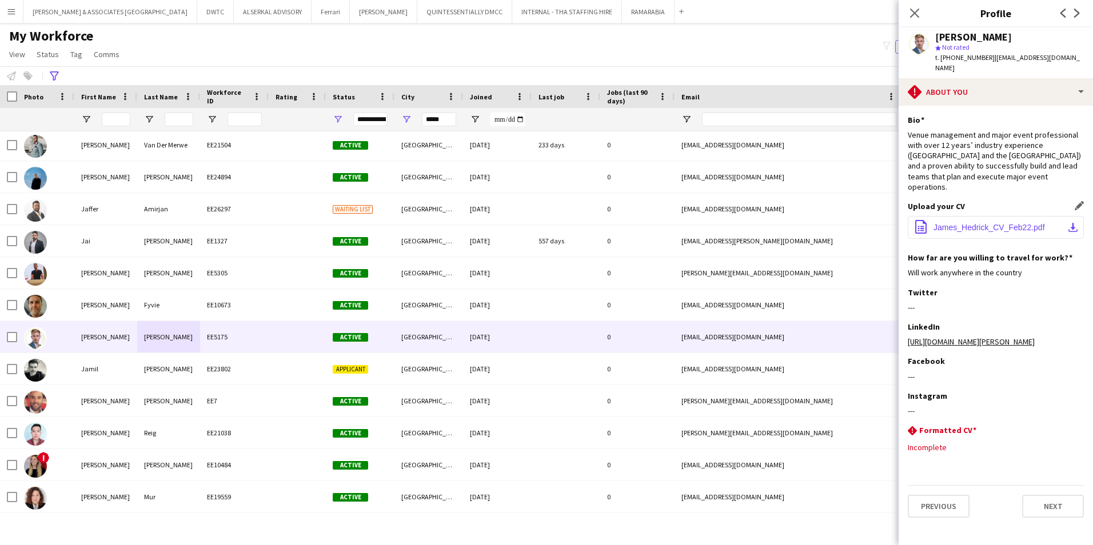
click at [864, 223] on span "James_Hedrick_CV_Feb22.pdf" at bounding box center [988, 227] width 111 height 9
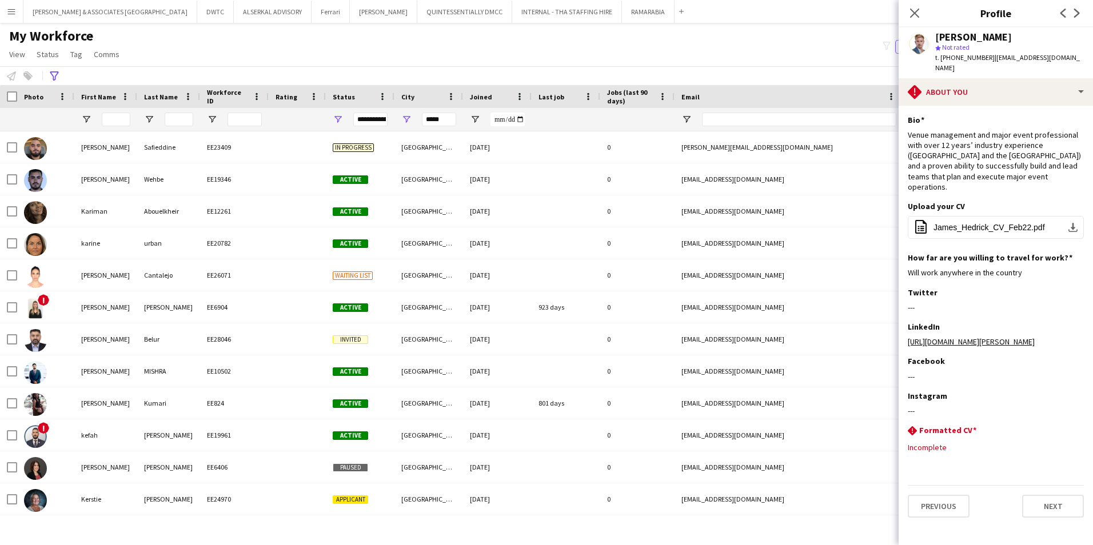
scroll to position [7244, 0]
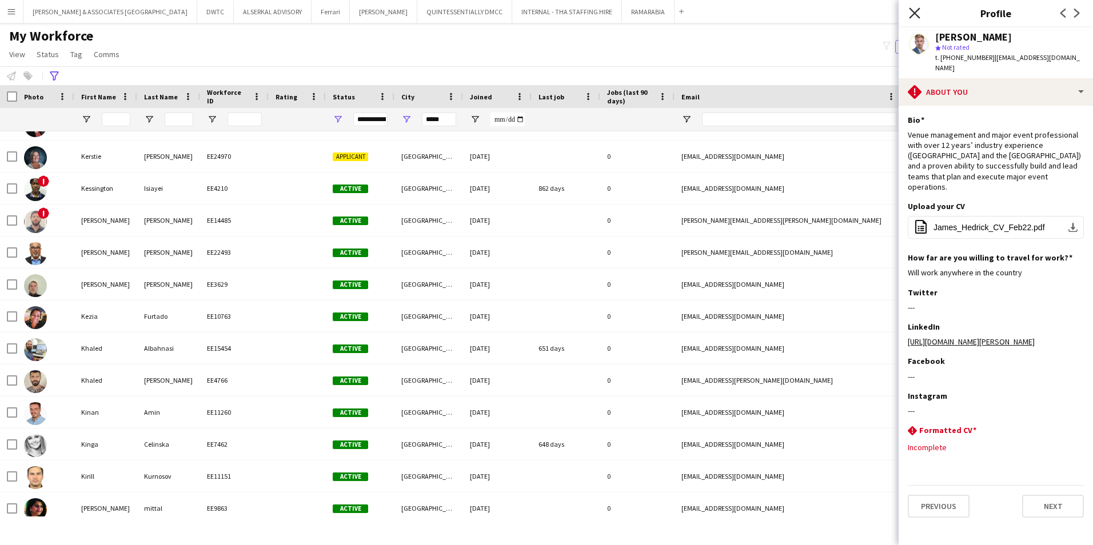
click at [864, 10] on icon "Close pop-in" at bounding box center [914, 12] width 11 height 11
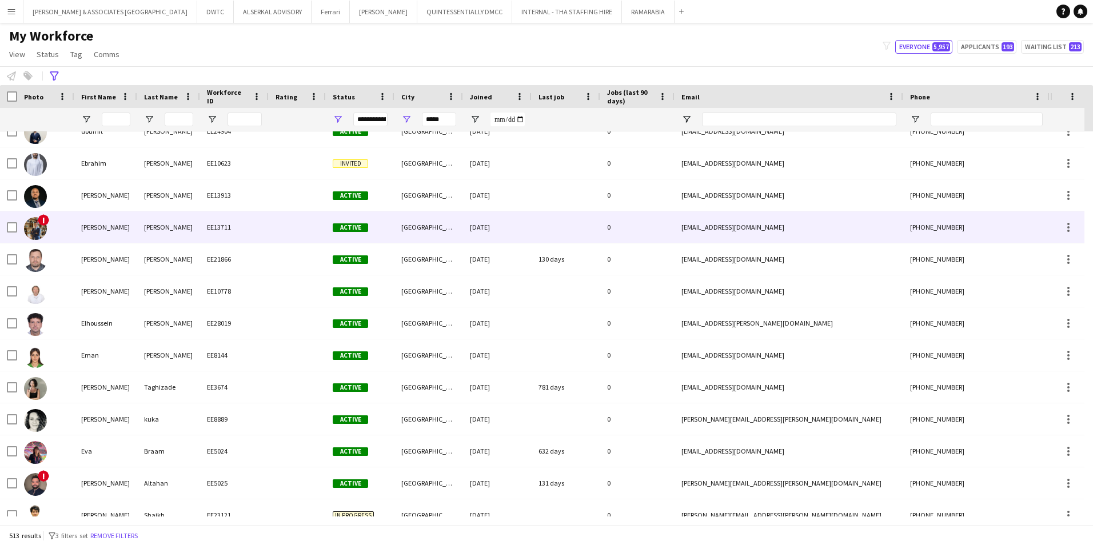
scroll to position [4115, 0]
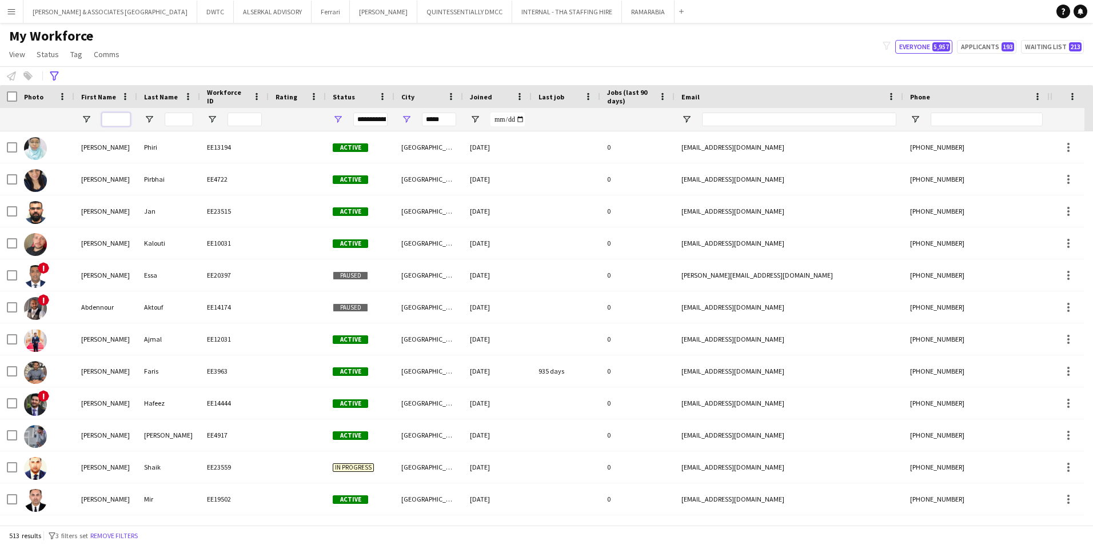
click at [118, 123] on input "First Name Filter Input" at bounding box center [116, 120] width 29 height 14
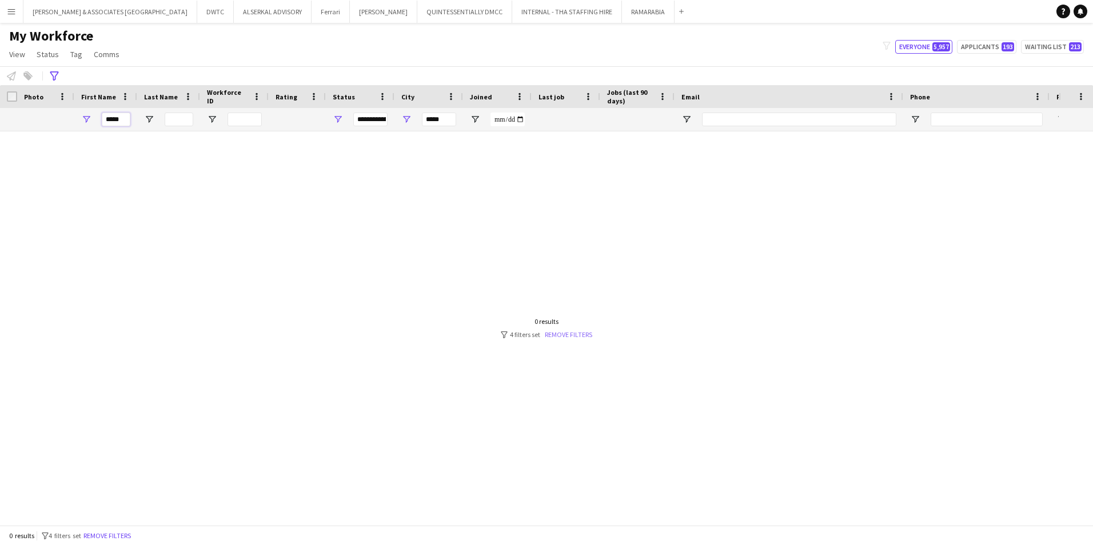
type input "*****"
click at [576, 339] on link "Remove filters" at bounding box center [568, 334] width 47 height 9
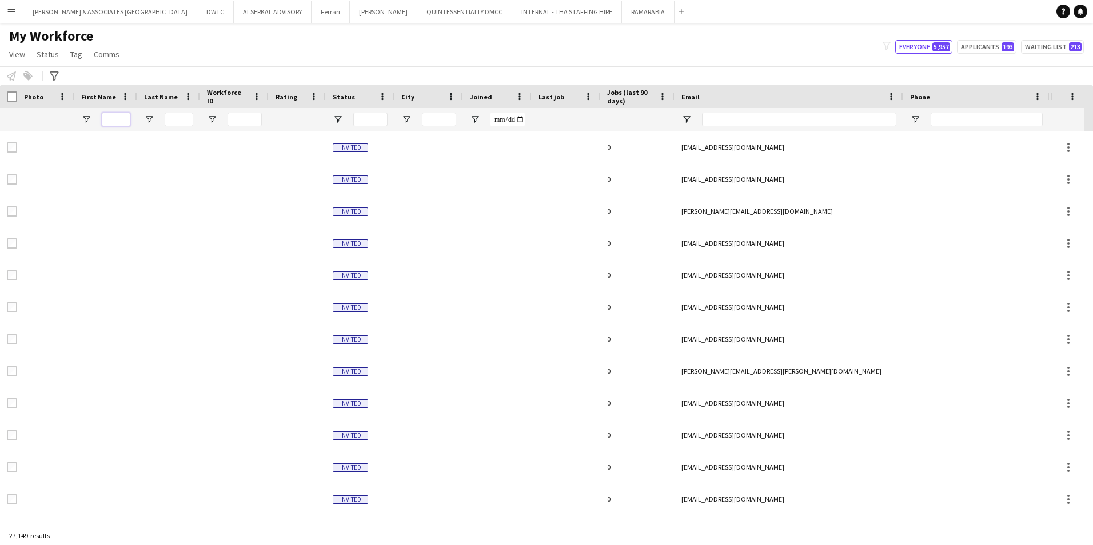
click at [120, 117] on input "First Name Filter Input" at bounding box center [116, 120] width 29 height 14
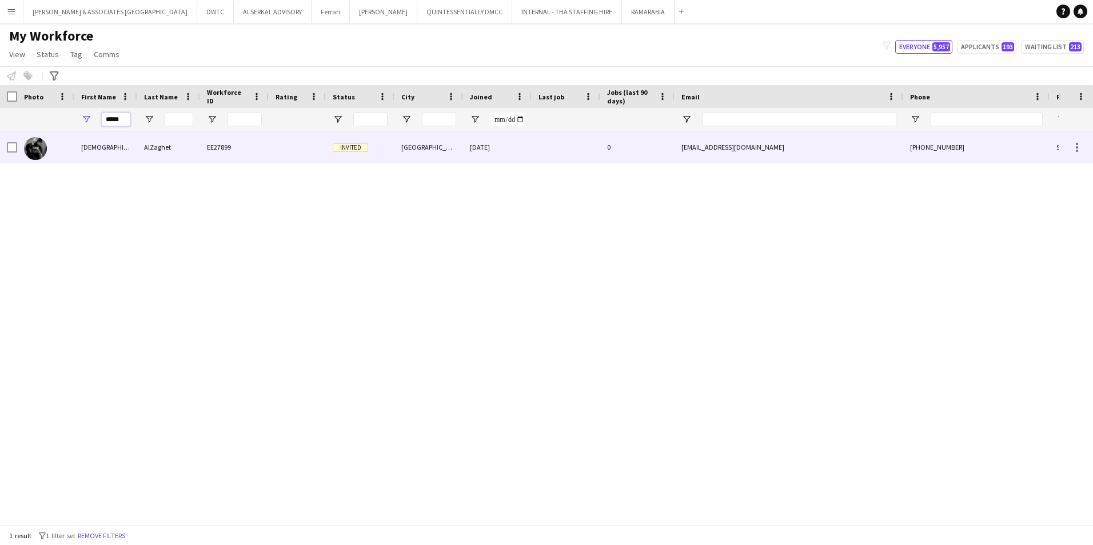
type input "*****"
click at [337, 142] on div "Invited" at bounding box center [360, 146] width 69 height 31
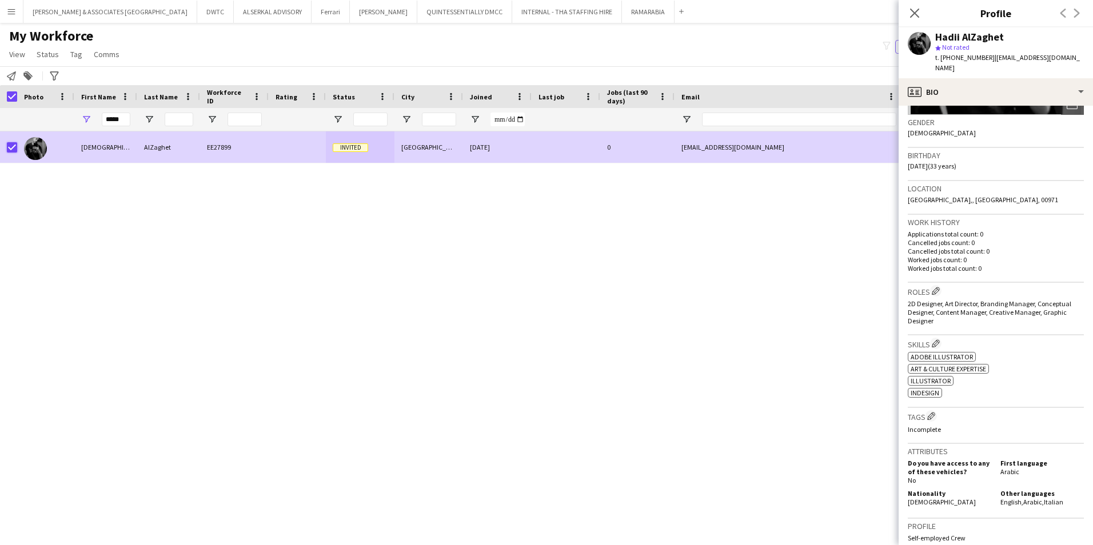
scroll to position [0, 0]
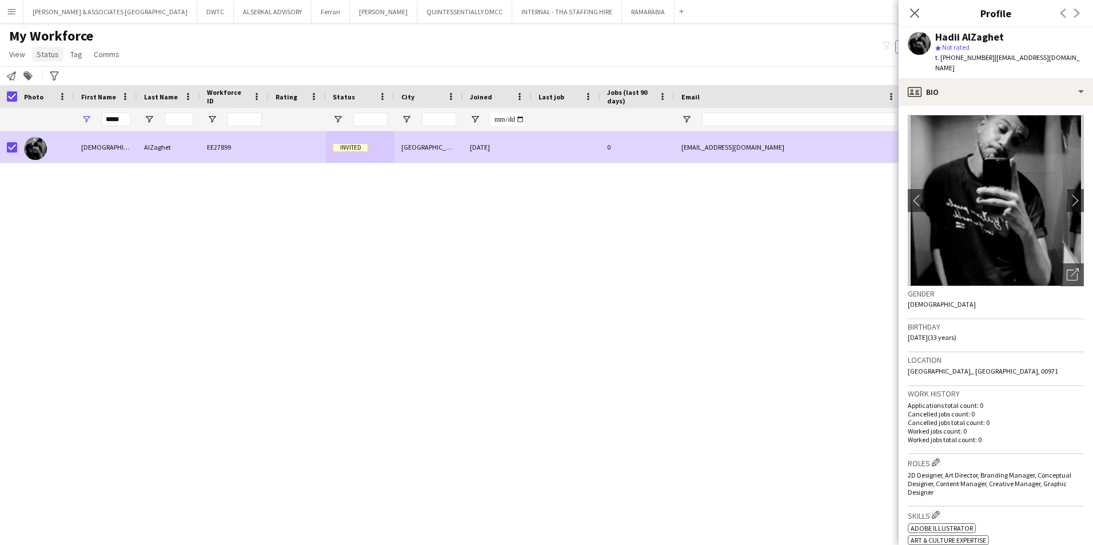
click at [50, 58] on span "Status" at bounding box center [48, 54] width 22 height 10
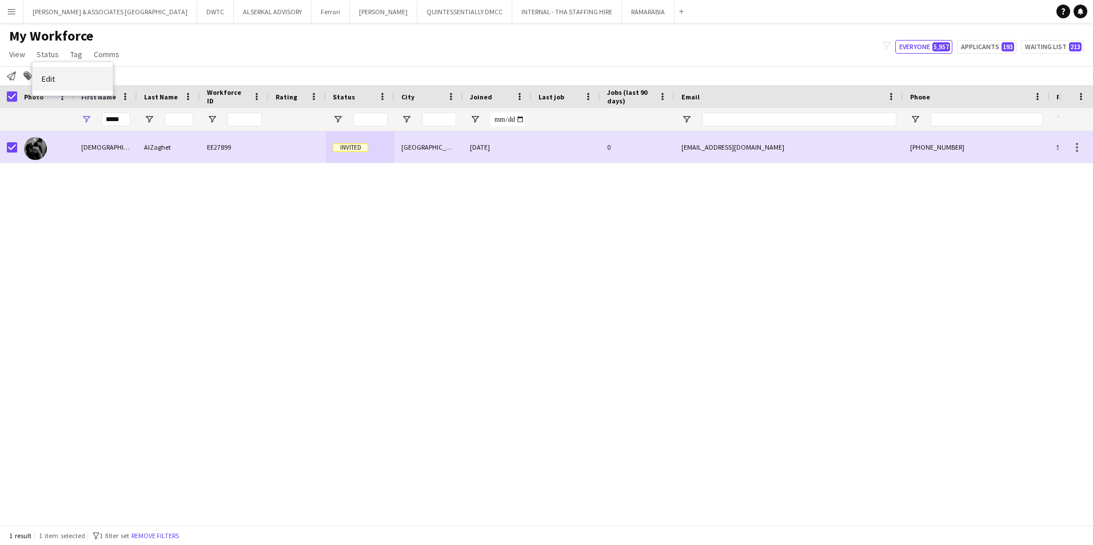
click at [47, 77] on span "Edit" at bounding box center [48, 79] width 13 height 10
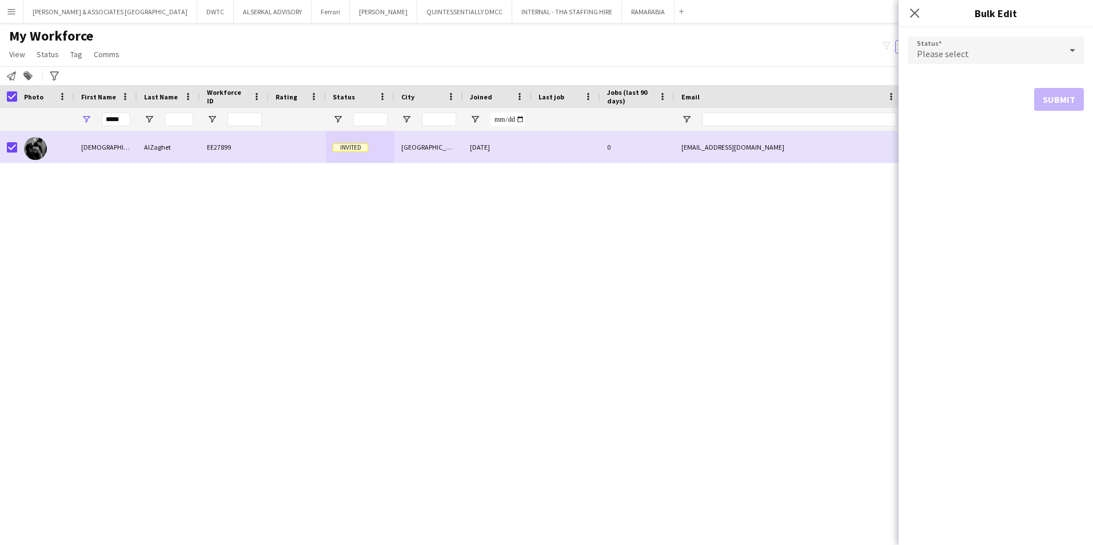
click at [864, 58] on span "Please select" at bounding box center [943, 53] width 52 height 11
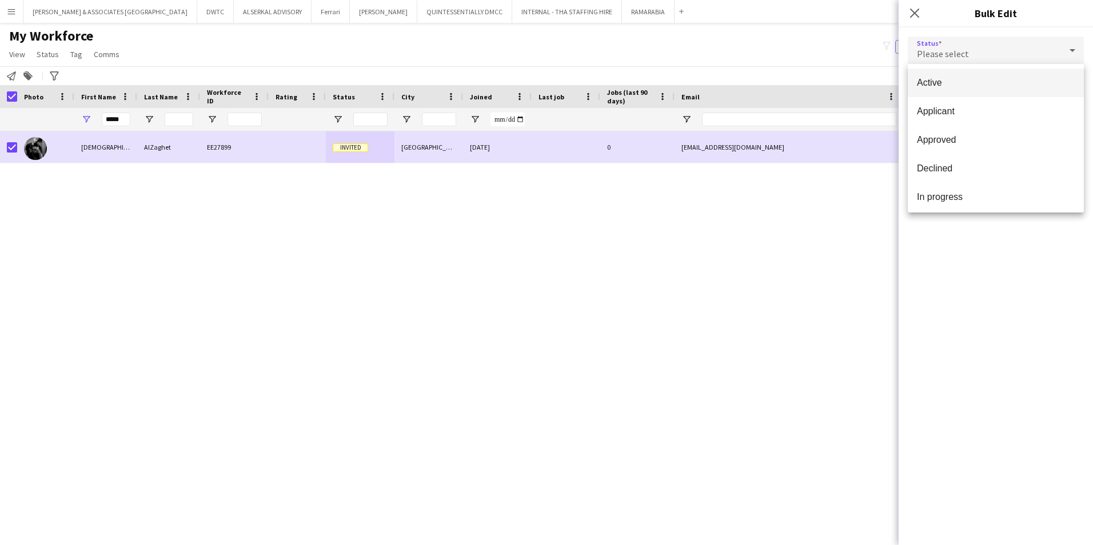
click at [864, 85] on span "Active" at bounding box center [996, 82] width 158 height 11
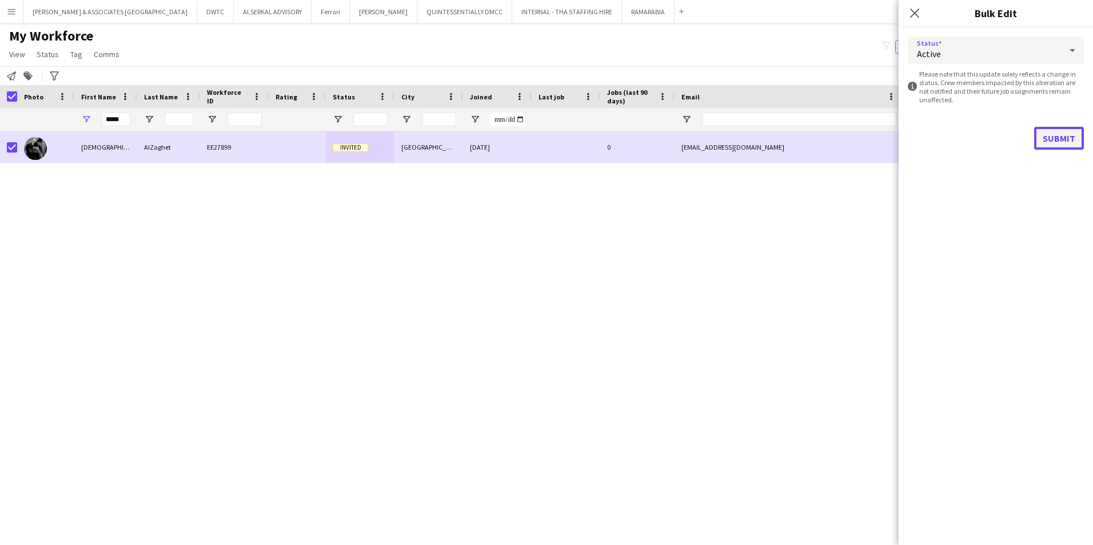
click at [864, 131] on button "Submit" at bounding box center [1059, 138] width 50 height 23
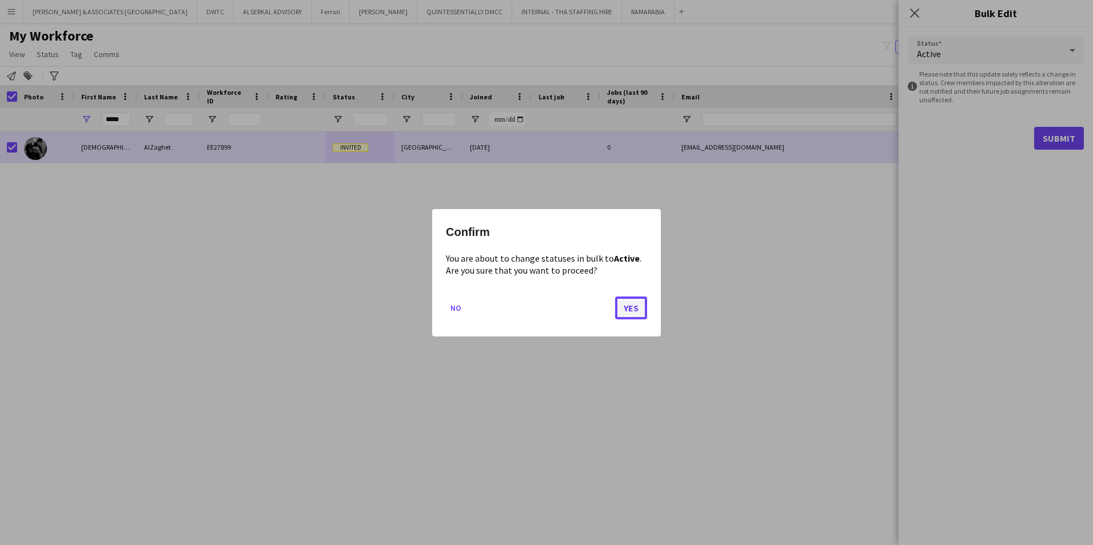
click at [633, 311] on button "Yes" at bounding box center [631, 307] width 32 height 23
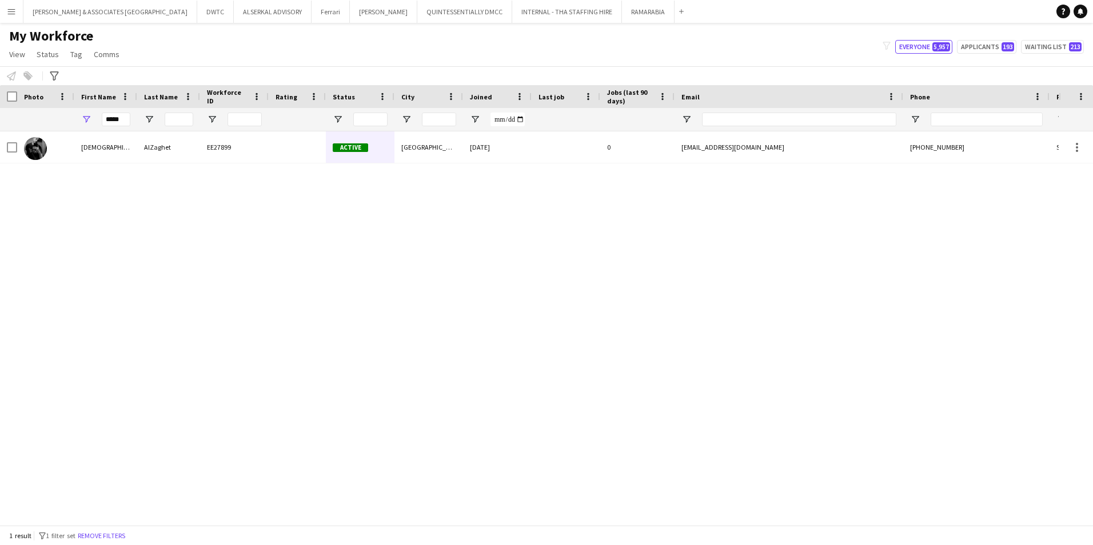
click at [864, 230] on div "[PERSON_NAME] EE27899 Active [GEOGRAPHIC_DATA] [DATE] 0 [EMAIL_ADDRESS][DOMAIN_…" at bounding box center [529, 323] width 1059 height 385
drag, startPoint x: 122, startPoint y: 121, endPoint x: 75, endPoint y: 122, distance: 47.5
click at [75, 122] on div "*****" at bounding box center [105, 119] width 63 height 23
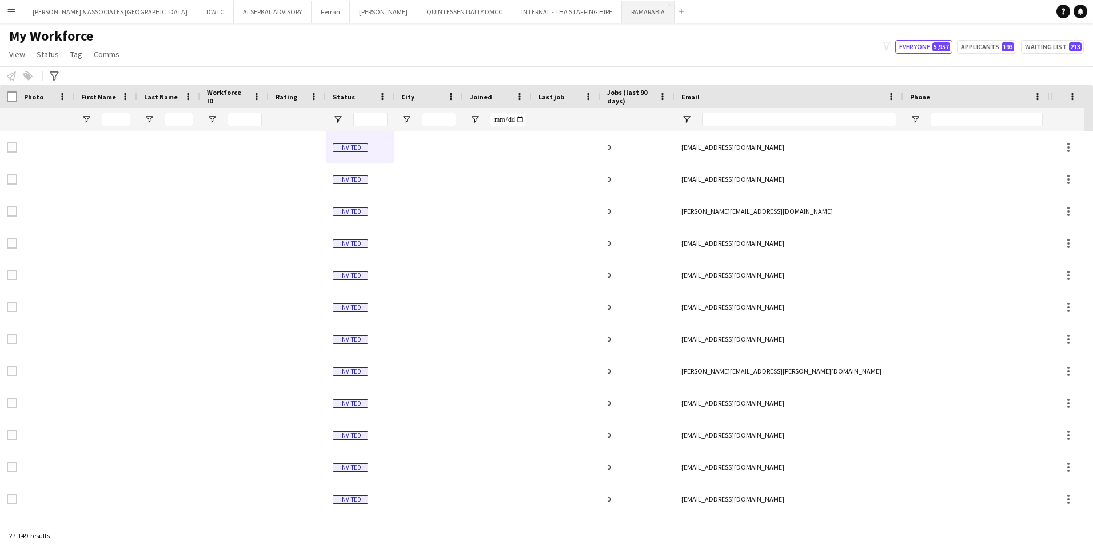
click at [622, 17] on button "RAMARABIA Close" at bounding box center [648, 12] width 53 height 22
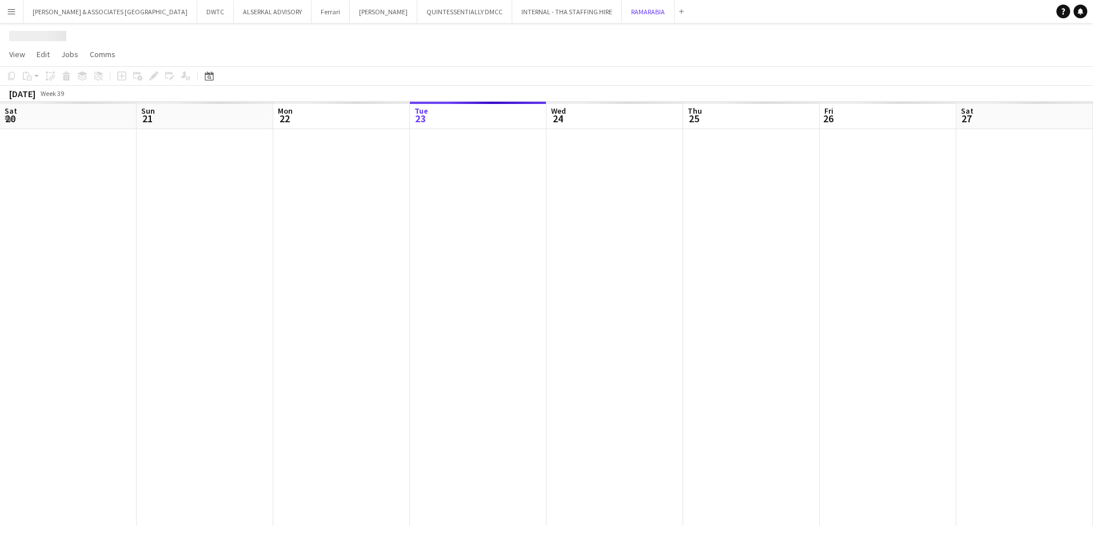
scroll to position [0, 273]
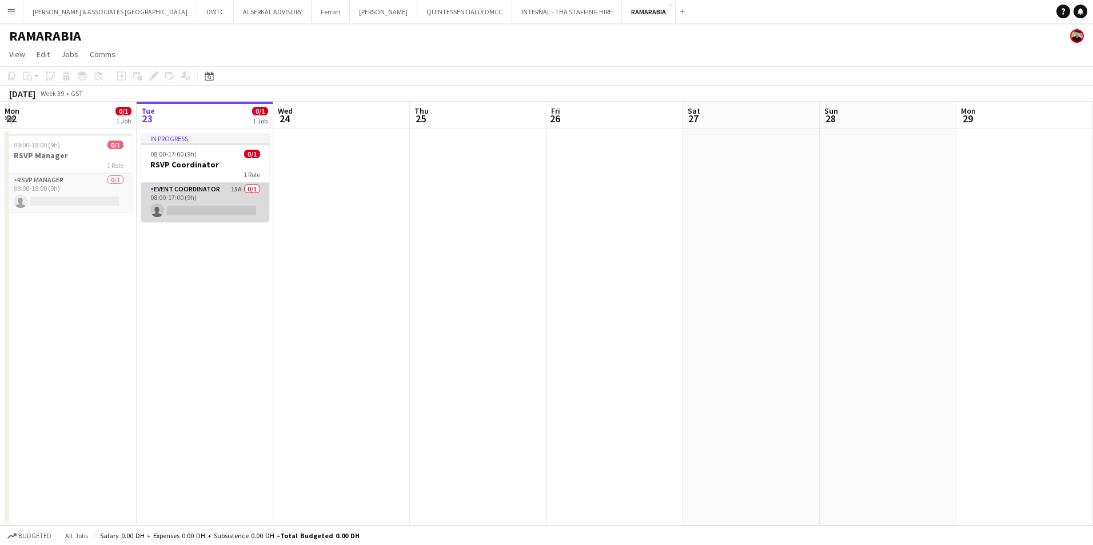
click at [194, 187] on app-card-role "Event Coordinator 15A 0/1 08:00-17:00 (9h) single-neutral-actions" at bounding box center [205, 202] width 128 height 39
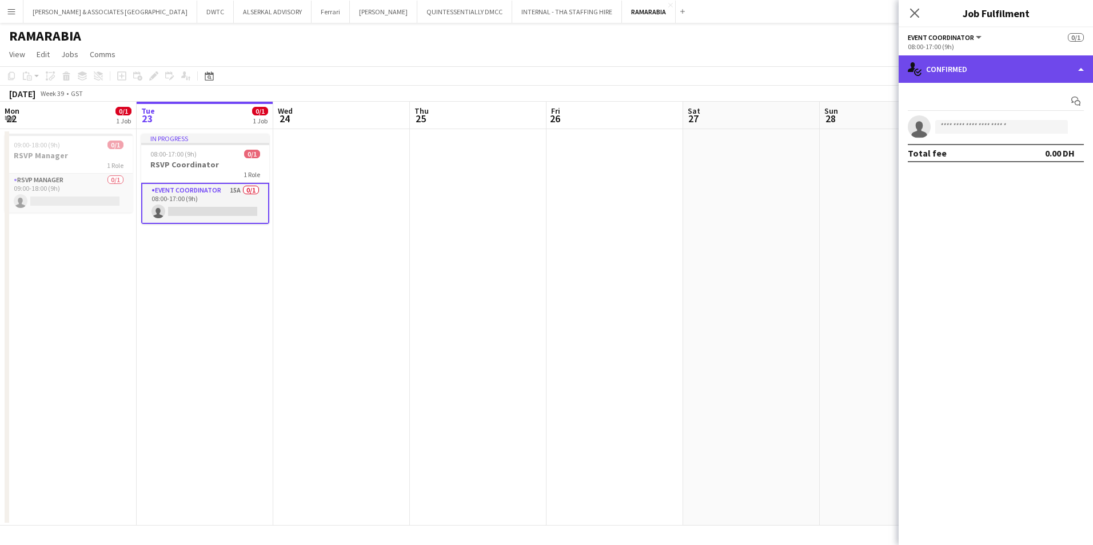
click at [864, 77] on div "single-neutral-actions-check-2 Confirmed" at bounding box center [996, 68] width 194 height 27
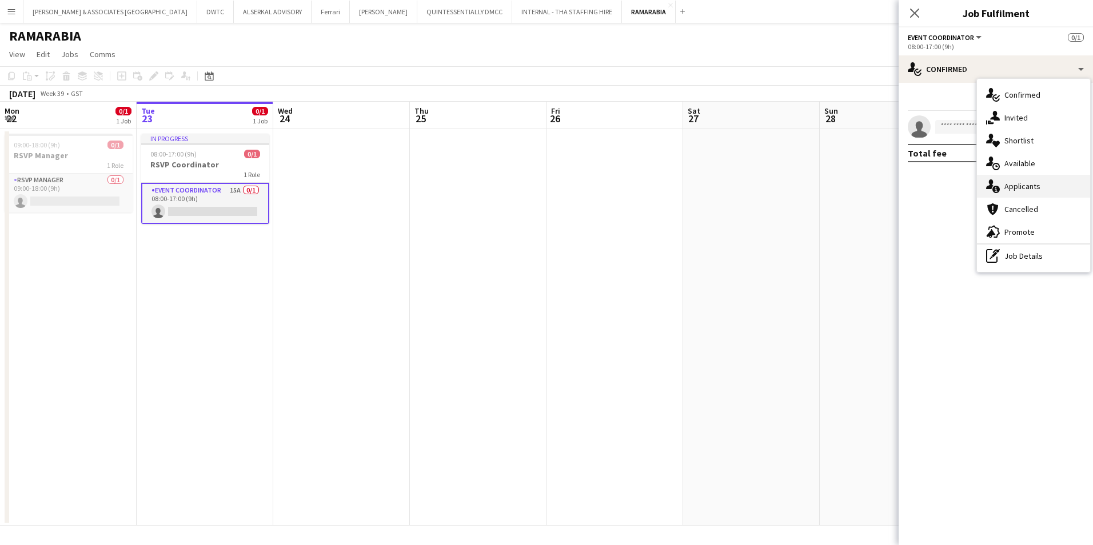
click at [864, 186] on span "Applicants" at bounding box center [1022, 186] width 36 height 10
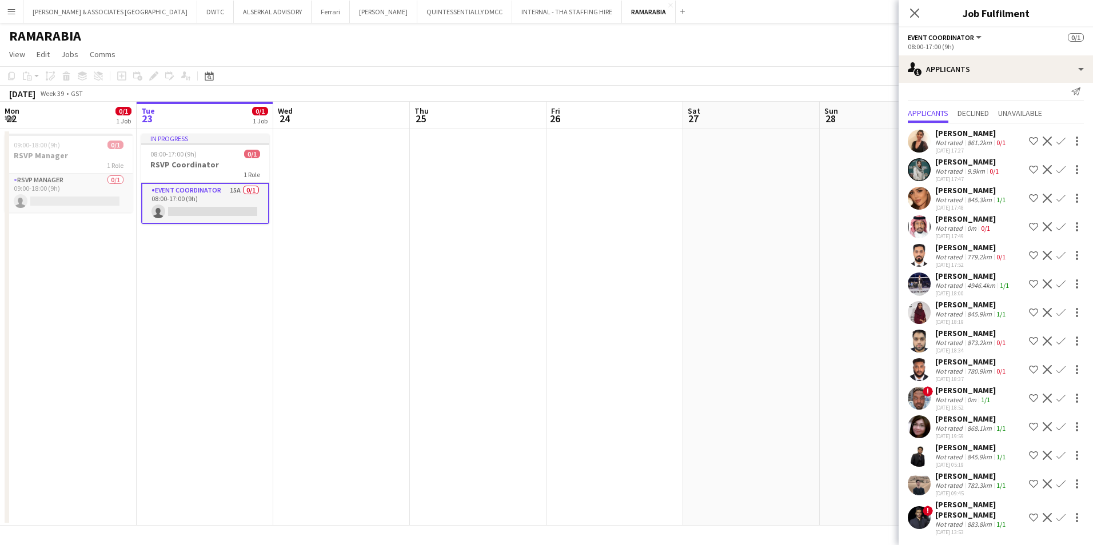
scroll to position [12, 0]
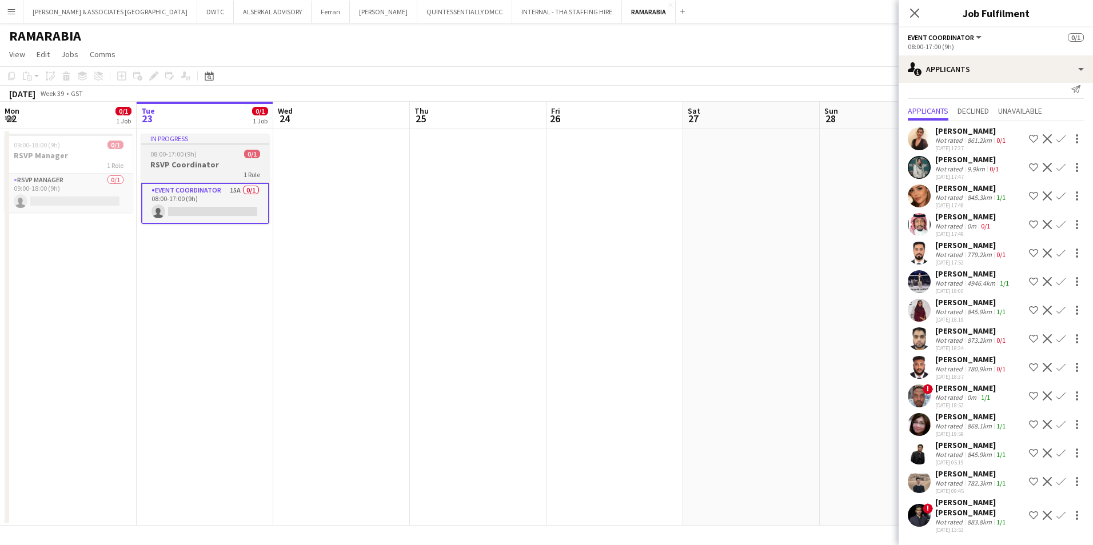
click at [203, 155] on div "08:00-17:00 (9h) 0/1" at bounding box center [205, 154] width 128 height 9
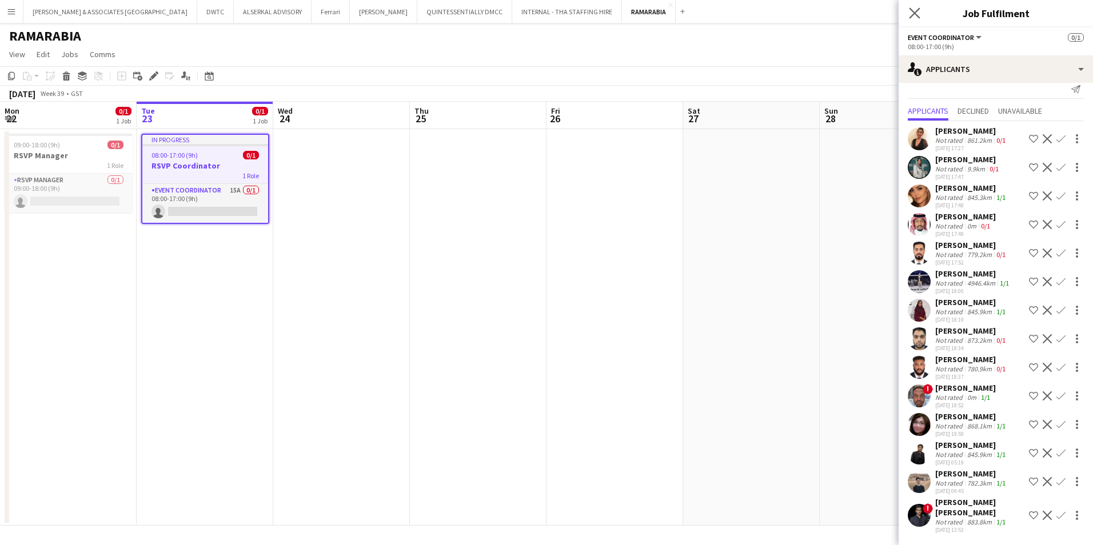
click at [864, 7] on icon "Close pop-in" at bounding box center [914, 12] width 11 height 11
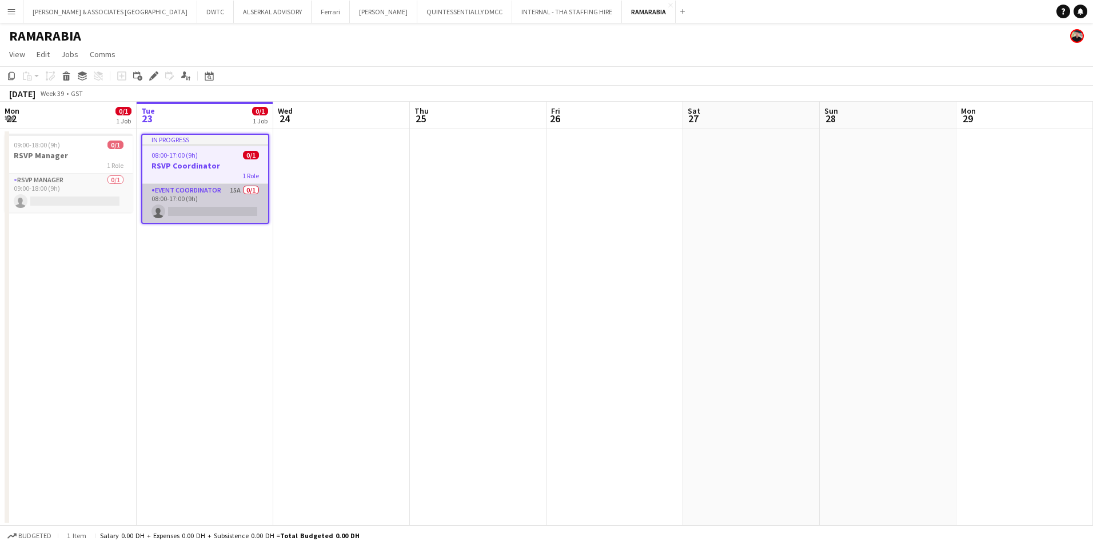
click at [188, 202] on app-card-role "Event Coordinator 15A 0/1 08:00-17:00 (9h) single-neutral-actions" at bounding box center [205, 203] width 126 height 39
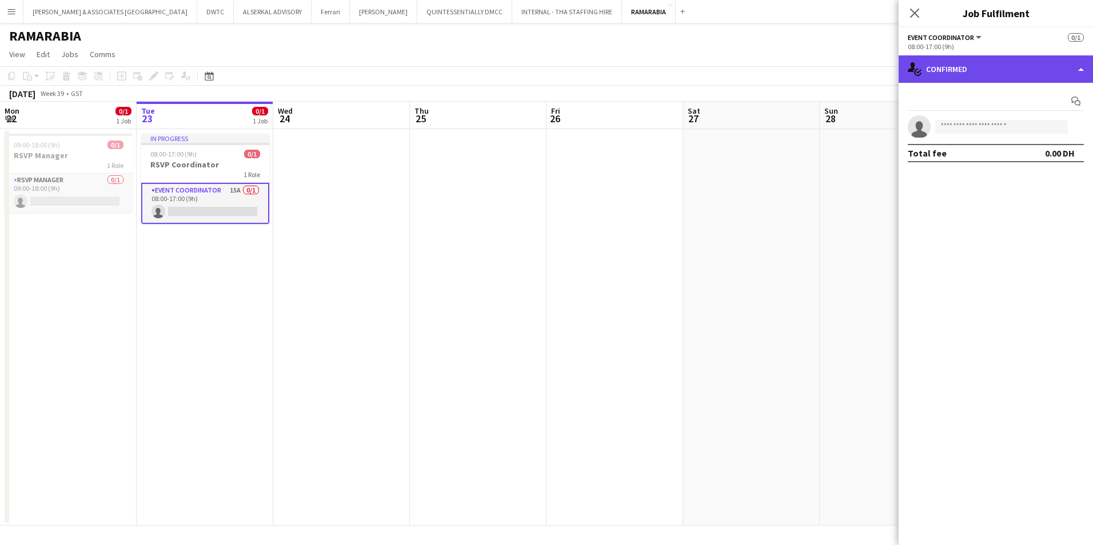
click at [864, 59] on div "single-neutral-actions-check-2 Confirmed" at bounding box center [996, 68] width 194 height 27
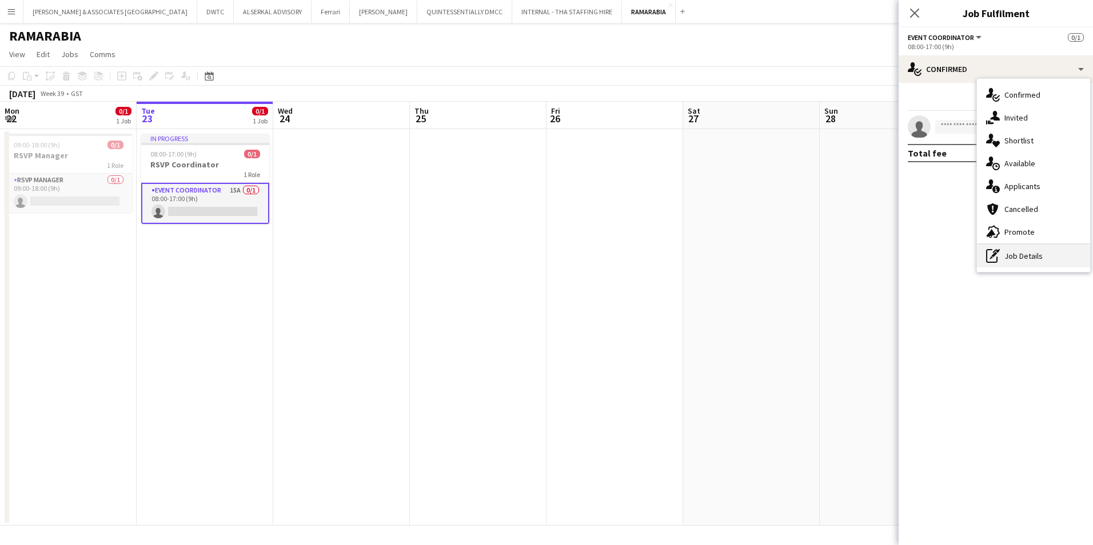
click at [864, 246] on div "pen-write Job Details" at bounding box center [1033, 256] width 113 height 23
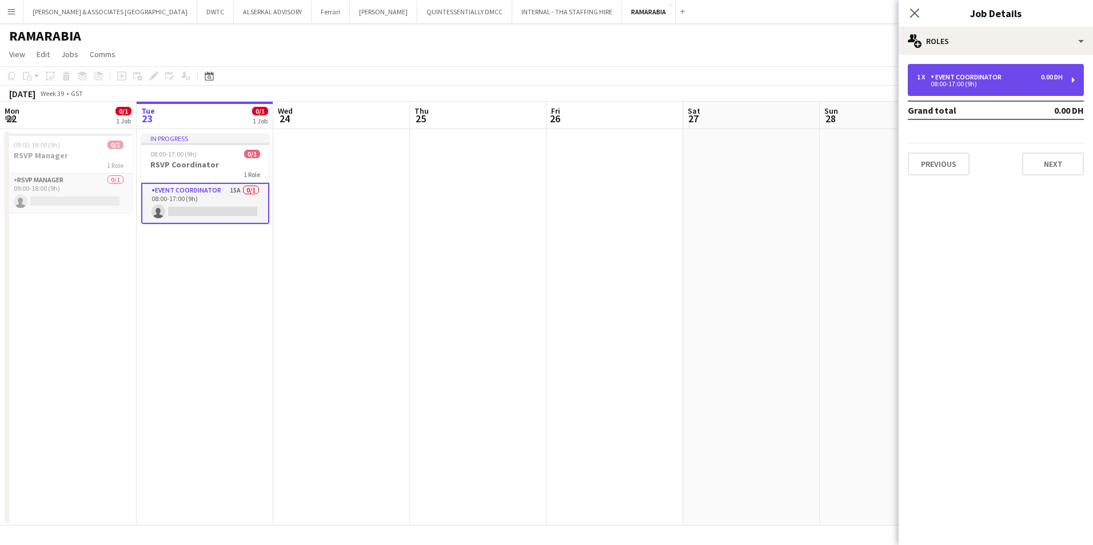
click at [864, 75] on div "Event Coordinator" at bounding box center [968, 77] width 75 height 8
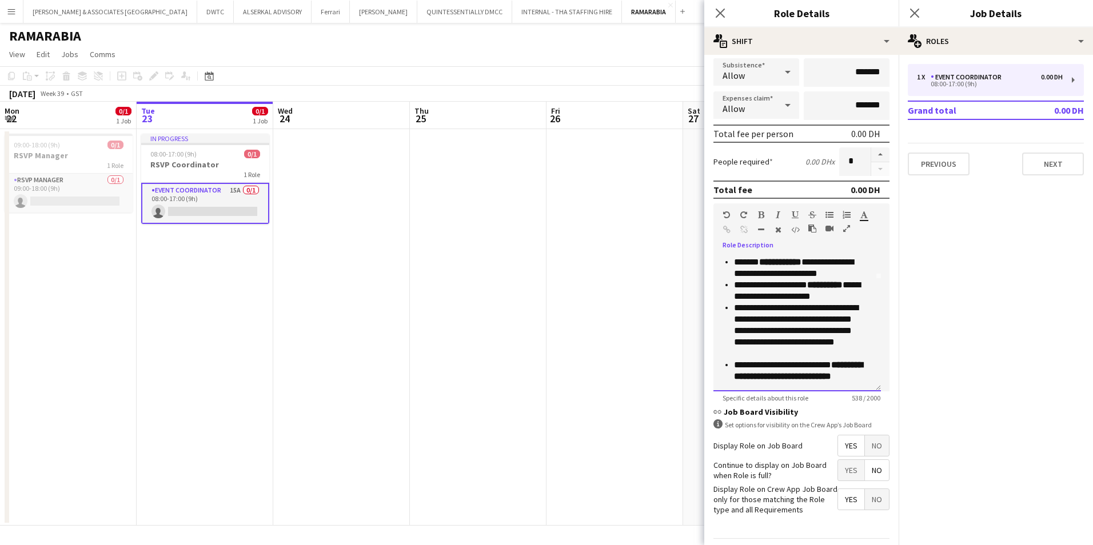
scroll to position [173, 0]
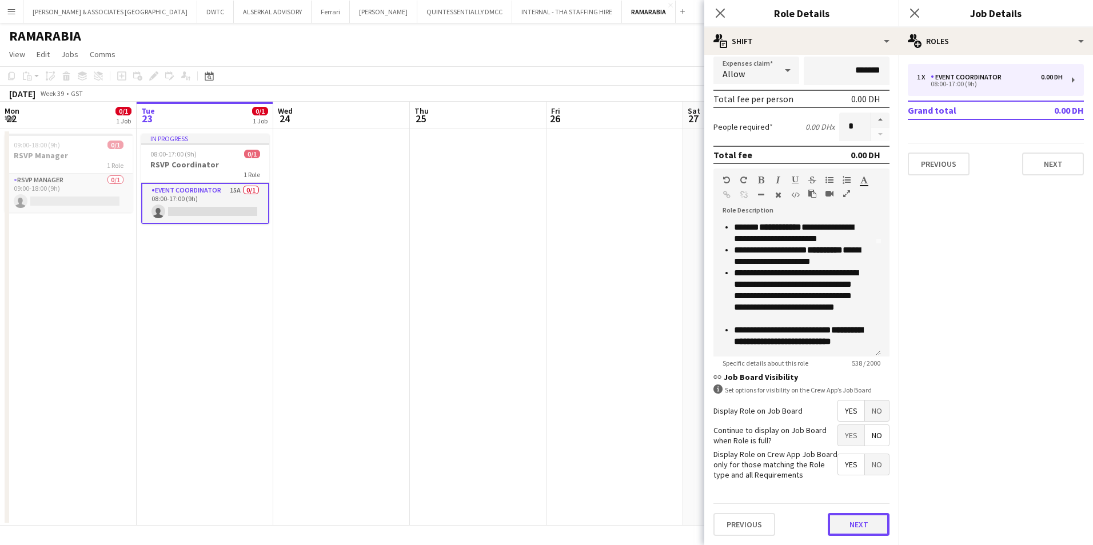
click at [844, 421] on button "Next" at bounding box center [859, 524] width 62 height 23
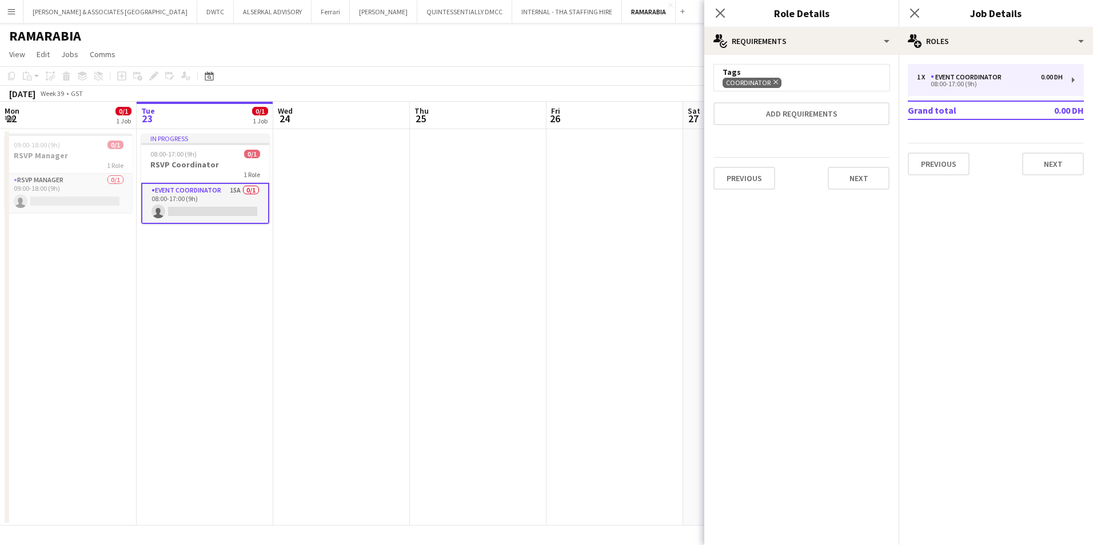
click at [806, 78] on div "Coordinator Remove" at bounding box center [801, 82] width 158 height 11
click at [821, 67] on div "Tags" at bounding box center [801, 72] width 158 height 10
click at [801, 112] on button "Add requirements" at bounding box center [801, 113] width 176 height 23
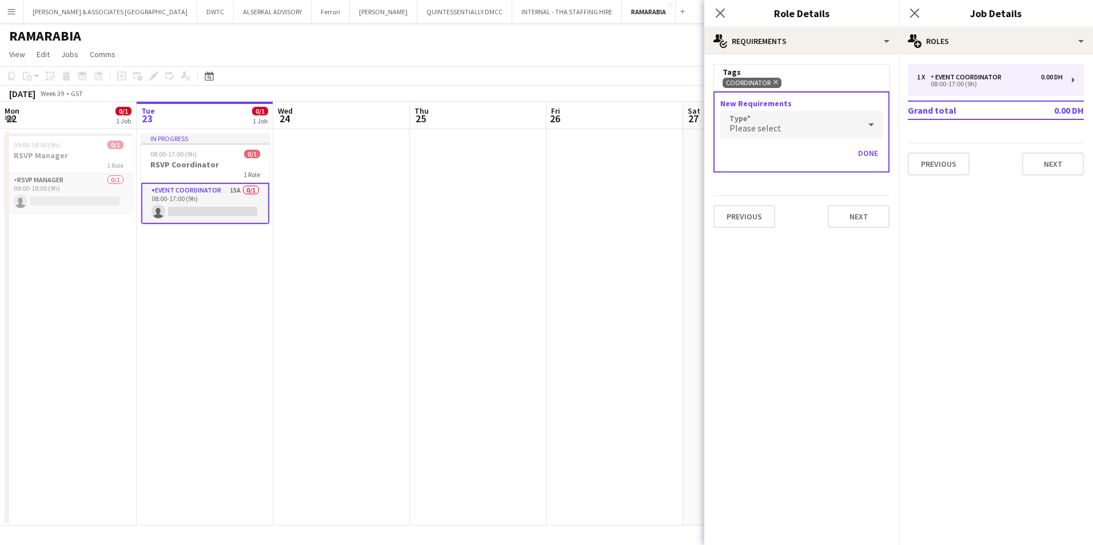
click at [808, 69] on div "Tags" at bounding box center [801, 72] width 158 height 10
click at [802, 82] on div "Coordinator Remove" at bounding box center [801, 82] width 158 height 11
click at [765, 127] on span "Please select" at bounding box center [755, 127] width 52 height 11
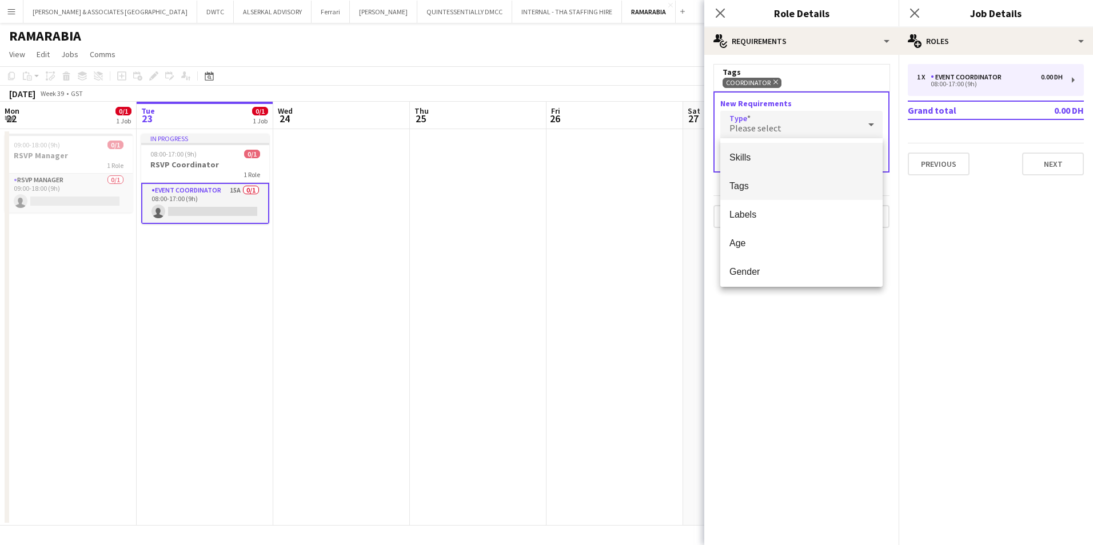
click at [768, 187] on span "Tags" at bounding box center [801, 186] width 144 height 11
click at [778, 161] on input "text" at bounding box center [801, 158] width 162 height 29
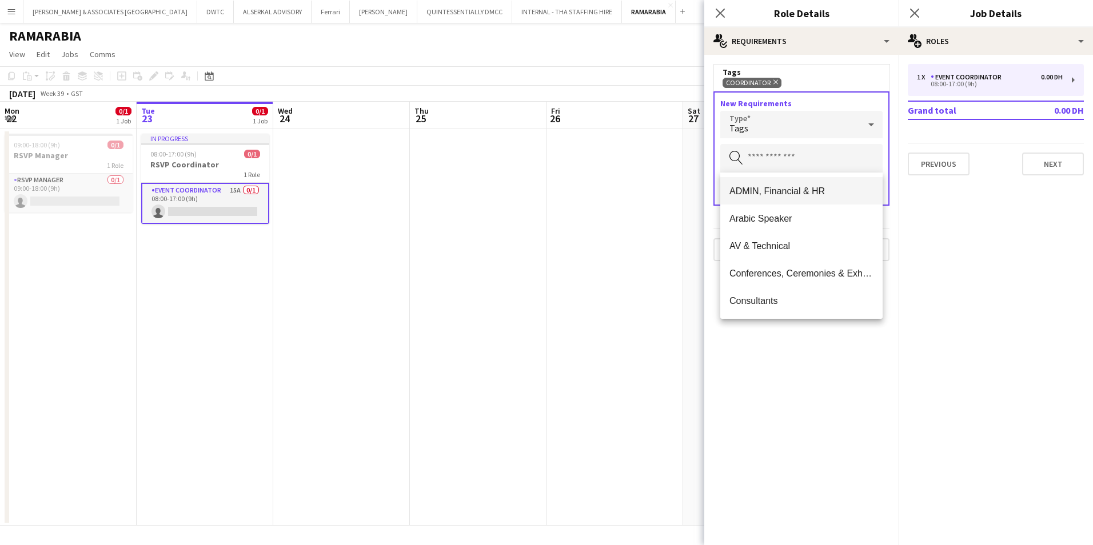
click at [822, 185] on mat-option "ADMIN, Financial & HR" at bounding box center [801, 190] width 162 height 27
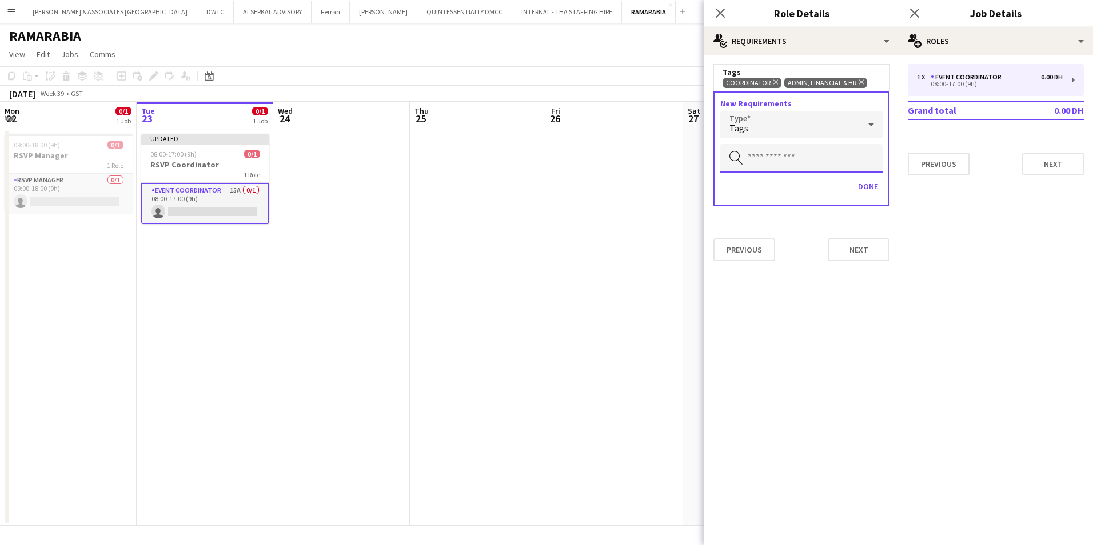
click at [803, 153] on input "text" at bounding box center [801, 158] width 162 height 29
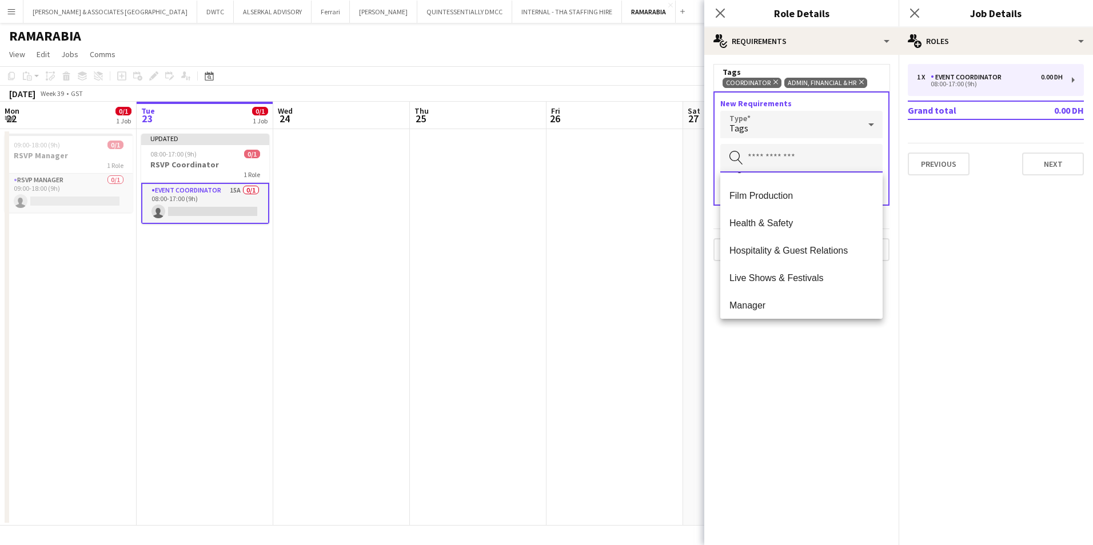
scroll to position [514, 0]
click at [816, 225] on span "Hospitality & Guest Relations" at bounding box center [801, 225] width 144 height 11
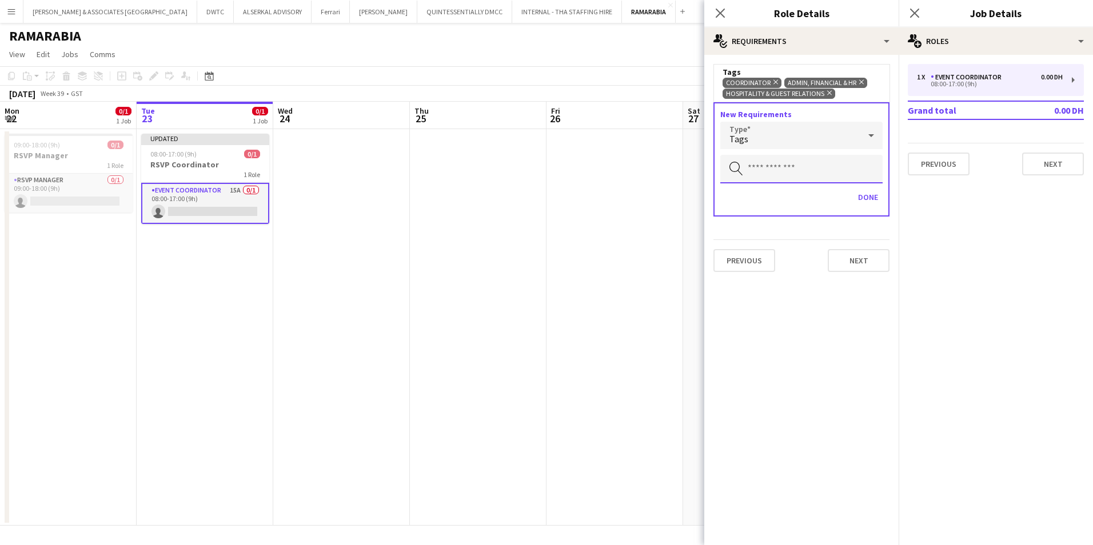
click at [796, 176] on input "text" at bounding box center [801, 169] width 162 height 29
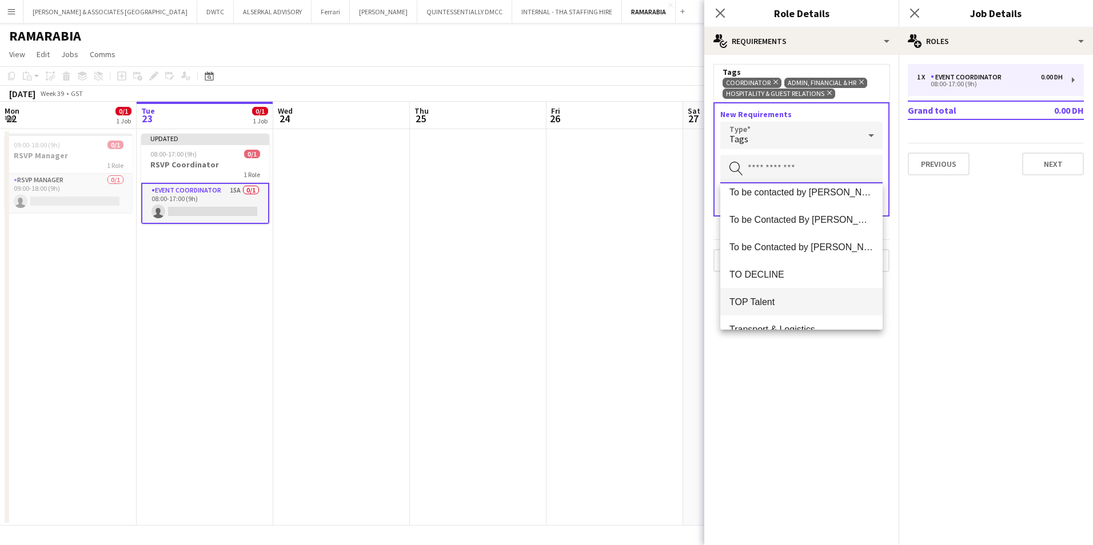
scroll to position [1207, 0]
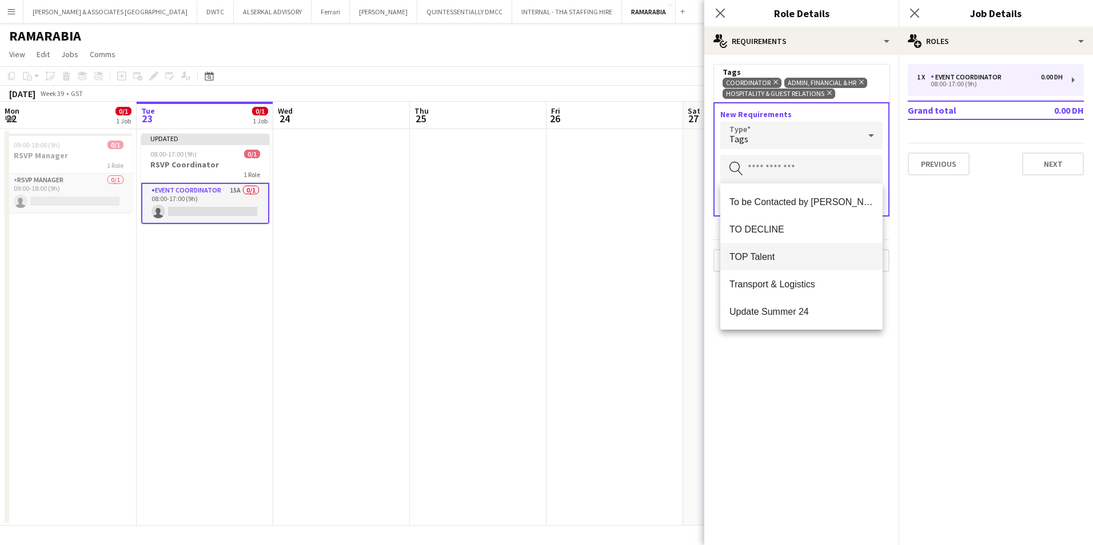
click at [820, 249] on mat-option "TOP Talent" at bounding box center [801, 256] width 162 height 27
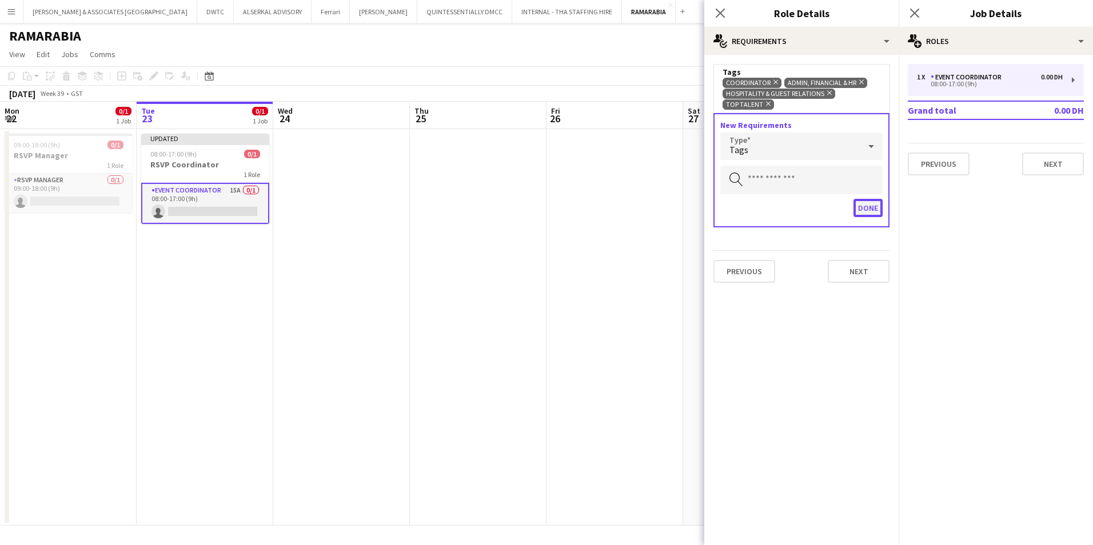
click at [864, 203] on button "Done" at bounding box center [867, 208] width 29 height 18
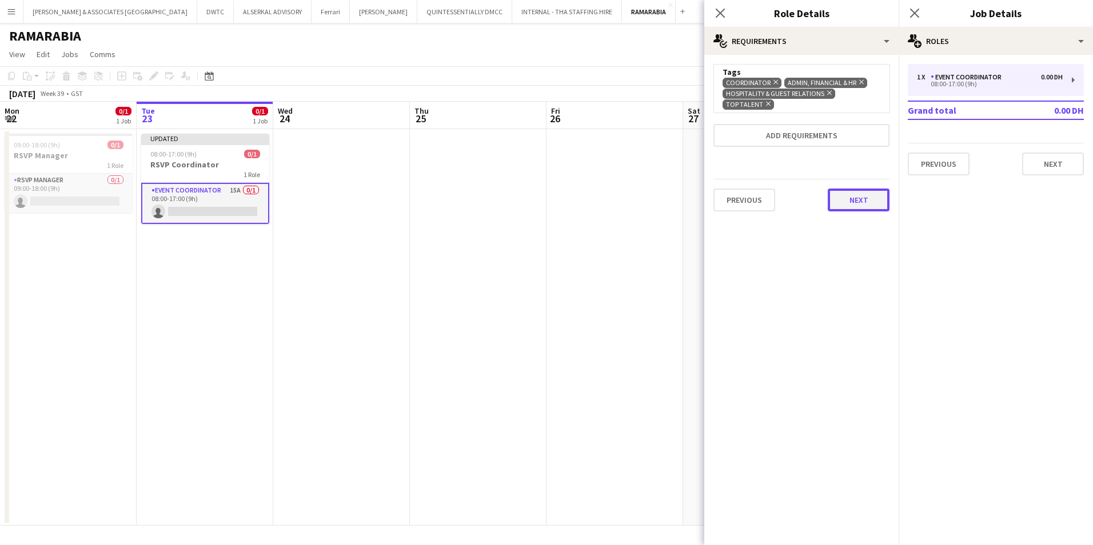
click at [864, 196] on button "Next" at bounding box center [859, 200] width 62 height 23
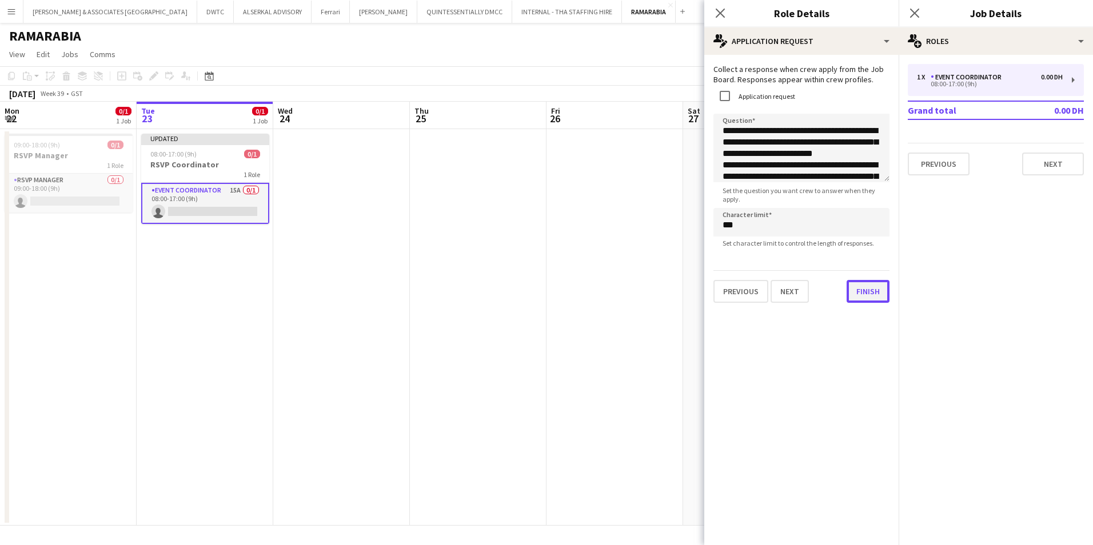
click at [852, 303] on button "Finish" at bounding box center [868, 291] width 43 height 23
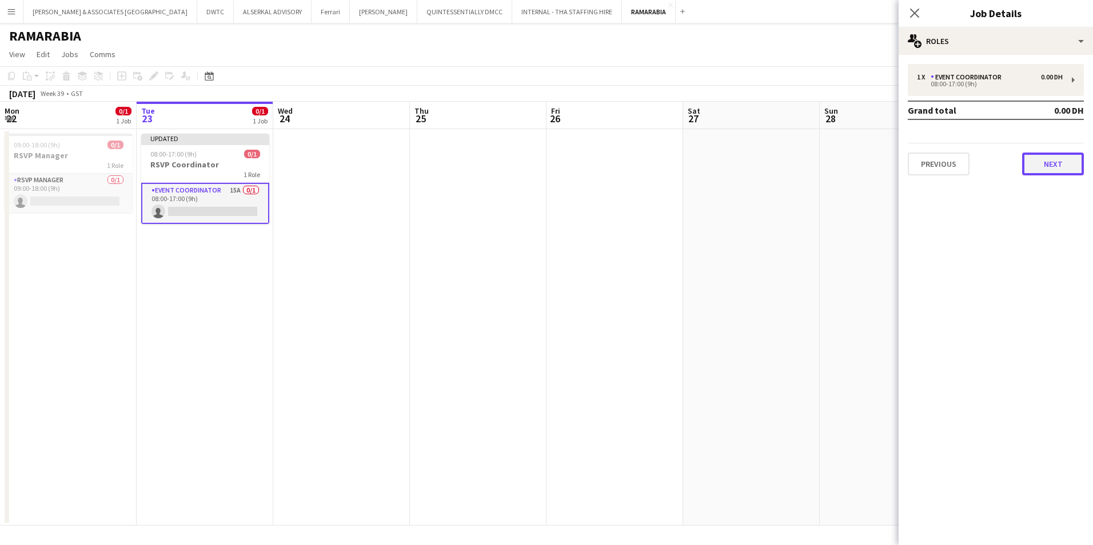
click at [864, 163] on button "Next" at bounding box center [1053, 164] width 62 height 23
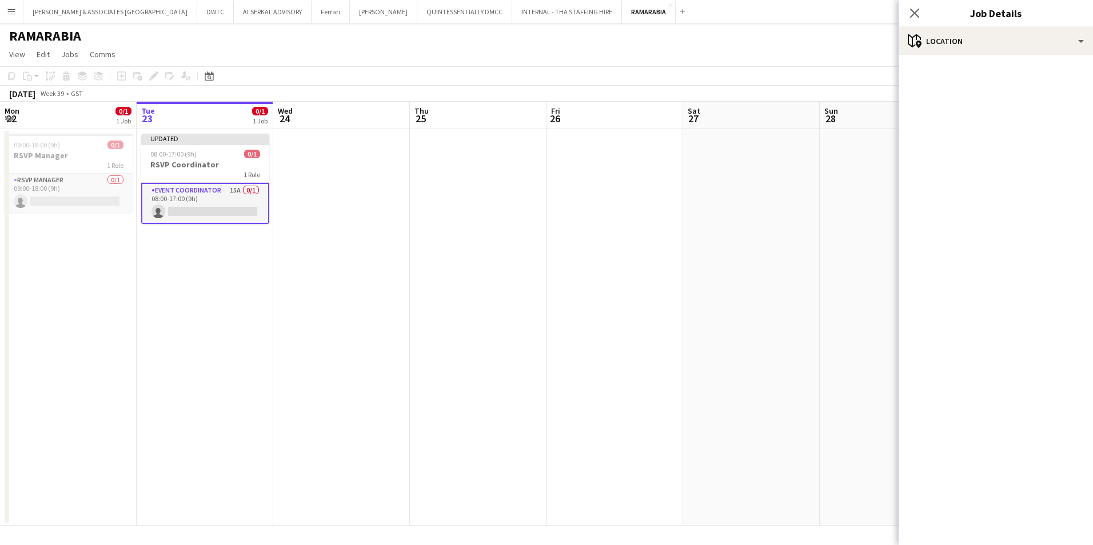
click at [864, 163] on mat-accordion "pencil3 General details 1 x Event Coordinator 0.00 DH 08:00-17:00 (9h) Grand to…" at bounding box center [996, 300] width 194 height 490
click at [864, 13] on icon "Close pop-in" at bounding box center [914, 12] width 11 height 11
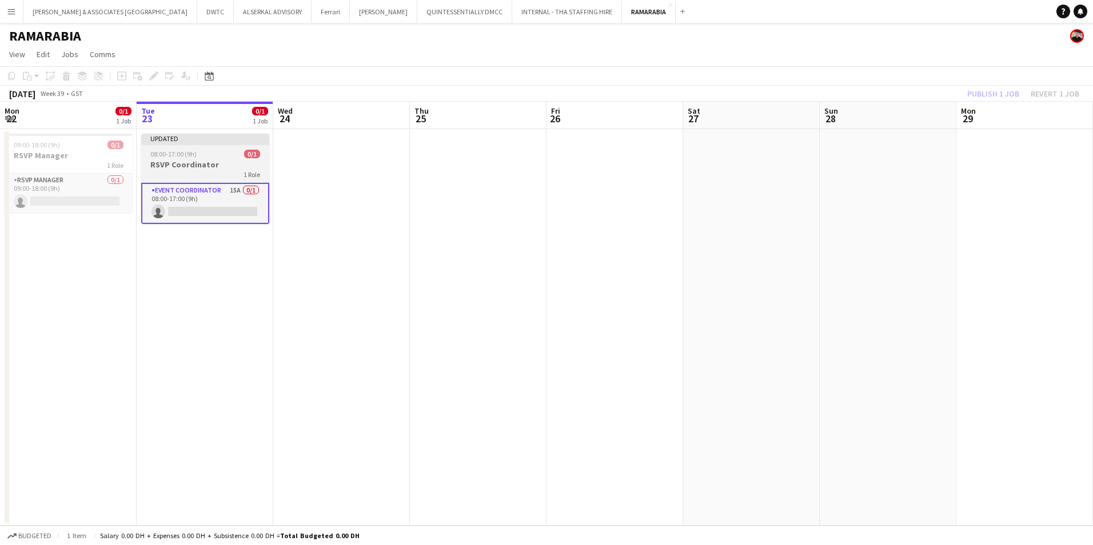
click at [186, 145] on div at bounding box center [205, 144] width 128 height 2
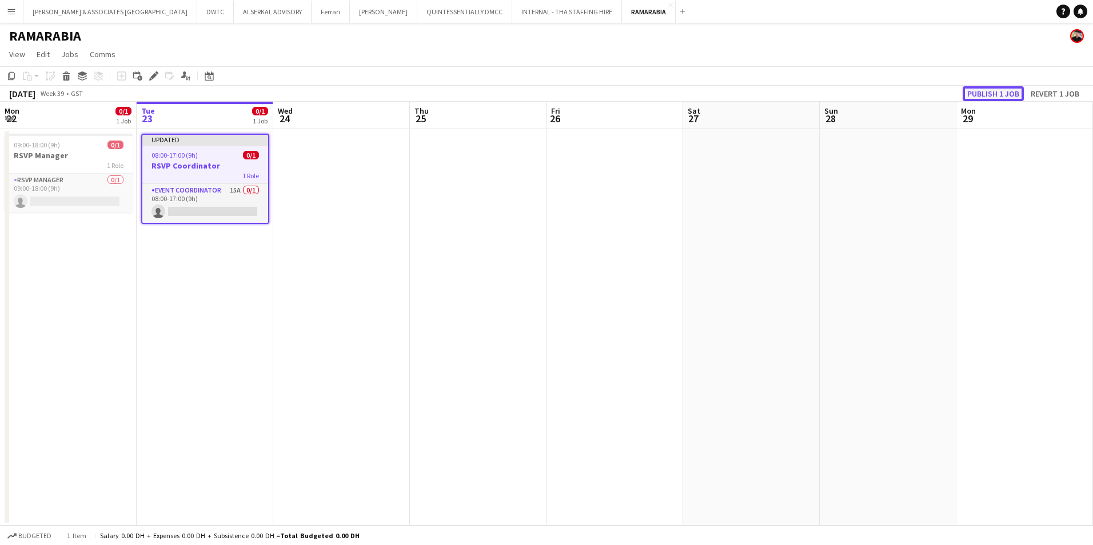
click at [864, 96] on button "Publish 1 job" at bounding box center [993, 93] width 61 height 15
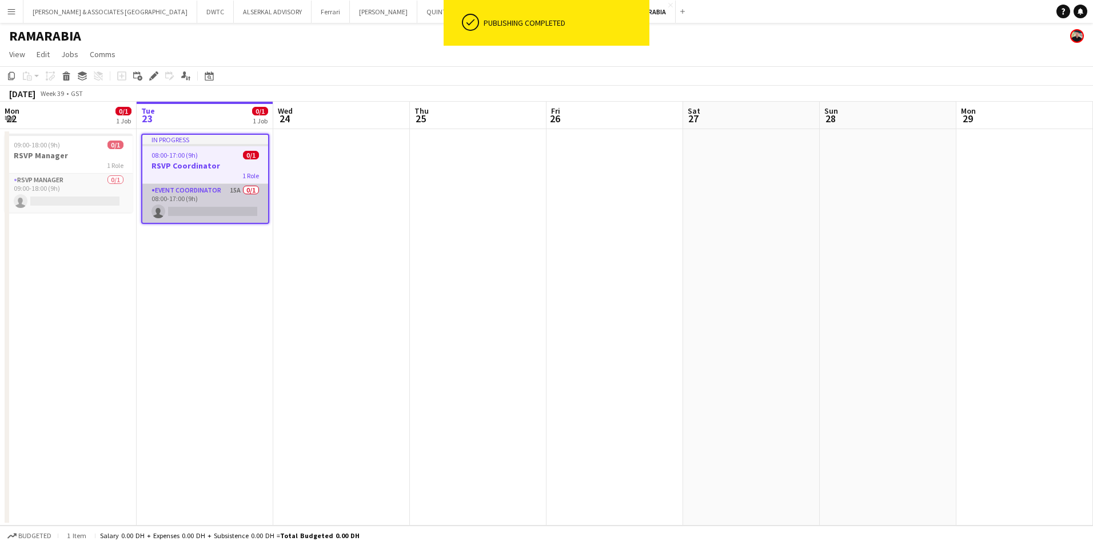
click at [212, 191] on app-card-role "Event Coordinator 15A 0/1 08:00-17:00 (9h) single-neutral-actions" at bounding box center [205, 203] width 126 height 39
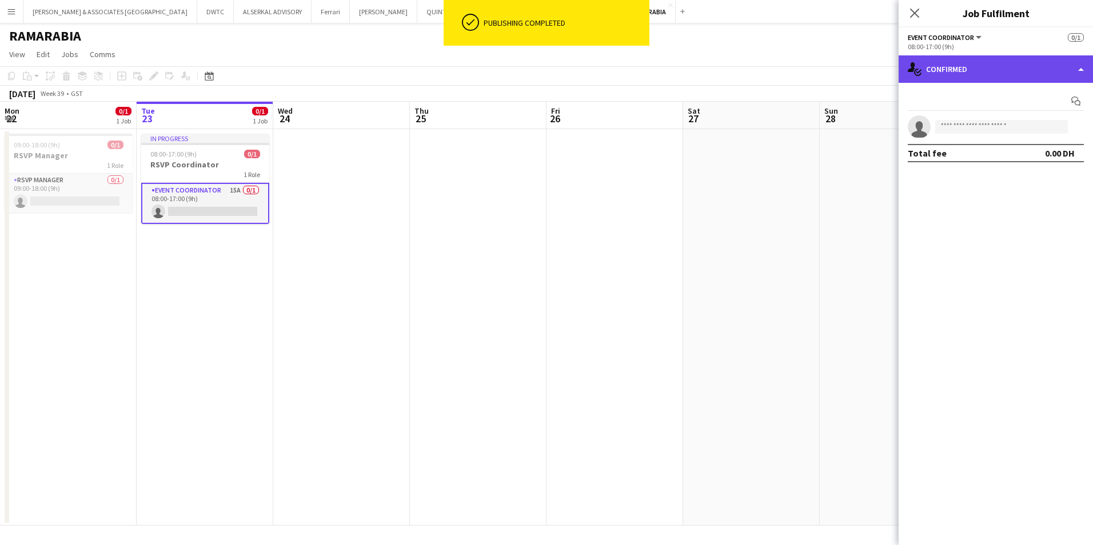
click at [864, 78] on div "single-neutral-actions-check-2 Confirmed" at bounding box center [996, 68] width 194 height 27
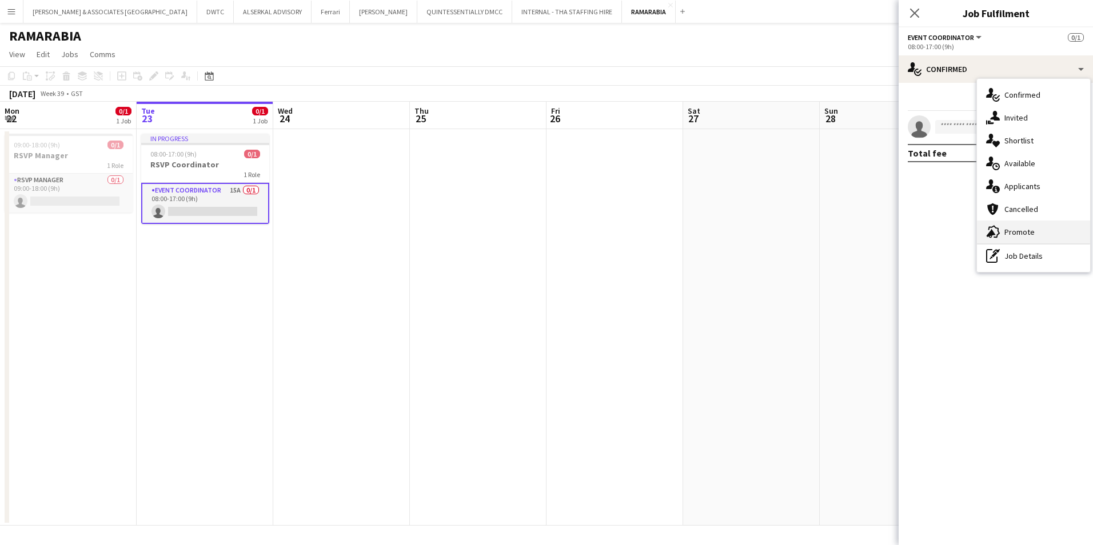
click at [864, 231] on span "Promote" at bounding box center [1019, 232] width 30 height 10
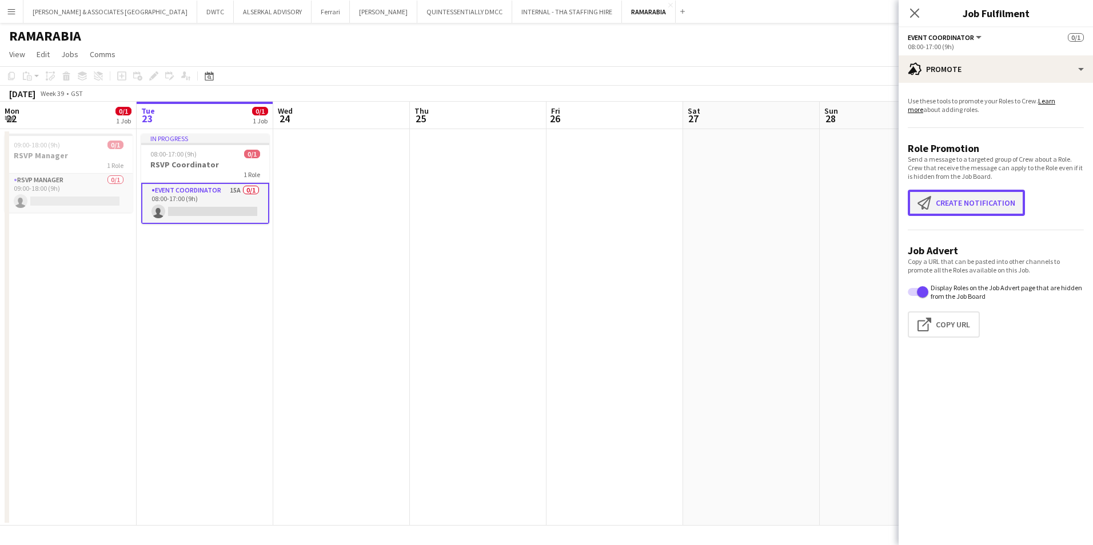
click at [864, 204] on button "Create notification Create notification" at bounding box center [966, 203] width 117 height 26
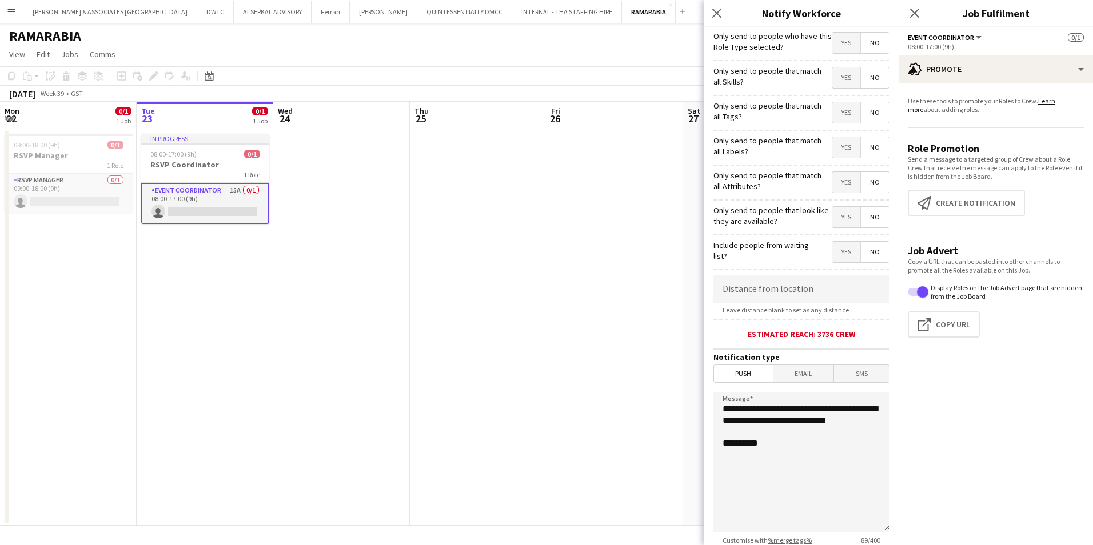
click at [841, 41] on span "Yes" at bounding box center [846, 43] width 28 height 21
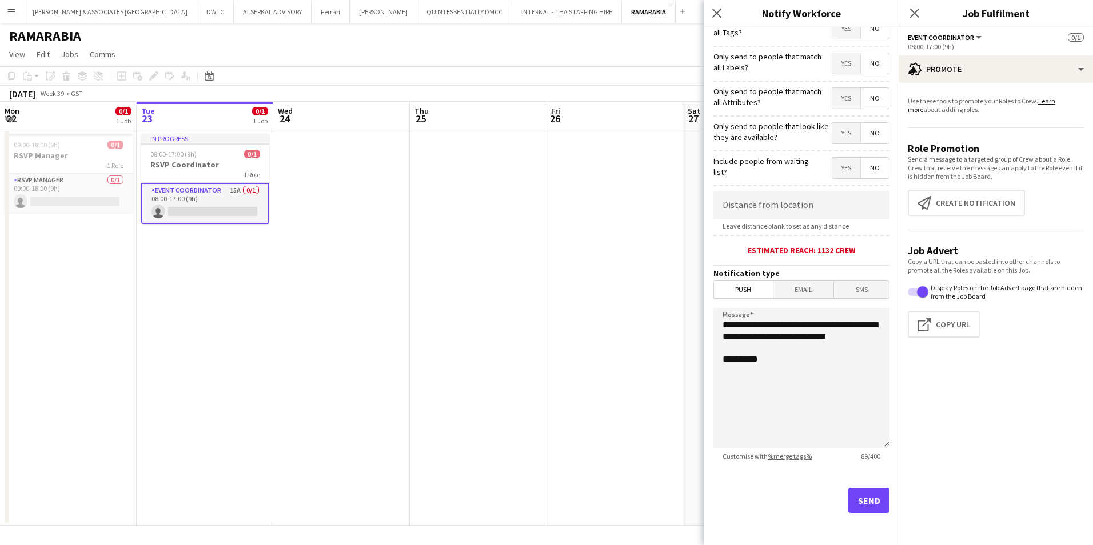
scroll to position [0, 0]
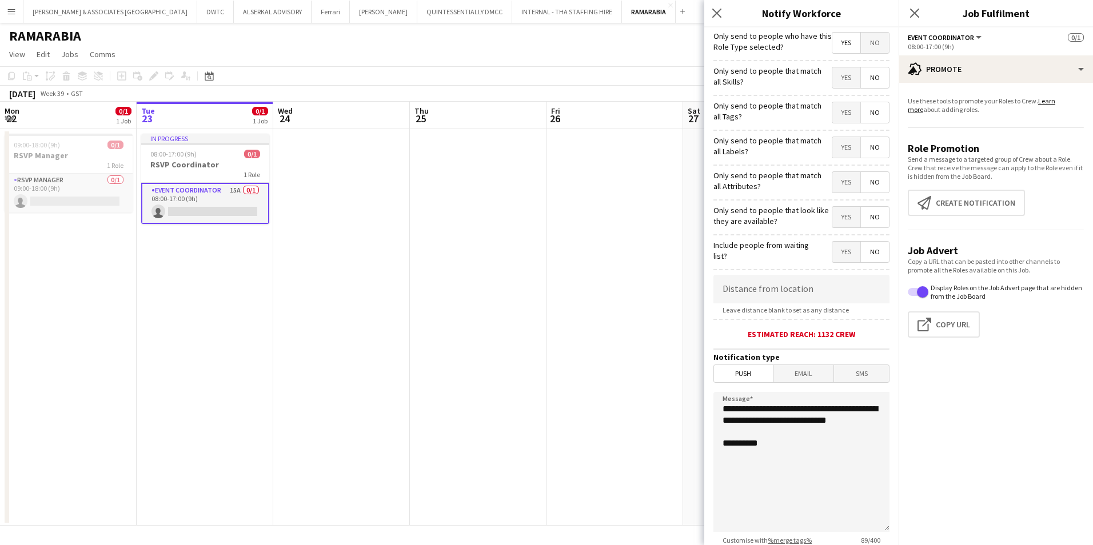
click at [840, 81] on span "Yes" at bounding box center [846, 77] width 28 height 21
click at [841, 108] on span "Yes" at bounding box center [846, 112] width 28 height 21
click at [861, 114] on span "No" at bounding box center [875, 112] width 28 height 21
click at [834, 153] on span "Yes" at bounding box center [846, 147] width 28 height 21
click at [839, 181] on span "Yes" at bounding box center [846, 182] width 28 height 21
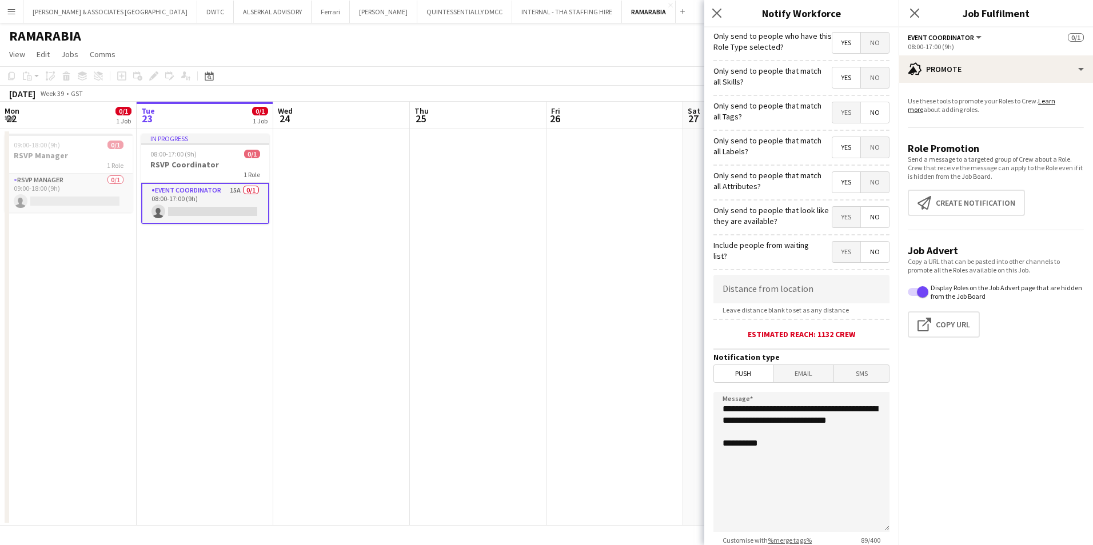
click at [832, 210] on span "Yes" at bounding box center [846, 217] width 28 height 21
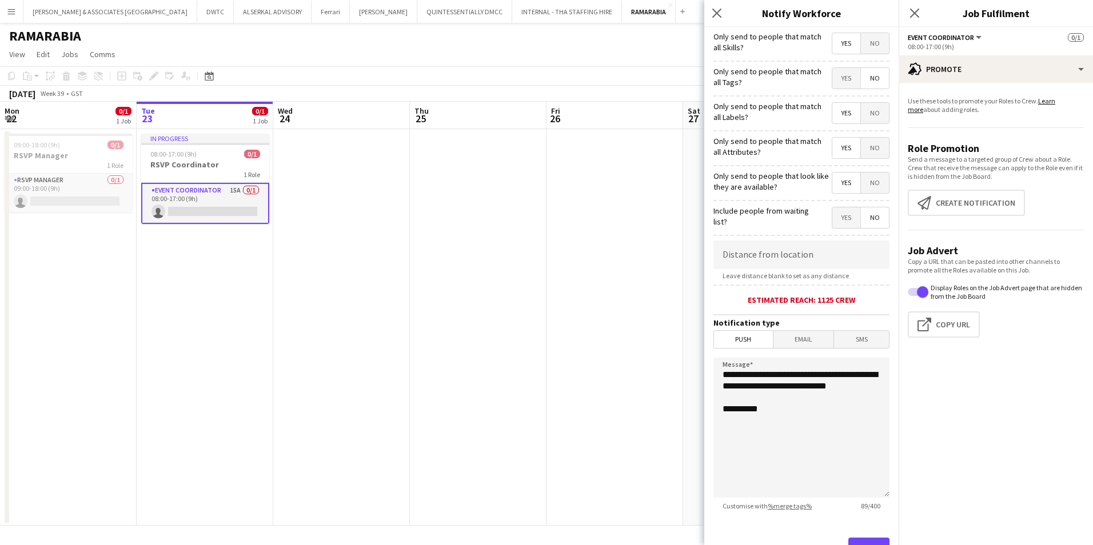
scroll to position [84, 0]
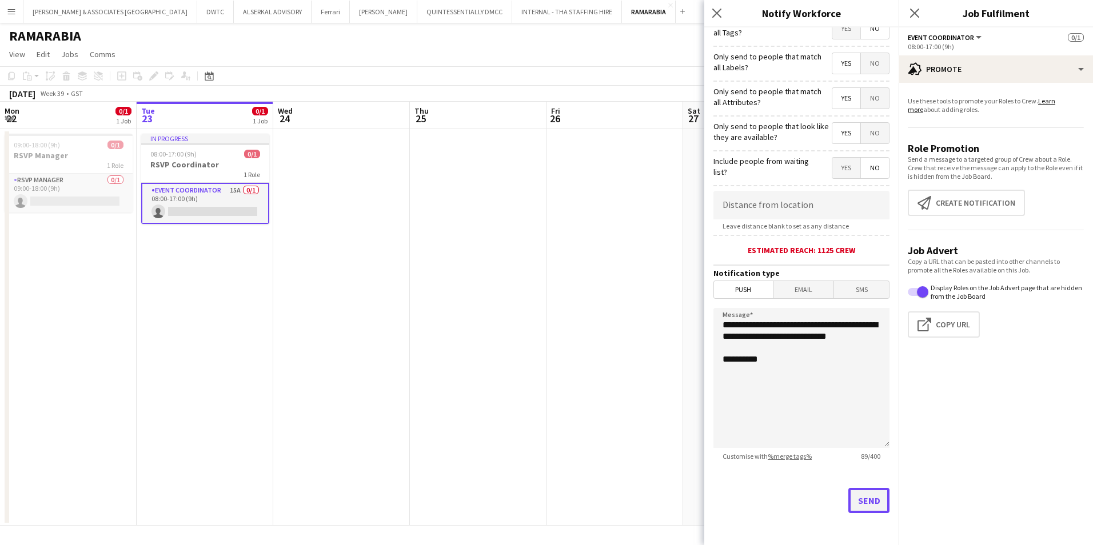
click at [864, 421] on button "Send" at bounding box center [868, 500] width 41 height 25
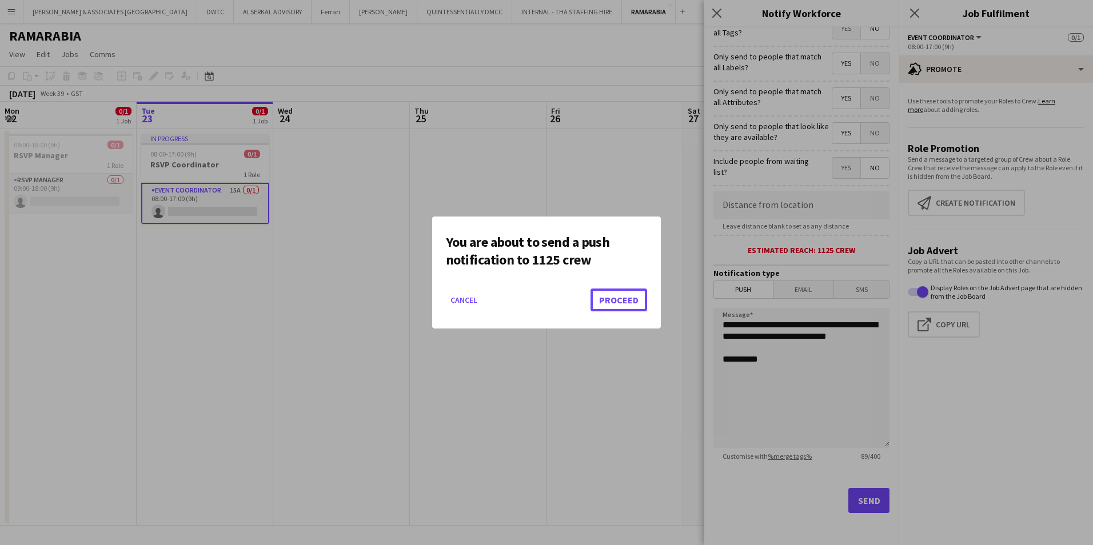
drag, startPoint x: 612, startPoint y: 308, endPoint x: 612, endPoint y: 314, distance: 6.9
click at [612, 313] on mat-dialog-actions "Cancel Proceed" at bounding box center [546, 304] width 201 height 49
click at [621, 294] on button "Proceed" at bounding box center [618, 300] width 57 height 23
